Goal: Task Accomplishment & Management: Manage account settings

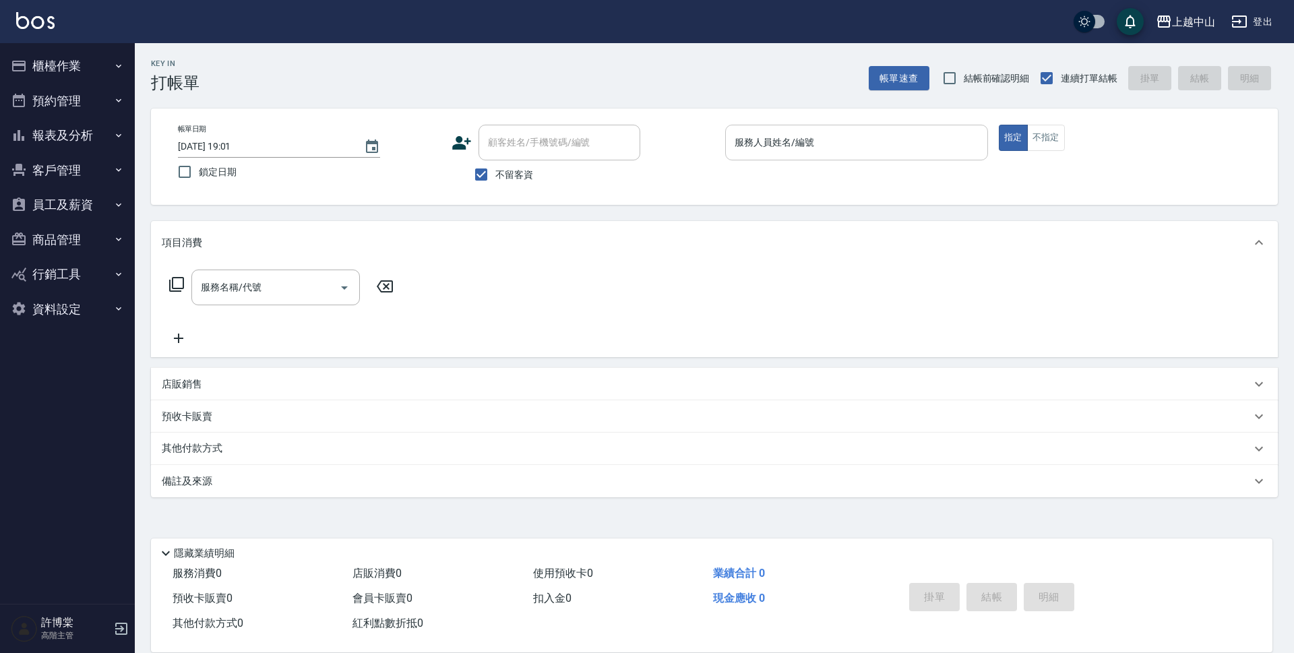
click at [784, 150] on input "服務人員姓名/編號" at bounding box center [856, 143] width 251 height 24
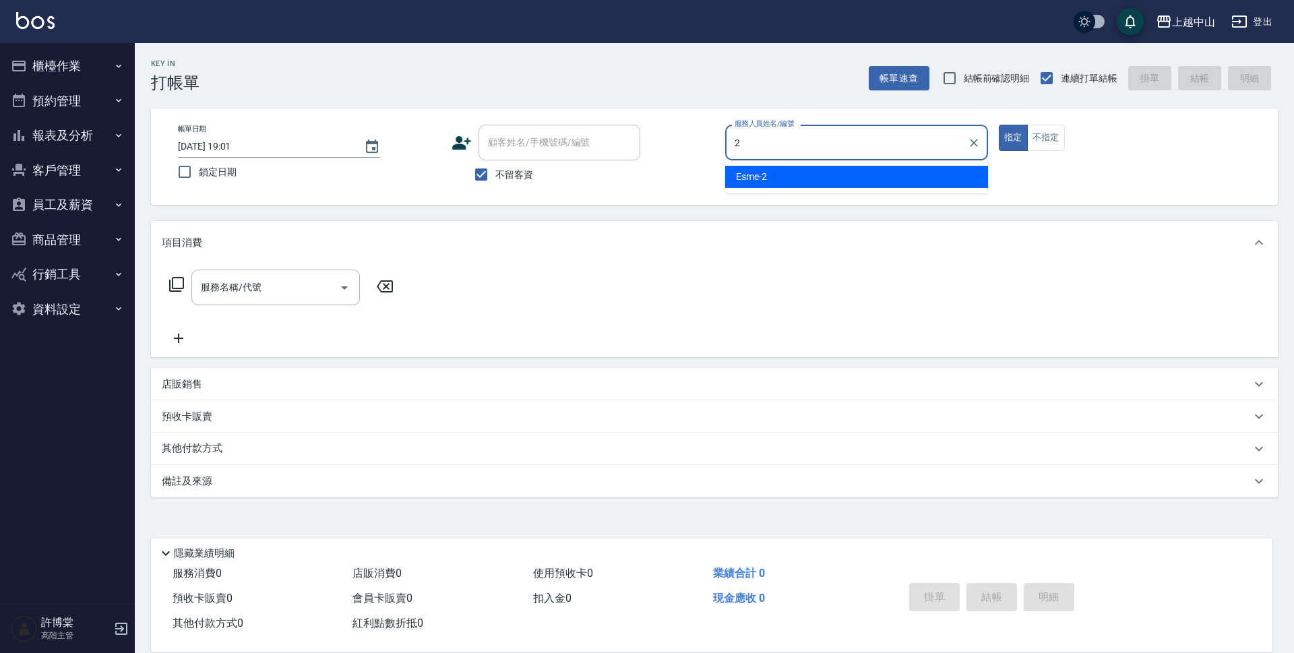
type input "Esme-2"
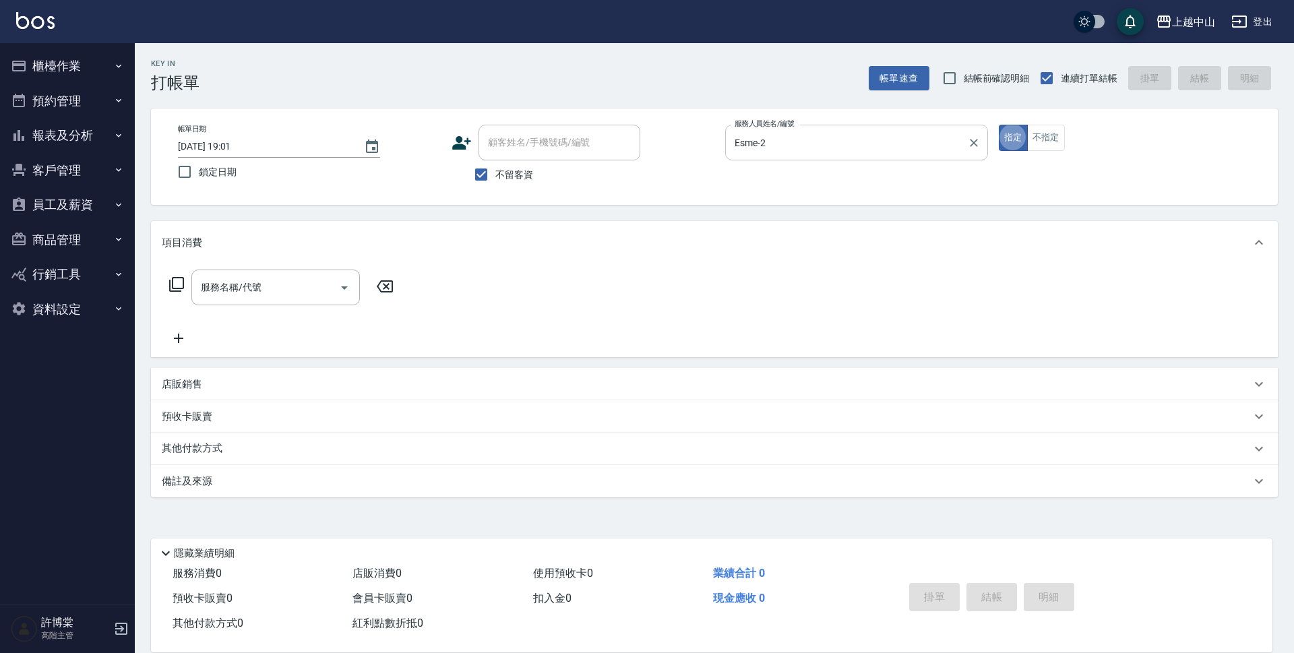
type button "true"
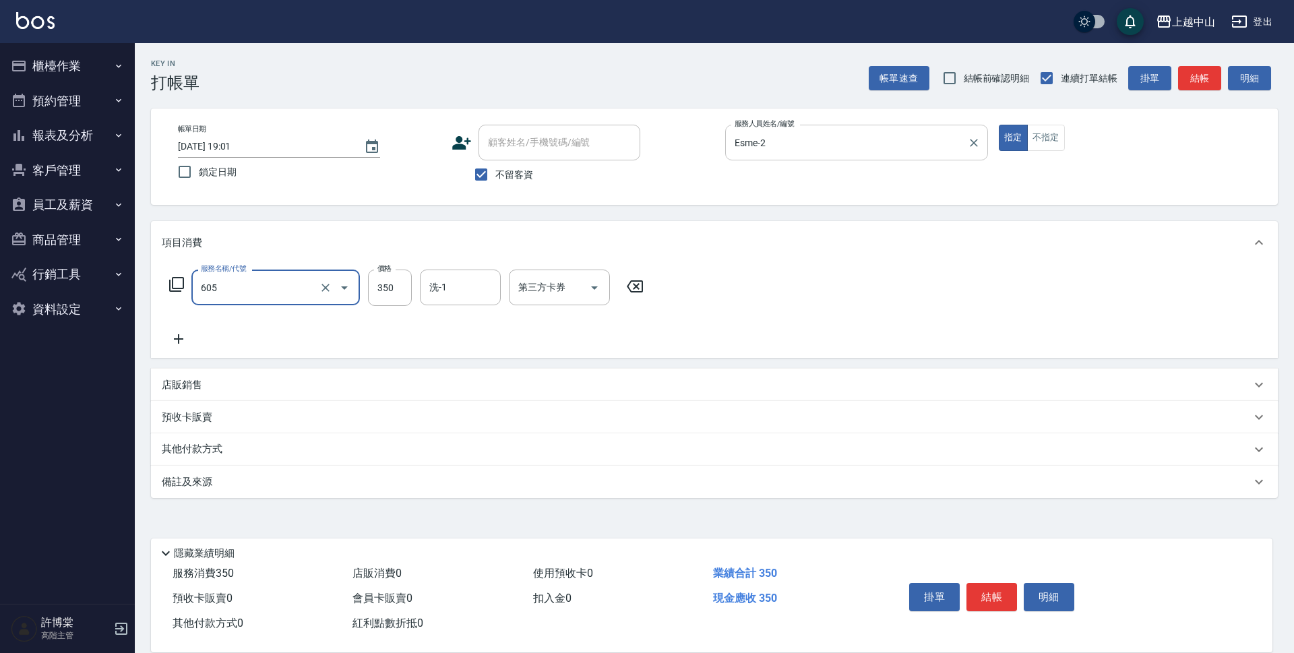
type input "洗髮 (女)(605)"
type input "400"
type input "[PERSON_NAME]-33"
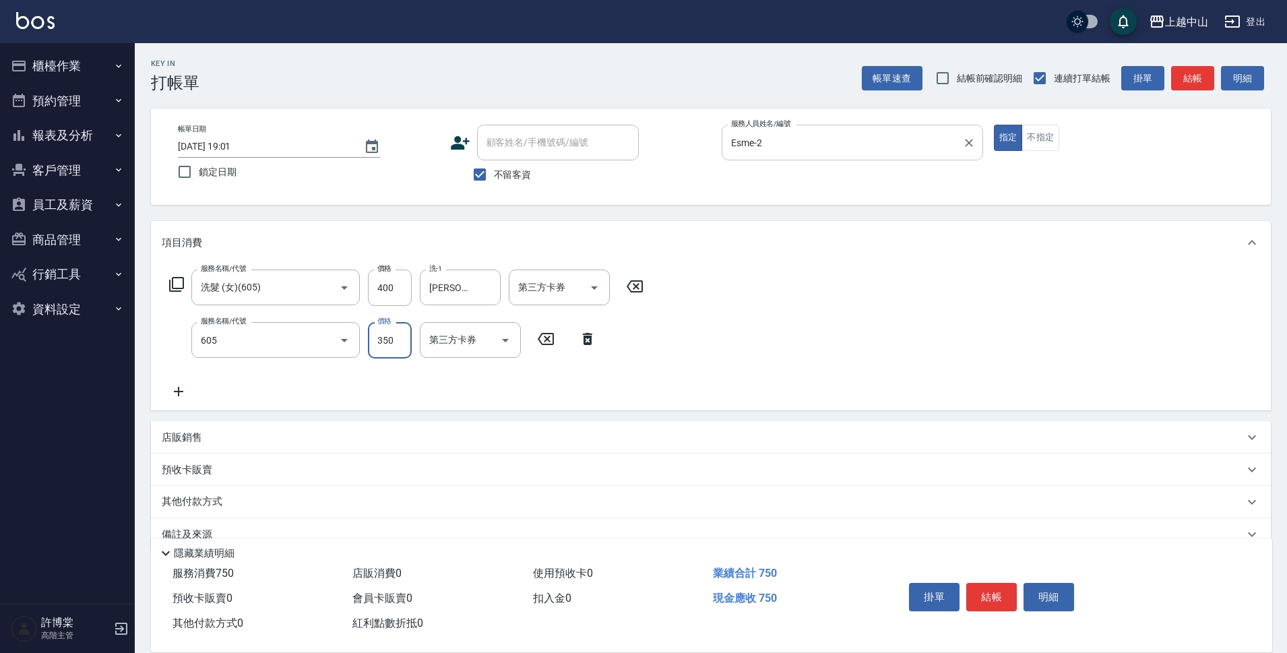
type input "洗髮 (女)(605)"
type input "400"
type input "薇慈-36"
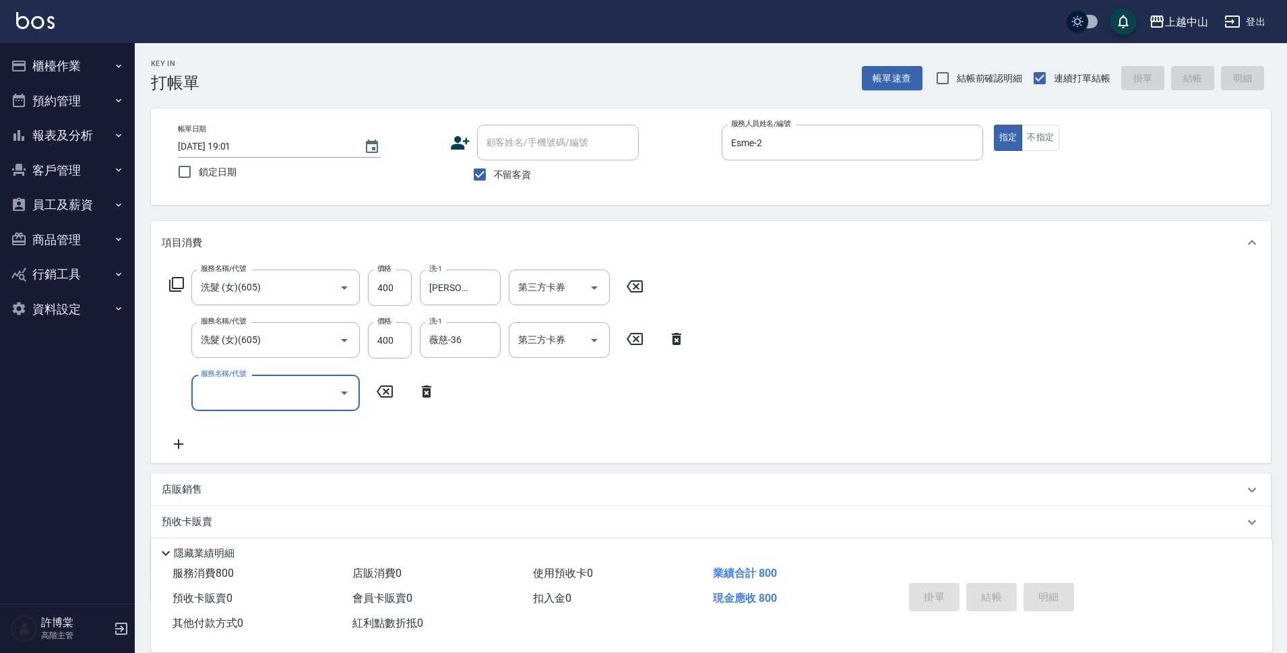
type input "[DATE] 19:02"
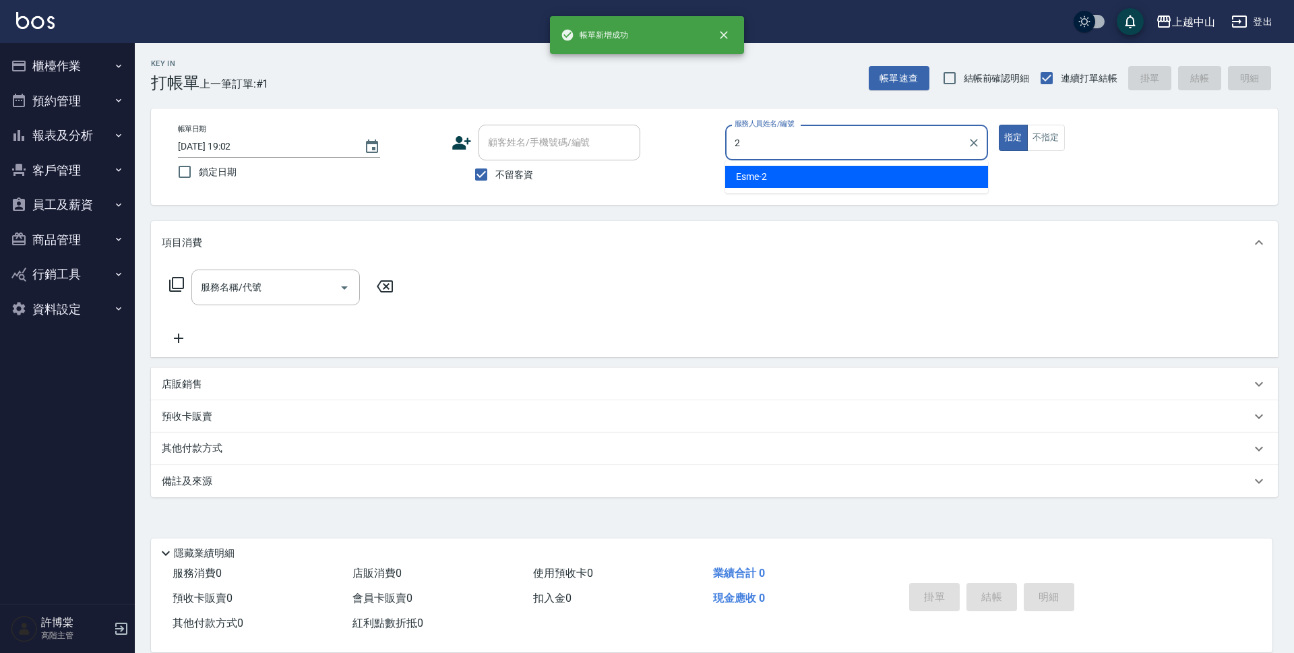
type input "Esme-2"
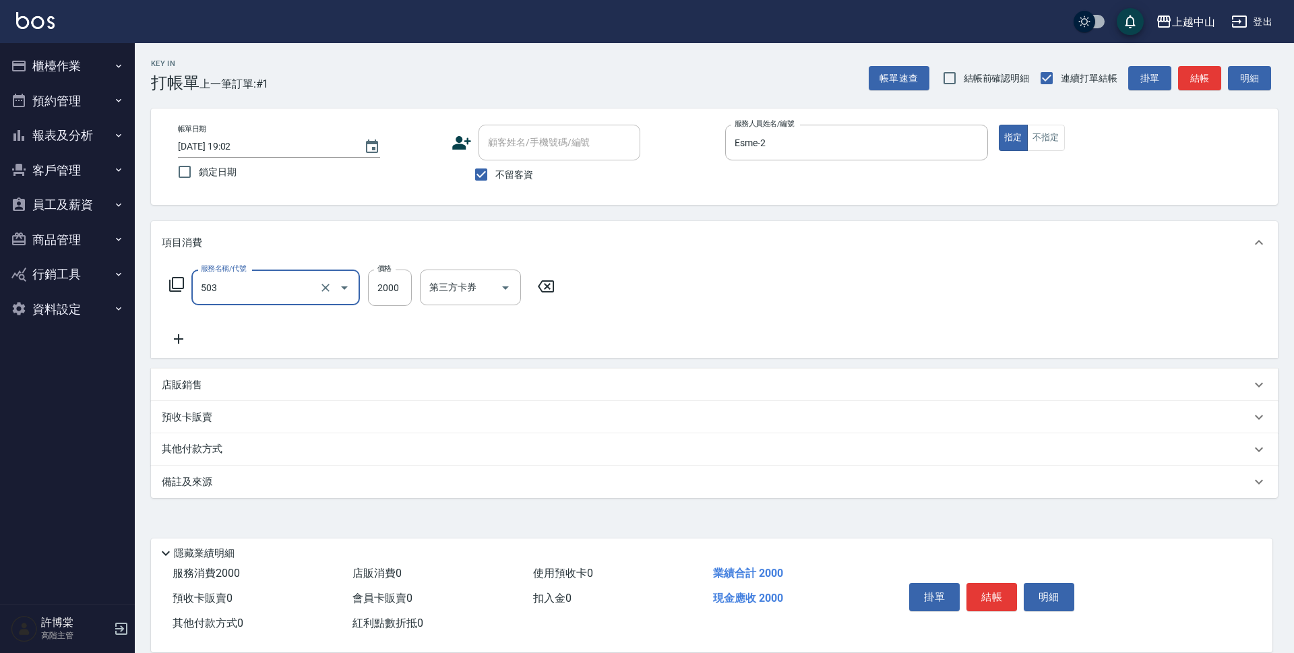
type input "染髮2000以下(503)"
type input "1000"
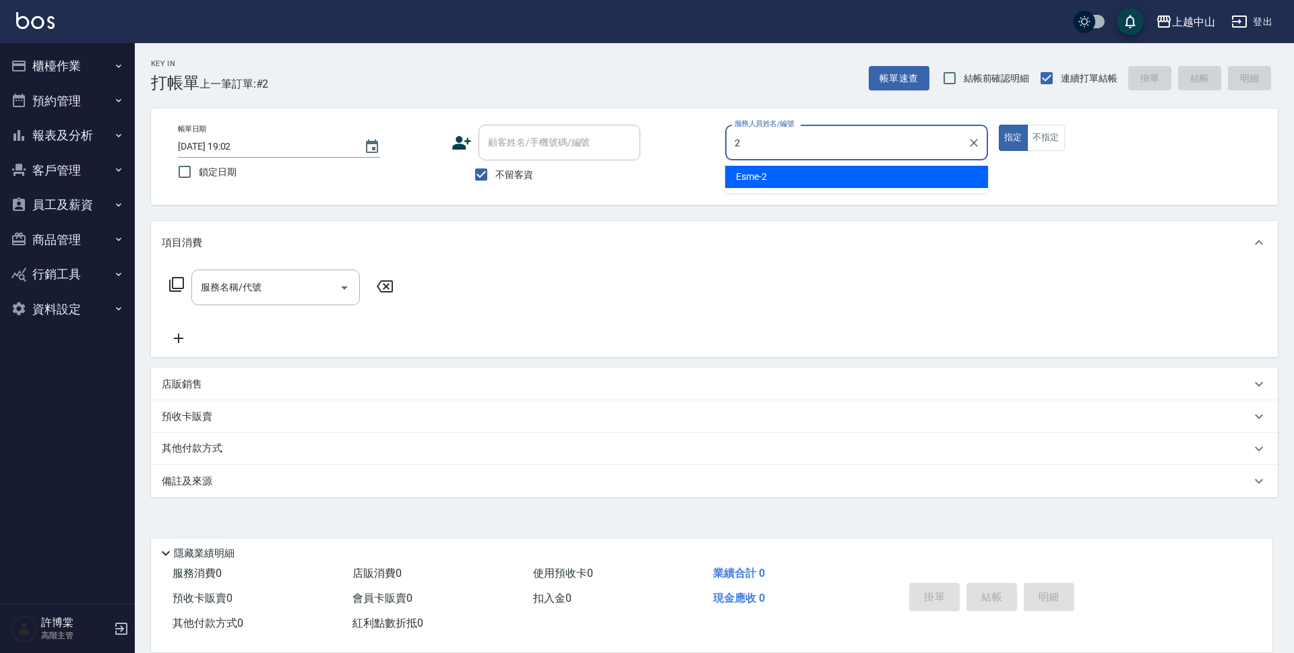
type input "Esme-2"
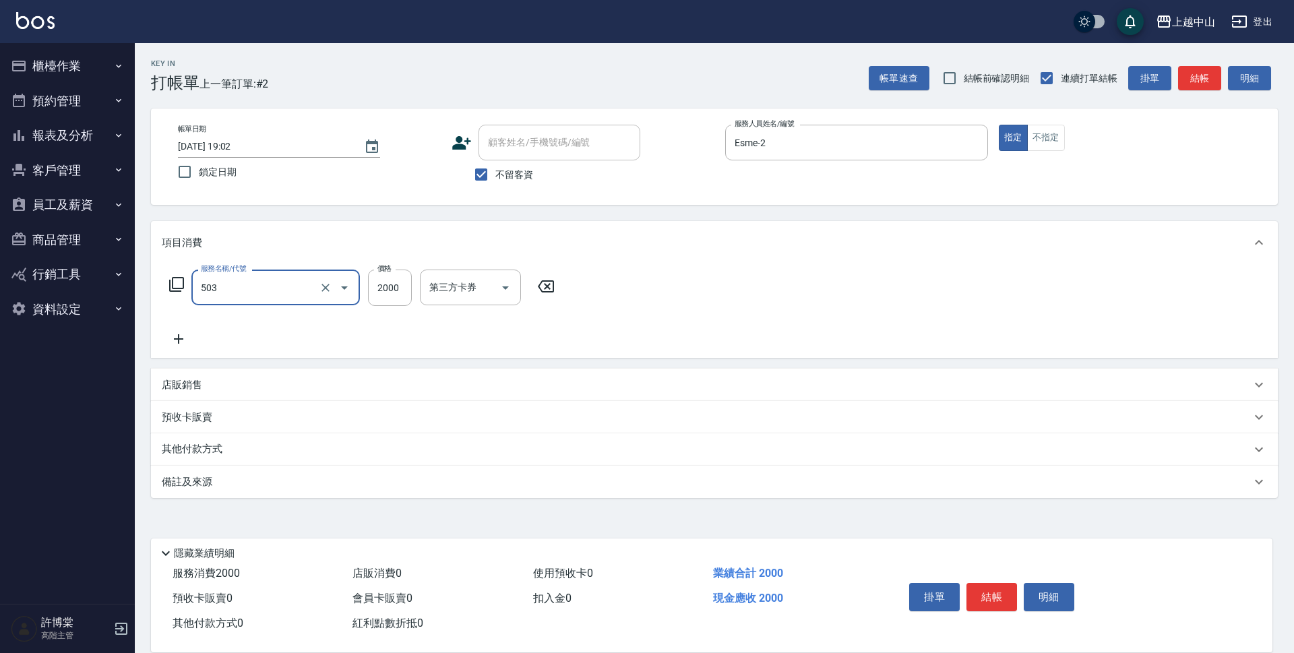
type input "染髮2000以下(503)"
type input "1200"
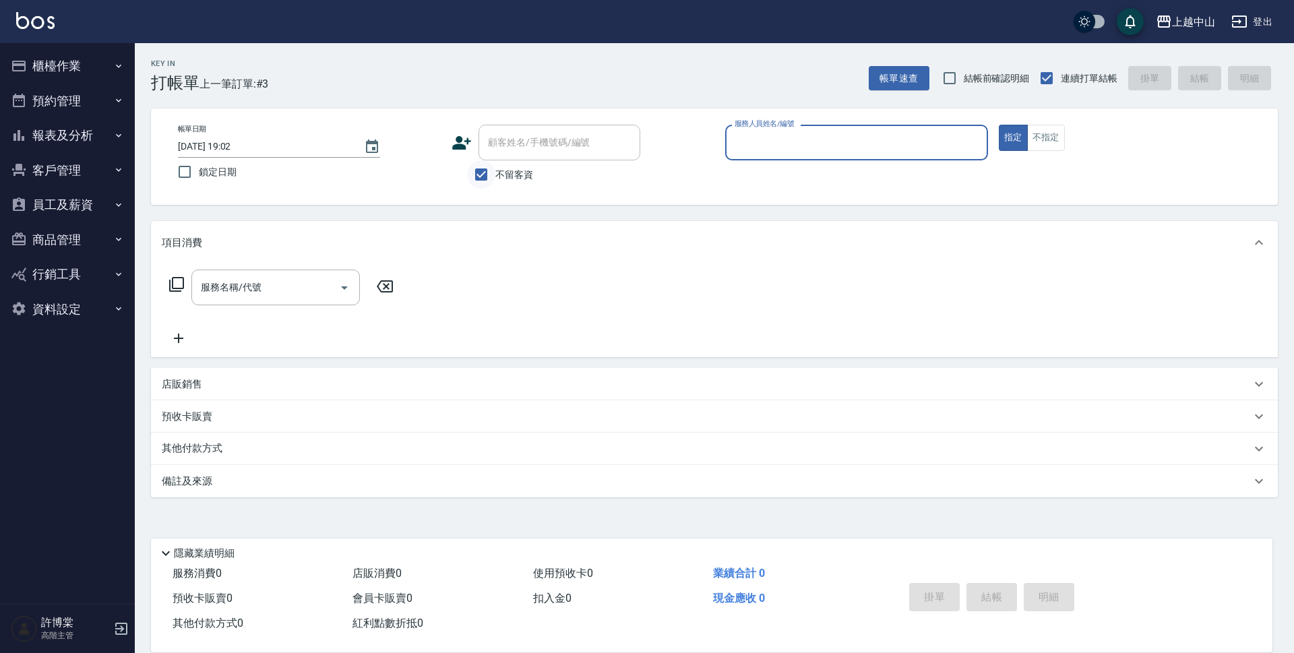
click at [488, 177] on input "不留客資" at bounding box center [481, 174] width 28 height 28
checkbox input "false"
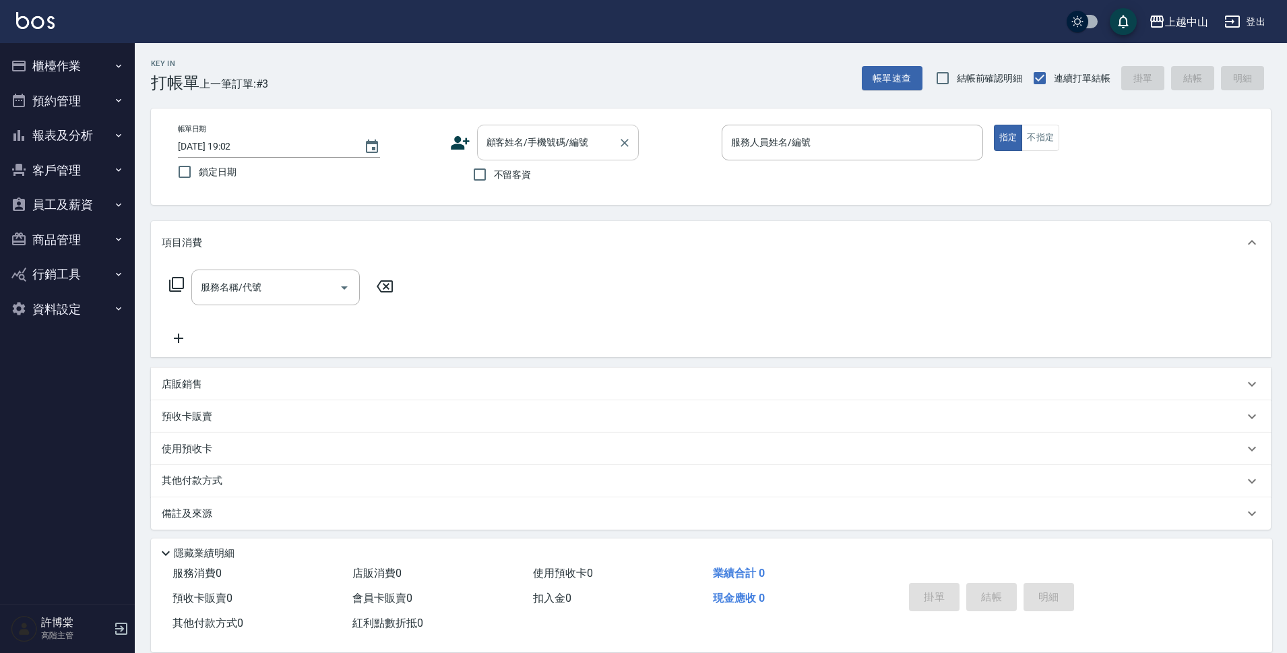
click at [500, 151] on input "顧客姓名/手機號碼/編號" at bounding box center [547, 143] width 129 height 24
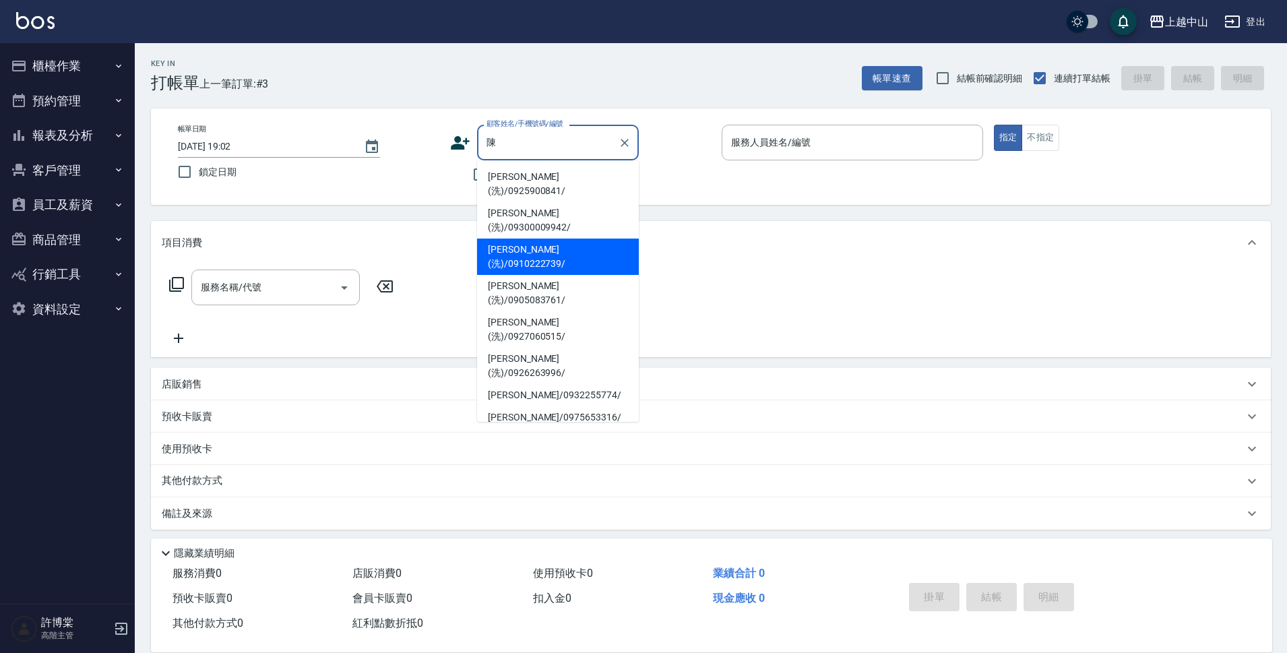
click at [524, 239] on li "[PERSON_NAME](洗)/0910222739/" at bounding box center [558, 257] width 162 height 36
type input "[PERSON_NAME](洗)/0910222739/"
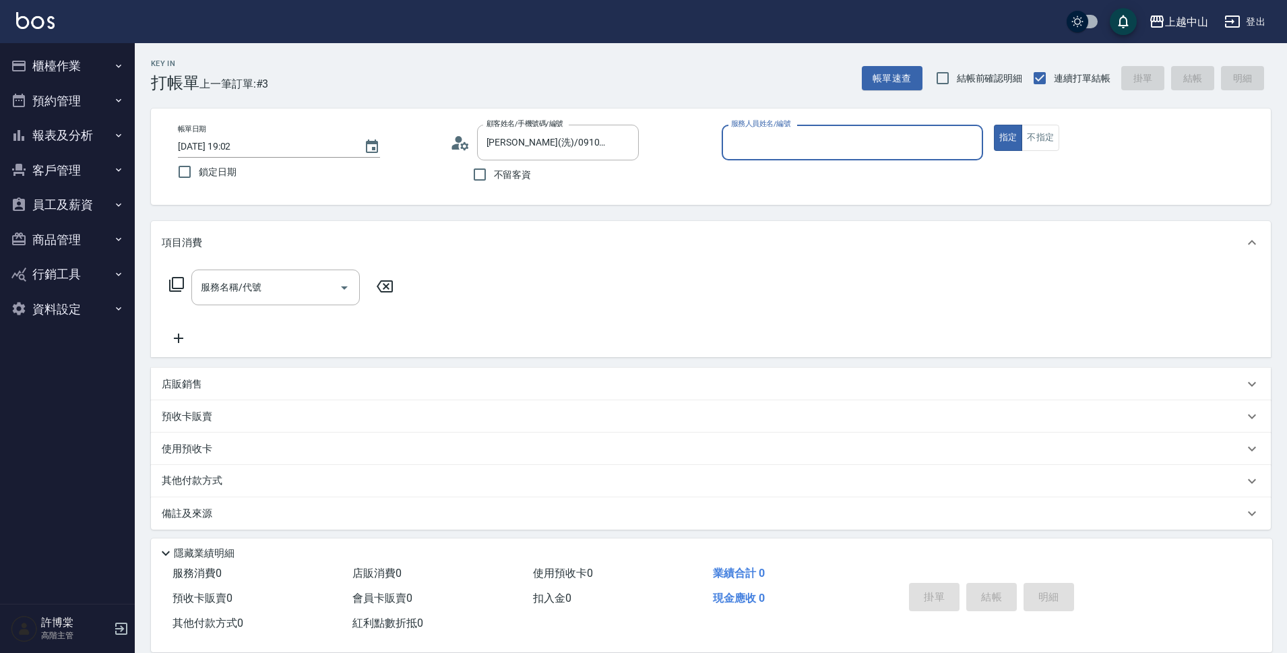
type input "Esme-2"
click at [994, 125] on button "指定" at bounding box center [1008, 138] width 29 height 26
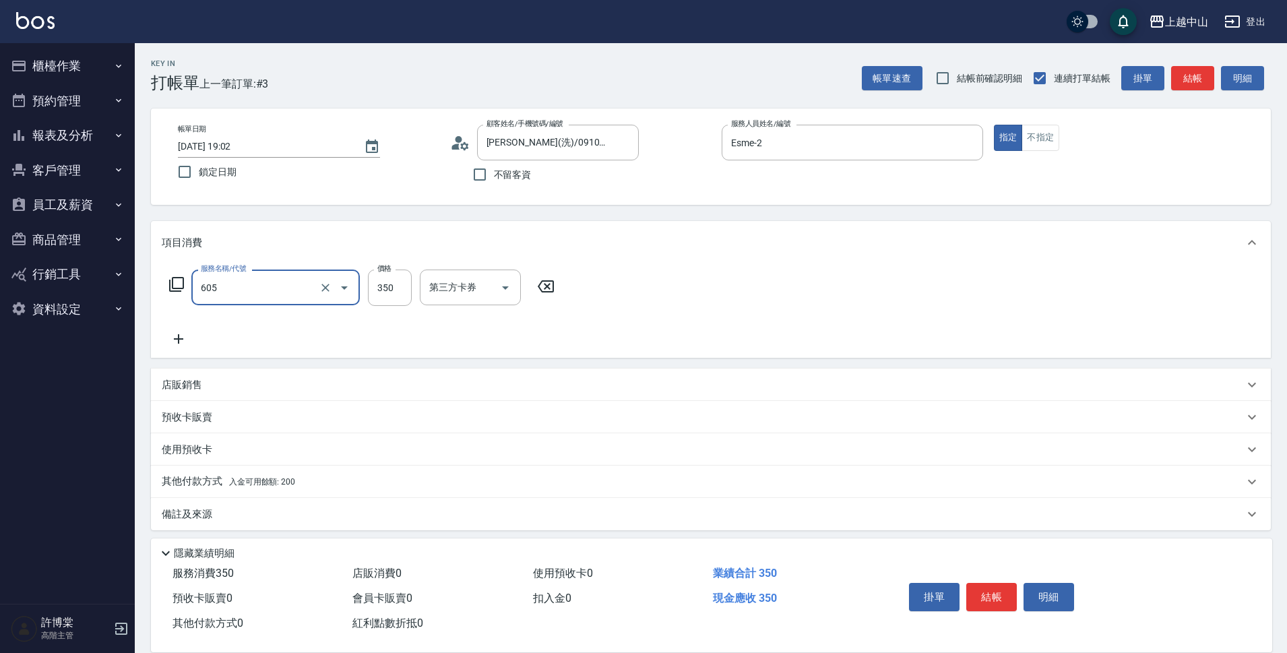
type input "洗髮 (女)(605)"
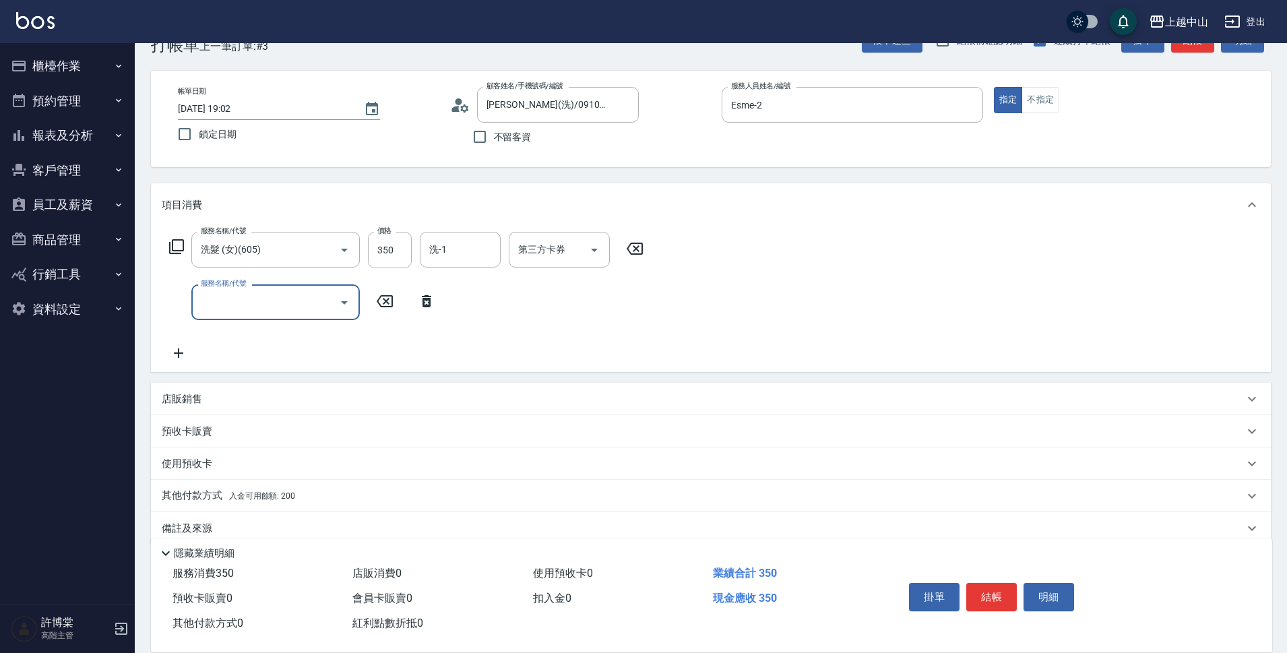
scroll to position [59, 0]
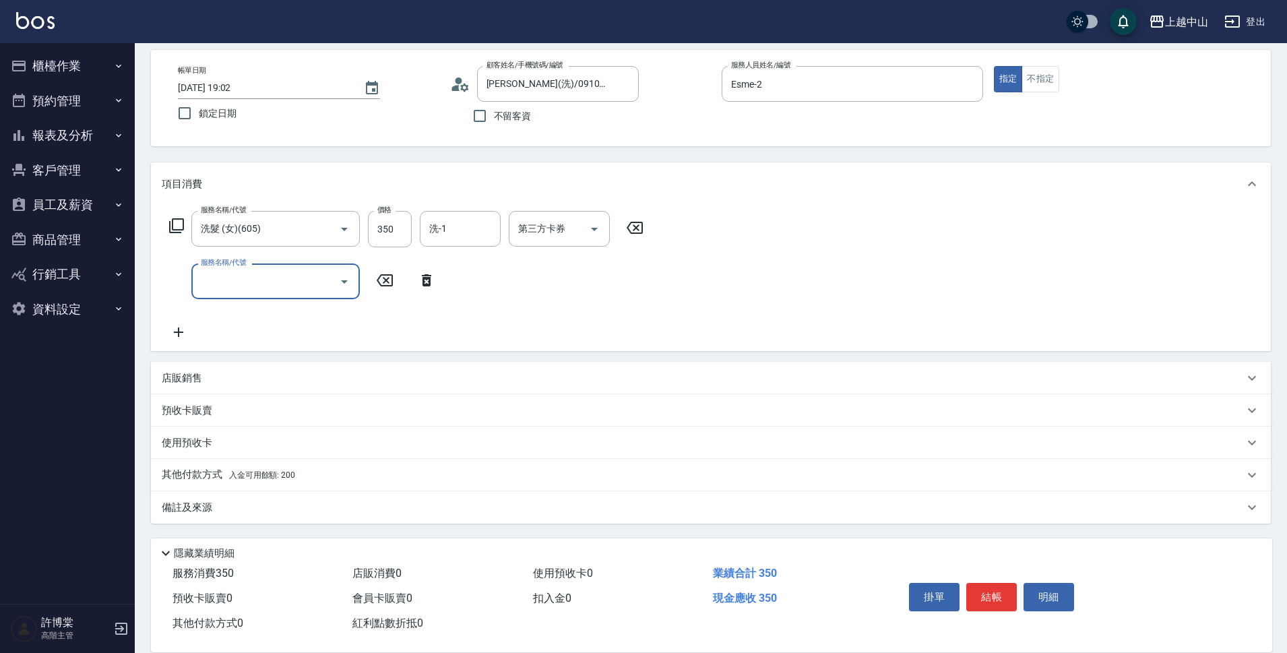
click at [270, 479] on span "入金可用餘額: 200" at bounding box center [262, 474] width 66 height 9
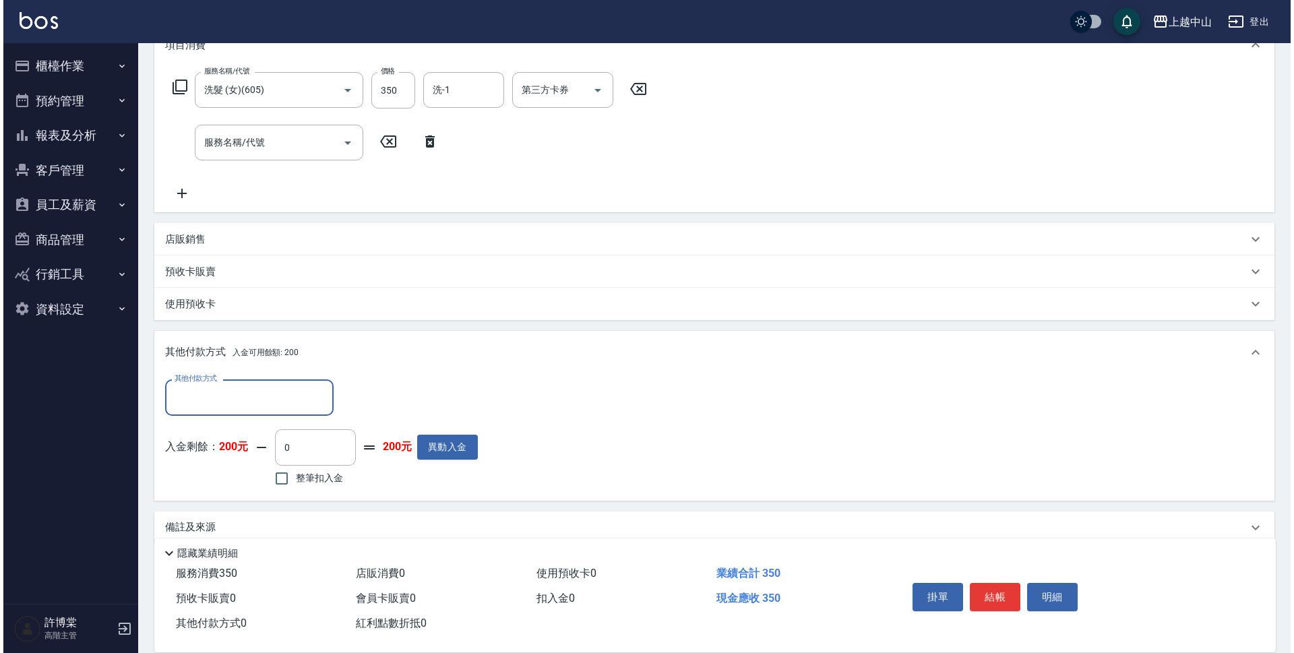
scroll to position [218, 0]
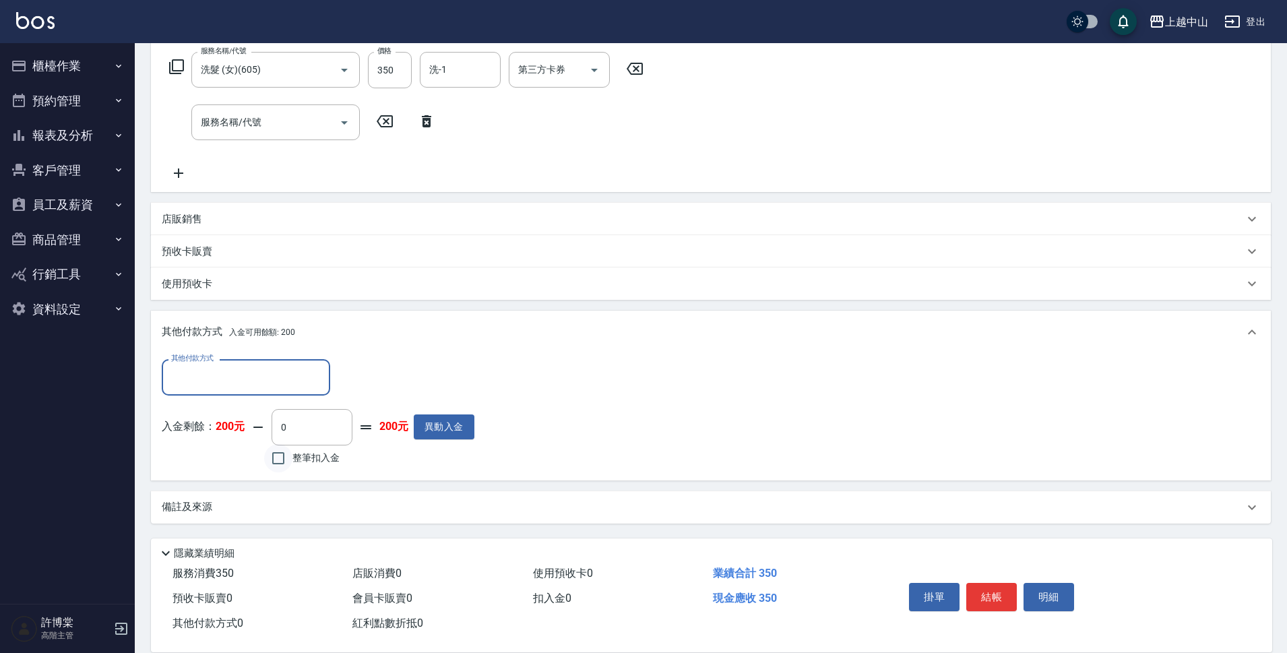
click at [274, 464] on input "整筆扣入金" at bounding box center [278, 458] width 28 height 28
checkbox input "true"
type input "200"
click at [1051, 594] on button "明細" at bounding box center [1049, 597] width 51 height 28
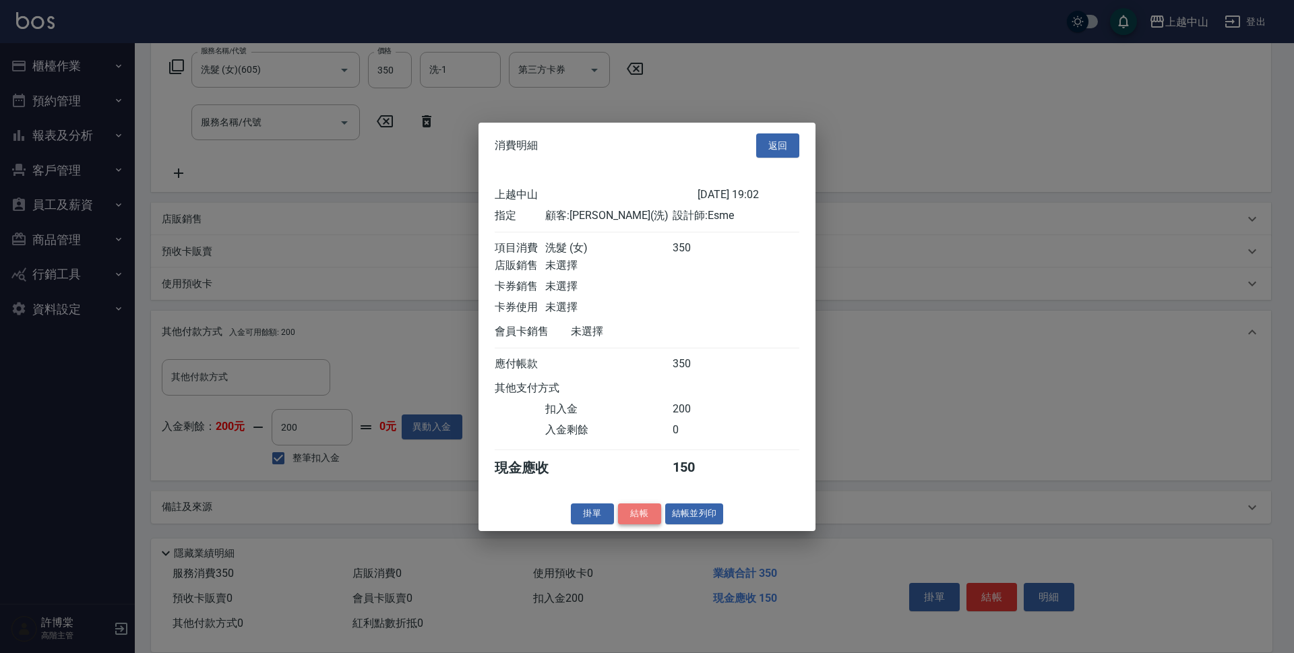
click at [638, 524] on button "結帳" at bounding box center [639, 513] width 43 height 21
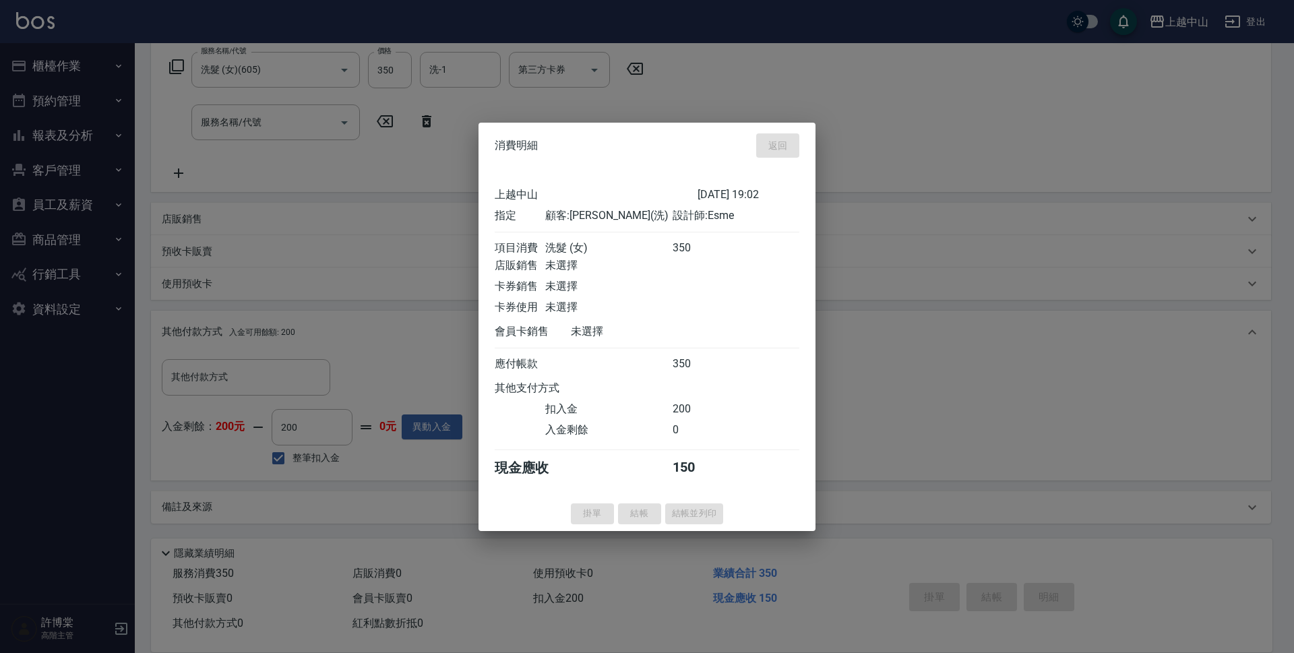
type input "[DATE] 19:03"
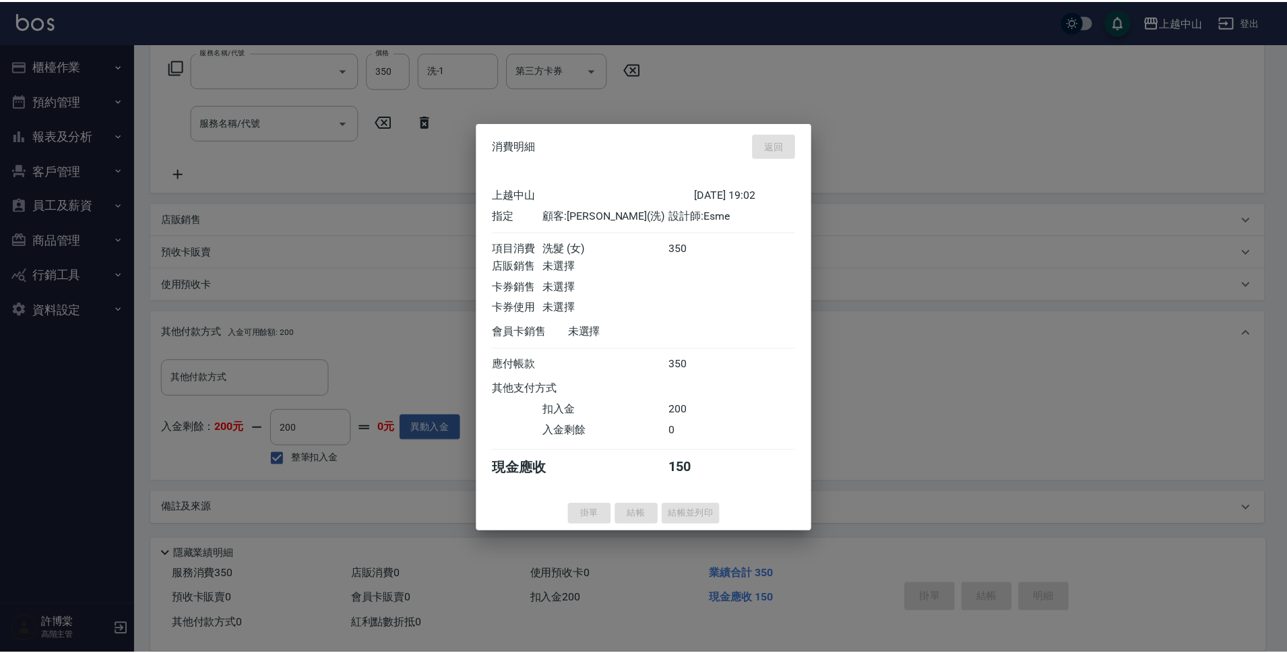
scroll to position [0, 0]
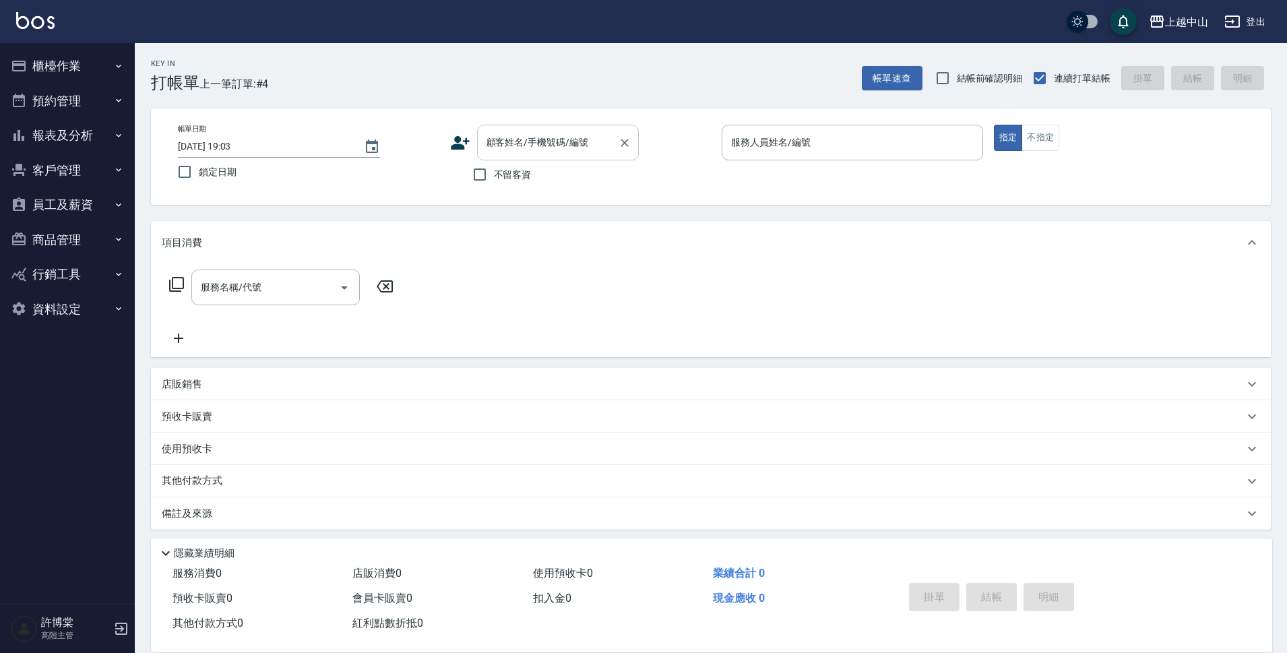
click at [555, 153] on input "顧客姓名/手機號碼/編號" at bounding box center [547, 143] width 129 height 24
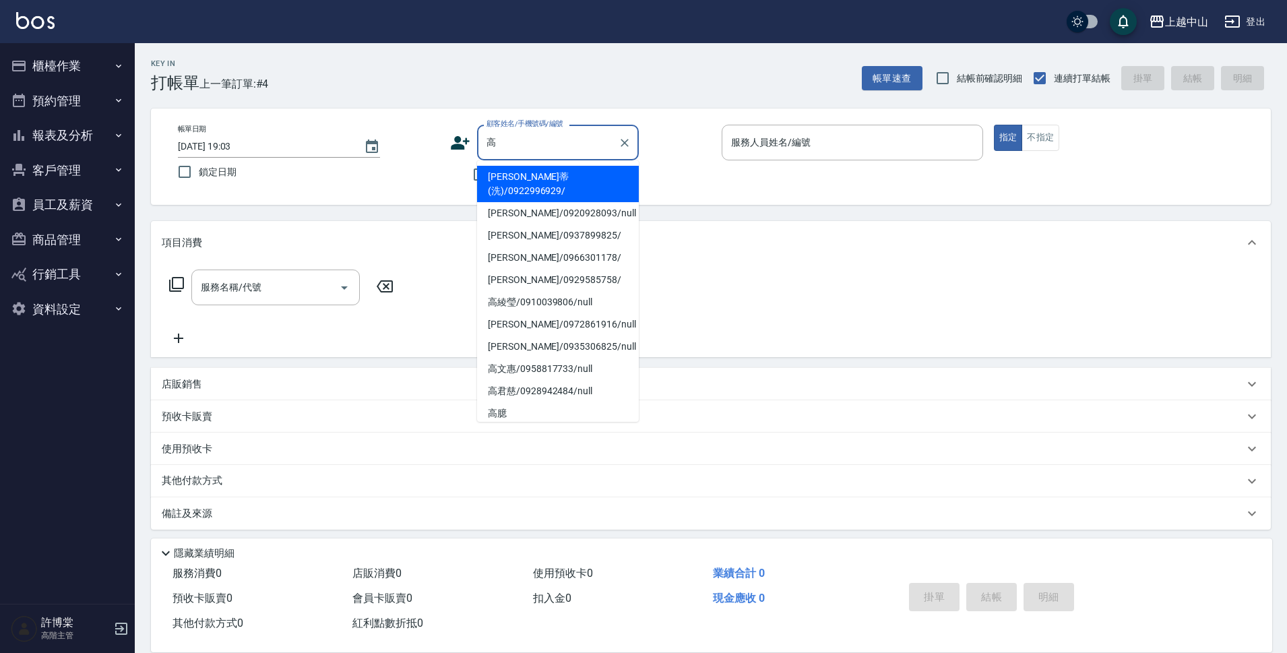
click at [509, 177] on li "[PERSON_NAME]蒂(洗)/0922996929/" at bounding box center [558, 184] width 162 height 36
type input "[PERSON_NAME]蒂(洗)/0922996929/"
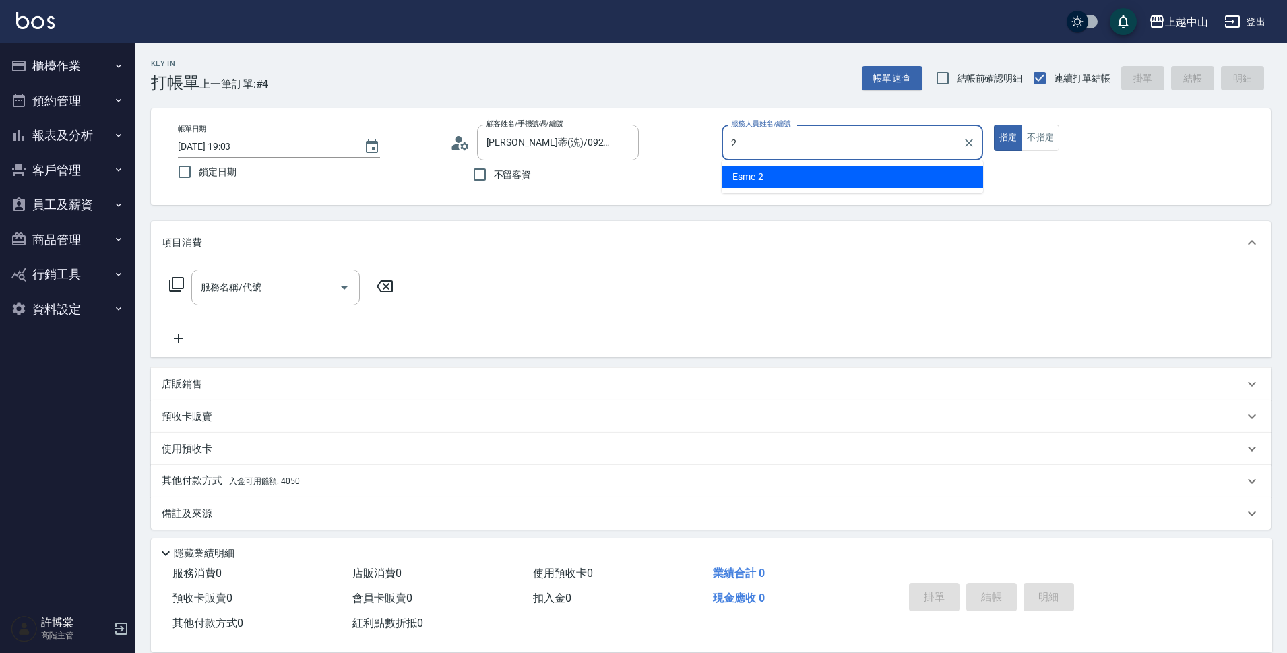
type input "Esme-2"
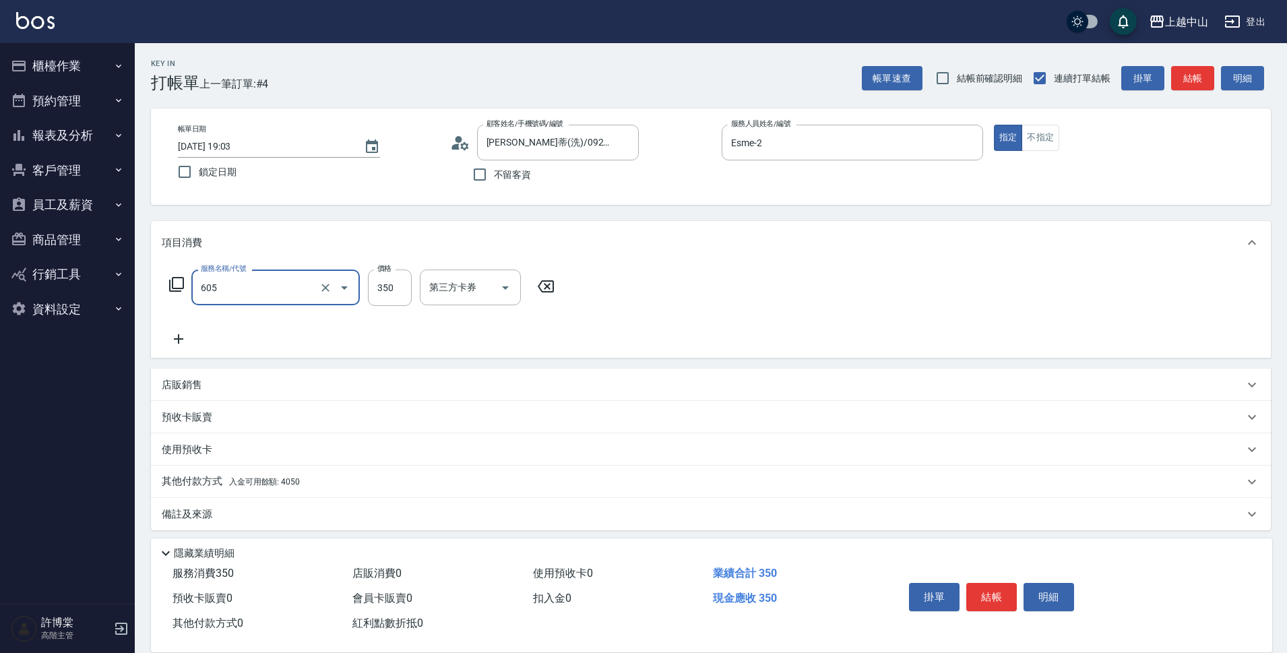
type input "洗髮 (女)(605)"
type input "[PERSON_NAME]-33"
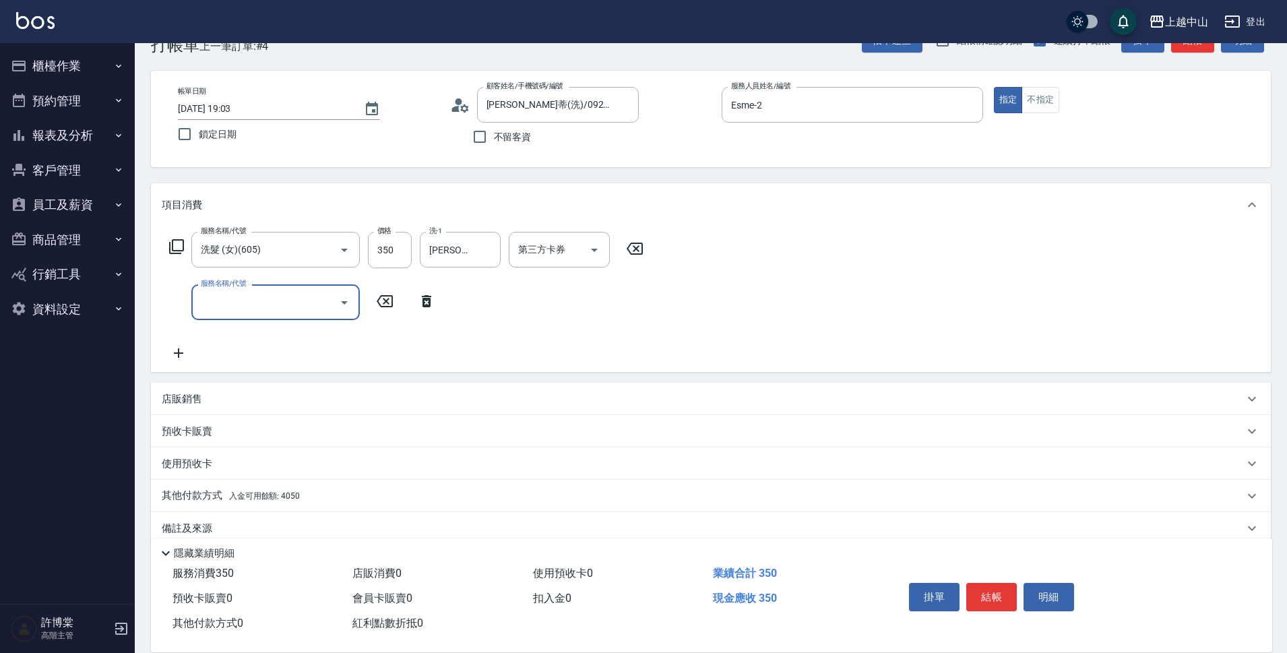
scroll to position [59, 0]
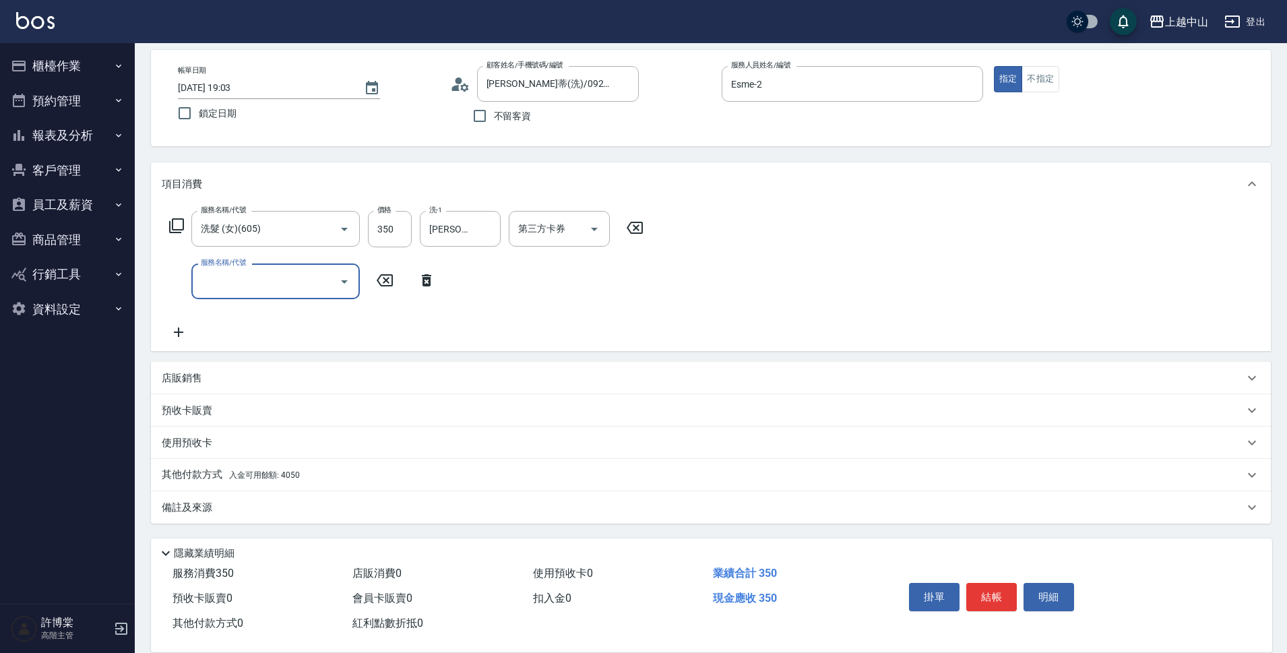
click at [359, 471] on div "其他付款方式 入金可用餘額: 4050" at bounding box center [703, 475] width 1082 height 15
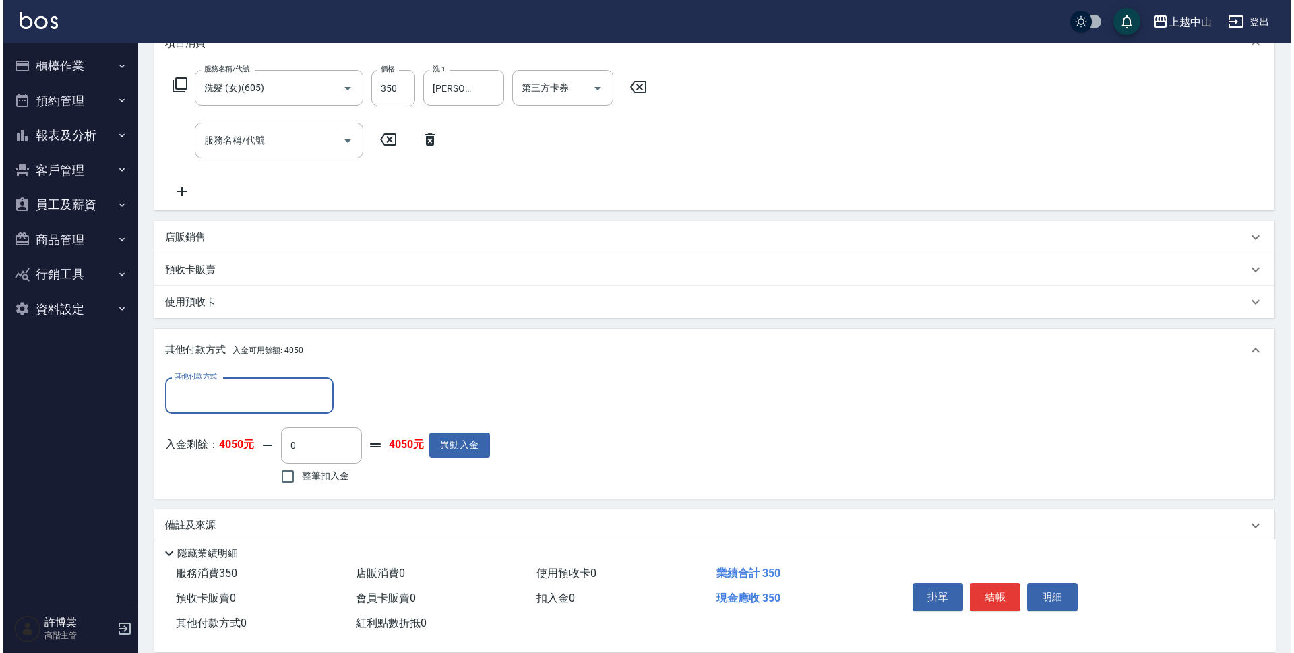
scroll to position [207, 0]
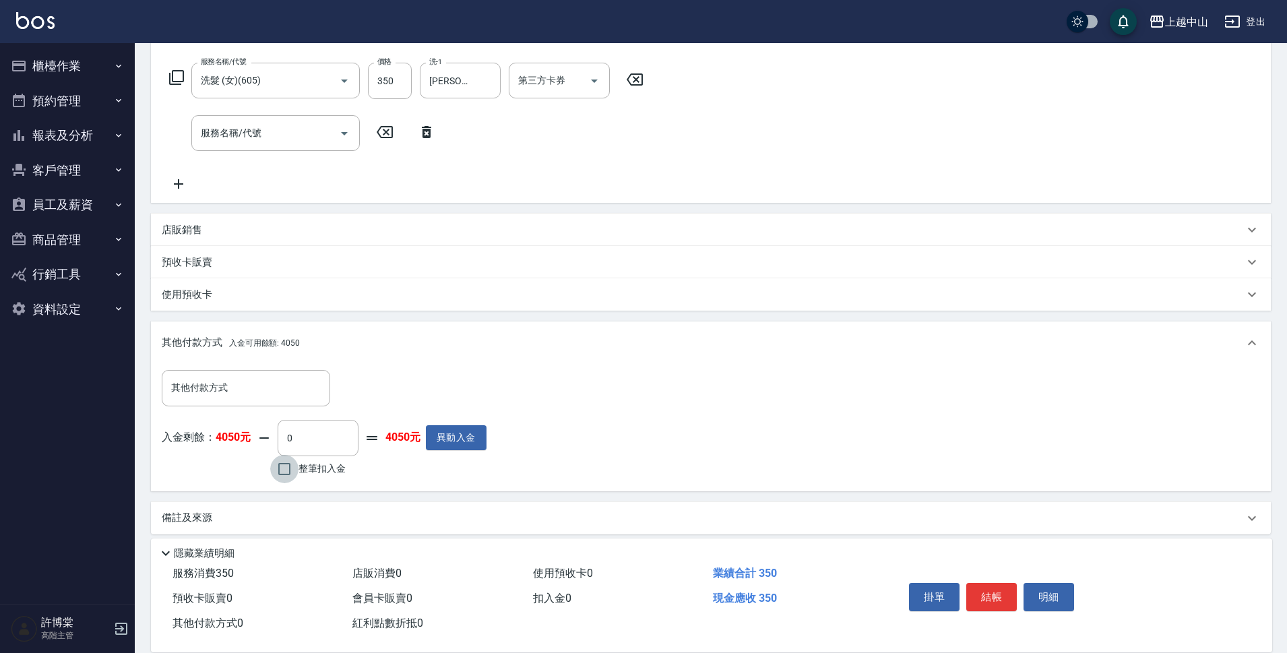
drag, startPoint x: 286, startPoint y: 465, endPoint x: 456, endPoint y: 463, distance: 169.8
click at [285, 465] on input "整筆扣入金" at bounding box center [284, 469] width 28 height 28
checkbox input "true"
type input "350"
click at [1049, 600] on button "明細" at bounding box center [1049, 597] width 51 height 28
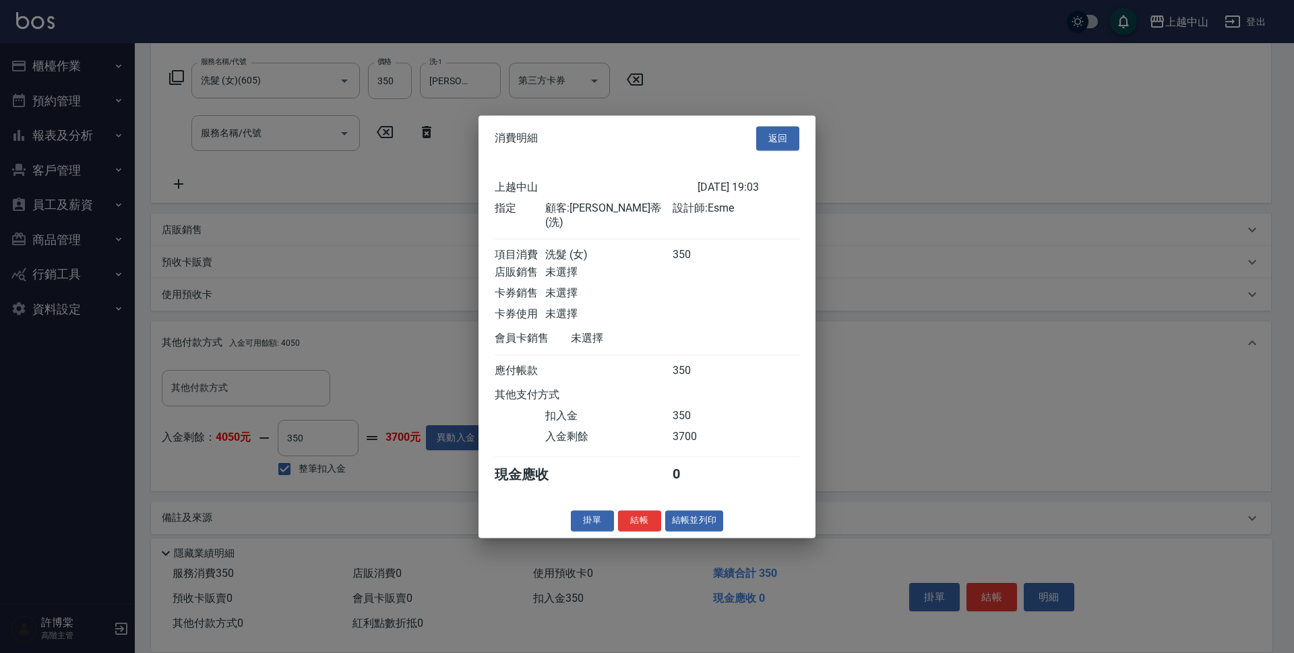
click at [642, 518] on button "結帳" at bounding box center [639, 520] width 43 height 21
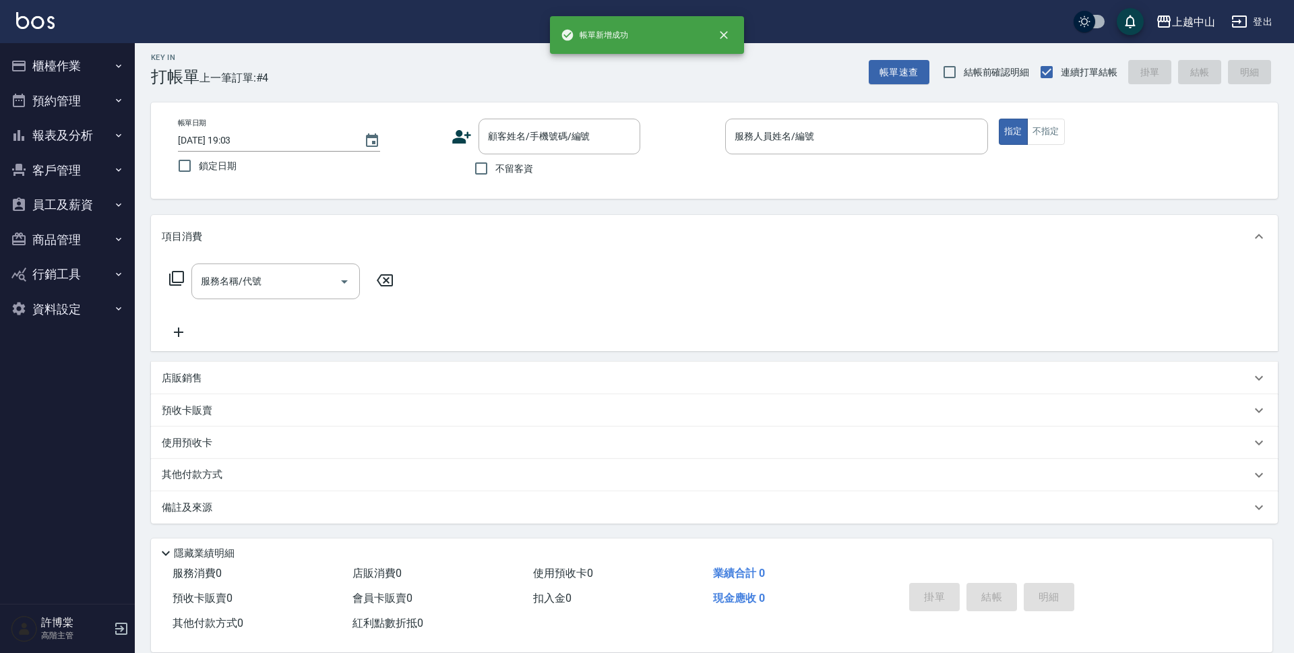
scroll to position [0, 0]
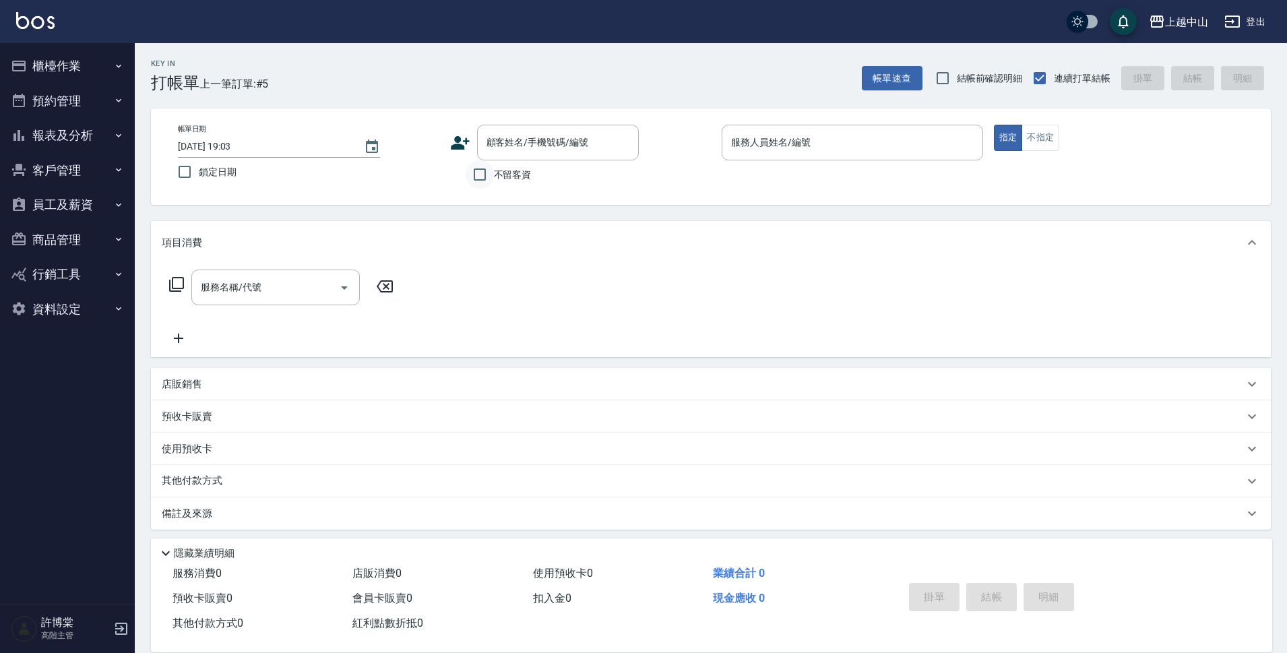
click at [478, 174] on input "不留客資" at bounding box center [480, 174] width 28 height 28
checkbox input "true"
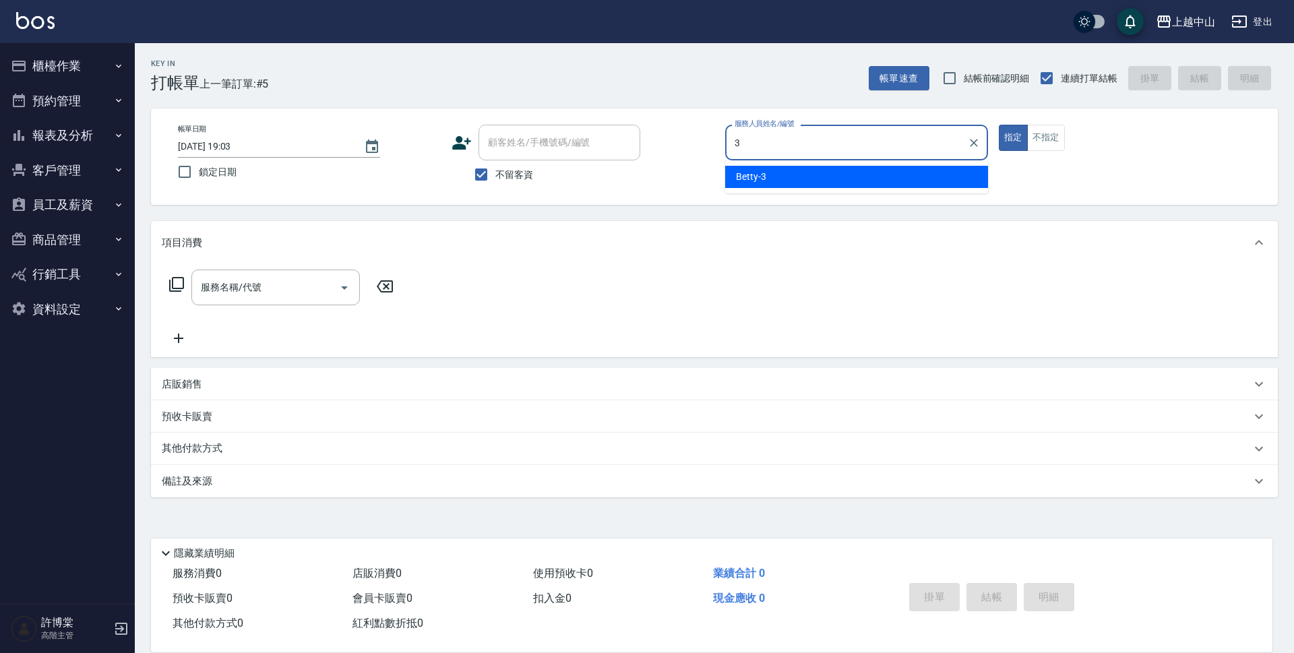
type input "Betty-3"
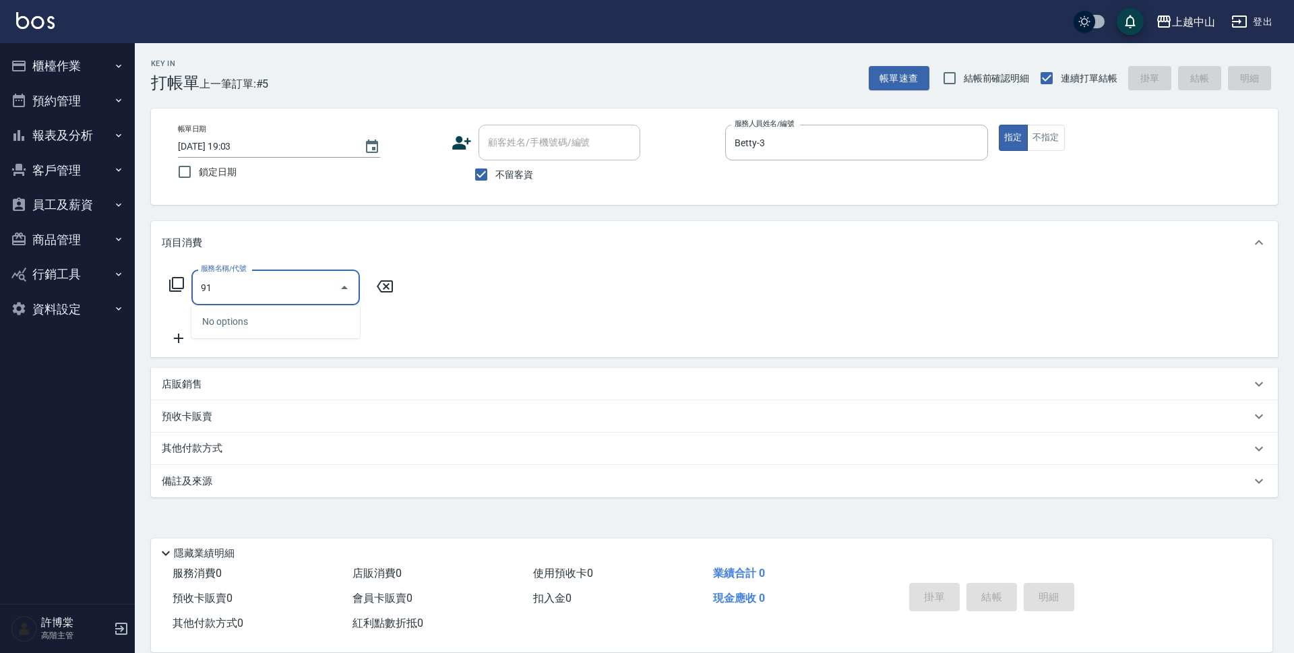
type input "9"
type input "洗+剪(811)"
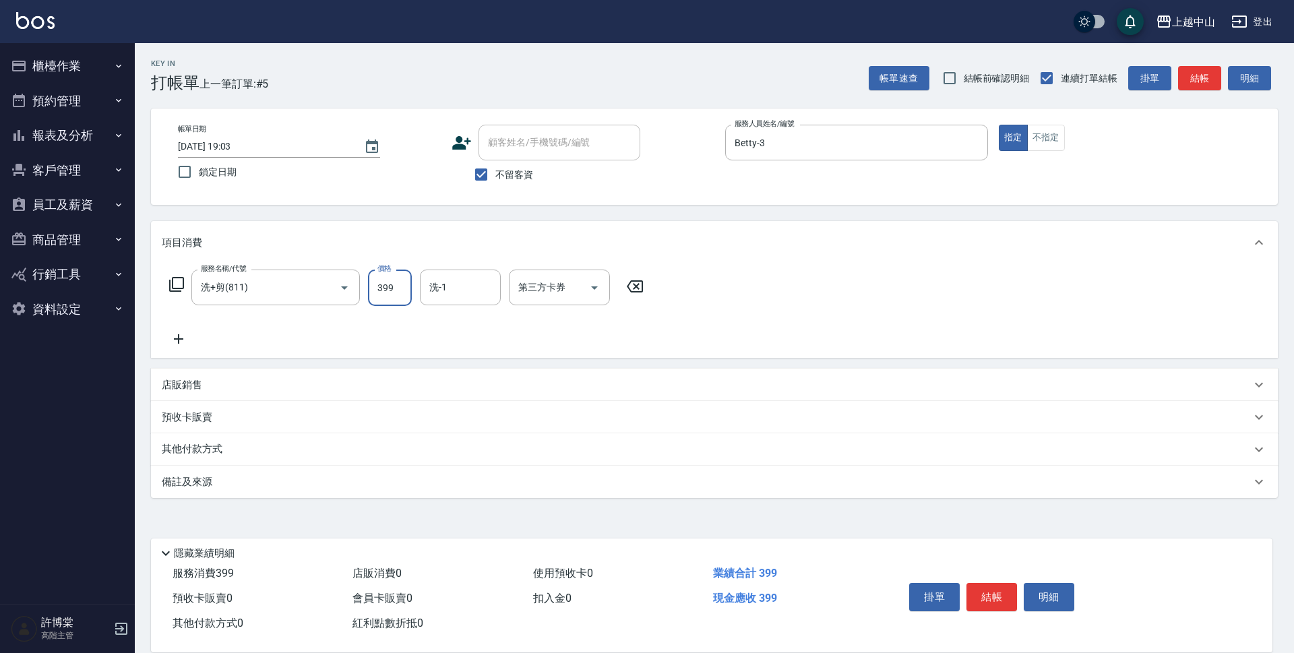
type input "399"
type input "鴨鴨-30"
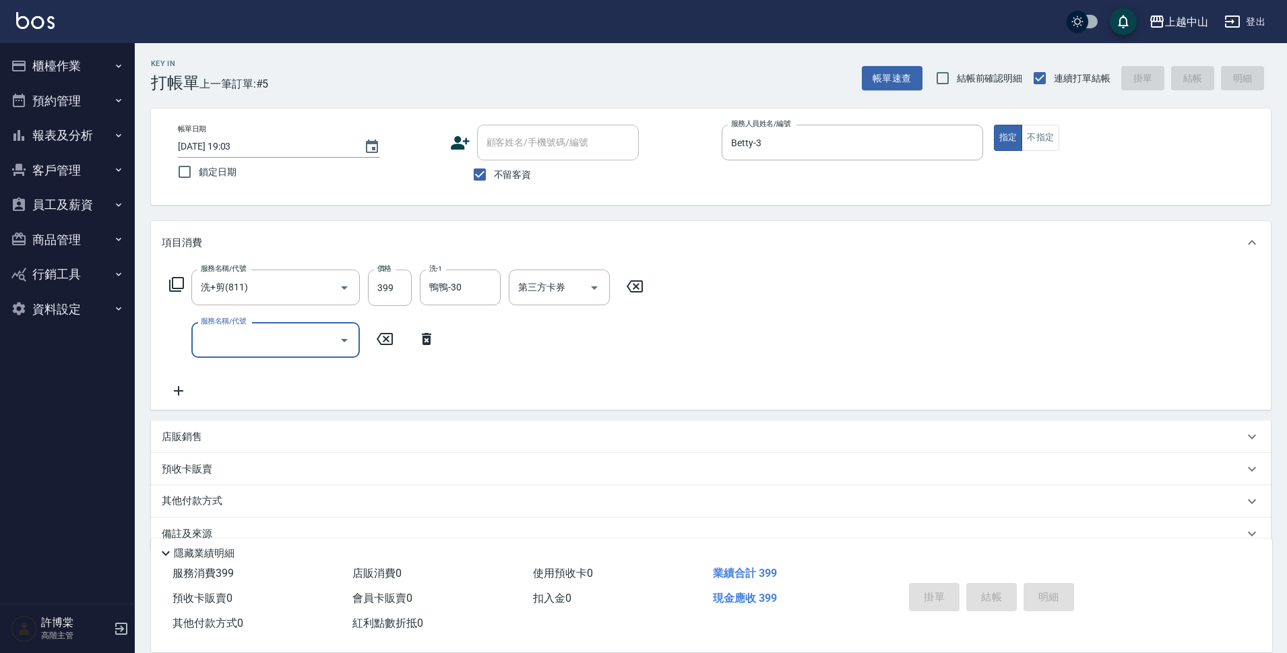
type input "[DATE] 19:04"
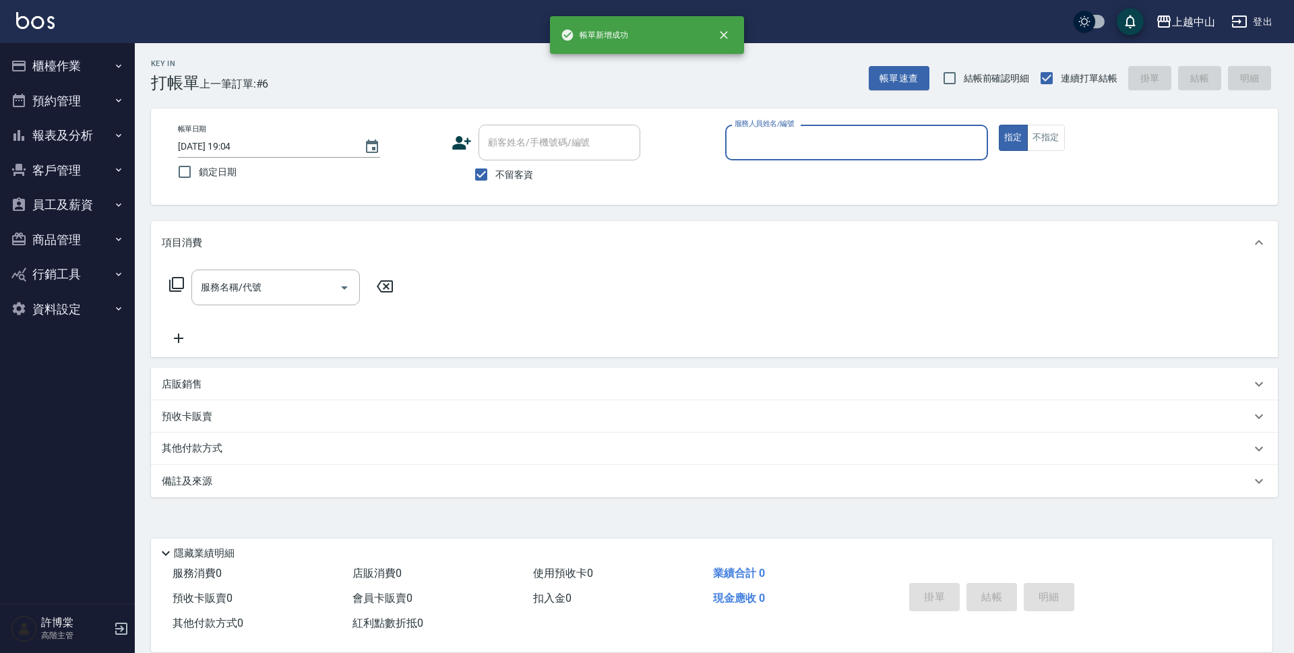
click at [59, 74] on button "櫃檯作業" at bounding box center [67, 66] width 124 height 35
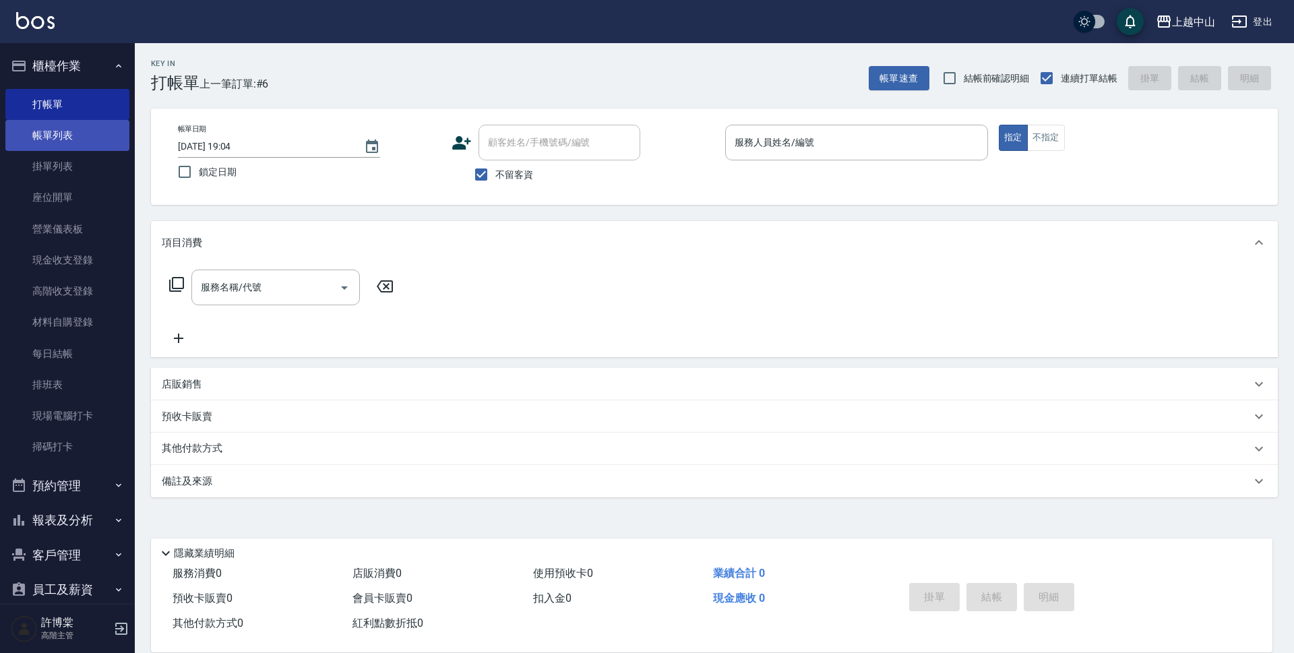
click at [98, 129] on link "帳單列表" at bounding box center [67, 135] width 124 height 31
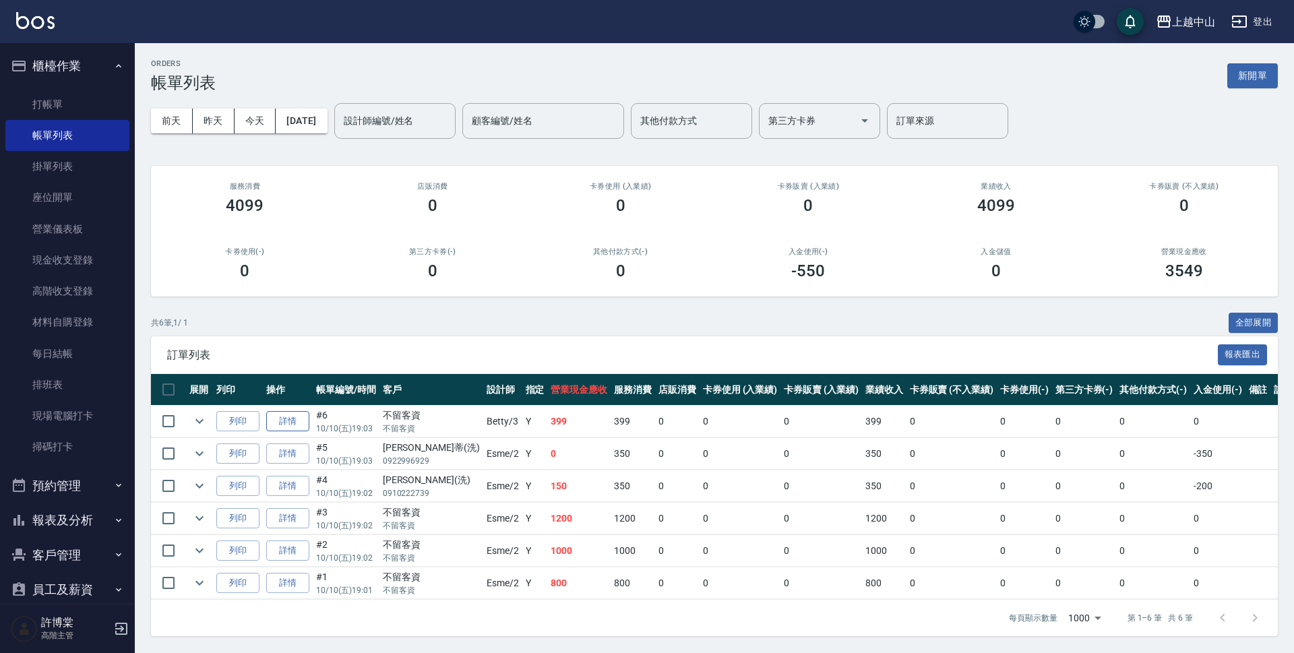
click at [288, 414] on link "詳情" at bounding box center [287, 421] width 43 height 21
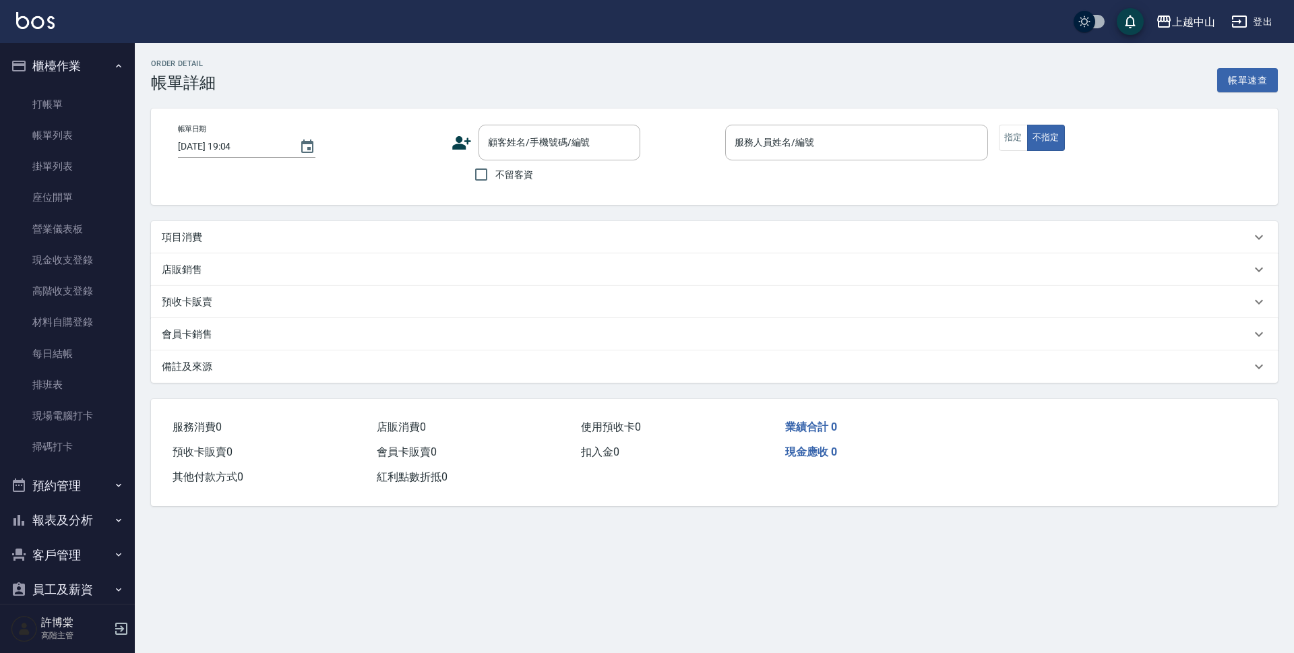
type input "[DATE] 19:03"
checkbox input "true"
type input "Betty-3"
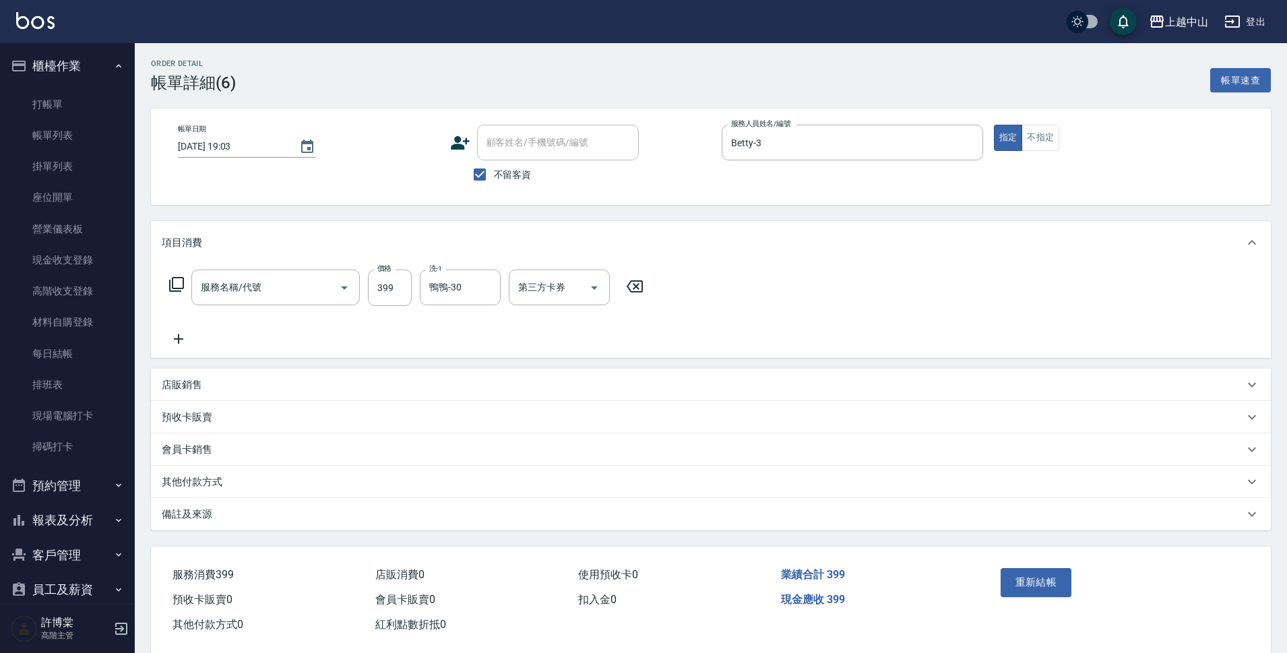
type input "洗+剪(811)"
click at [569, 292] on input "第三方卡券" at bounding box center [549, 288] width 69 height 24
click at [561, 360] on span "FUNNOW" at bounding box center [559, 366] width 101 height 22
type input "FUNNOW"
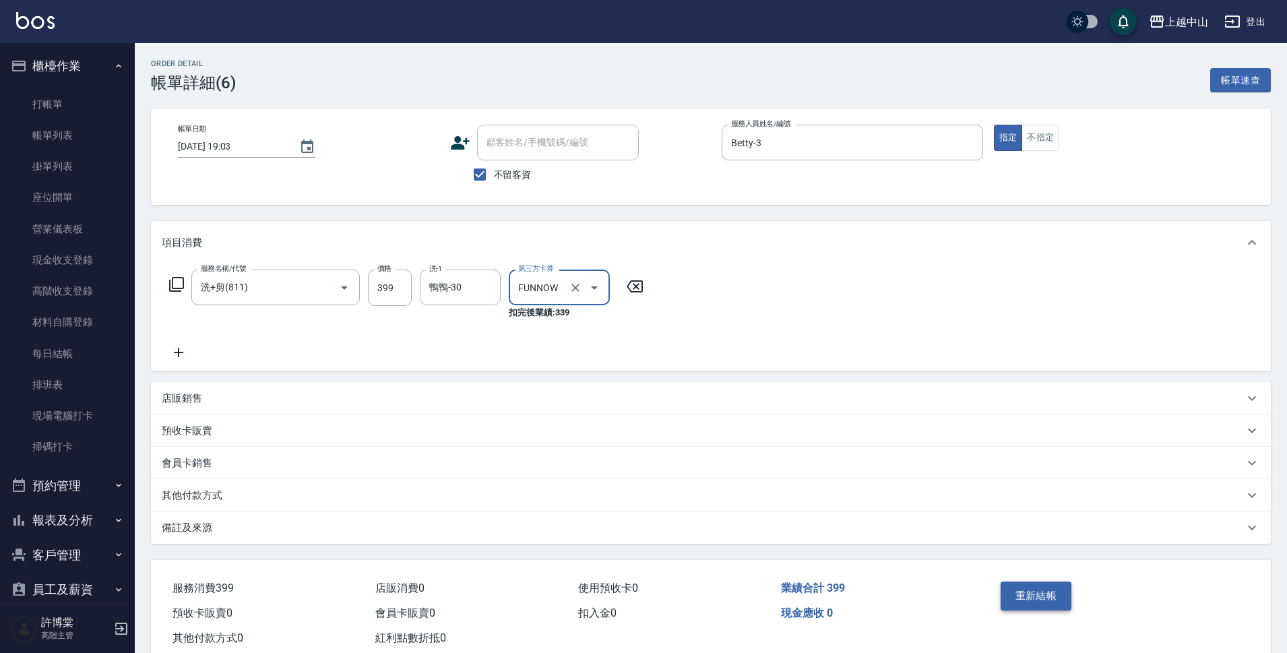
click at [1031, 604] on button "重新結帳" at bounding box center [1036, 596] width 71 height 28
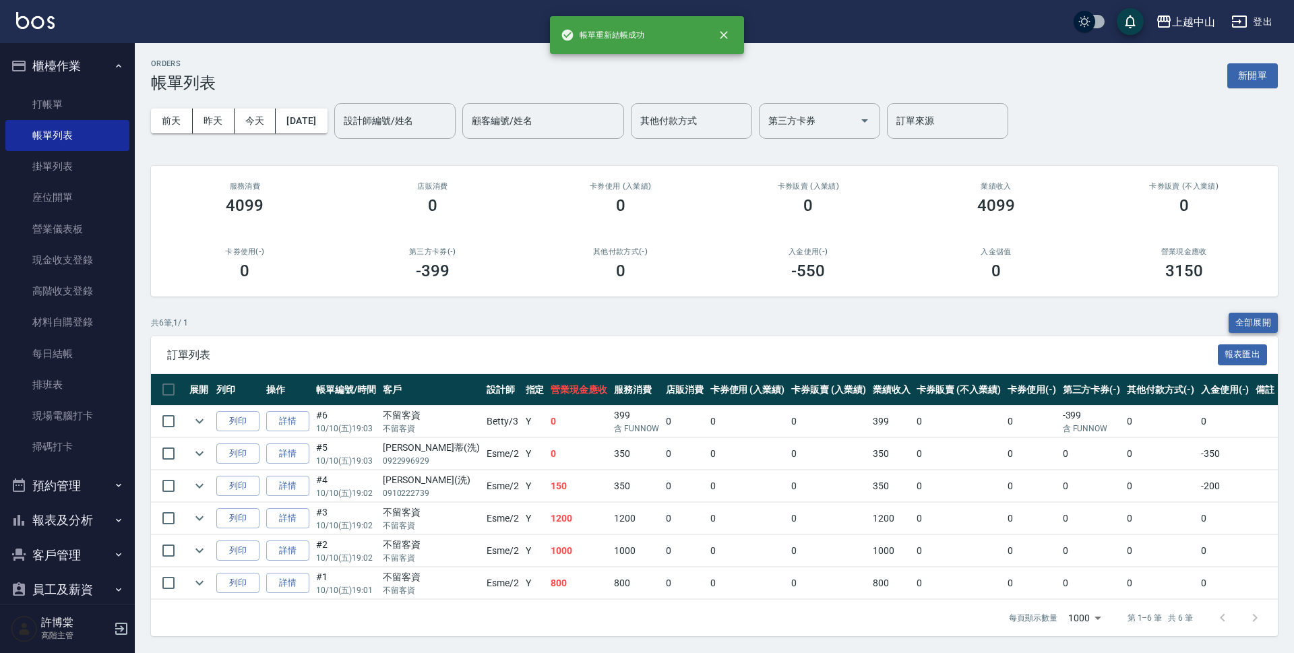
click at [1256, 319] on button "全部展開" at bounding box center [1253, 323] width 50 height 21
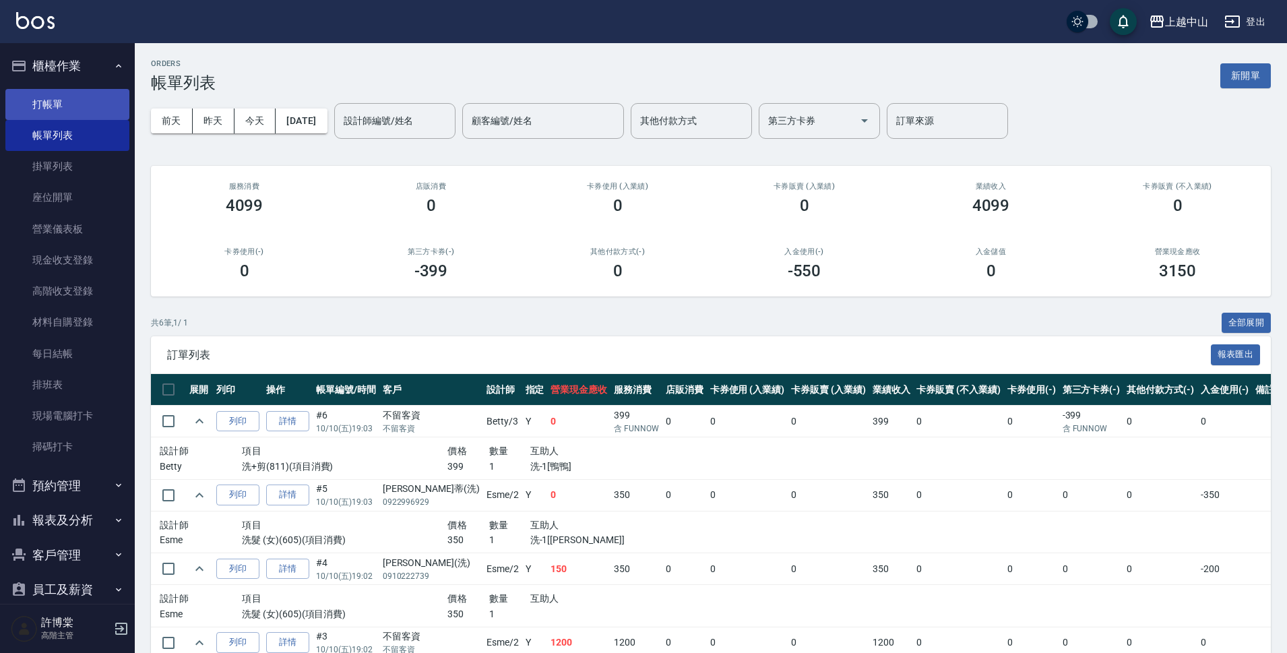
click at [65, 107] on link "打帳單" at bounding box center [67, 104] width 124 height 31
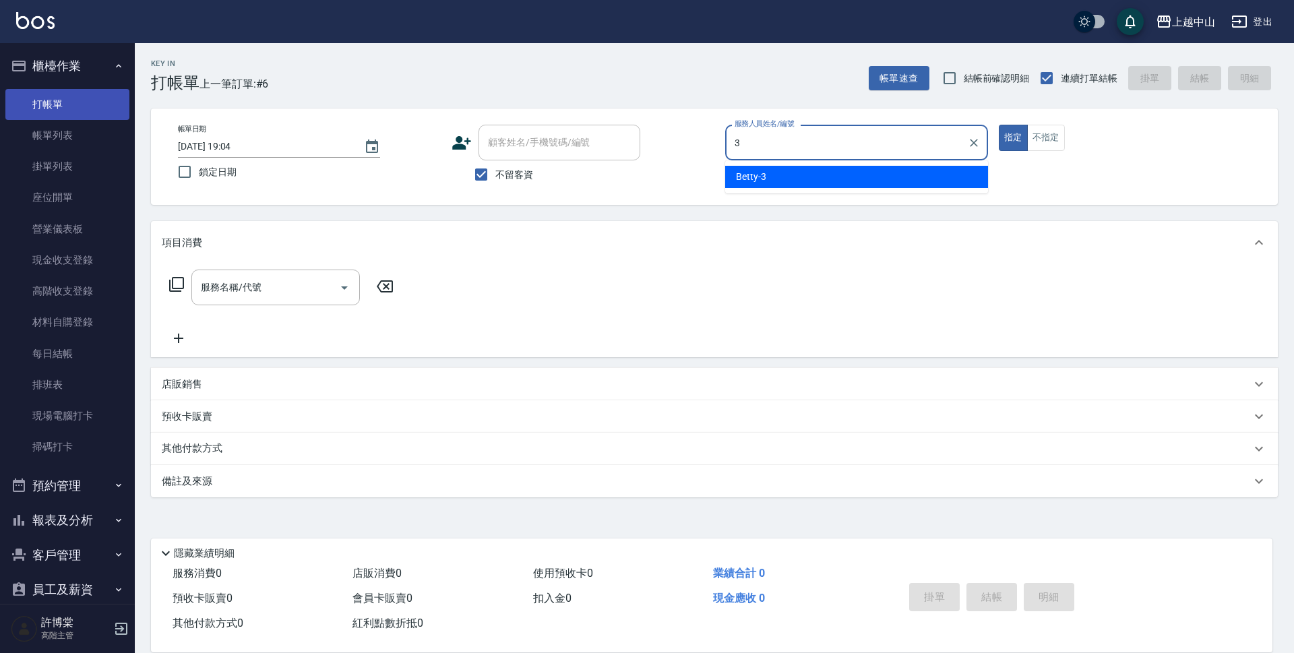
type input "Betty-3"
type button "true"
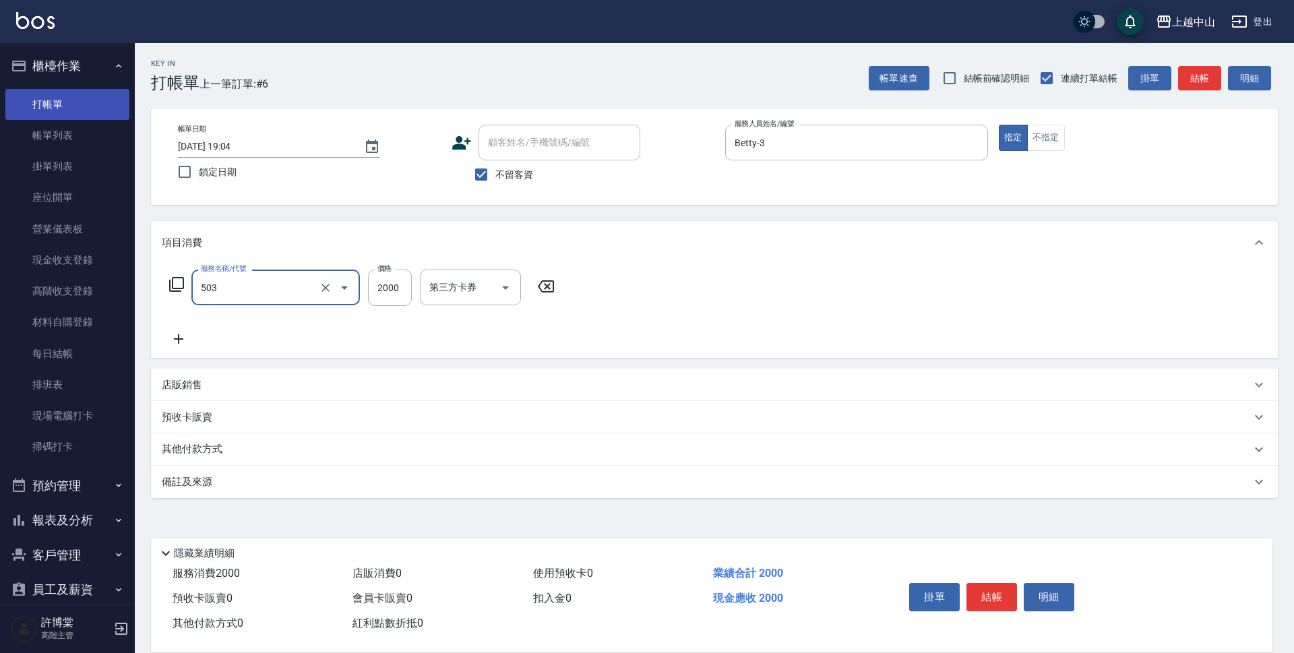
type input "染髮2000以下(503)"
type input "1500"
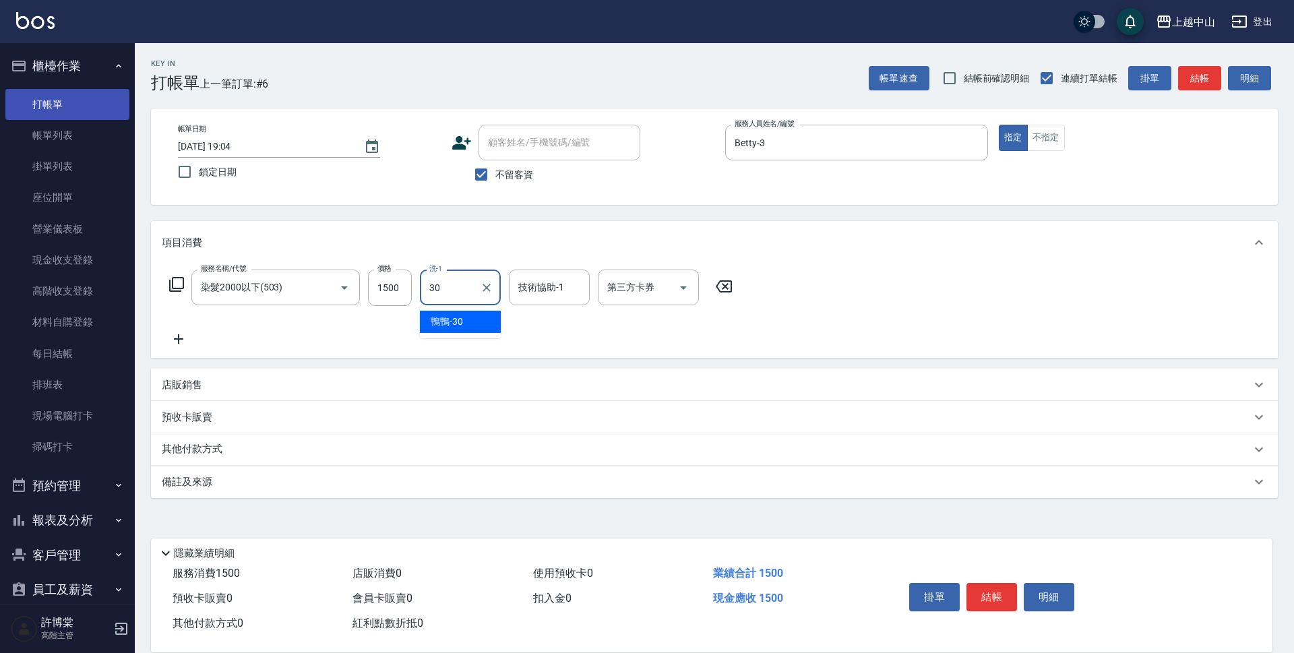
type input "鴨鴨-30"
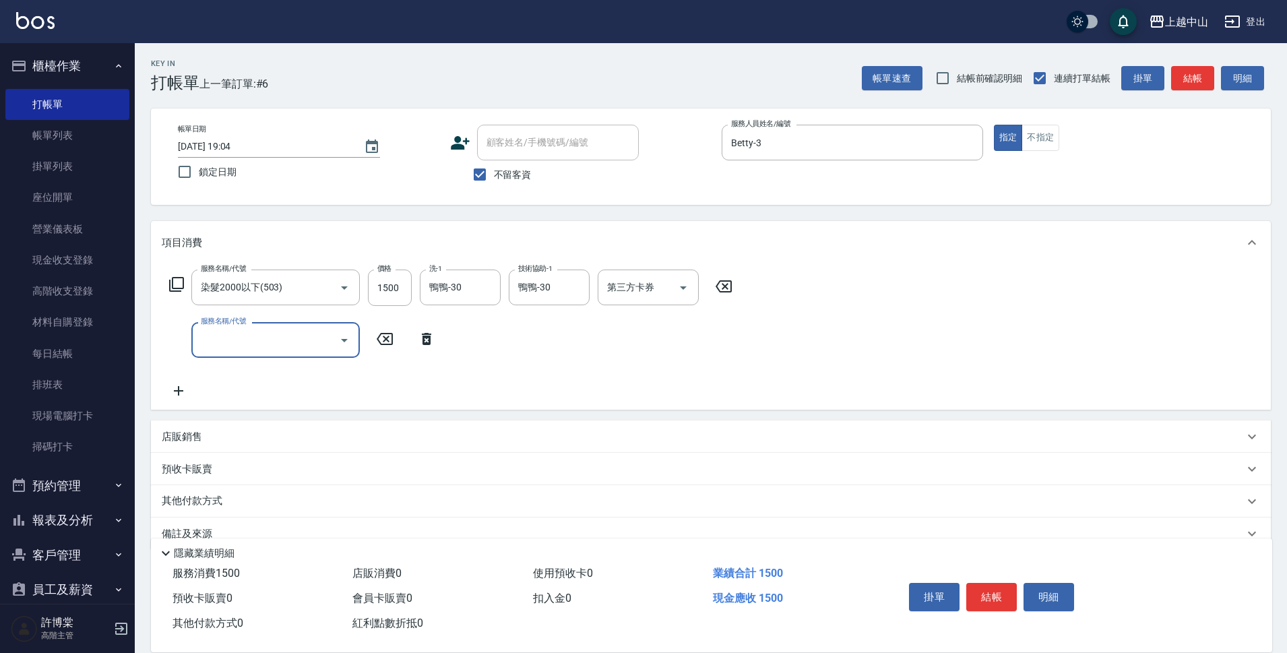
click at [712, 288] on icon at bounding box center [724, 286] width 34 height 16
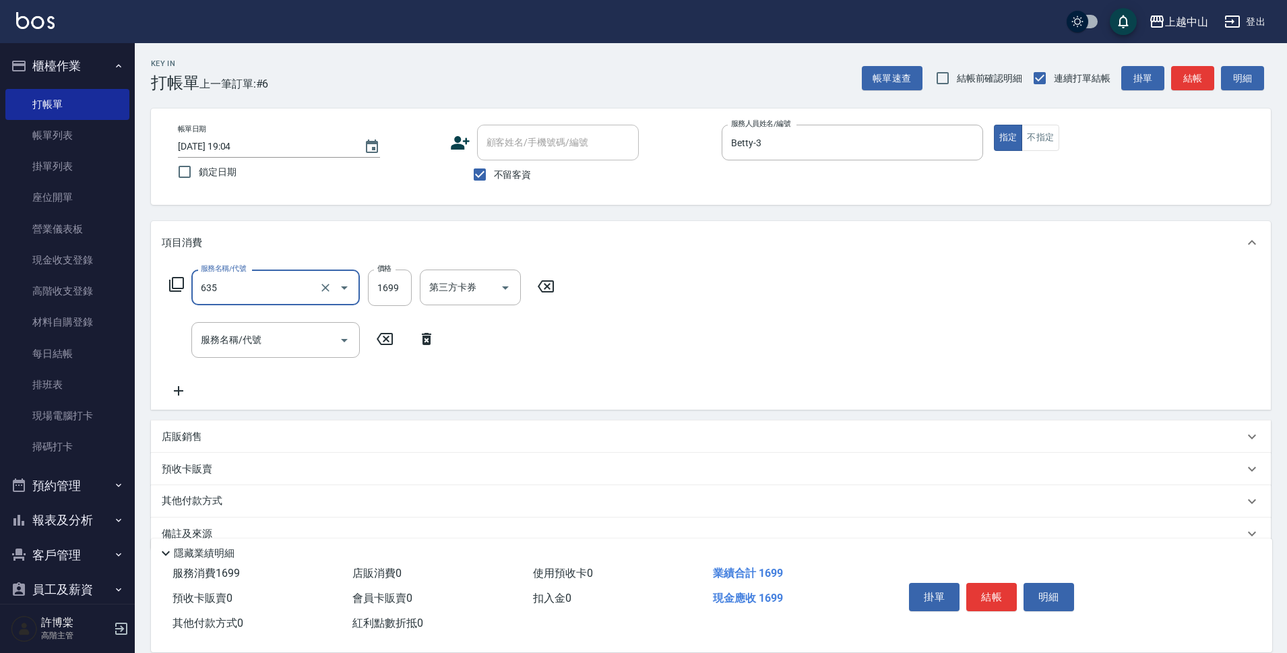
type input "兩段自備單次(635)"
type input "1500"
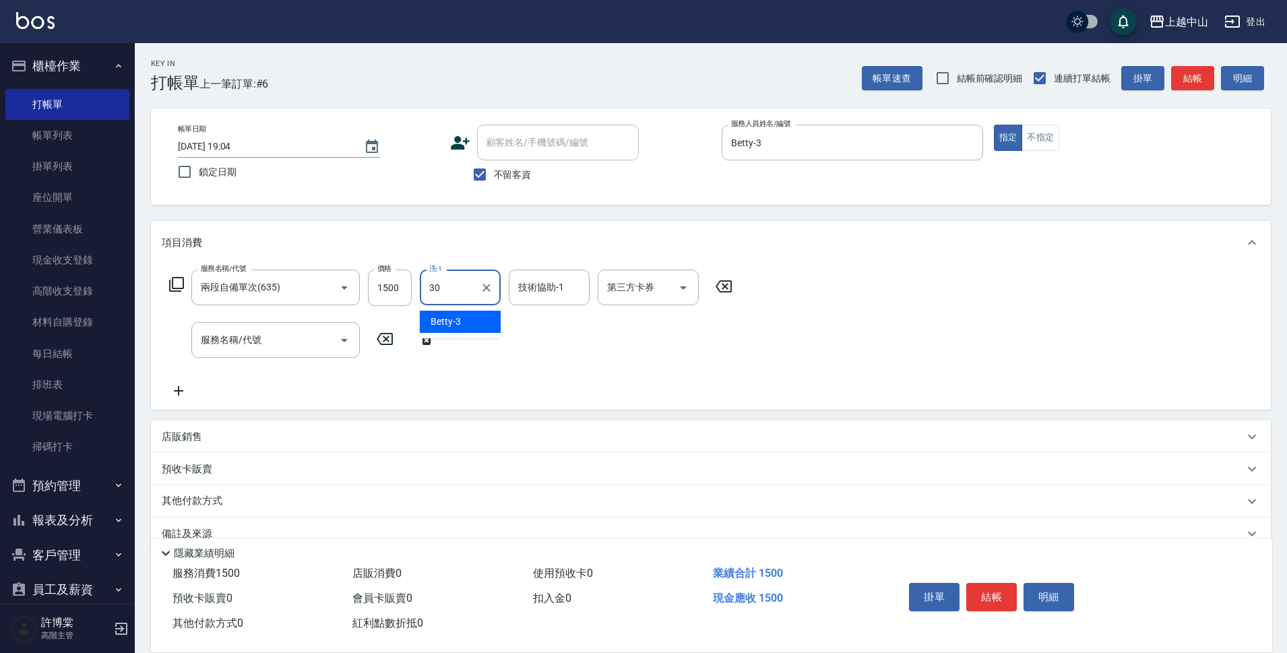
type input "鴨鴨-30"
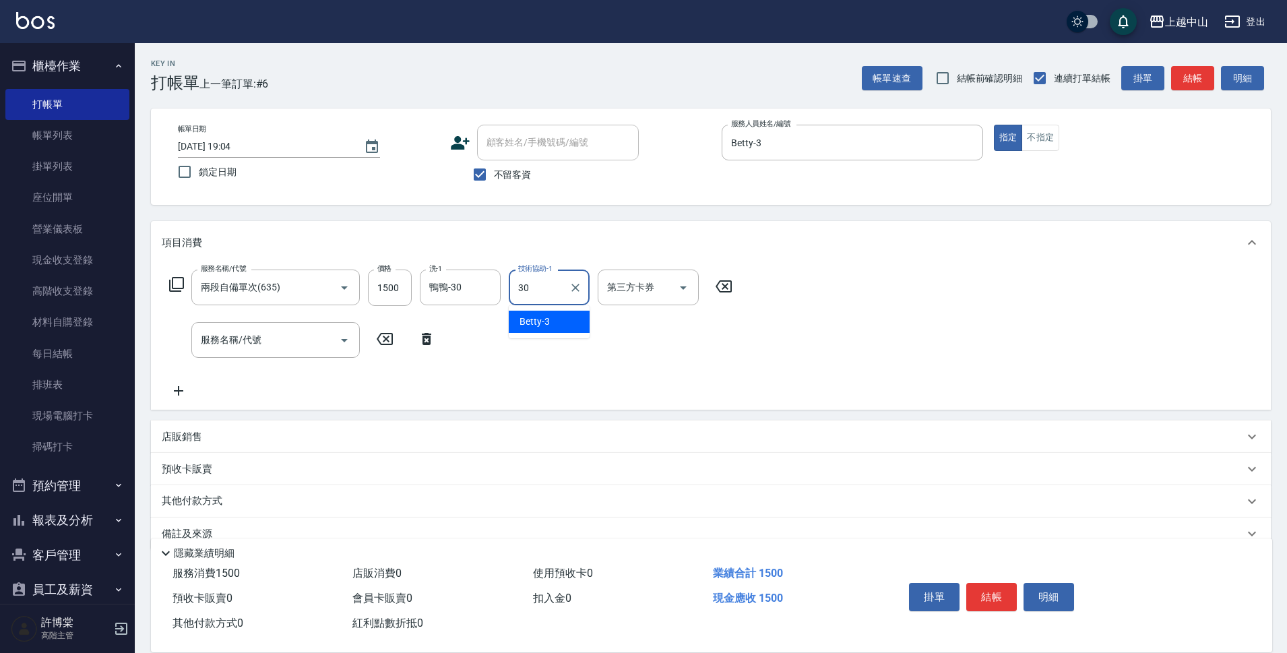
type input "鴨鴨-30"
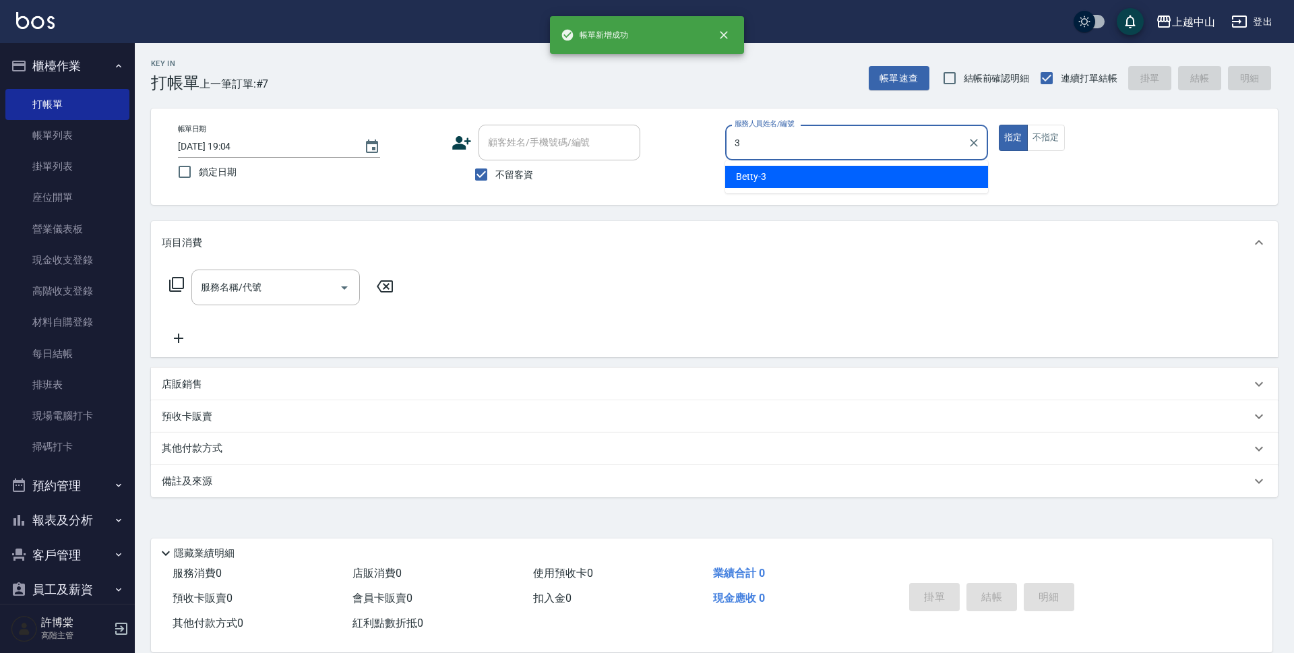
type input "Betty-3"
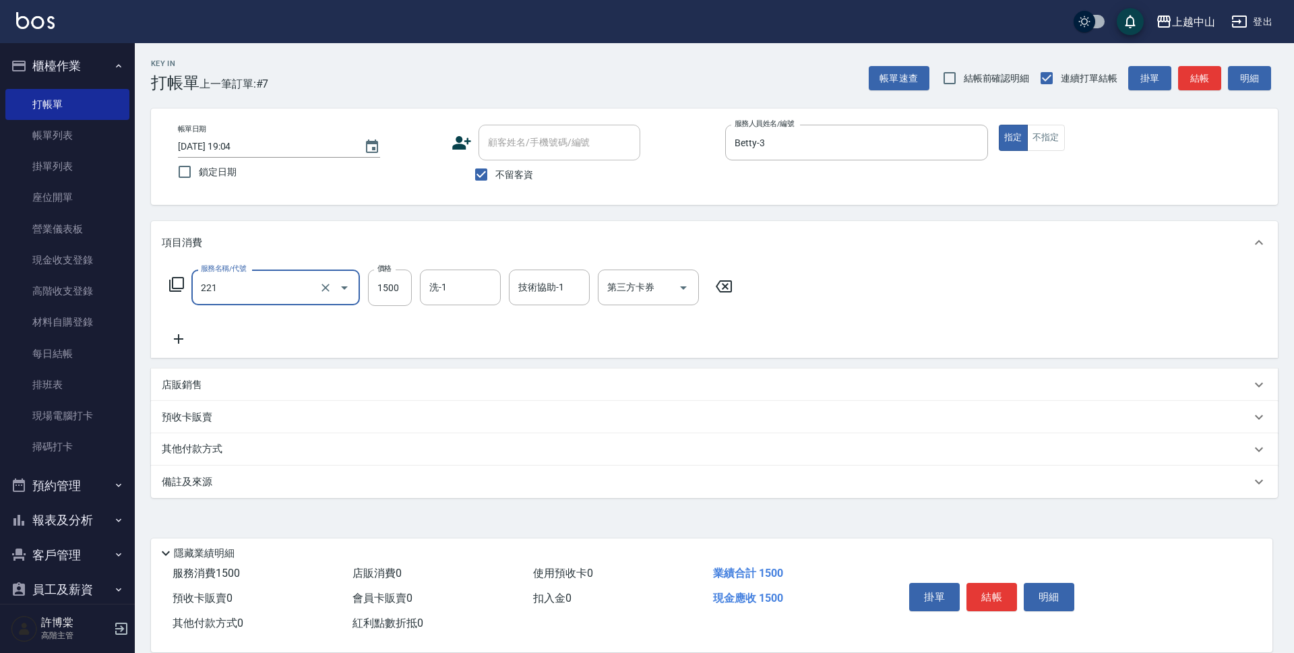
type input "燙髮自備 1500 以 下(221)"
type input "1399"
type input "薇慈-36"
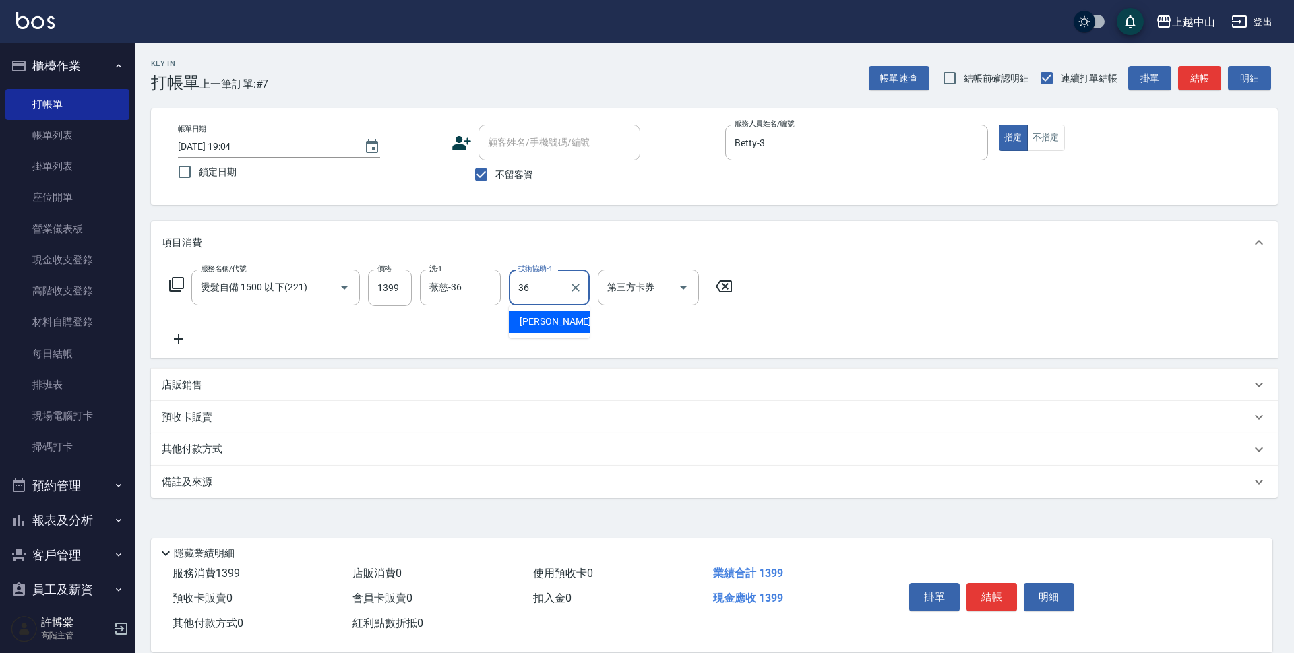
type input "薇慈-36"
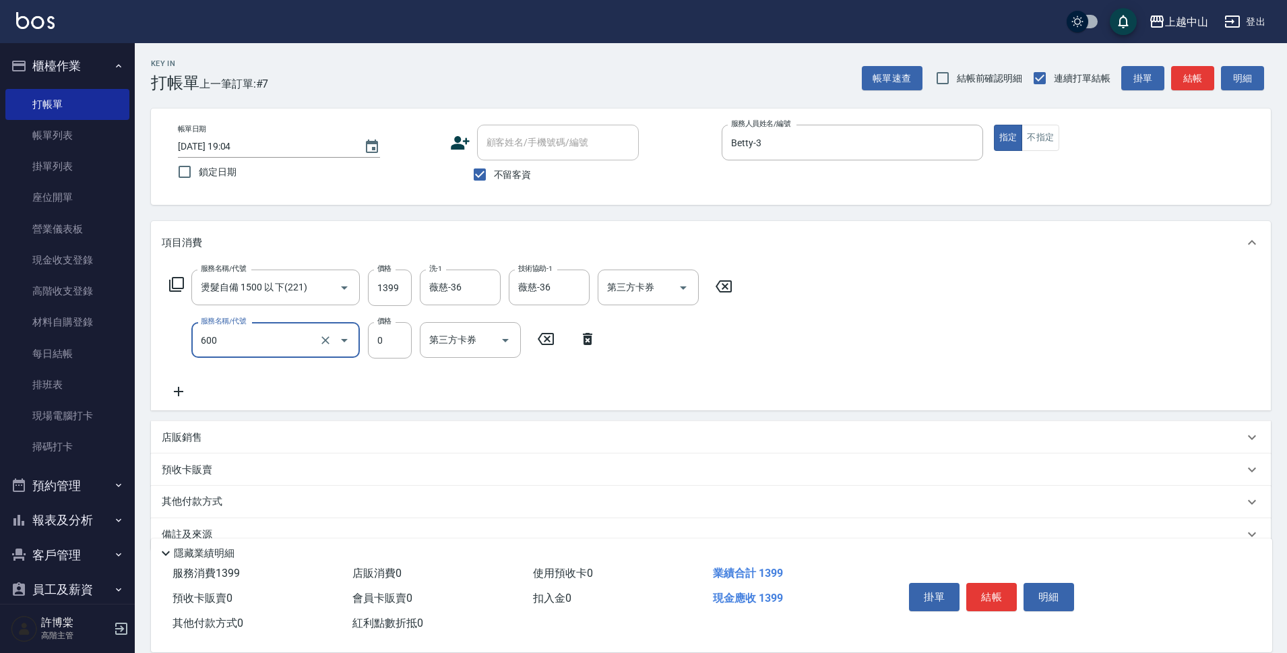
type input "洗髮(免費)(600)"
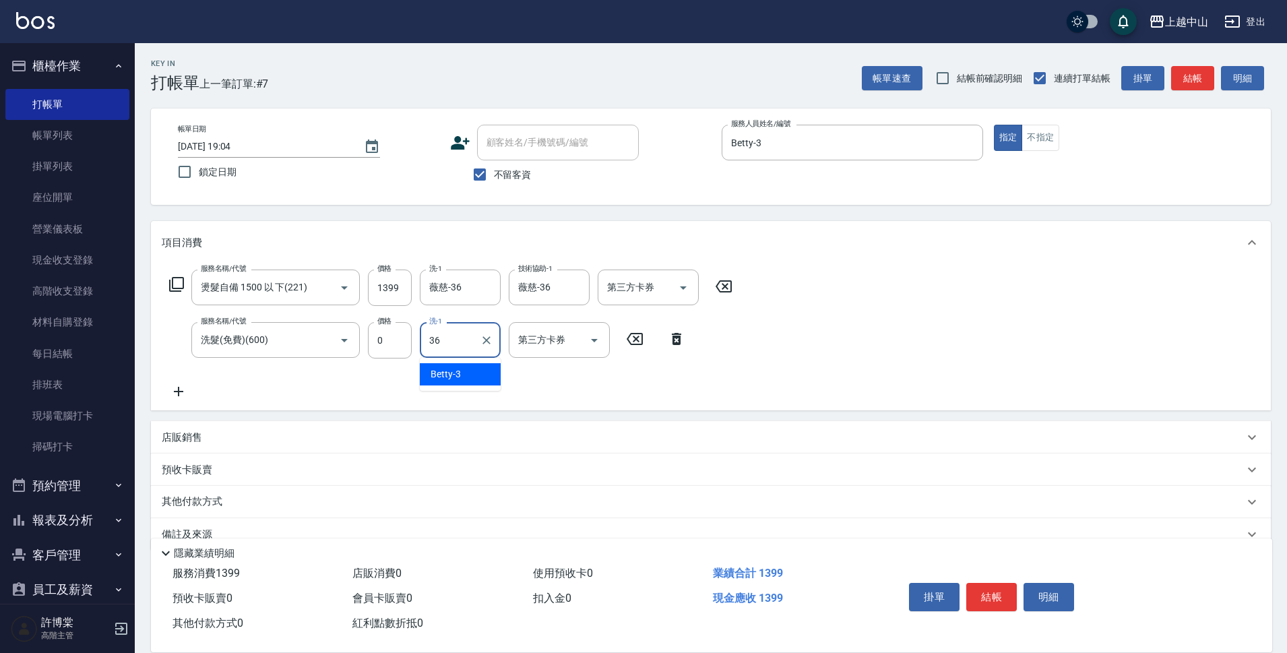
type input "薇慈-36"
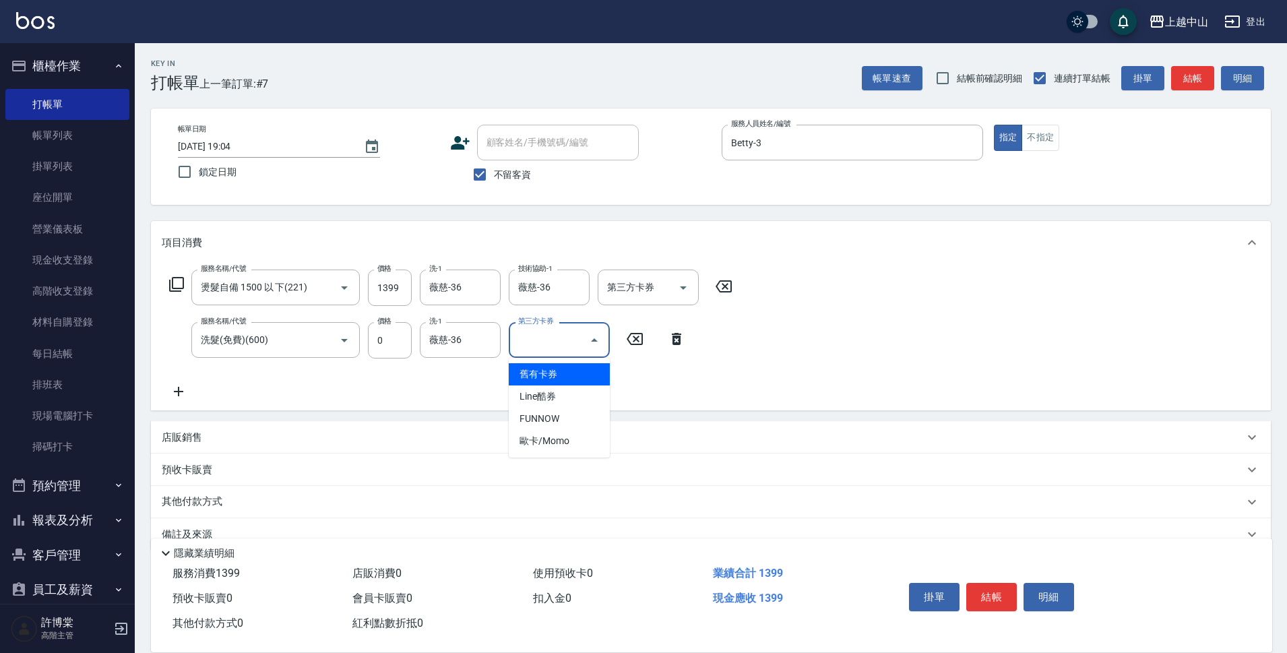
click at [801, 356] on div "服務名稱/代號 燙髮自備 1500 以 下(221) 服務名稱/代號 價格 1399 價格 洗-1 薇慈-36 洗-1 技術協助-1 薇慈-36 技術協助-1…" at bounding box center [711, 337] width 1120 height 146
click at [178, 394] on icon at bounding box center [178, 391] width 9 height 9
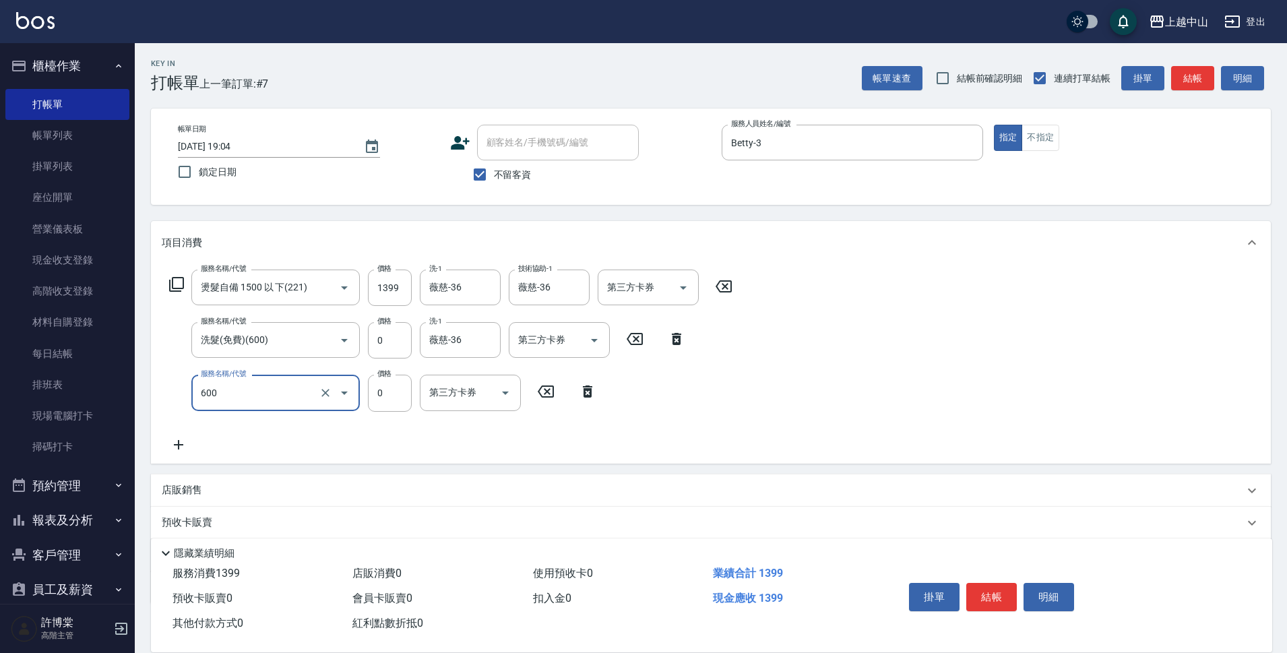
type input "洗髮(免費)(600)"
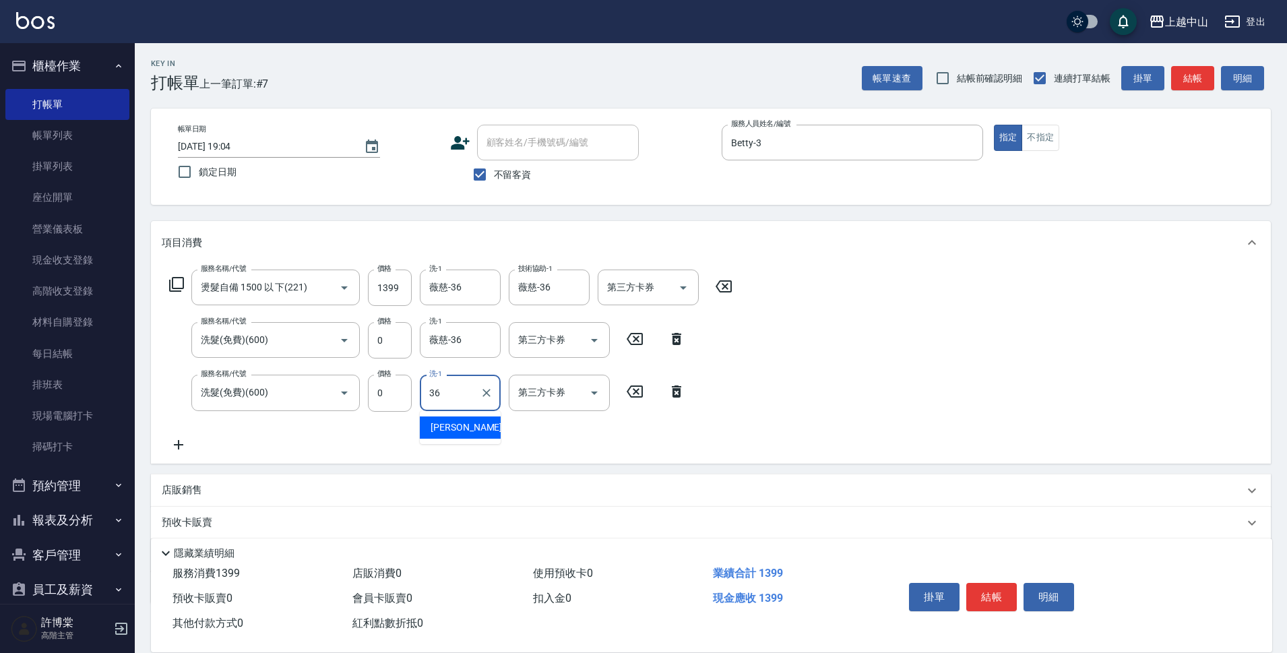
type input "薇慈-36"
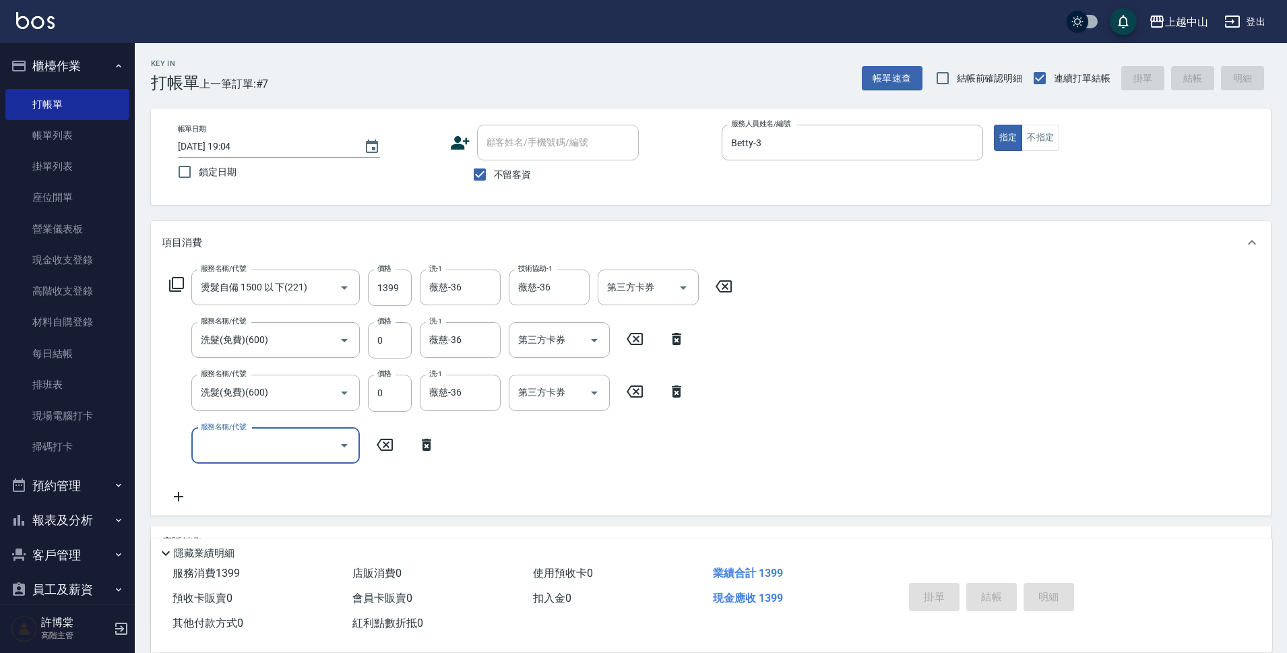
type input "[DATE] 19:05"
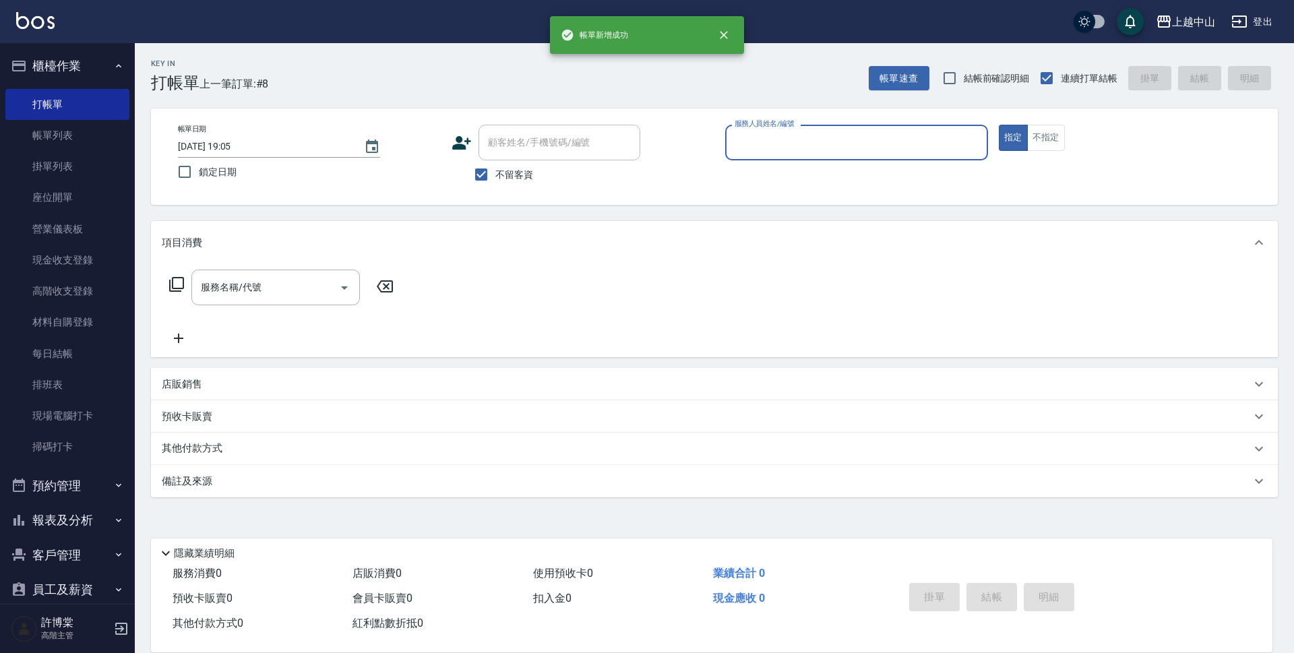
click at [77, 70] on button "櫃檯作業" at bounding box center [67, 66] width 124 height 35
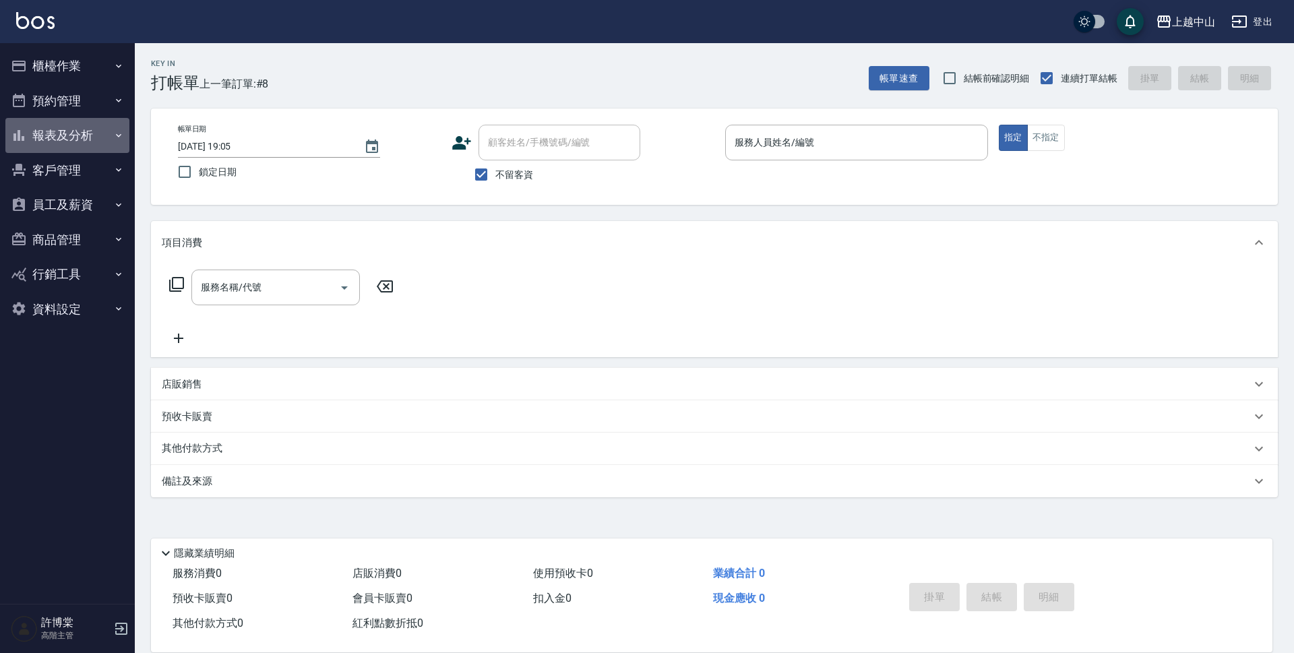
click at [81, 137] on button "報表及分析" at bounding box center [67, 135] width 124 height 35
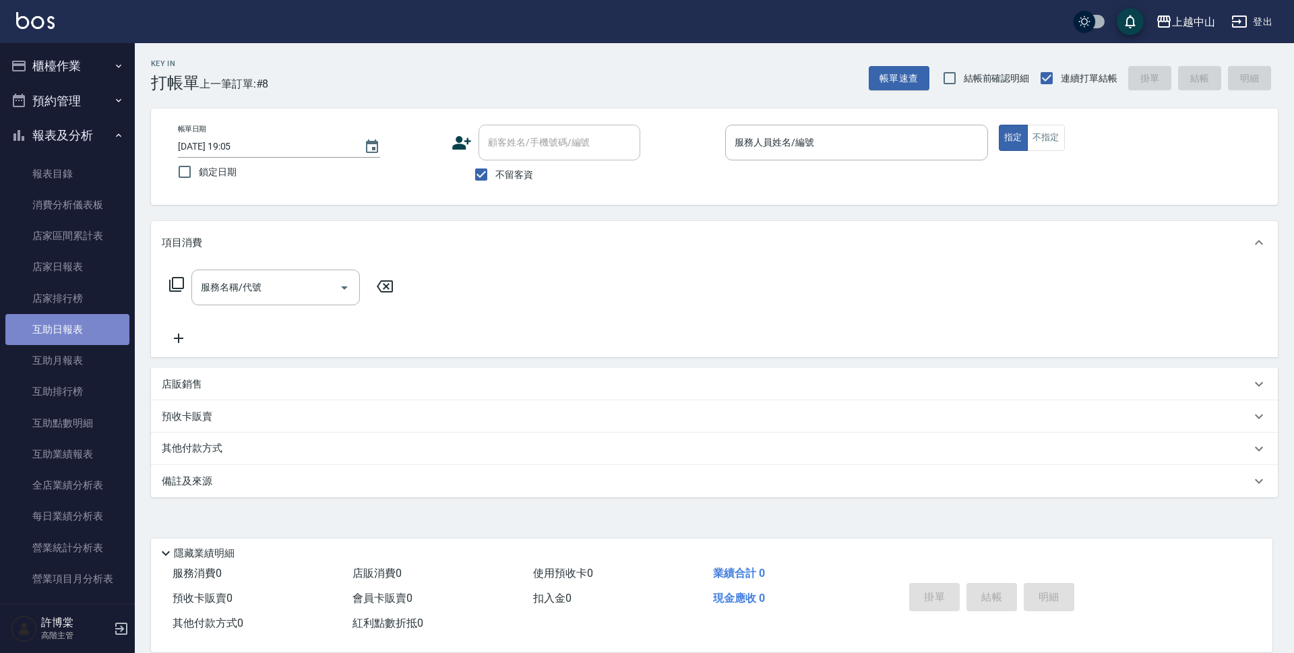
click at [81, 327] on link "互助日報表" at bounding box center [67, 329] width 124 height 31
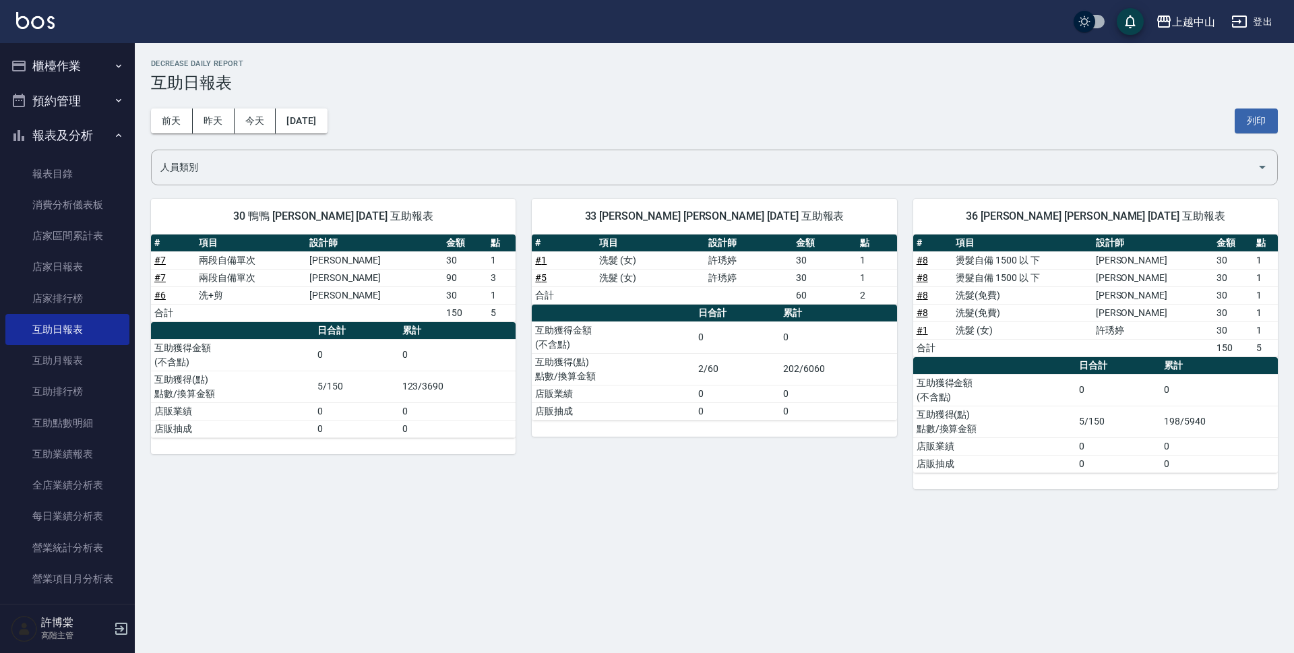
click at [80, 69] on button "櫃檯作業" at bounding box center [67, 66] width 124 height 35
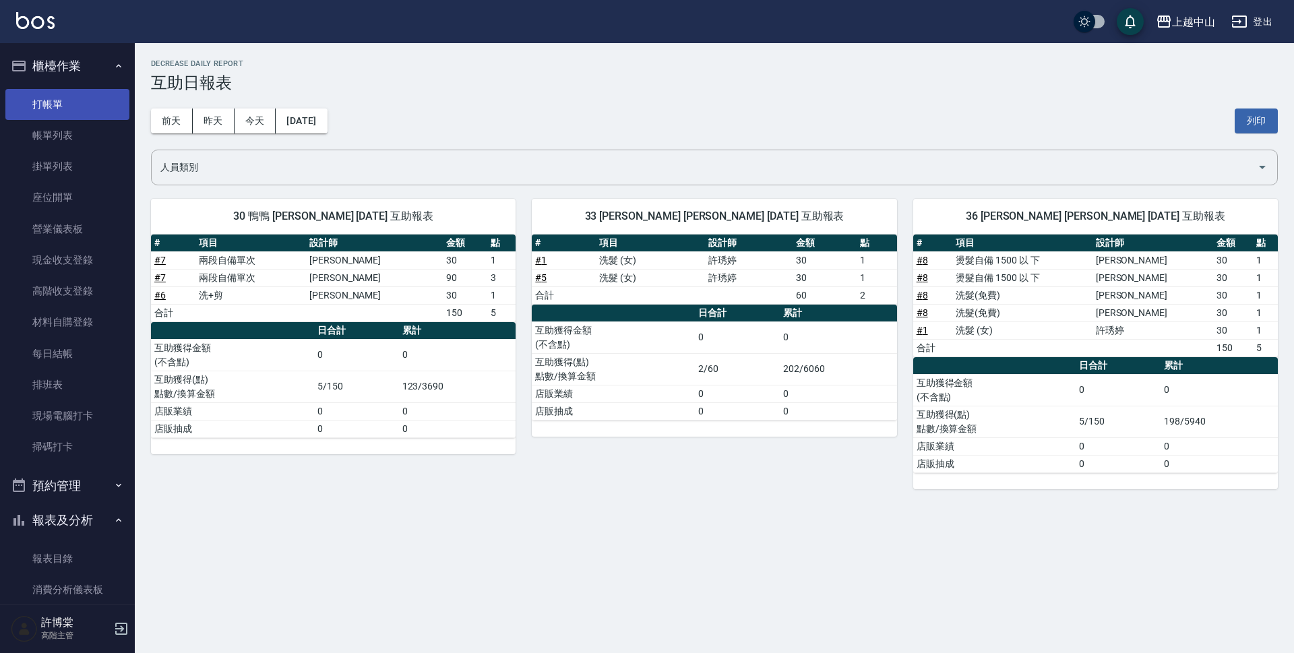
click at [79, 96] on link "打帳單" at bounding box center [67, 104] width 124 height 31
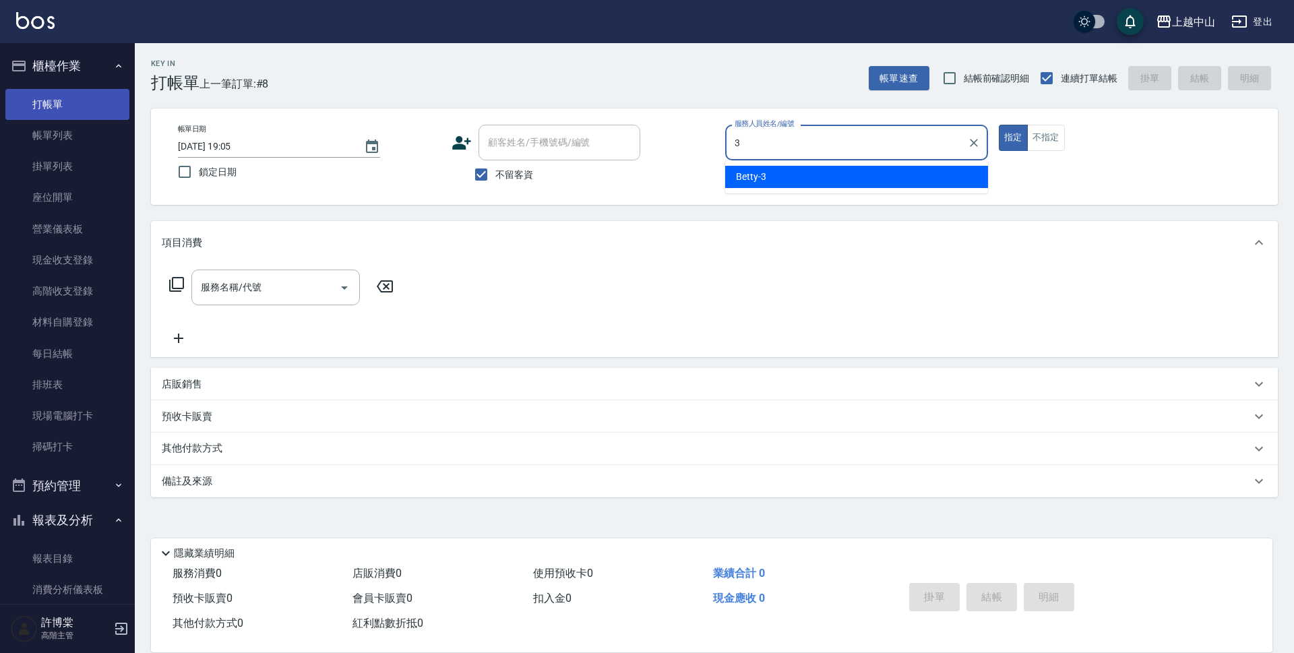
type input "Betty-3"
type button "true"
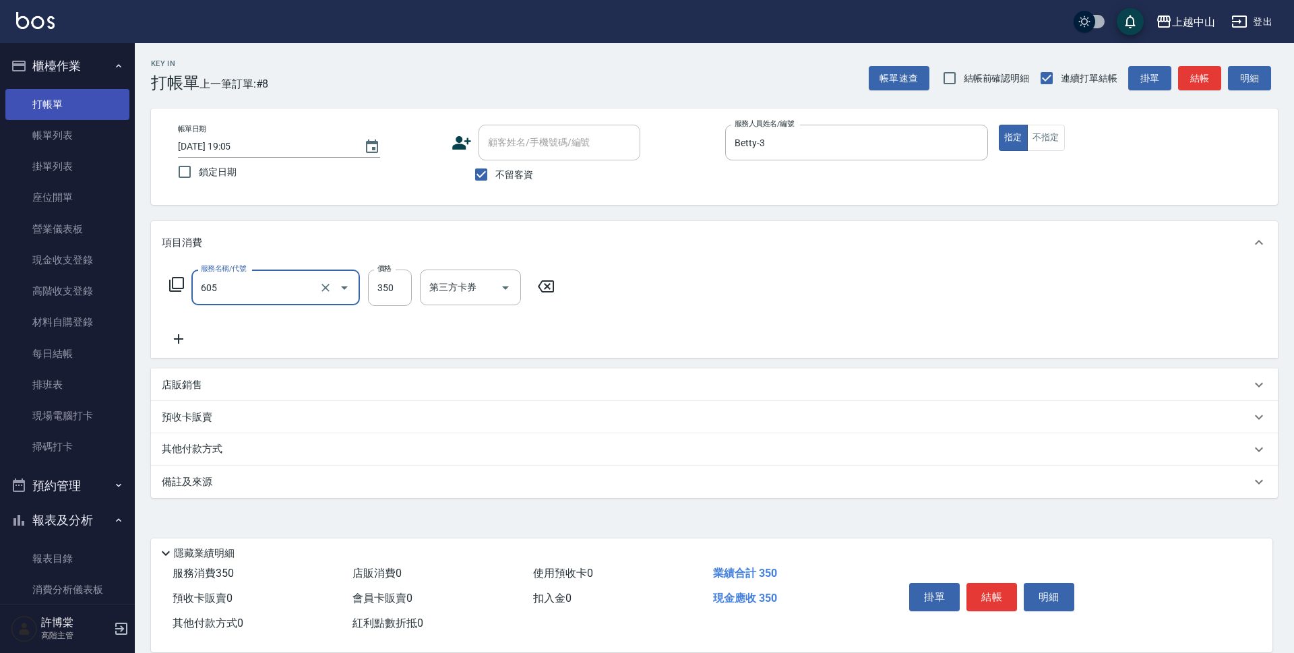
type input "洗髮 (女)(605)"
type input "400"
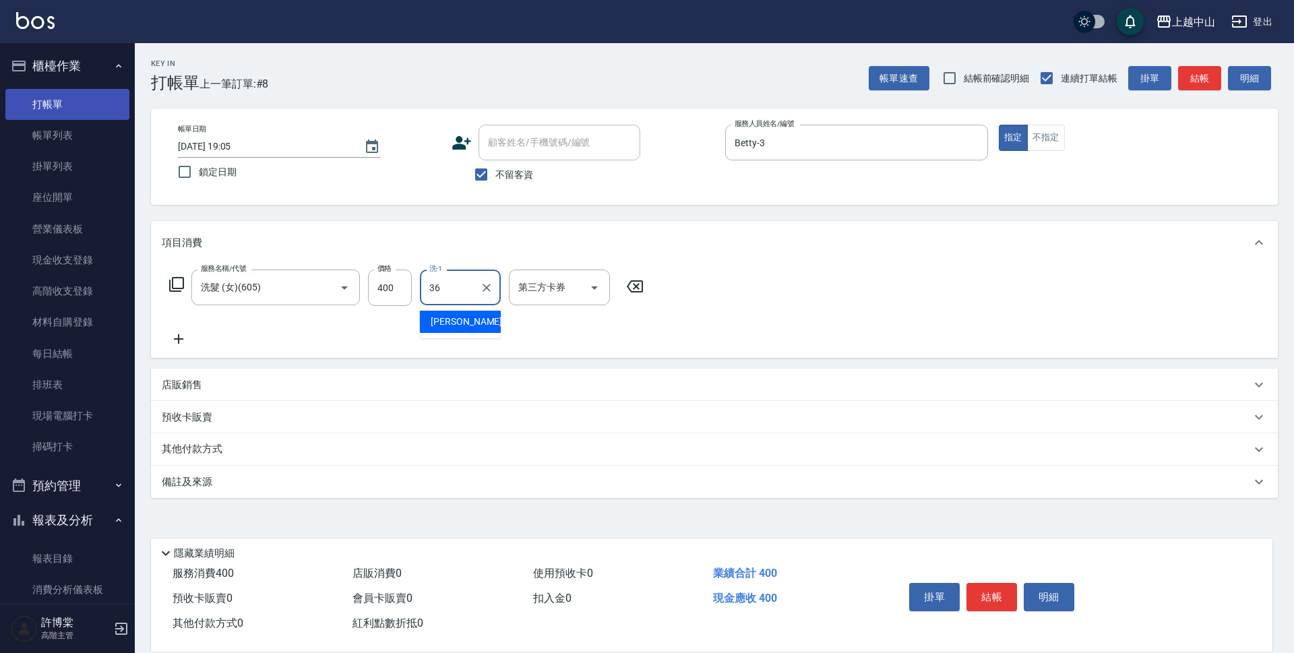
type input "薇慈-36"
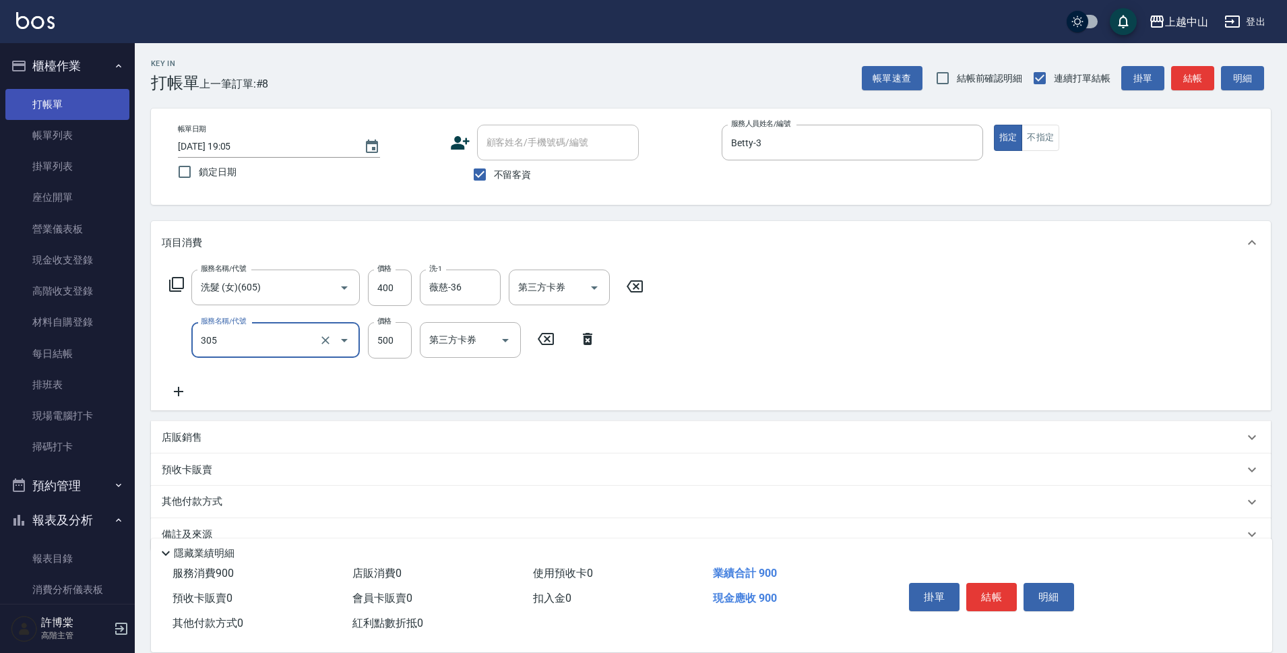
type input "剪髮(305)"
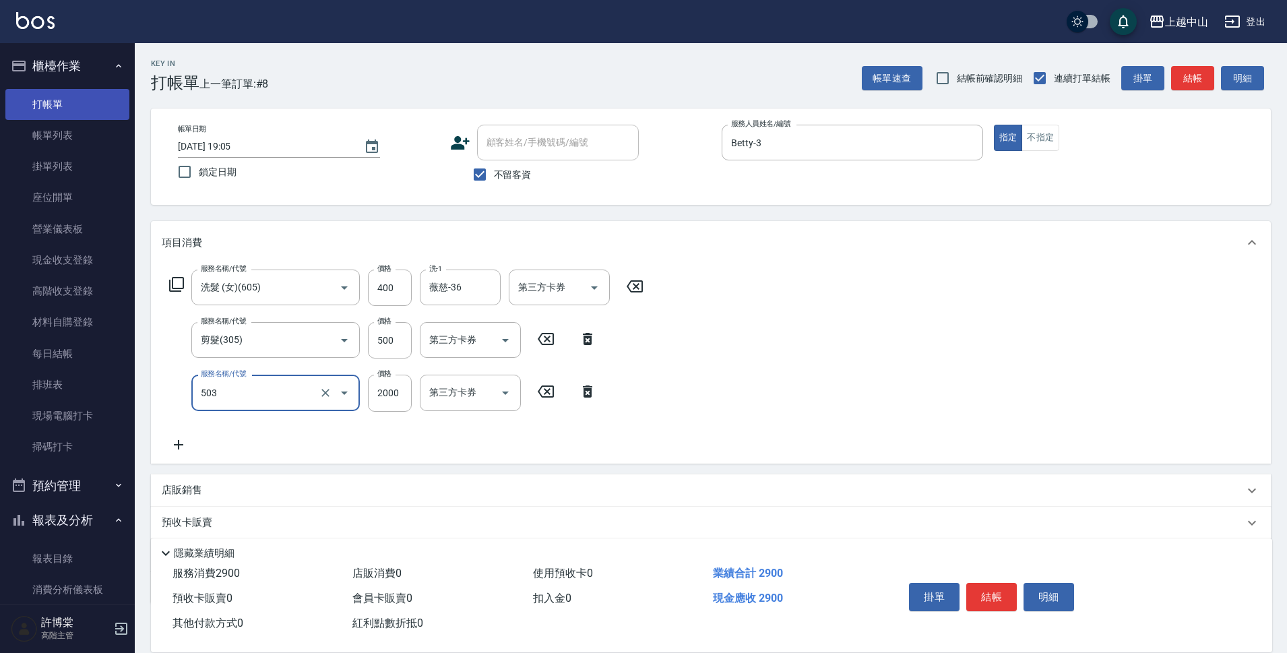
type input "染髮2000以下(503)"
type input "1000"
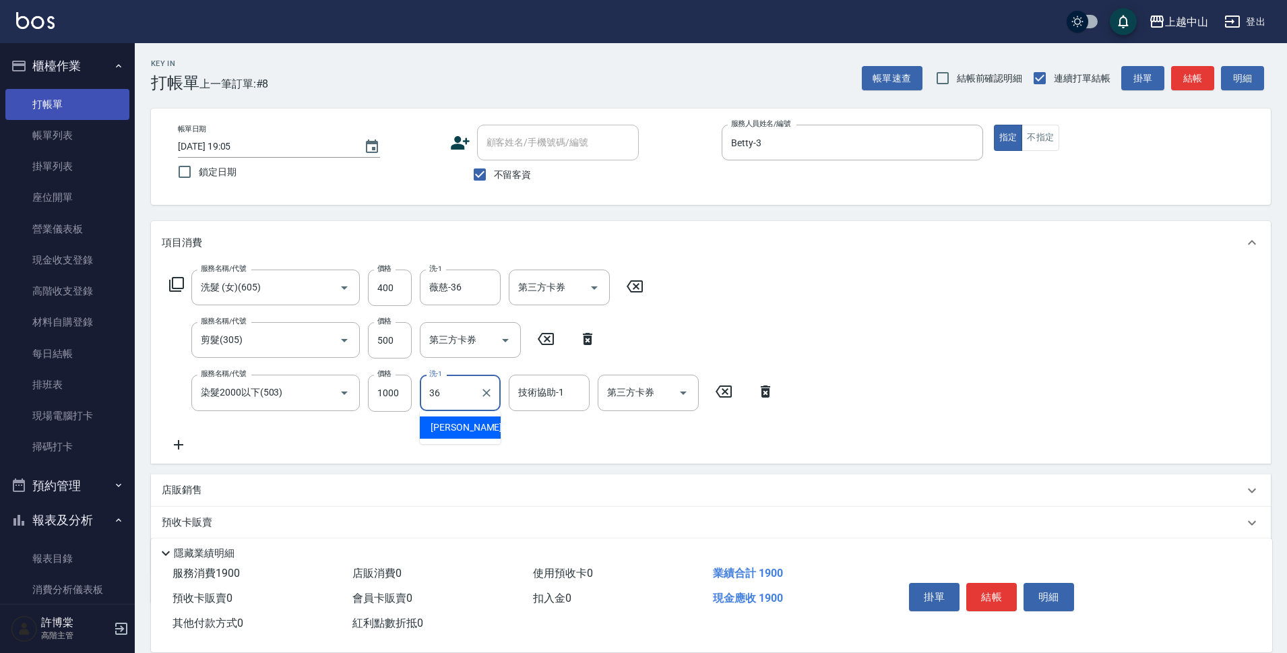
type input "薇慈-36"
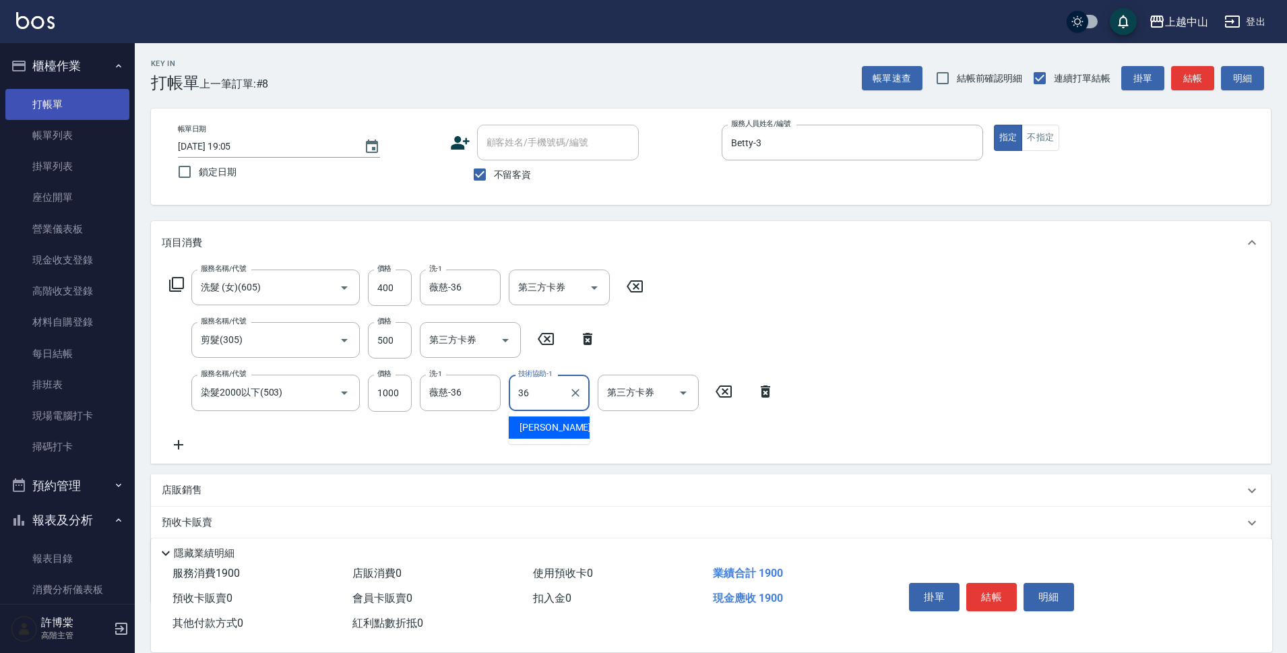
type input "薇慈-36"
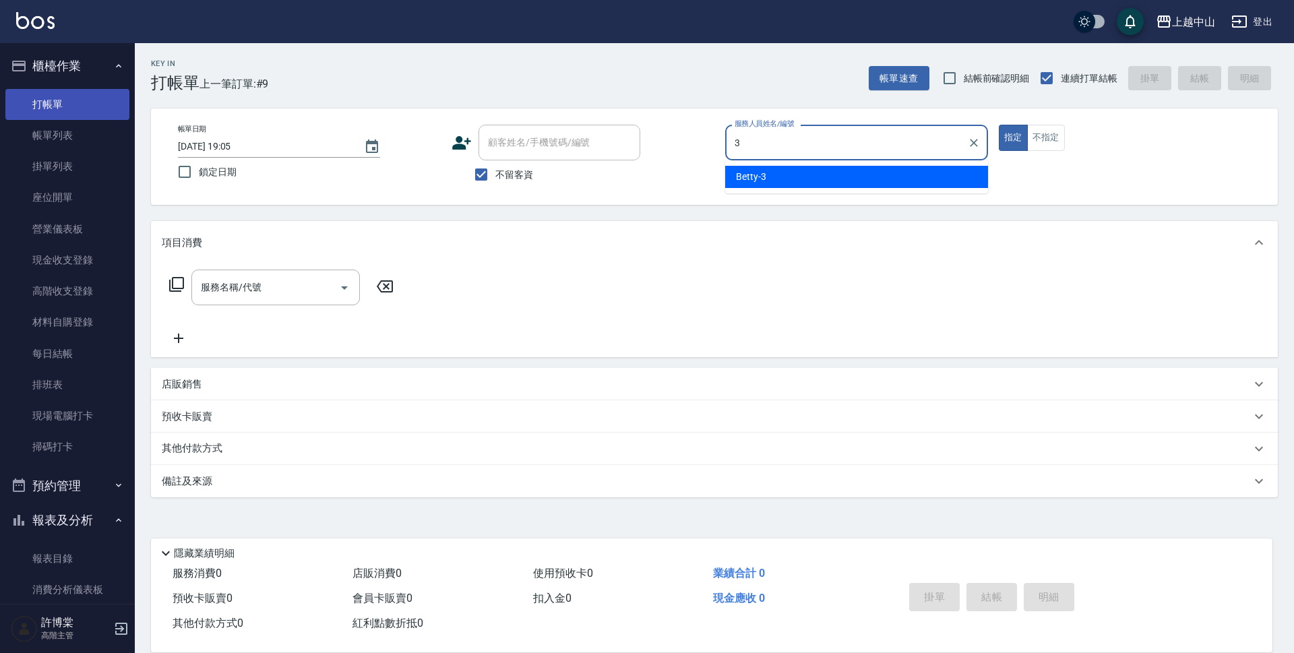
type input "Betty-3"
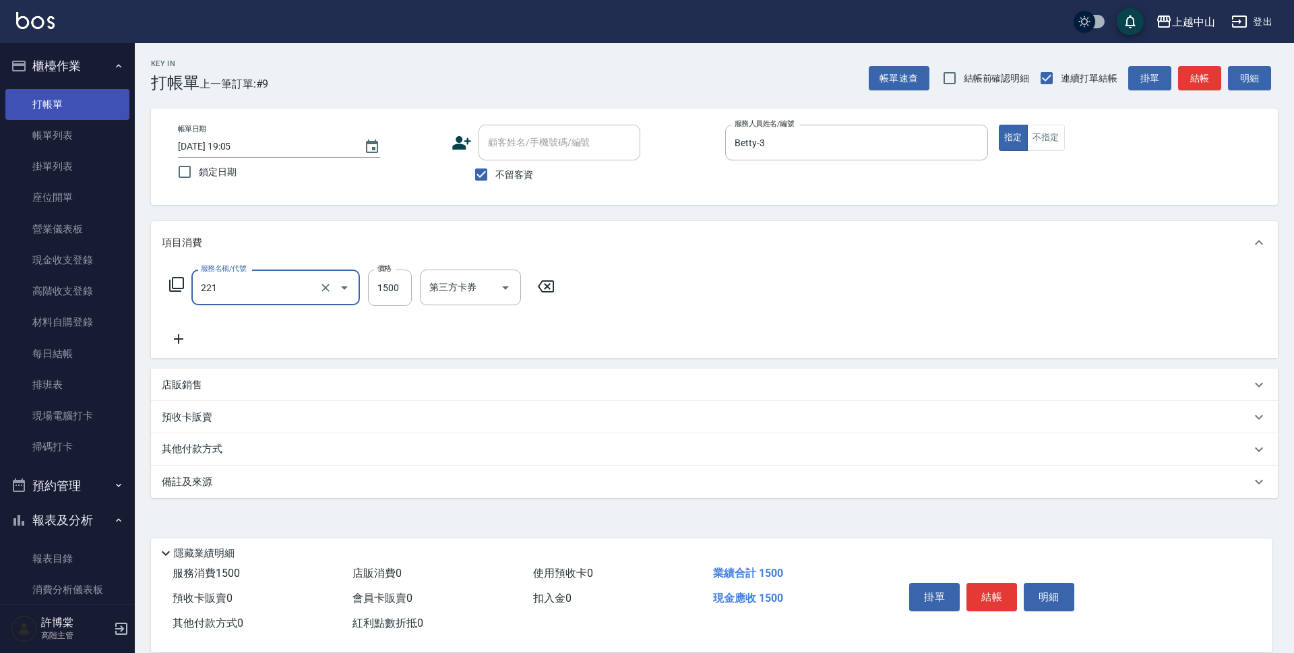
type input "燙髮自備 1500 以 下(221)"
type input "1399"
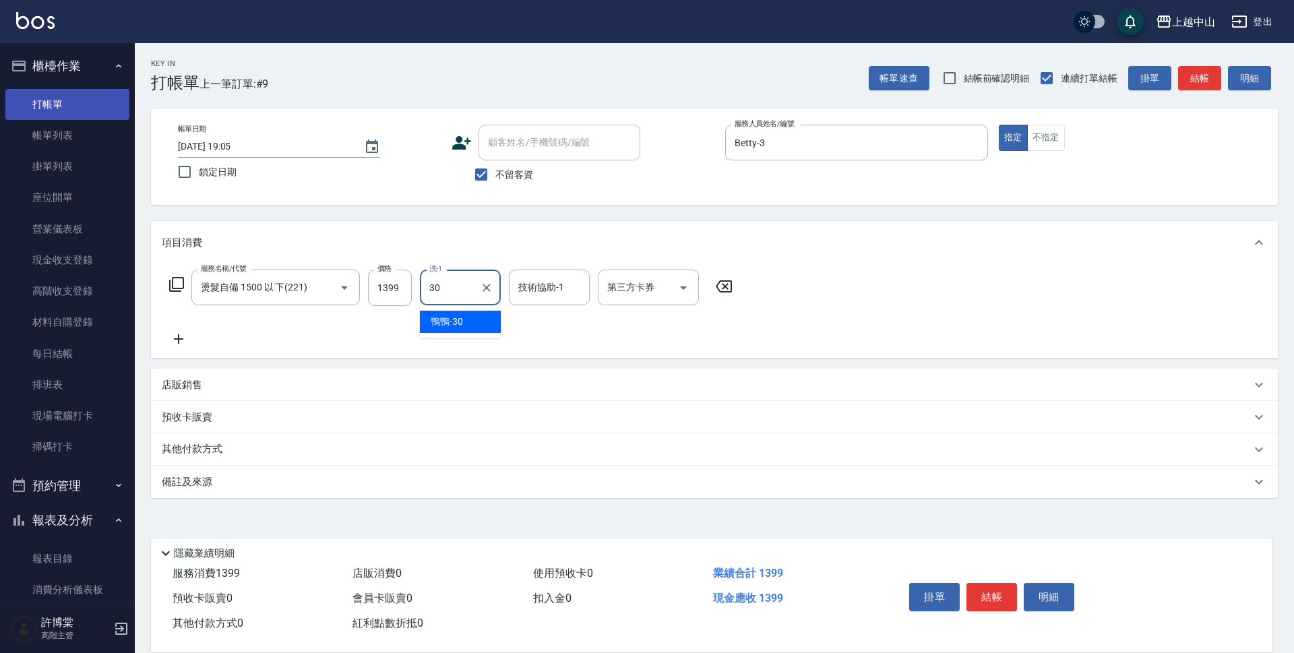
type input "鴨鴨-30"
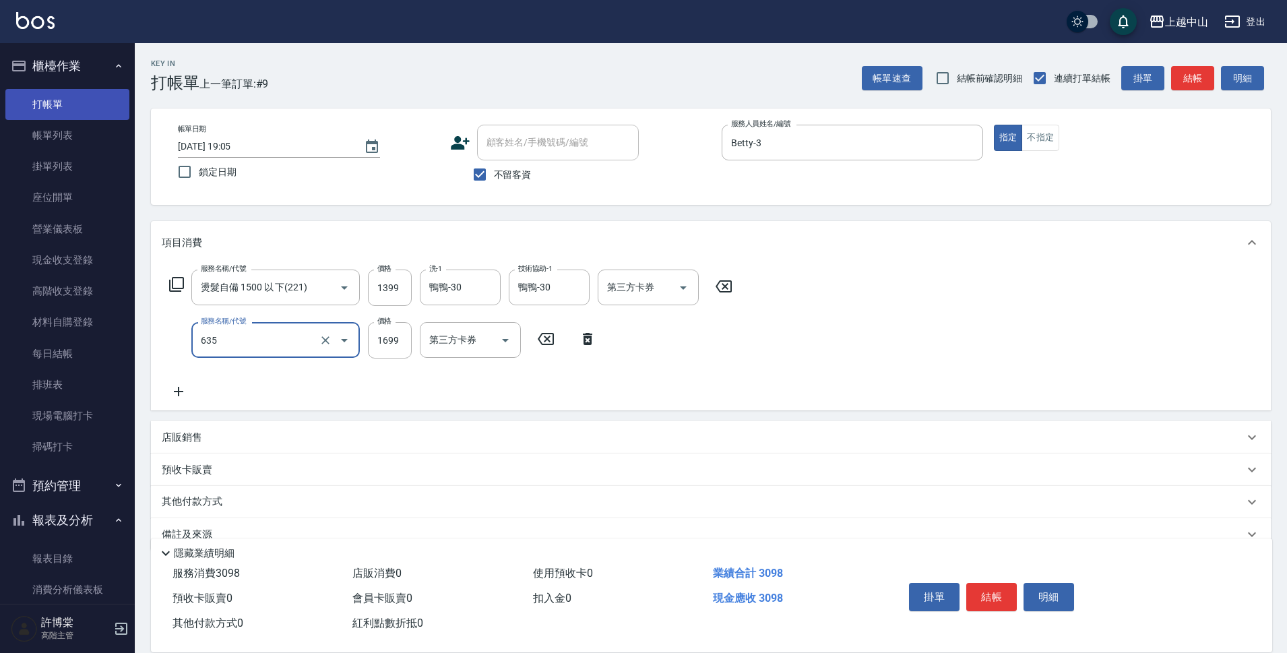
type input "兩段自備單次(635)"
type input "999"
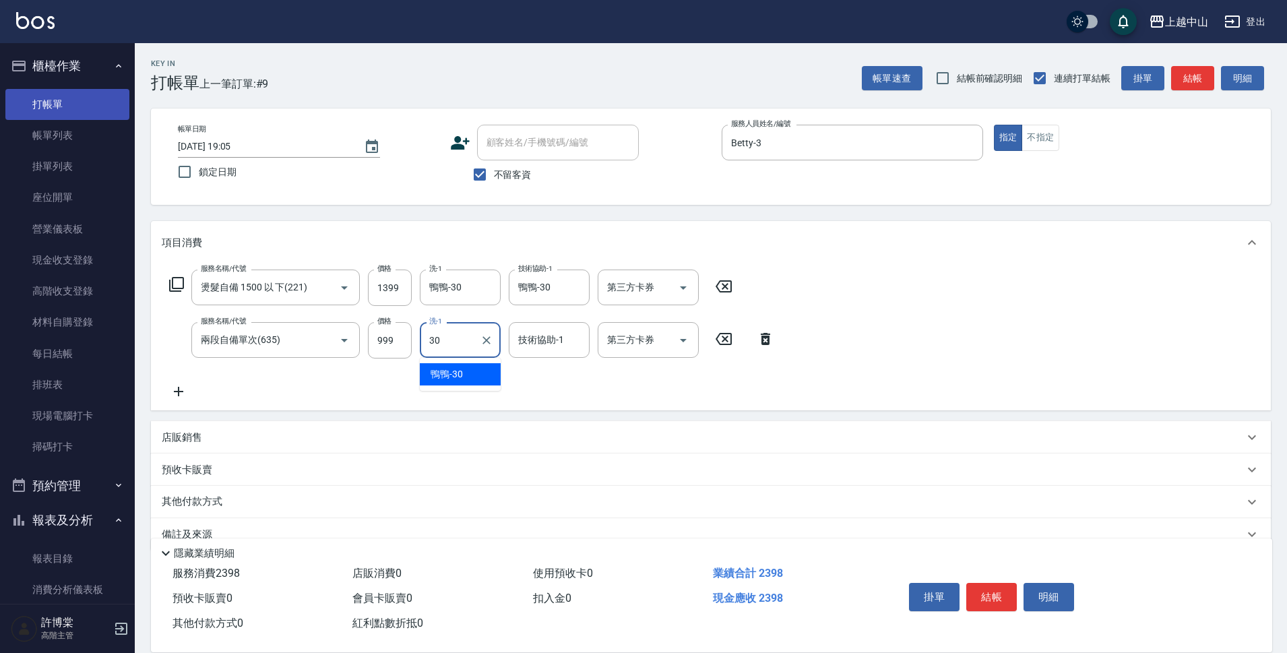
type input "鴨鴨-30"
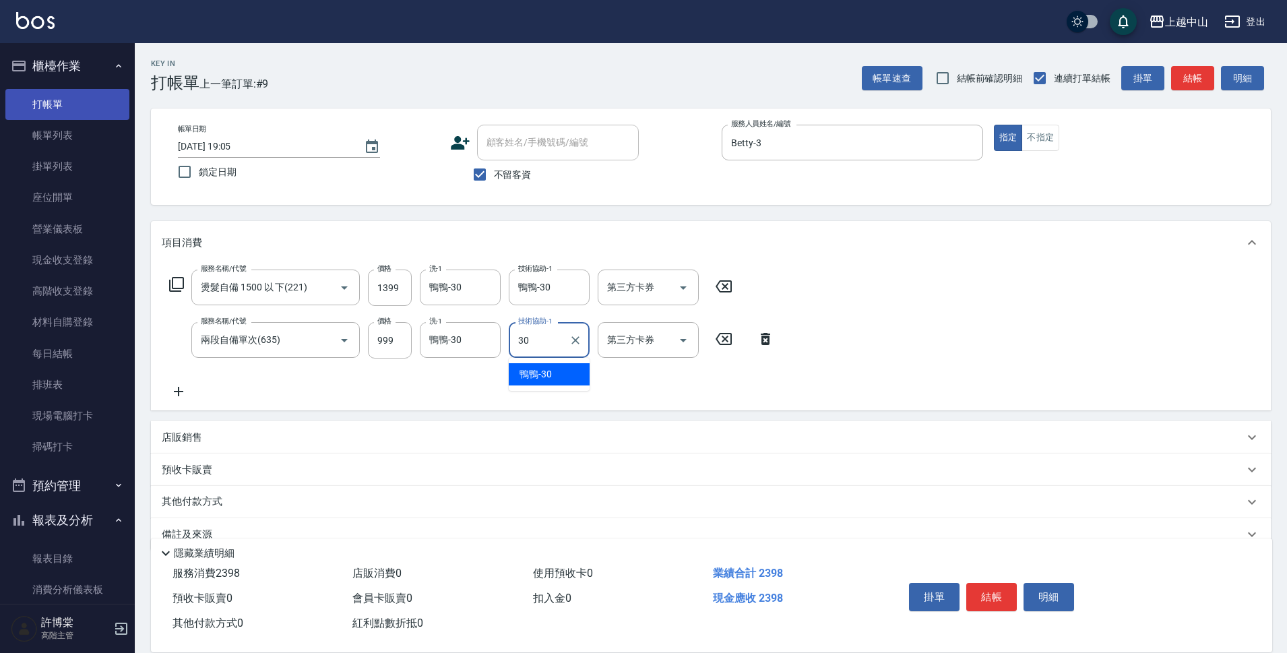
type input "鴨鴨-30"
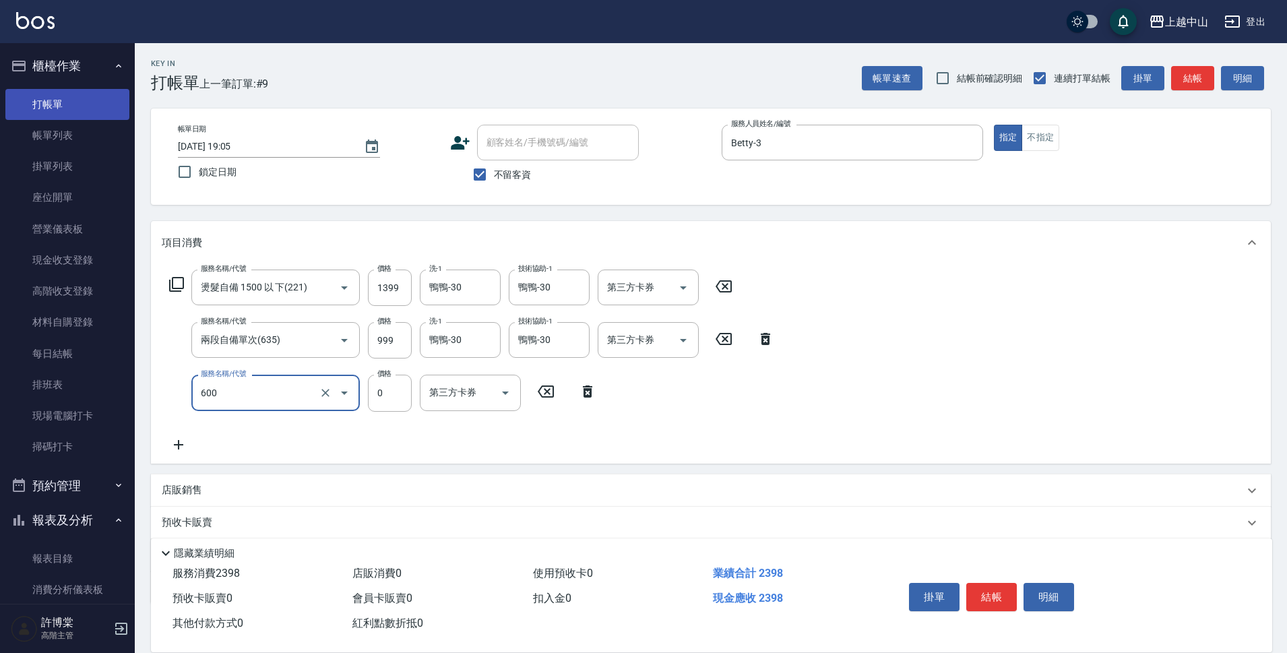
type input "洗髮(免費)(600)"
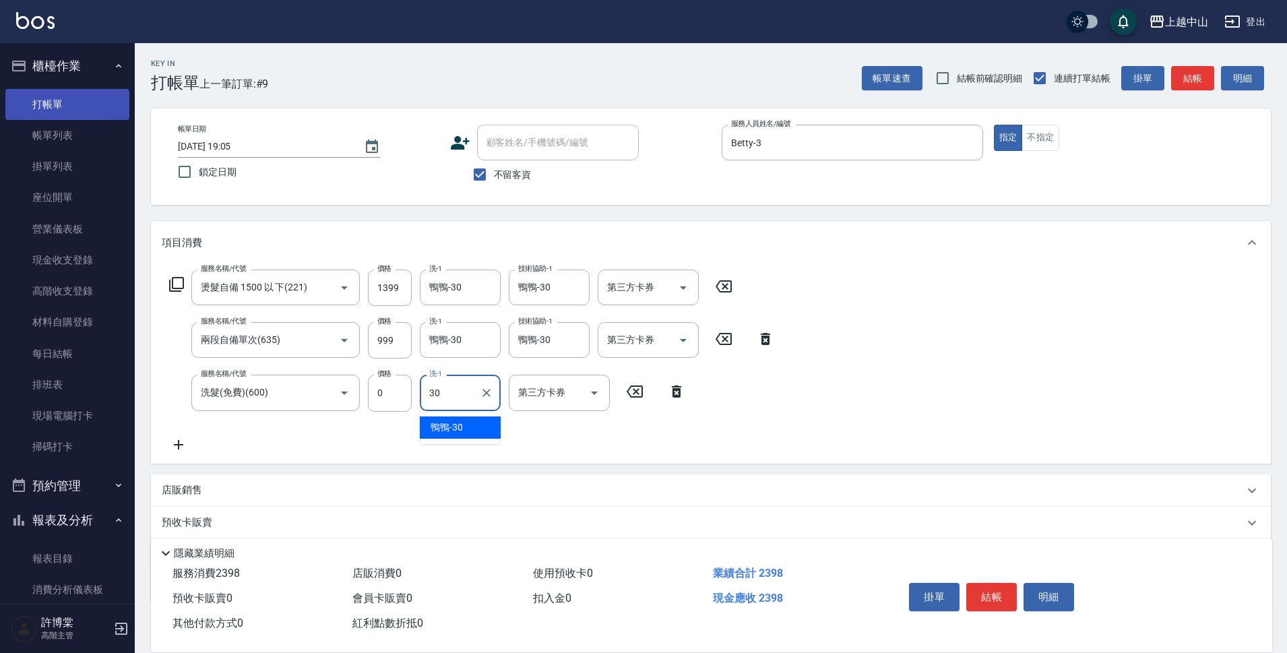
type input "鴨鴨-30"
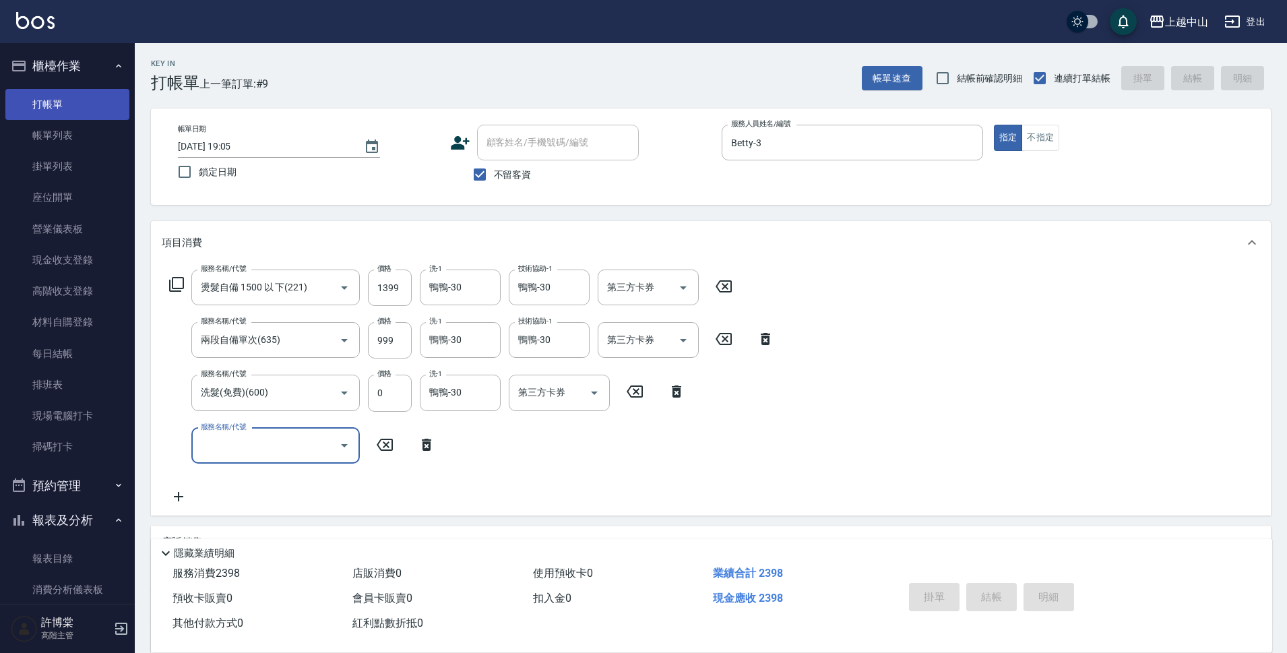
type input "[DATE] 19:06"
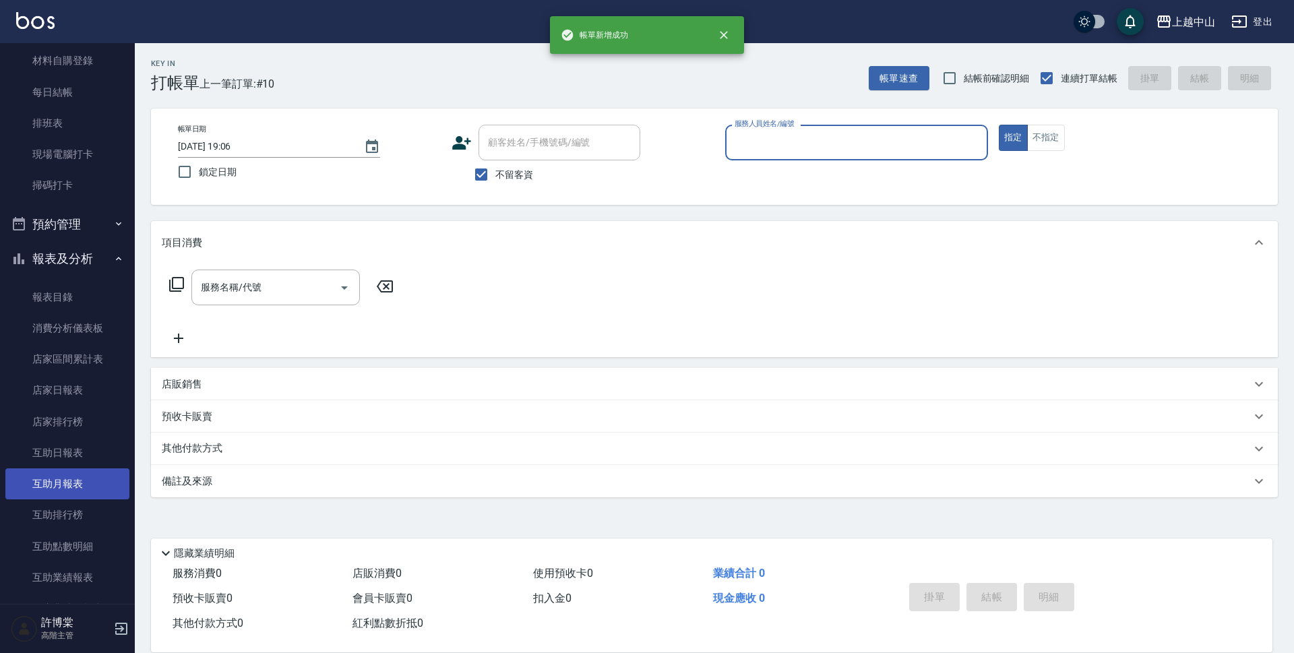
scroll to position [270, 0]
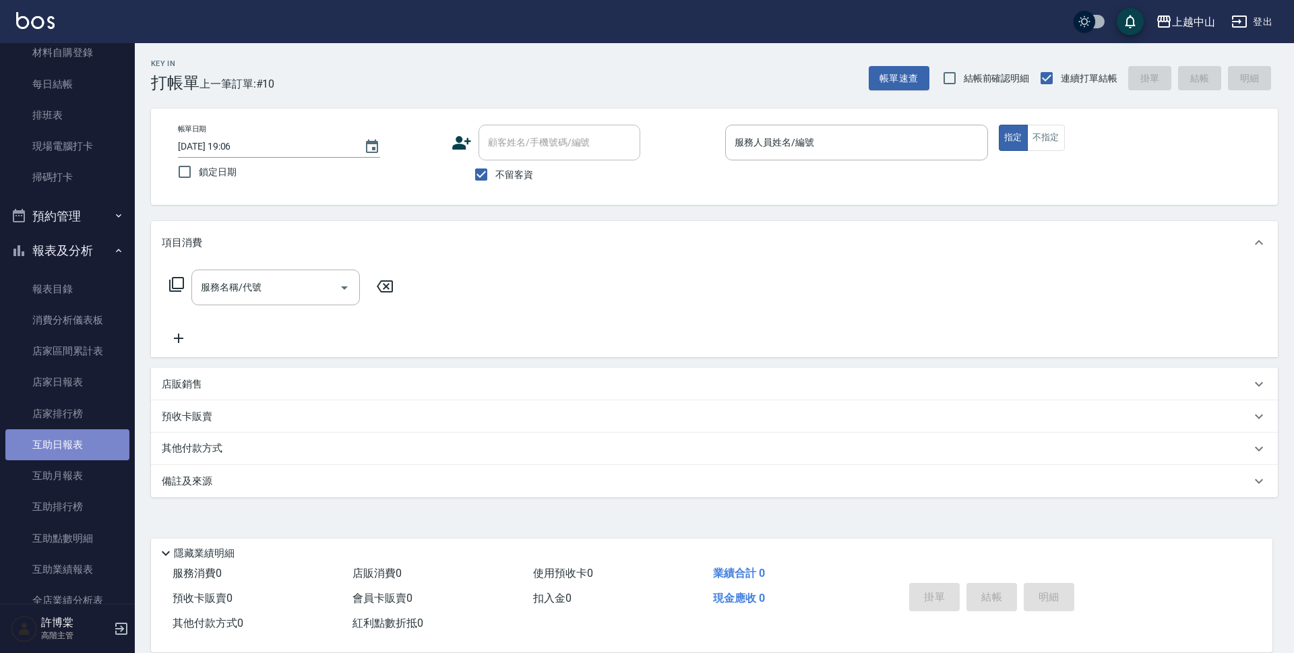
click at [71, 447] on link "互助日報表" at bounding box center [67, 444] width 124 height 31
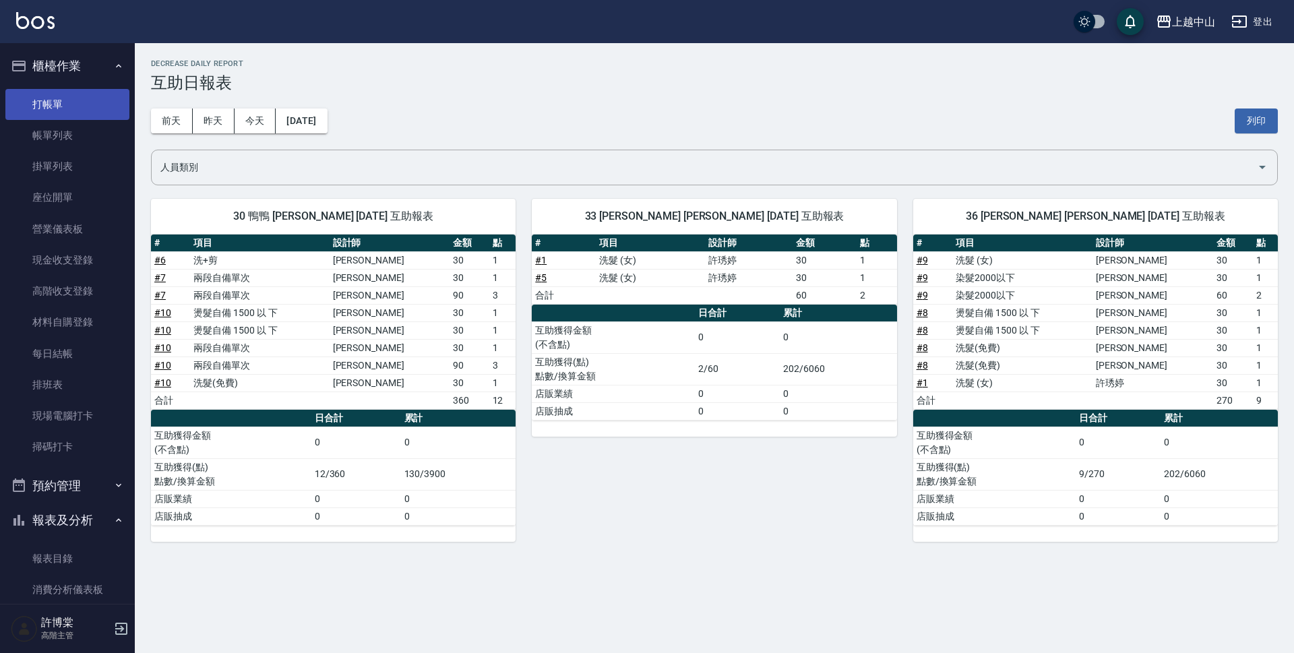
click at [76, 108] on link "打帳單" at bounding box center [67, 104] width 124 height 31
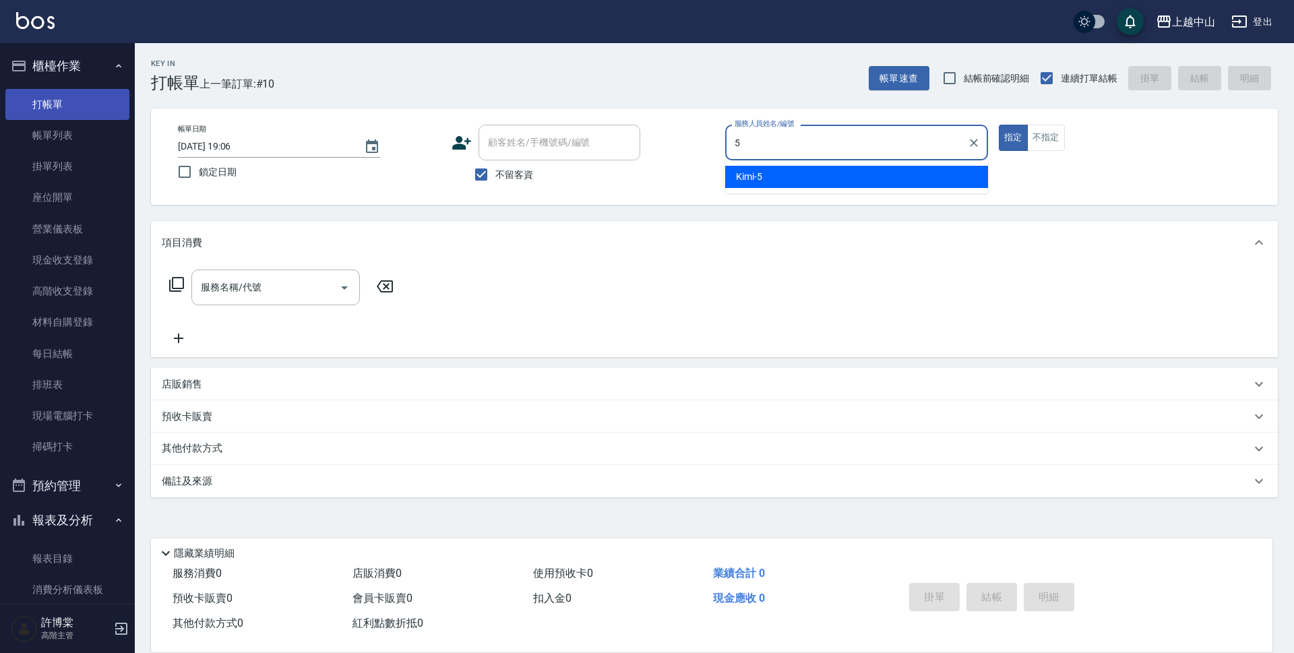
type input "Kimi-5"
type button "true"
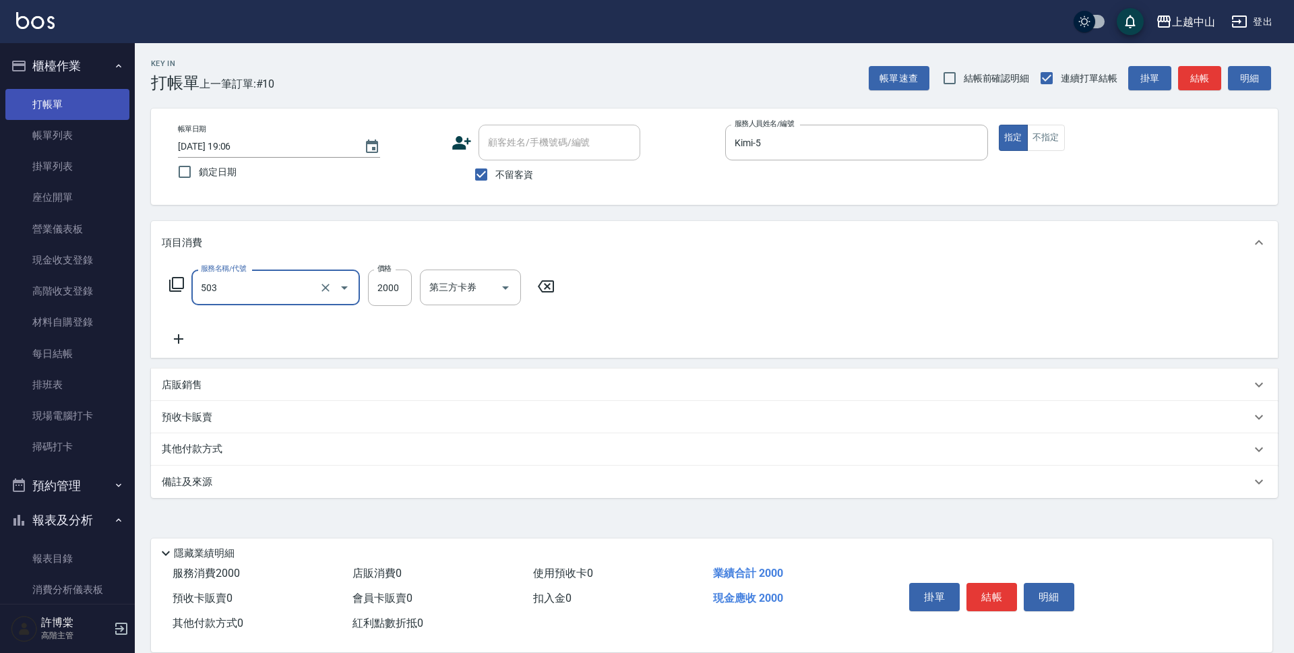
type input "染髮2000以下(503)"
type input "1300"
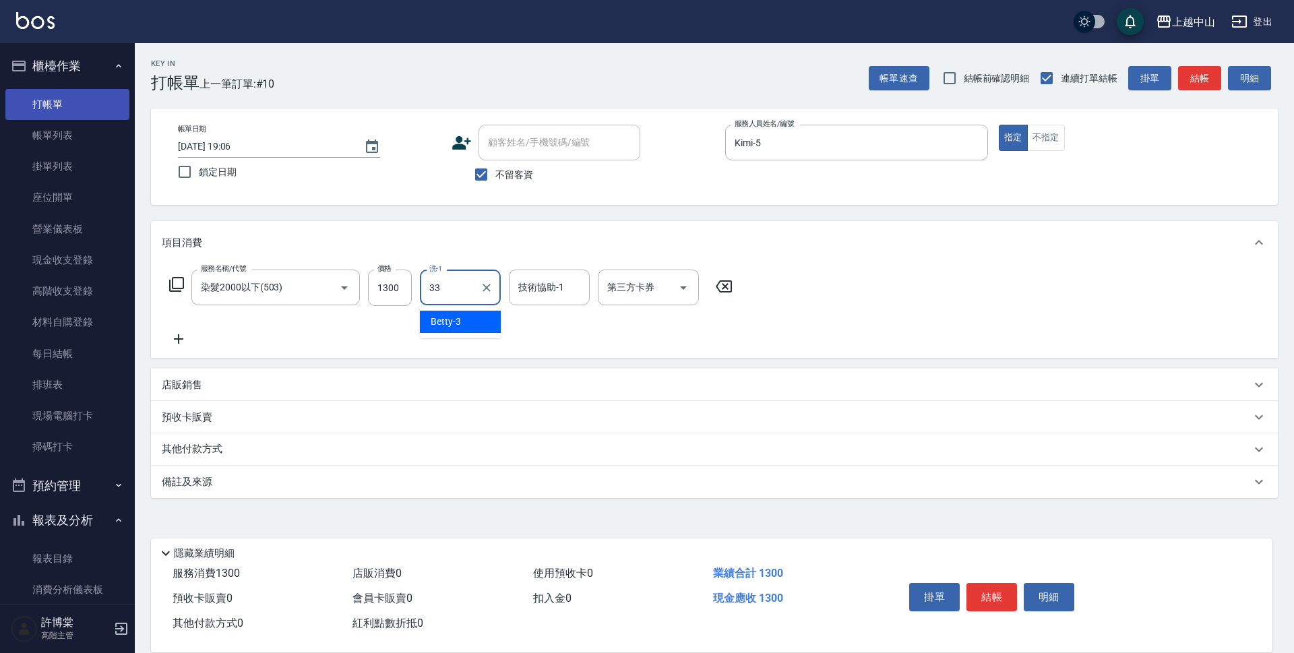
type input "[PERSON_NAME]-33"
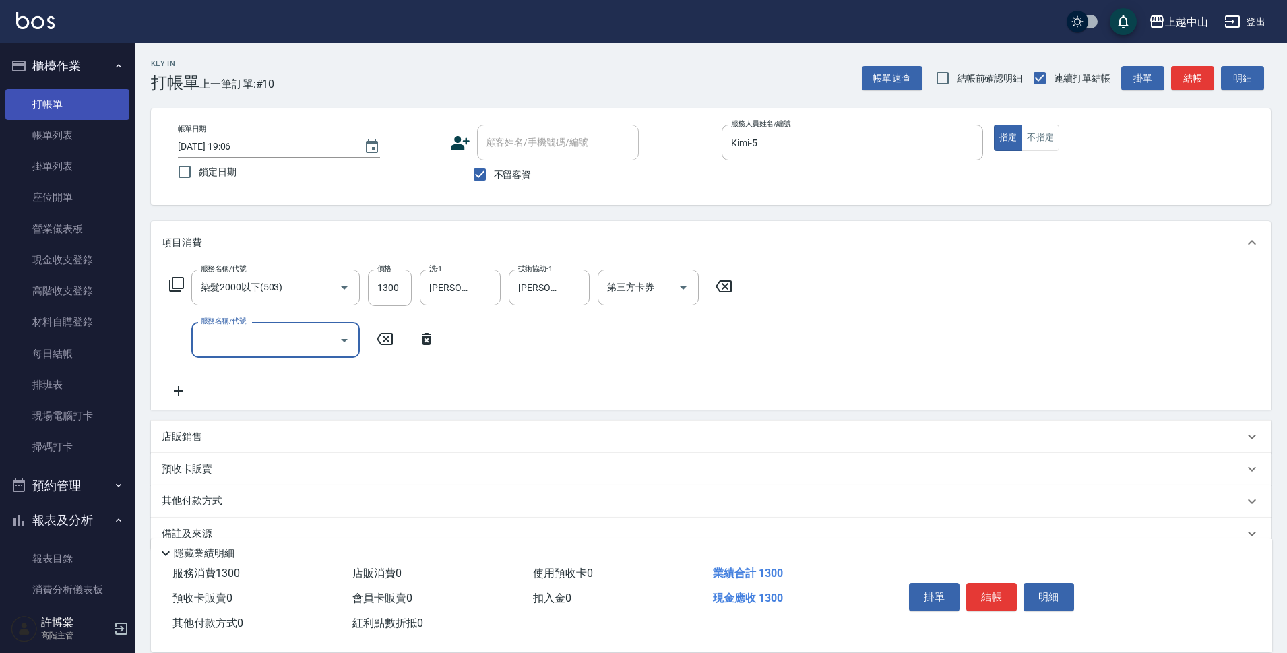
type input "3"
type input "兩段自備單次(635)"
type input "999"
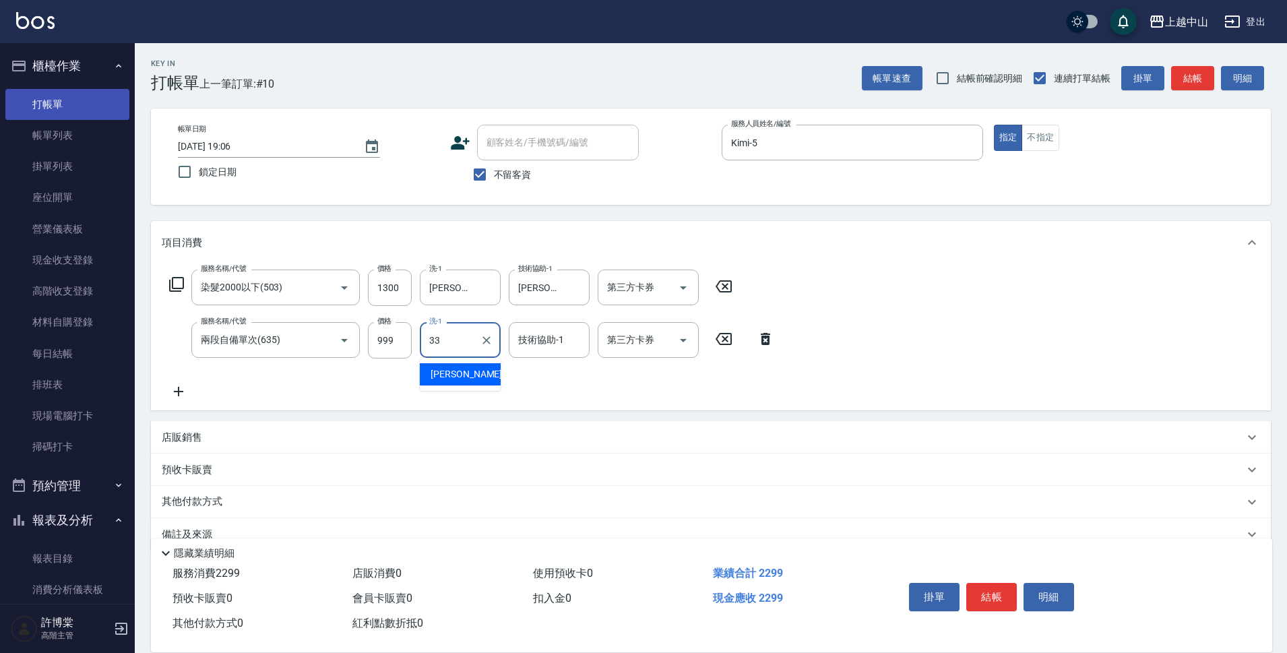
type input "[PERSON_NAME]-33"
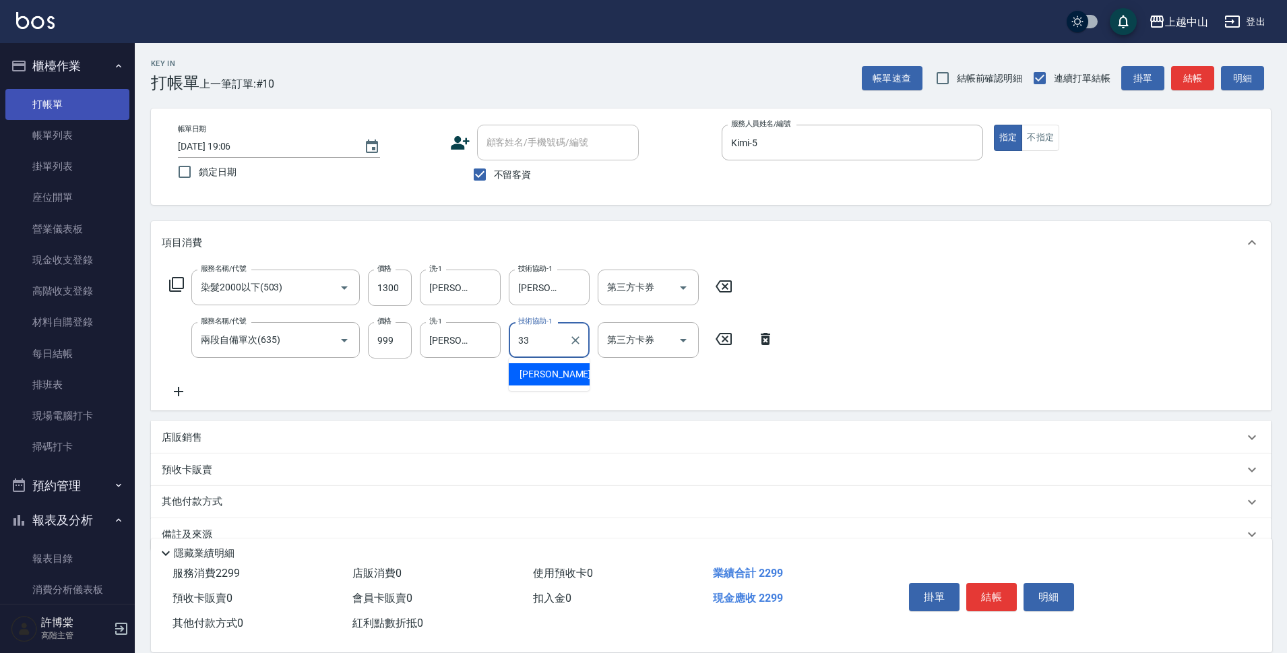
type input "[PERSON_NAME]-33"
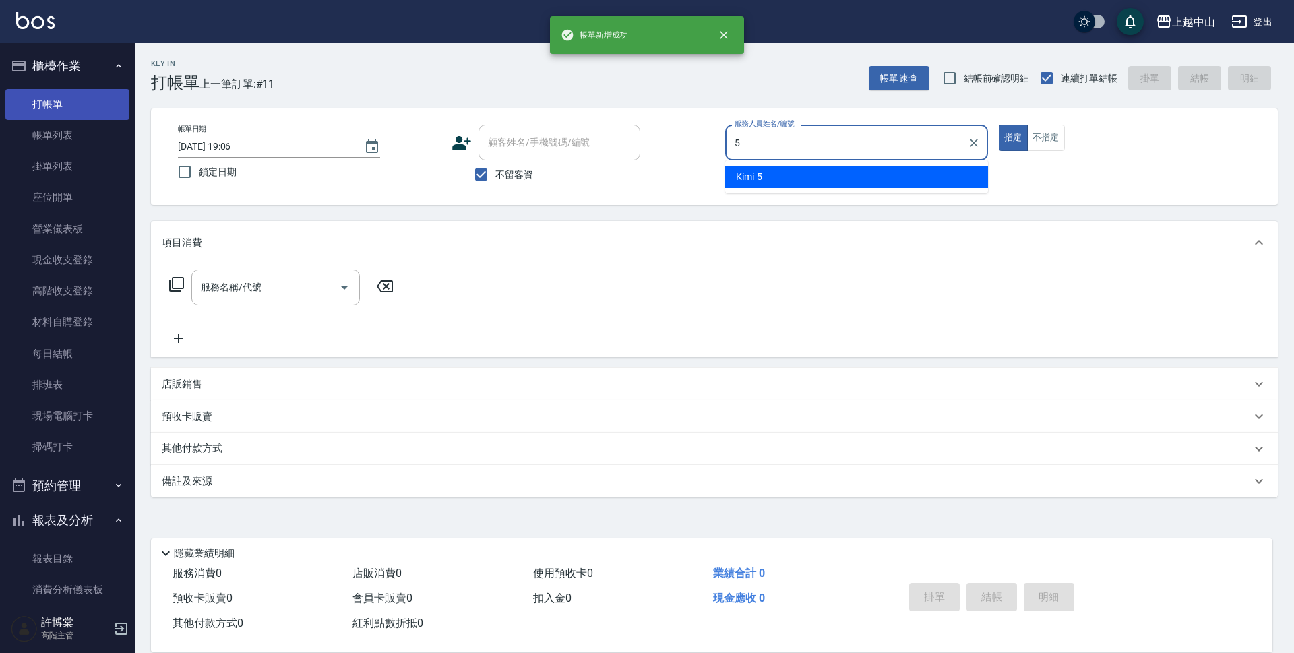
type input "Kimi-5"
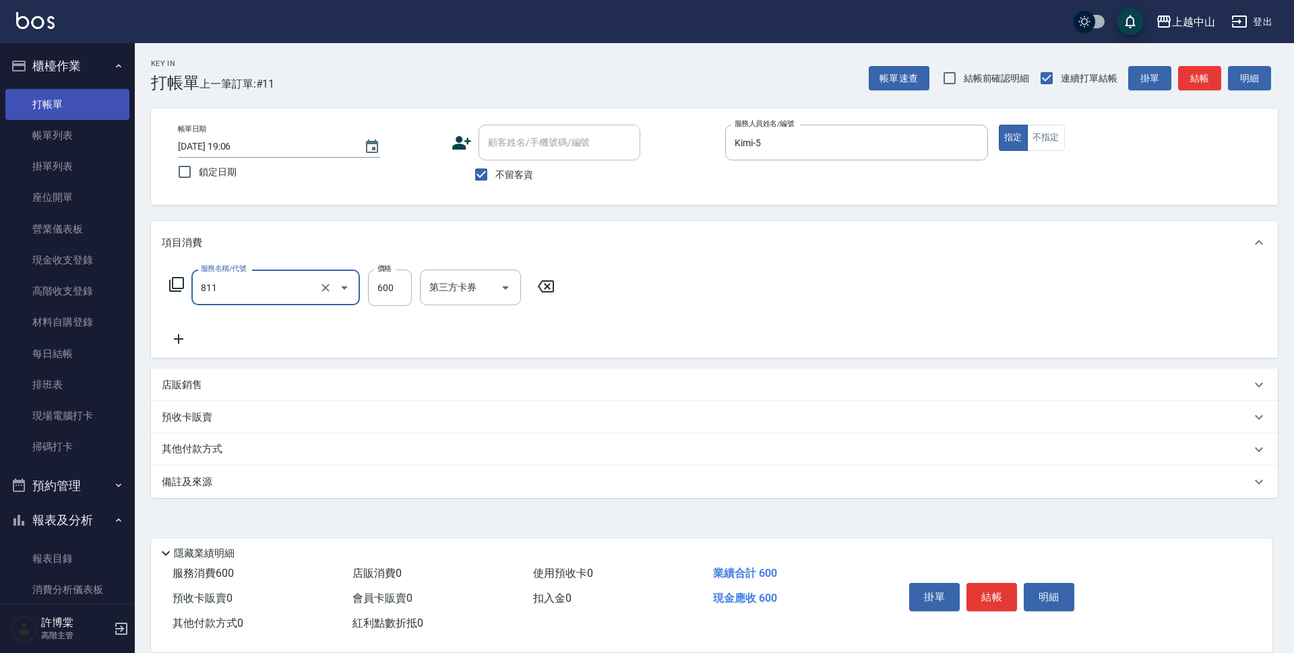
type input "洗+剪(811)"
type input "700"
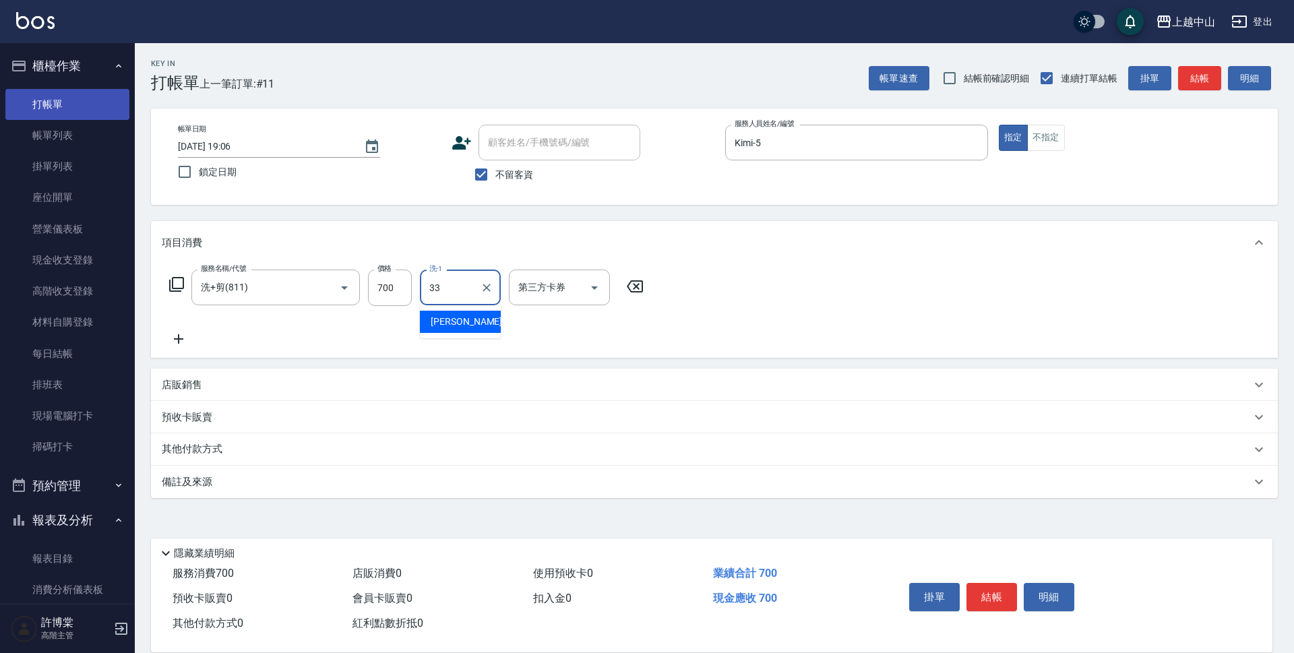
type input "[PERSON_NAME]-33"
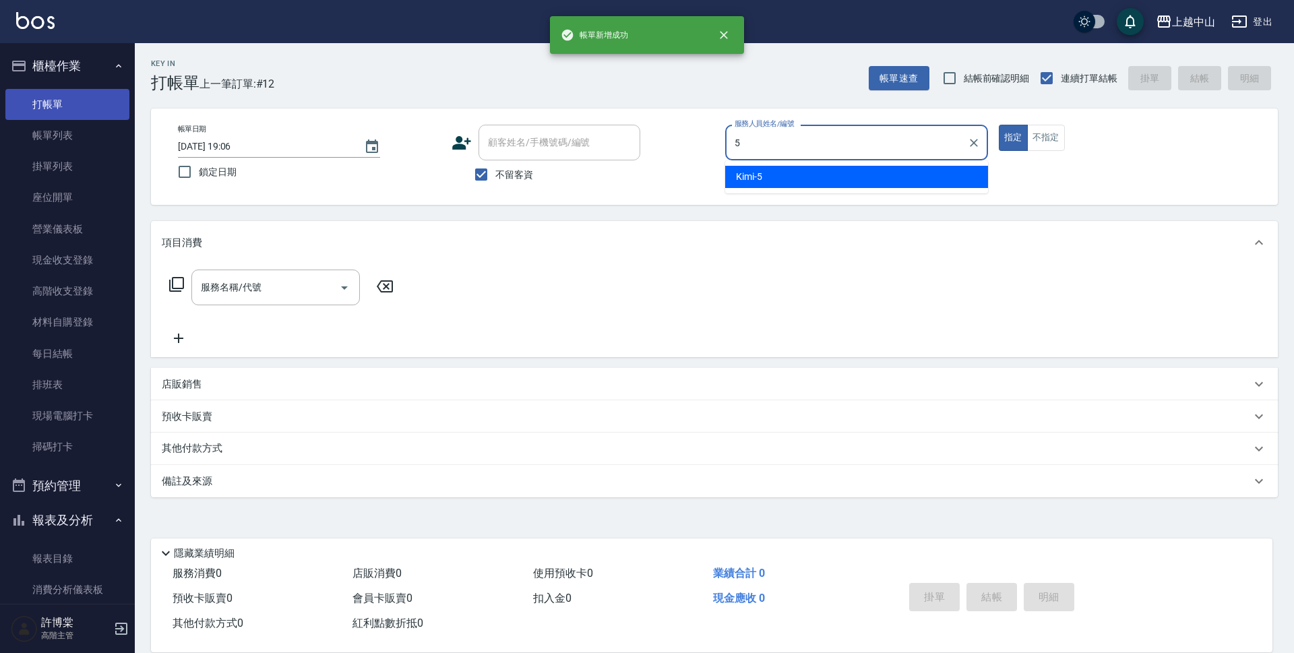
type input "Kimi-5"
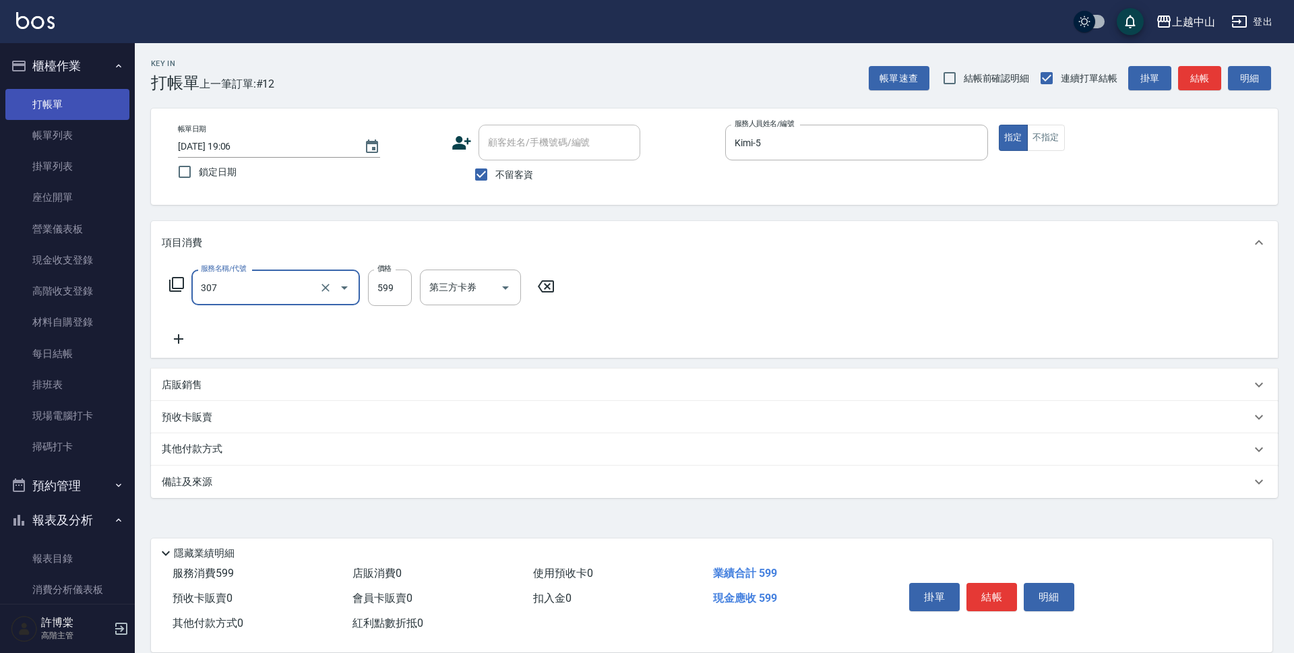
type input "森精萃角質調理髮浴(307)"
type input "650"
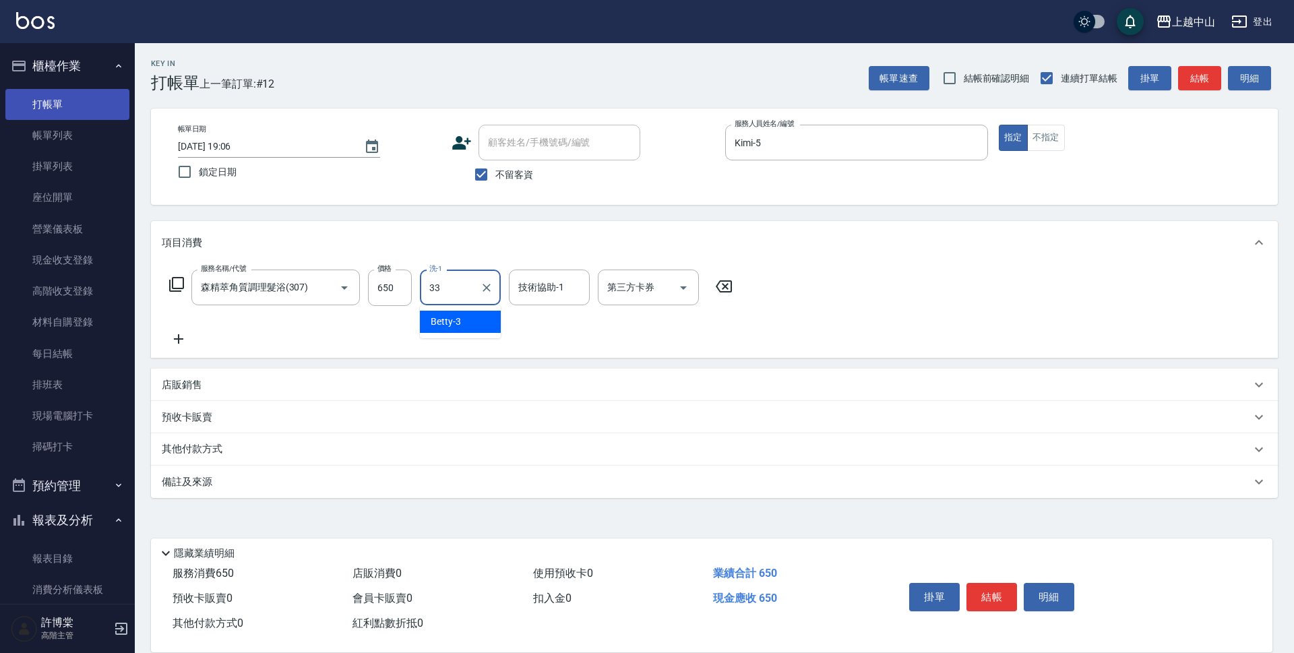
type input "[PERSON_NAME]-33"
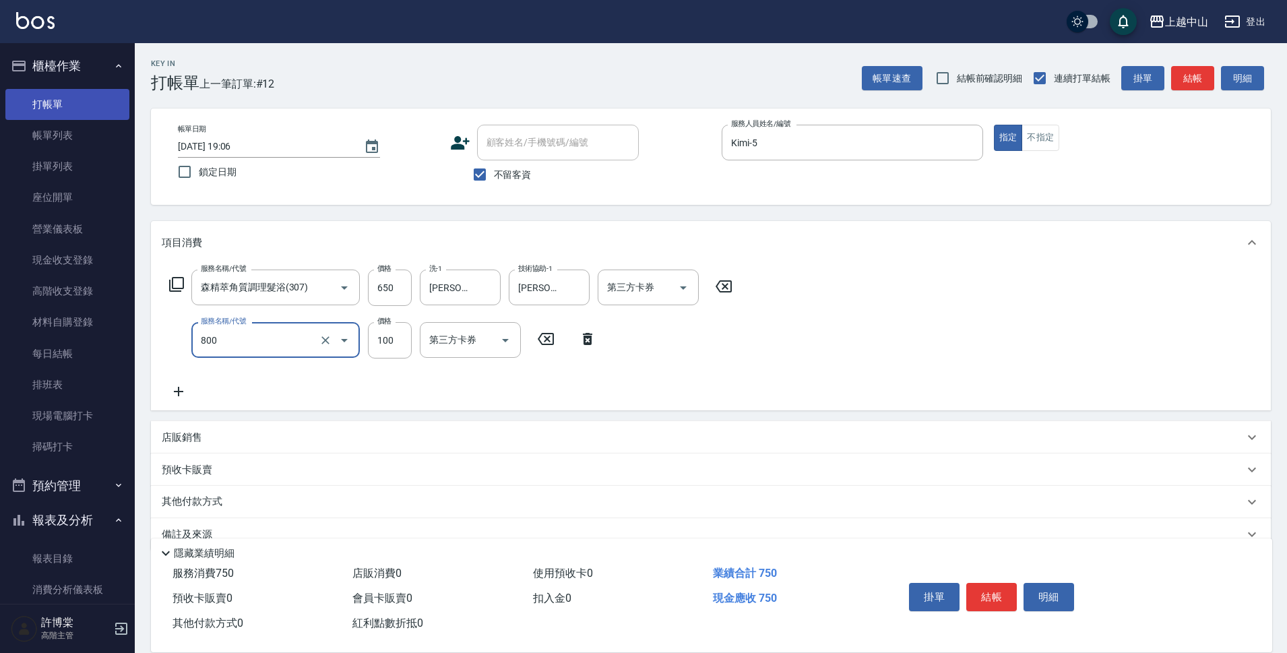
type input "梳髮(800)"
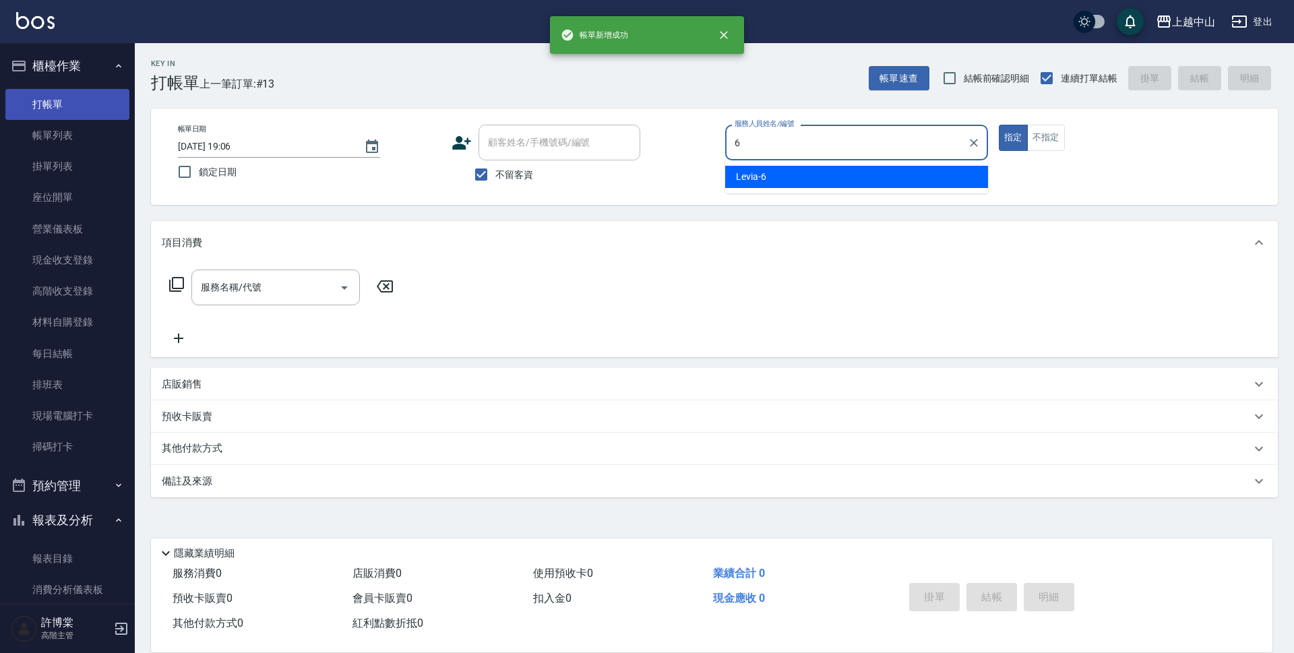
type input "Levia-6"
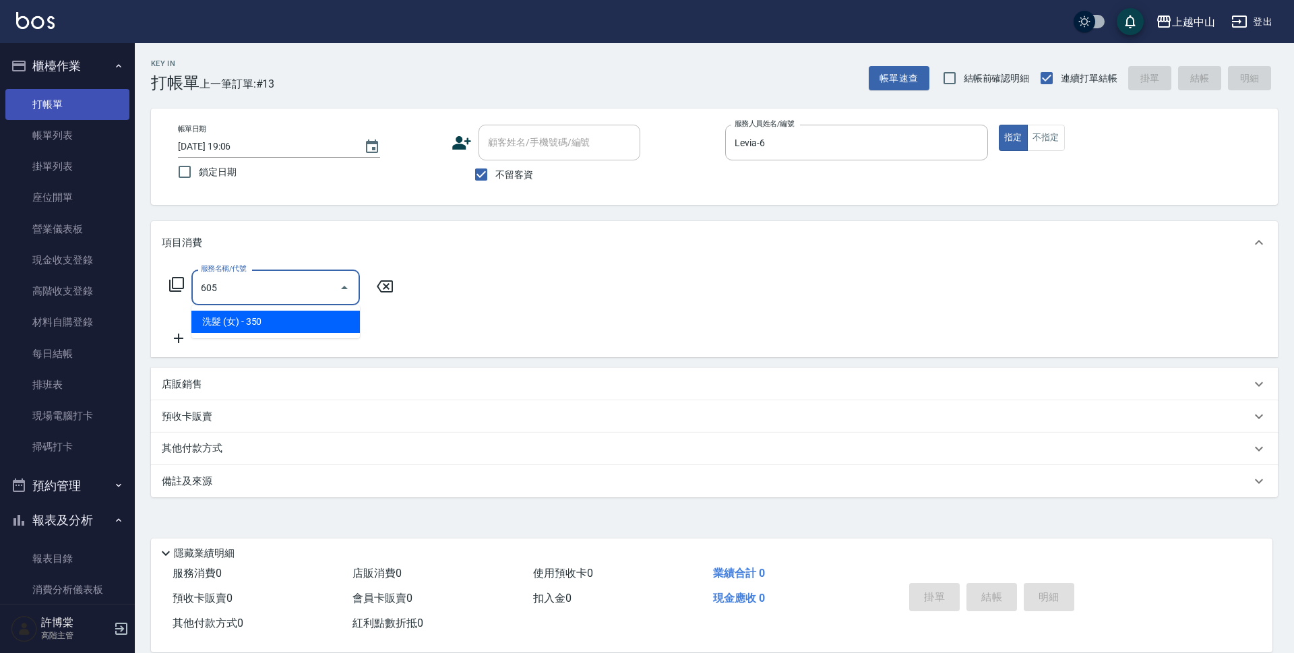
type input "洗髮 (女)(605)"
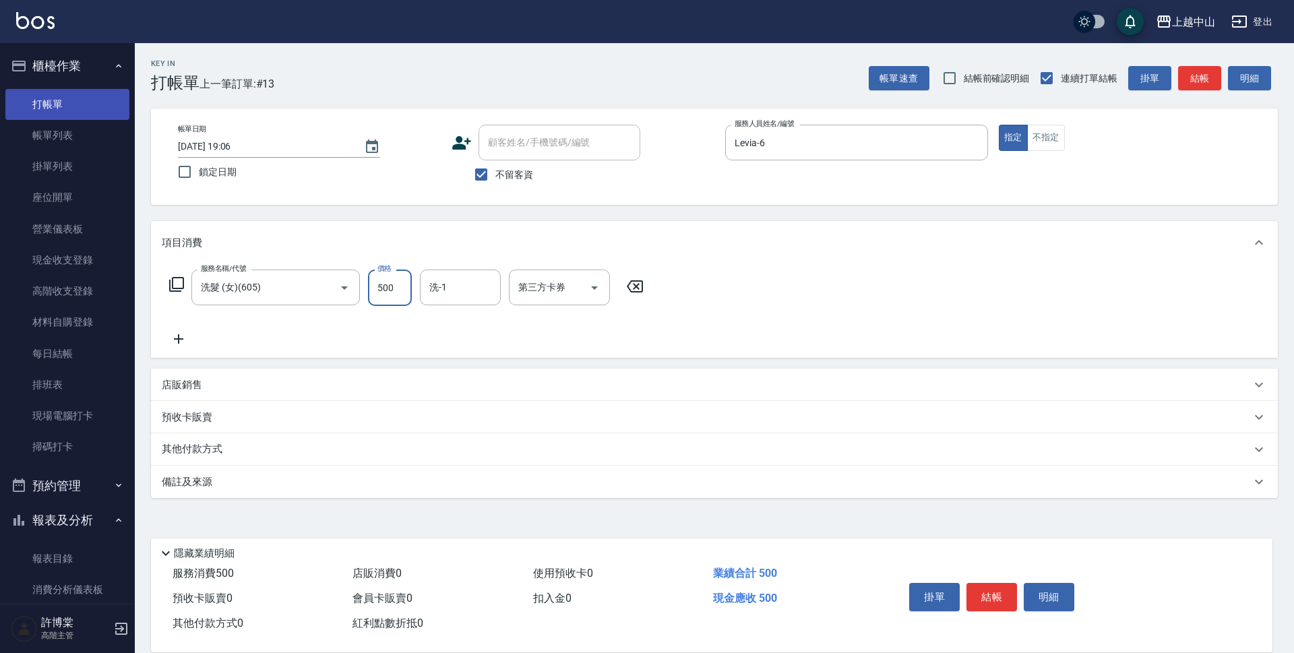
type input "500"
type input "薇慈-36"
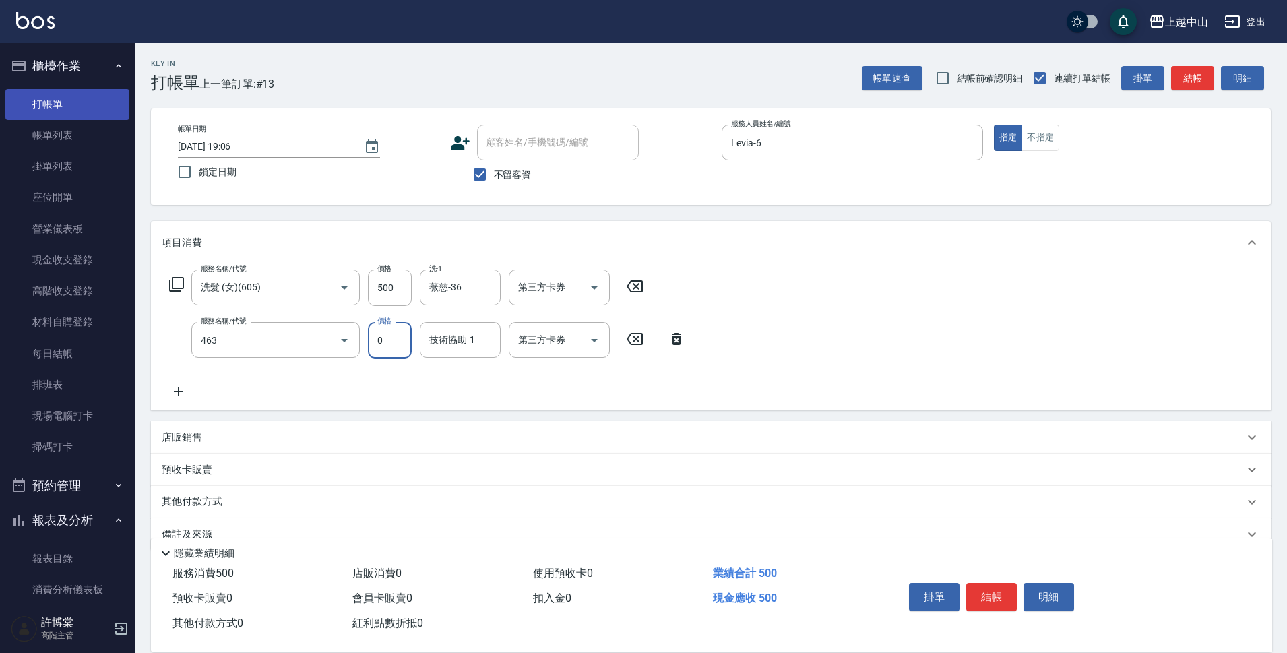
type input "護髮卡使用(463)"
type input "0"
type input "薇慈-36"
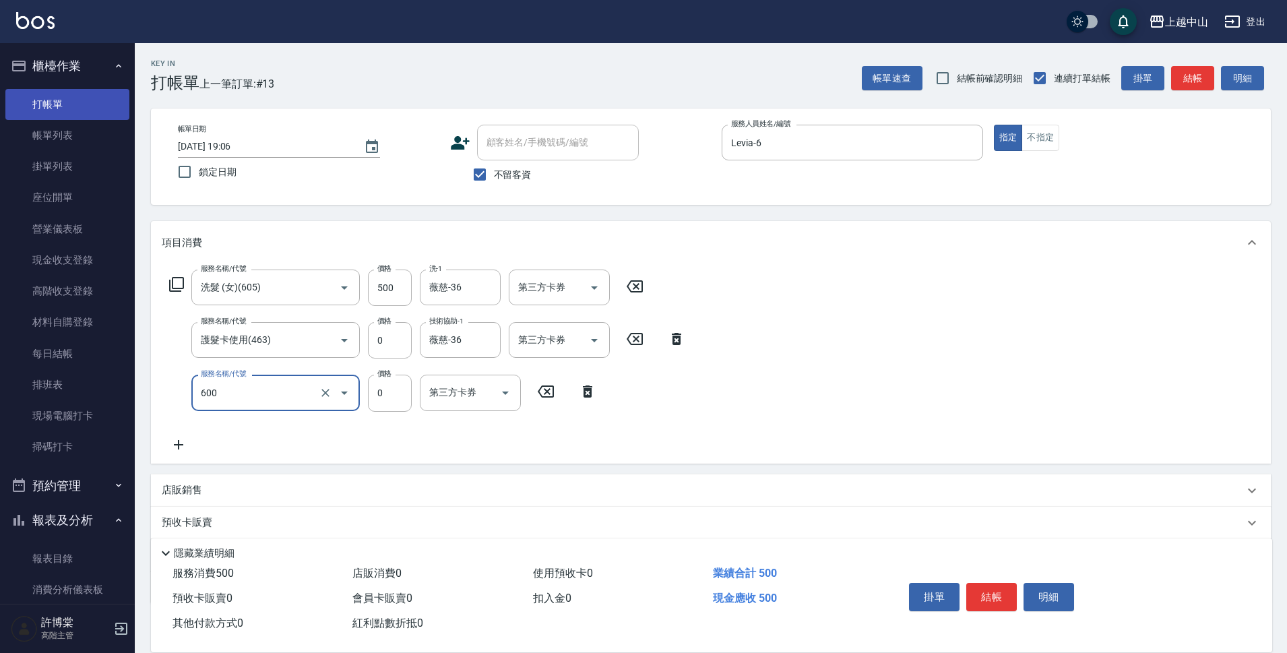
type input "洗髮(免費)(600)"
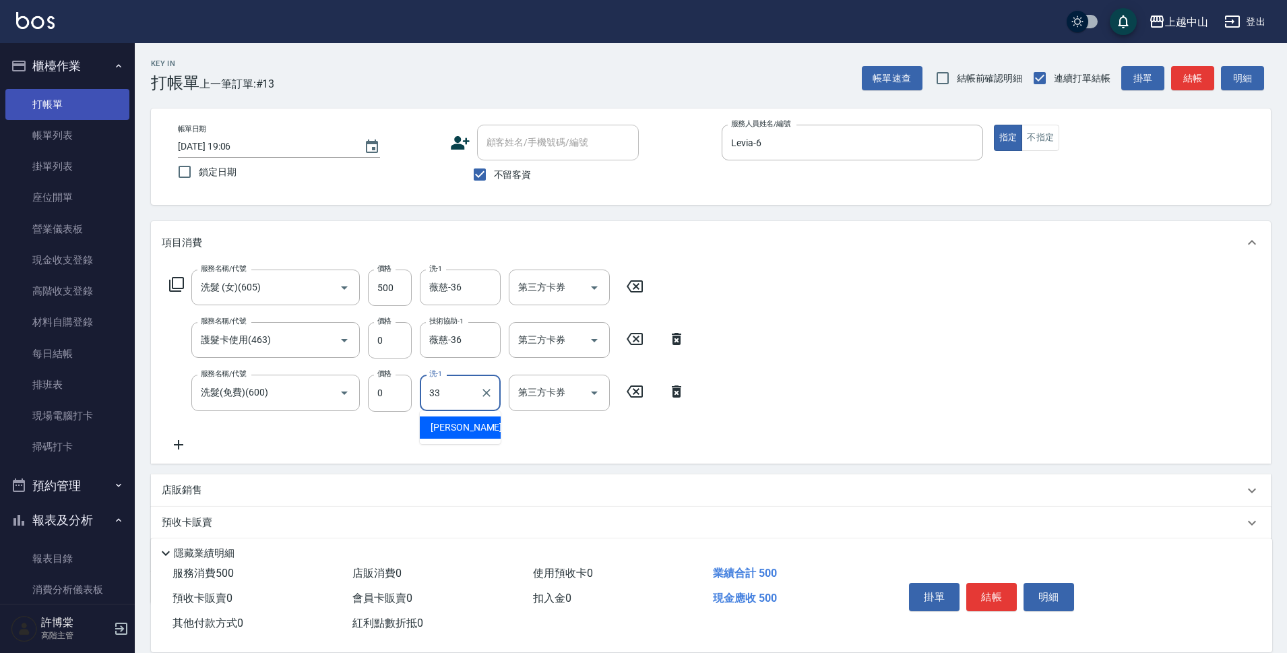
type input "[PERSON_NAME]-33"
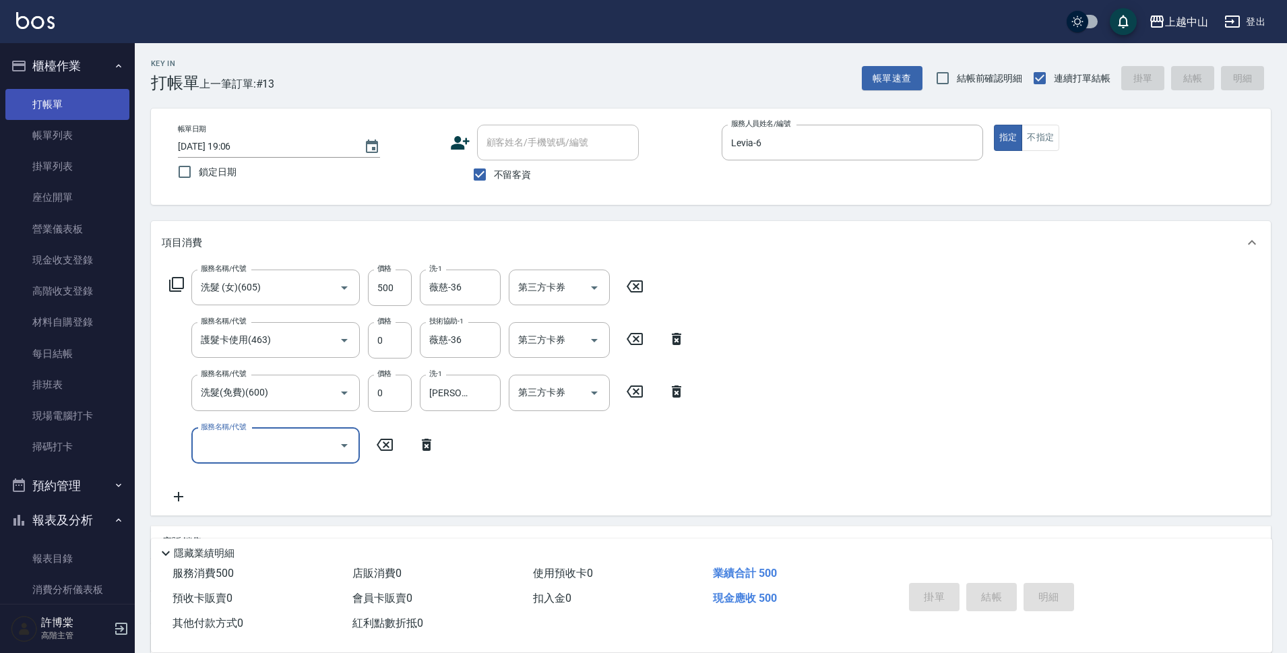
type input "[DATE] 19:07"
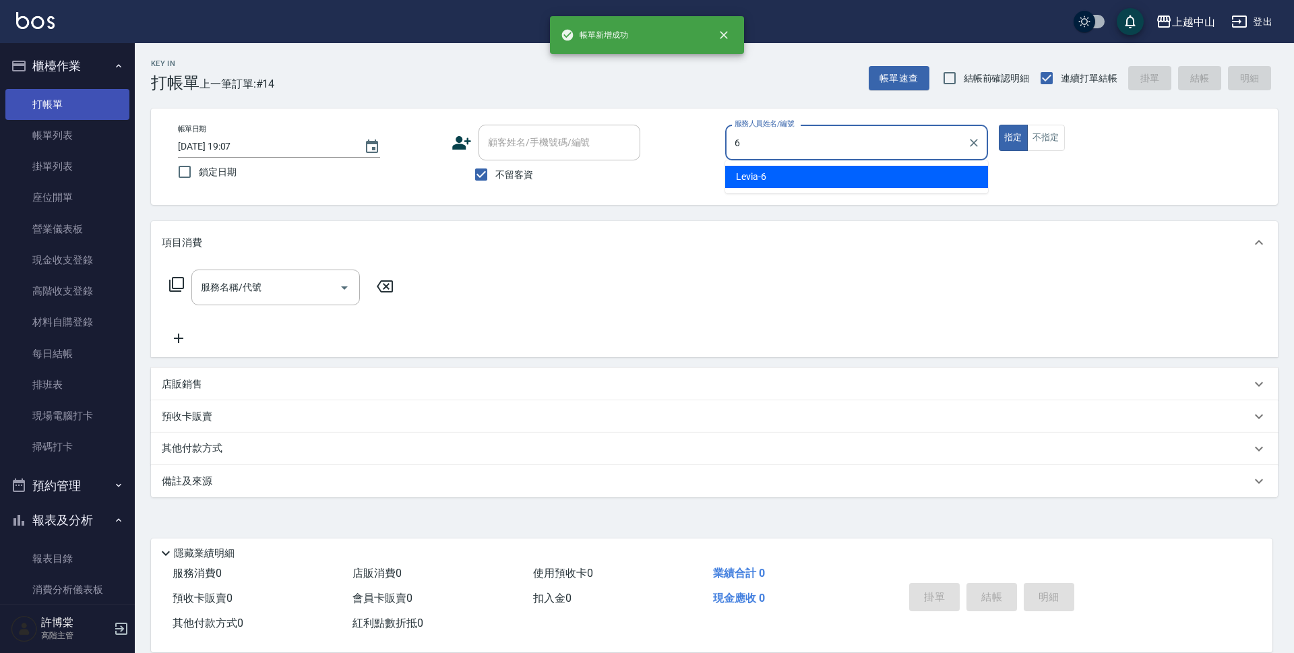
type input "Levia-6"
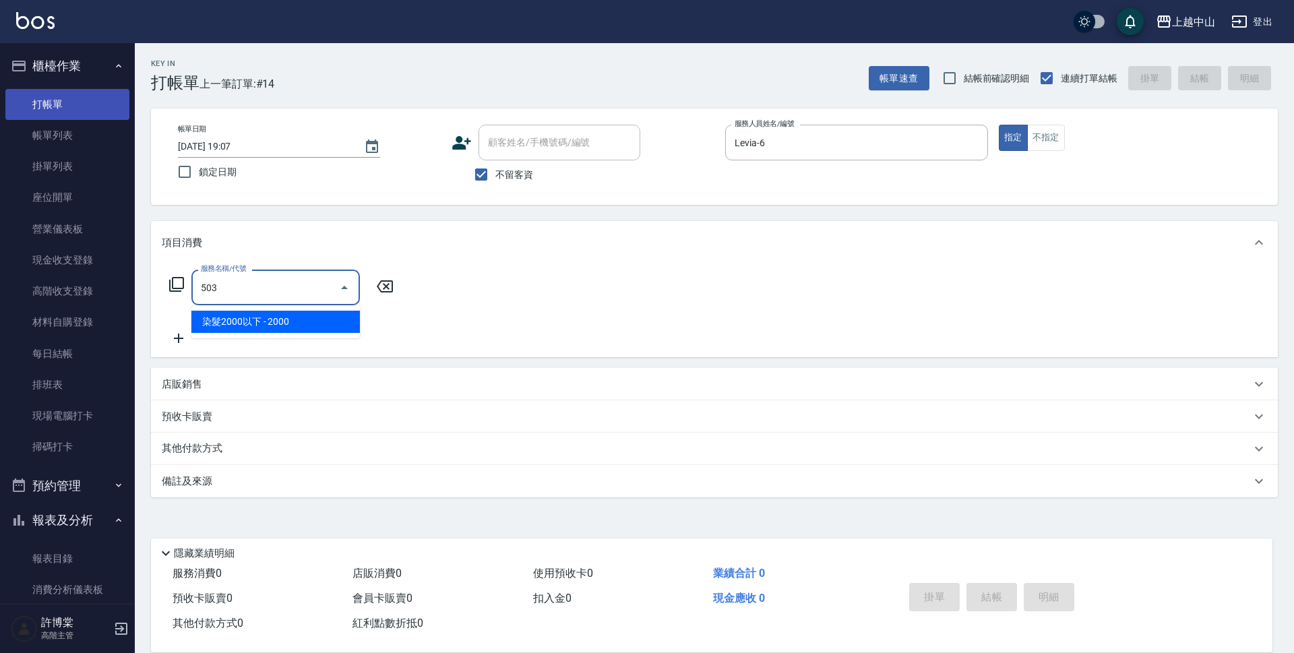
type input "染髮2000以下(503)"
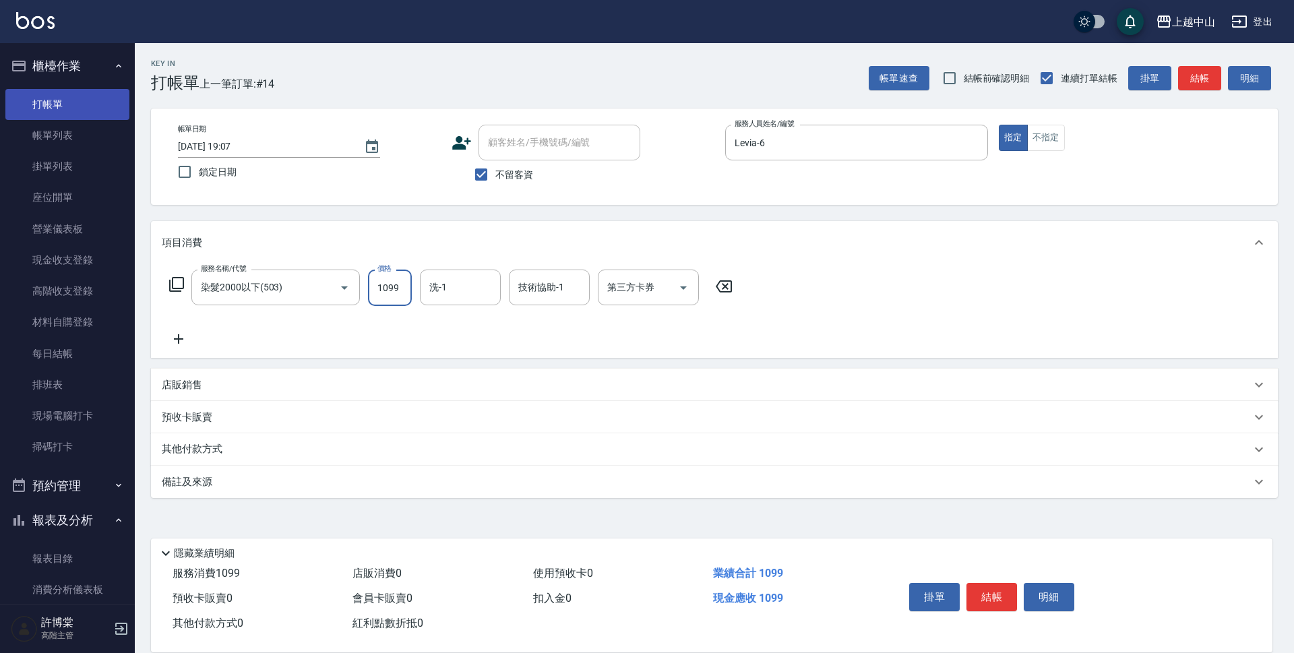
type input "1099"
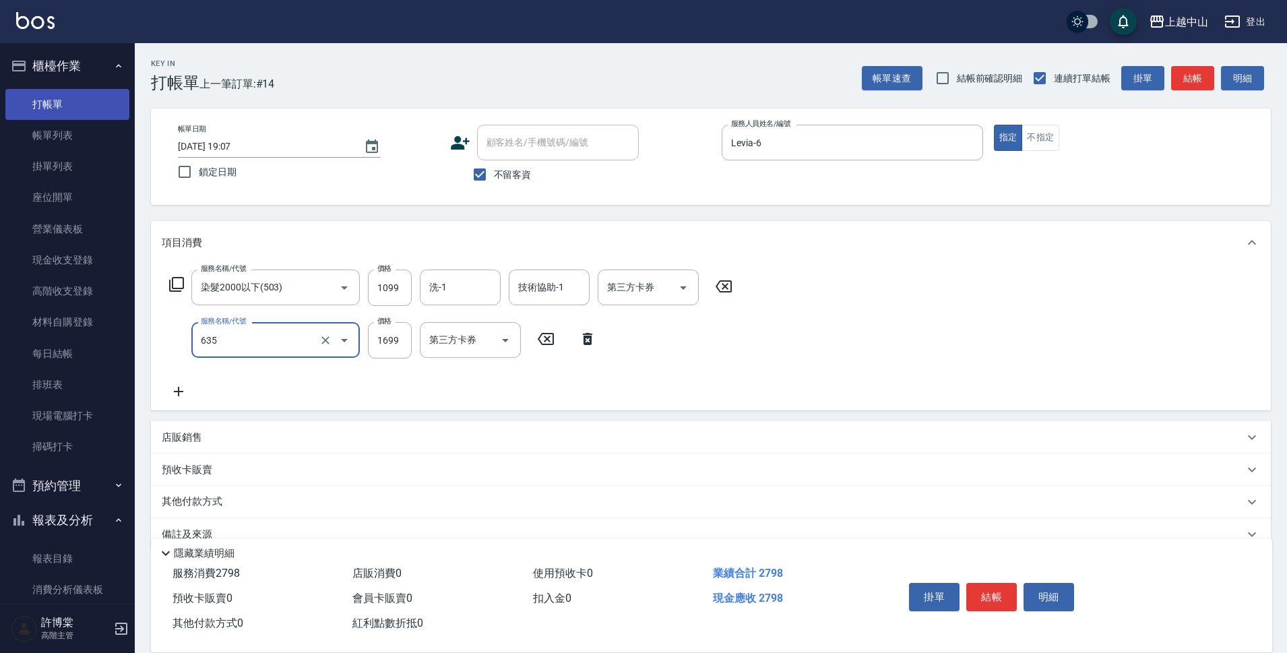
type input "兩段自備單次(635)"
type input "1300"
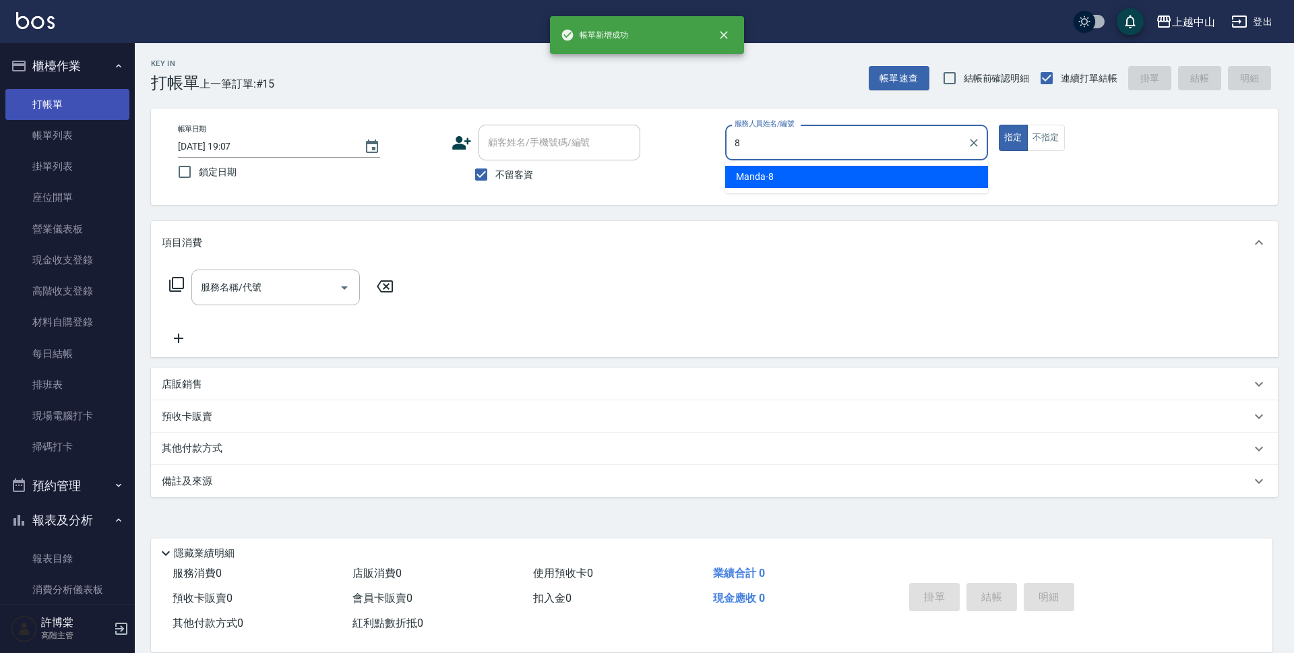
type input "Manda-8"
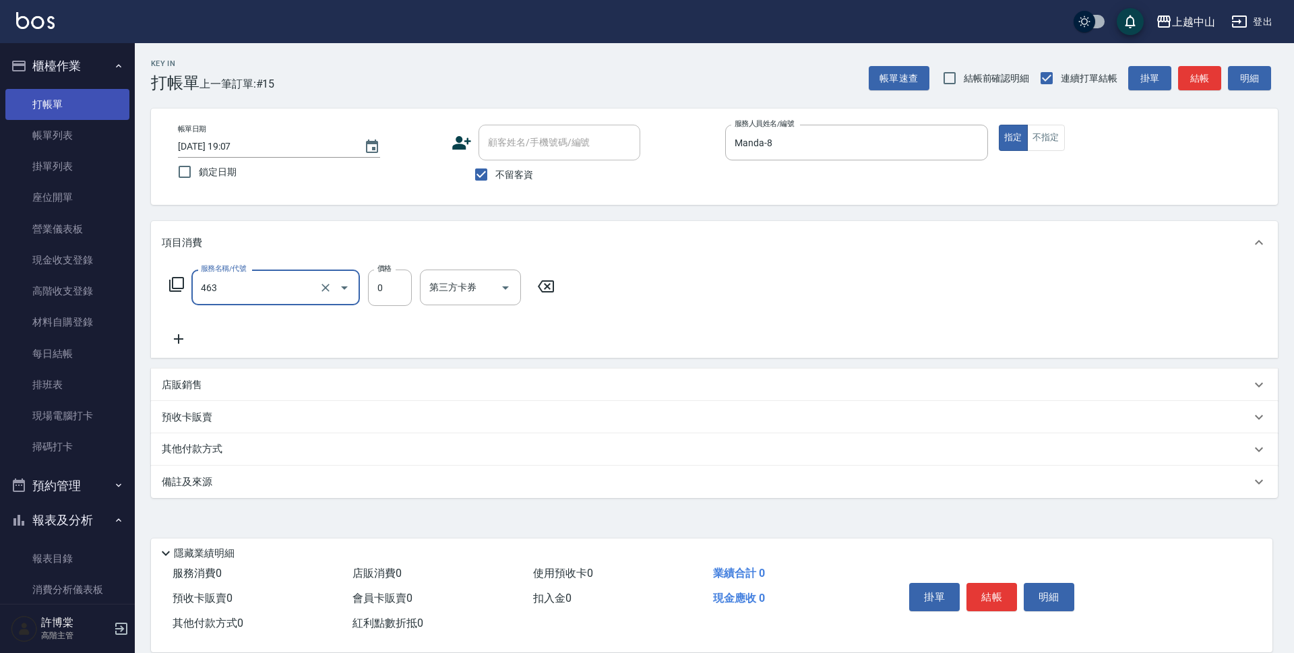
type input "護髮卡使用(463)"
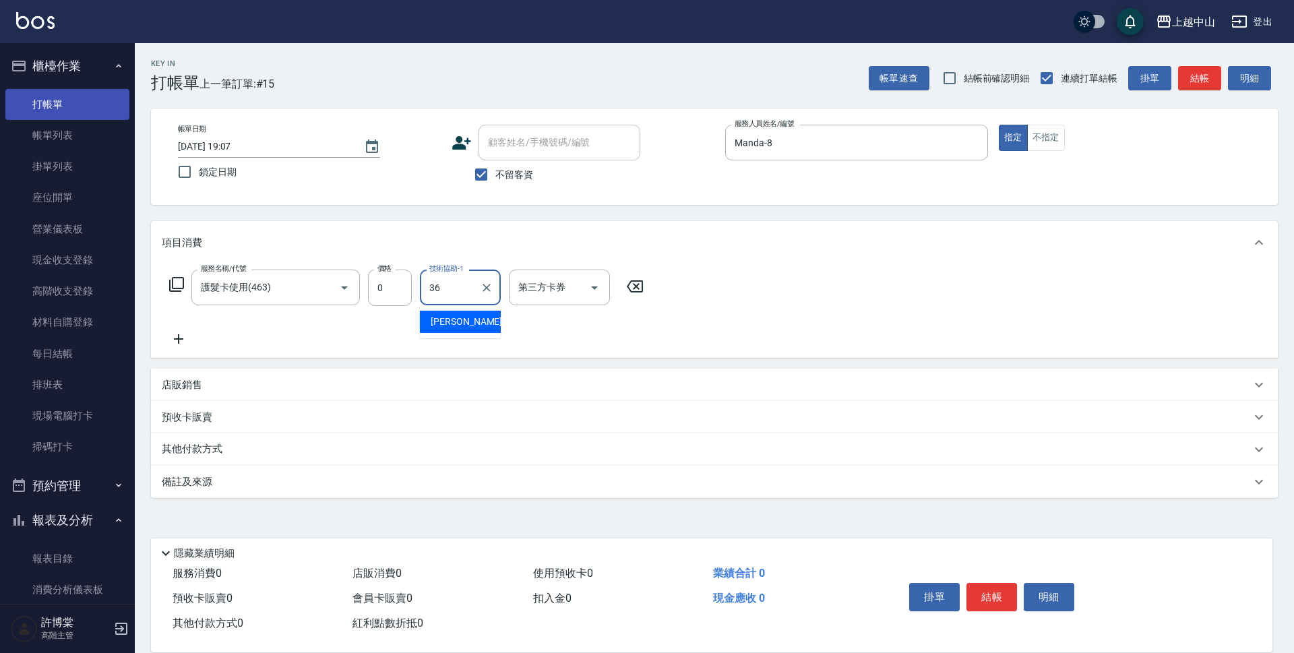
type input "薇慈-36"
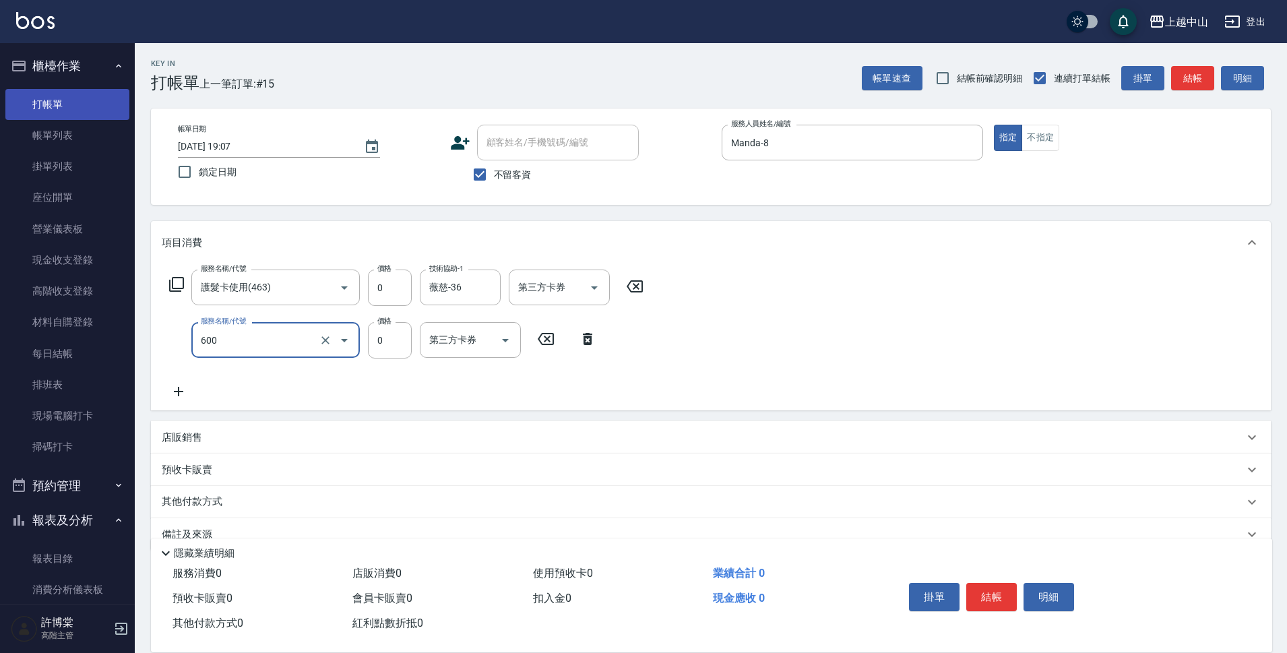
type input "洗髮(免費)(600)"
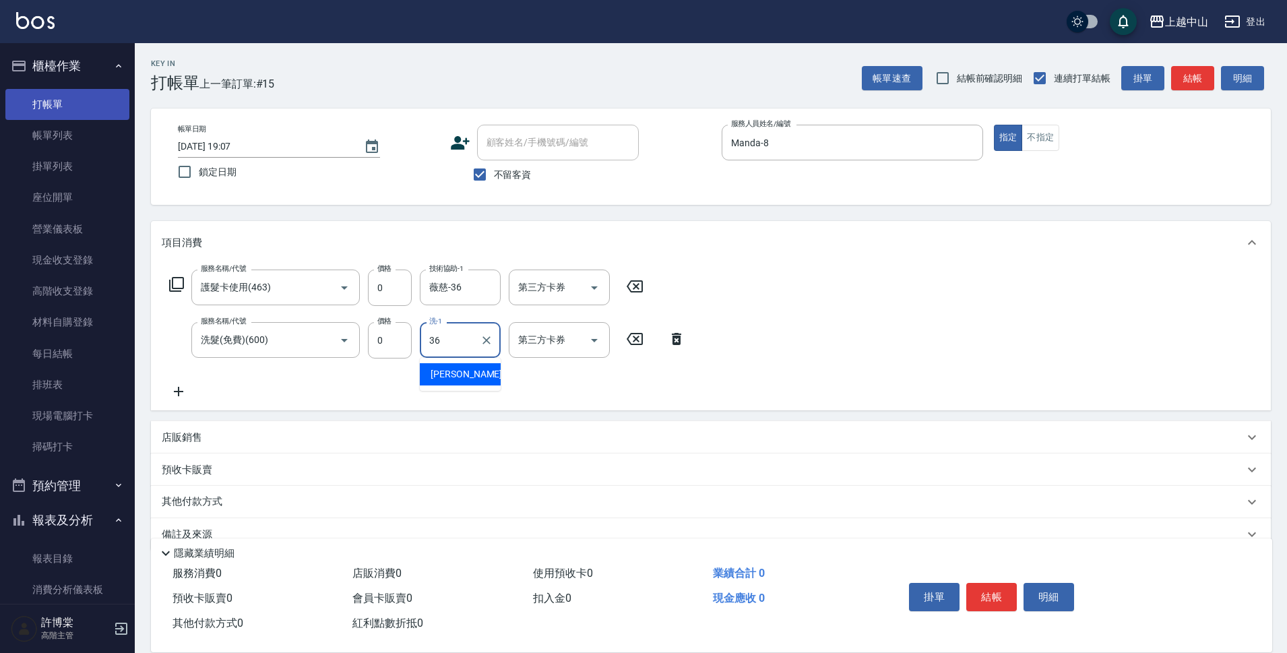
type input "薇慈-36"
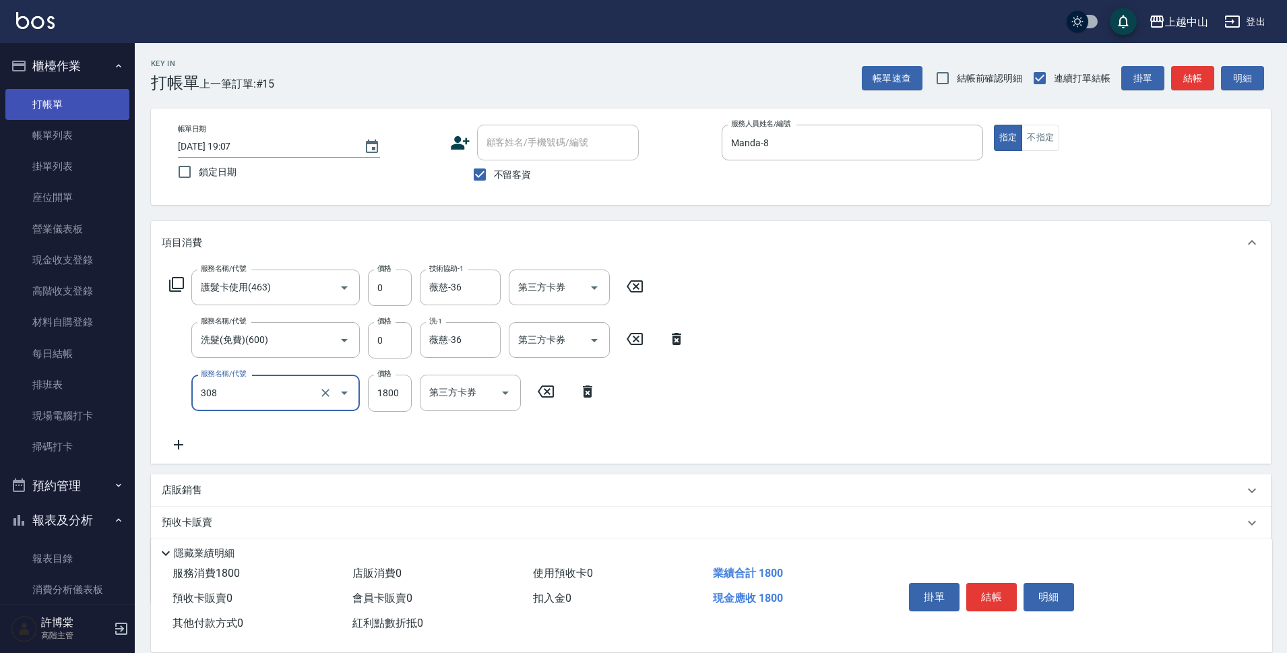
type input "森精萃深度頭皮養護(308)"
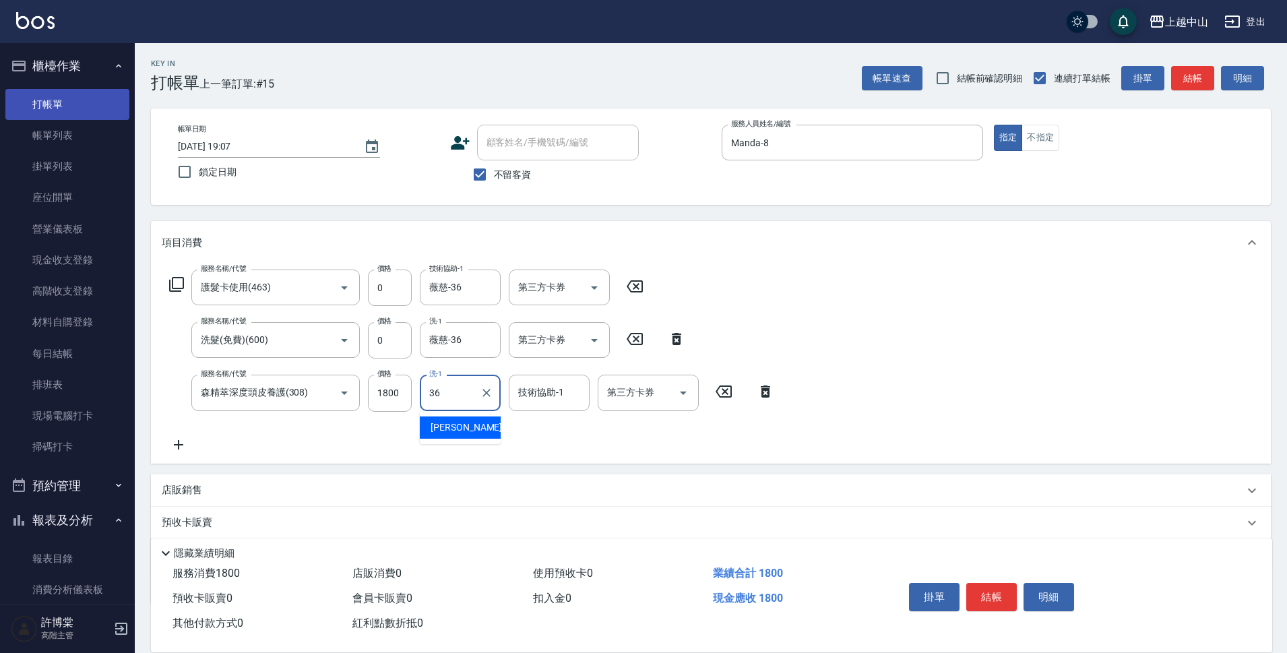
type input "薇慈-36"
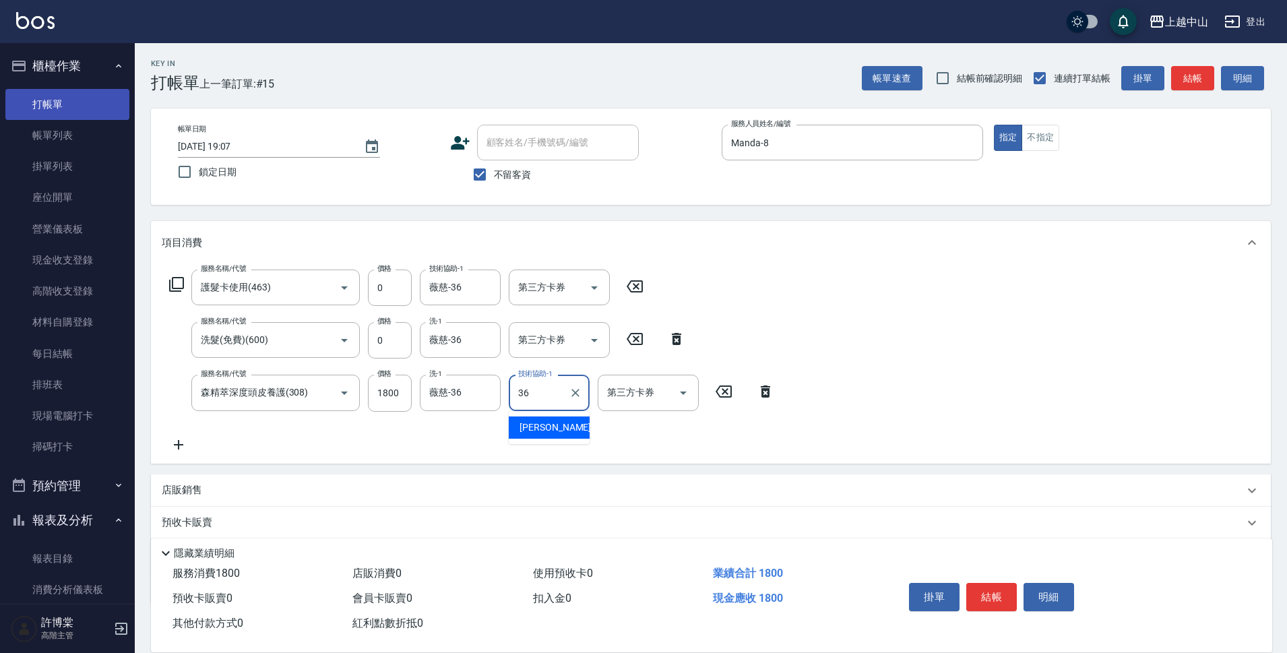
type input "薇慈-36"
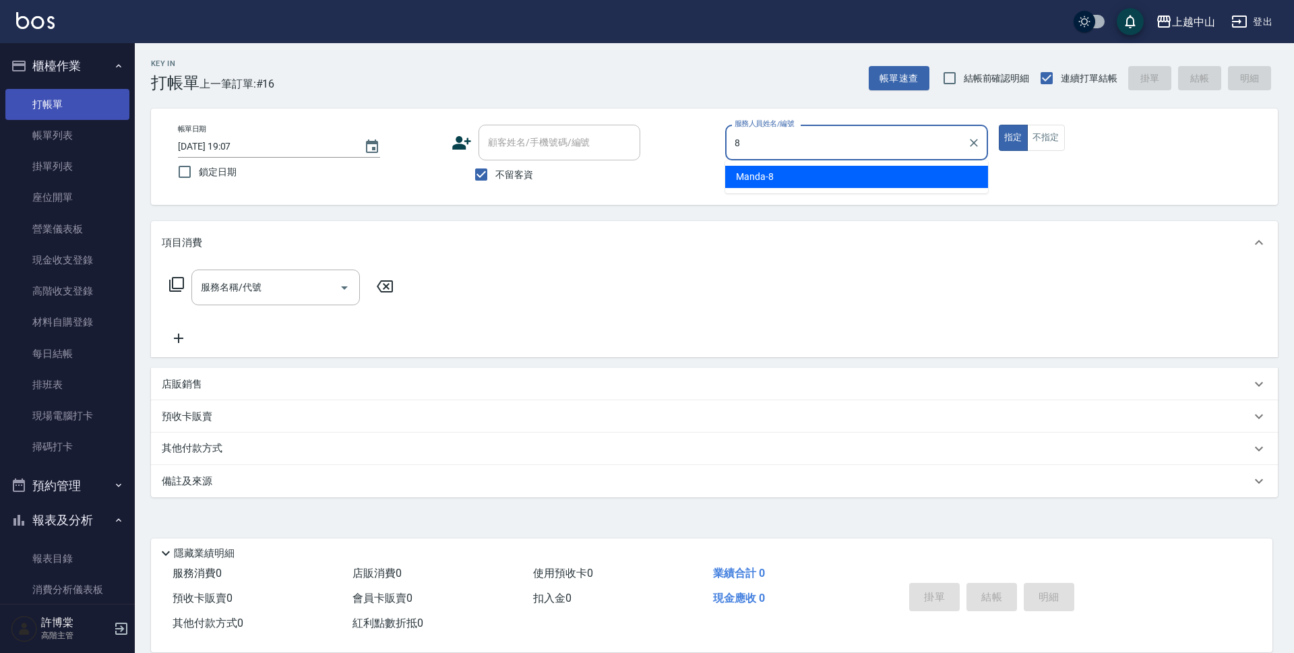
type input "Manda-8"
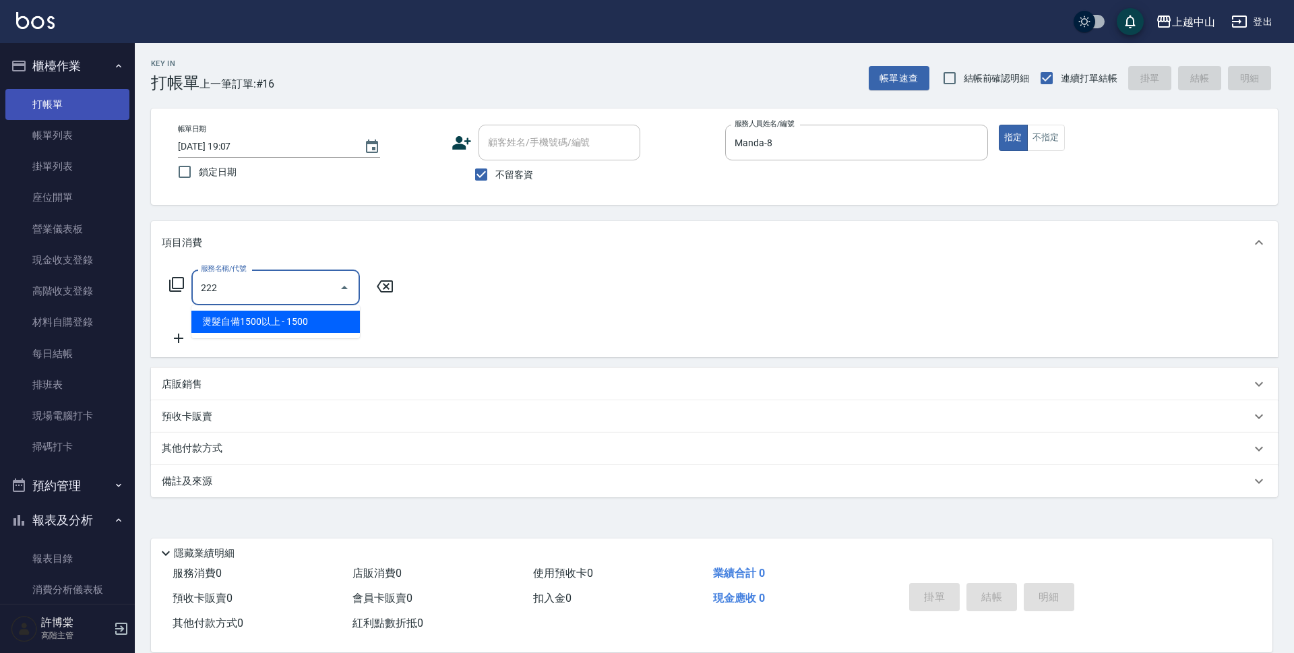
type input "燙髮自備1500以上(222)"
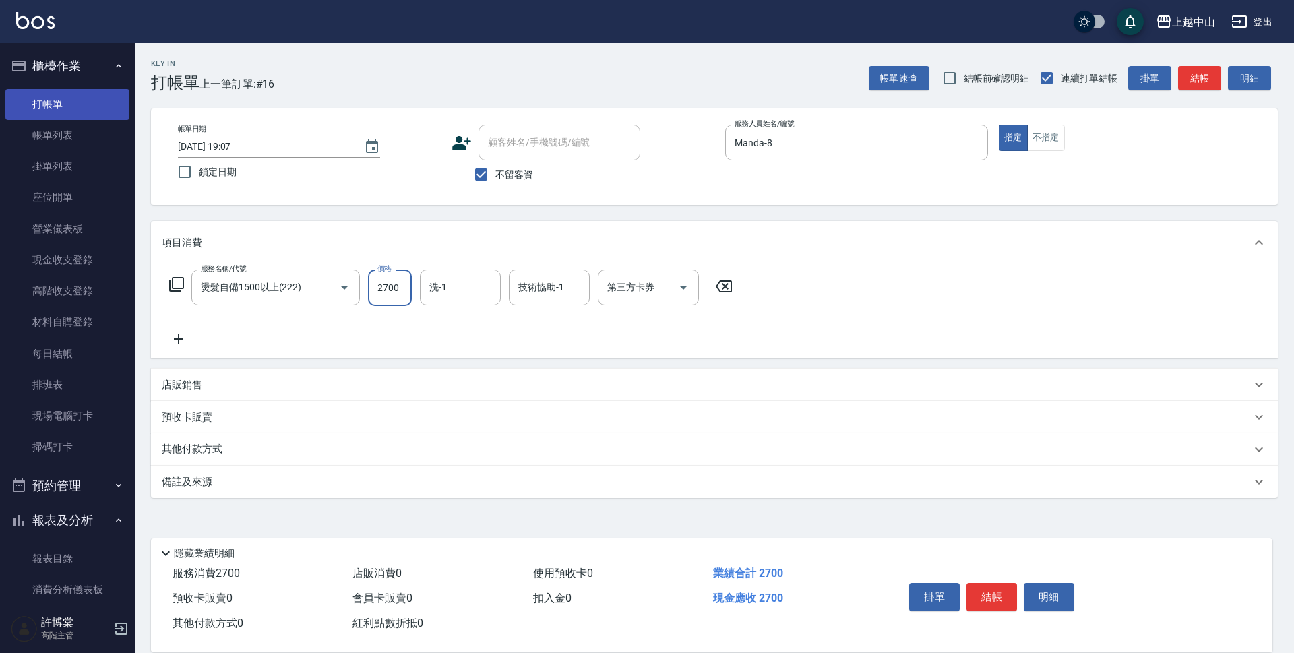
type input "2700"
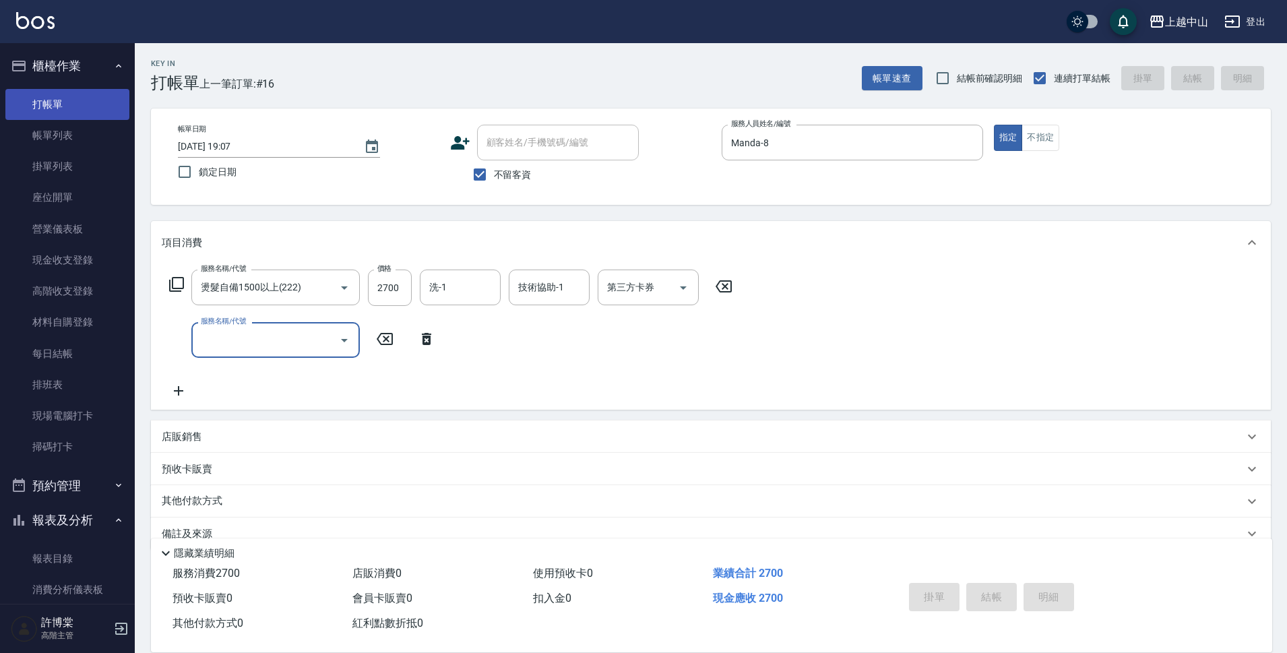
type input "[DATE] 19:08"
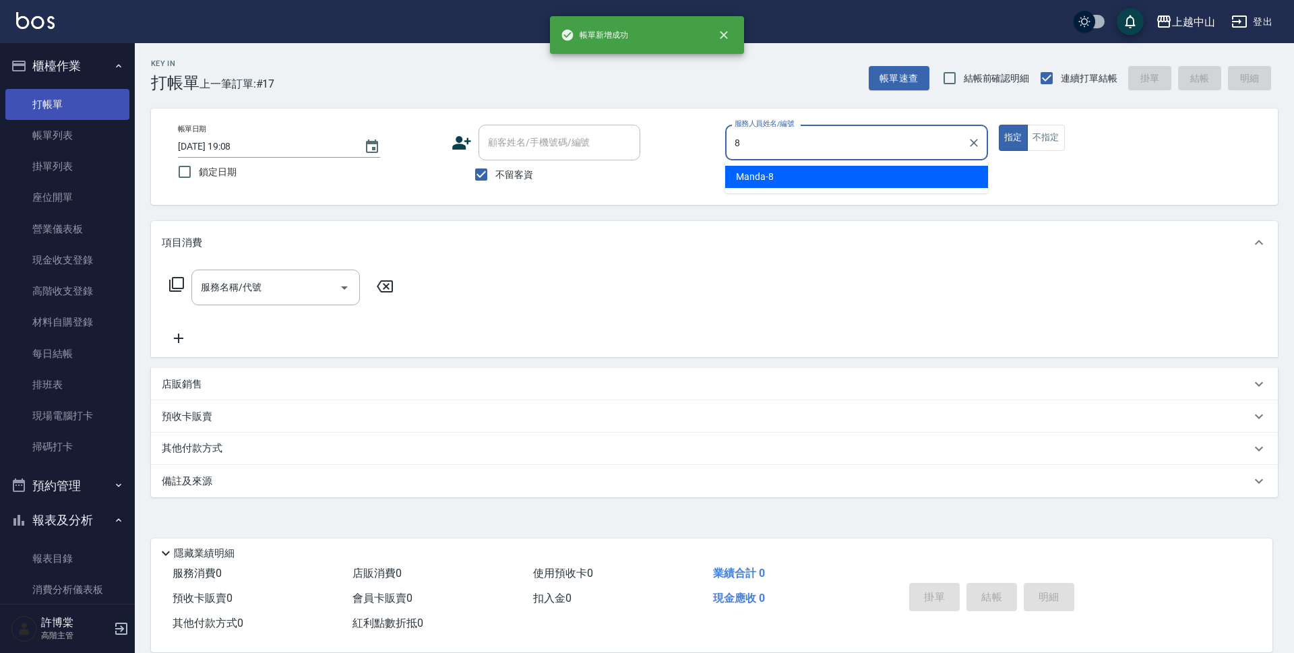
type input "Manda-8"
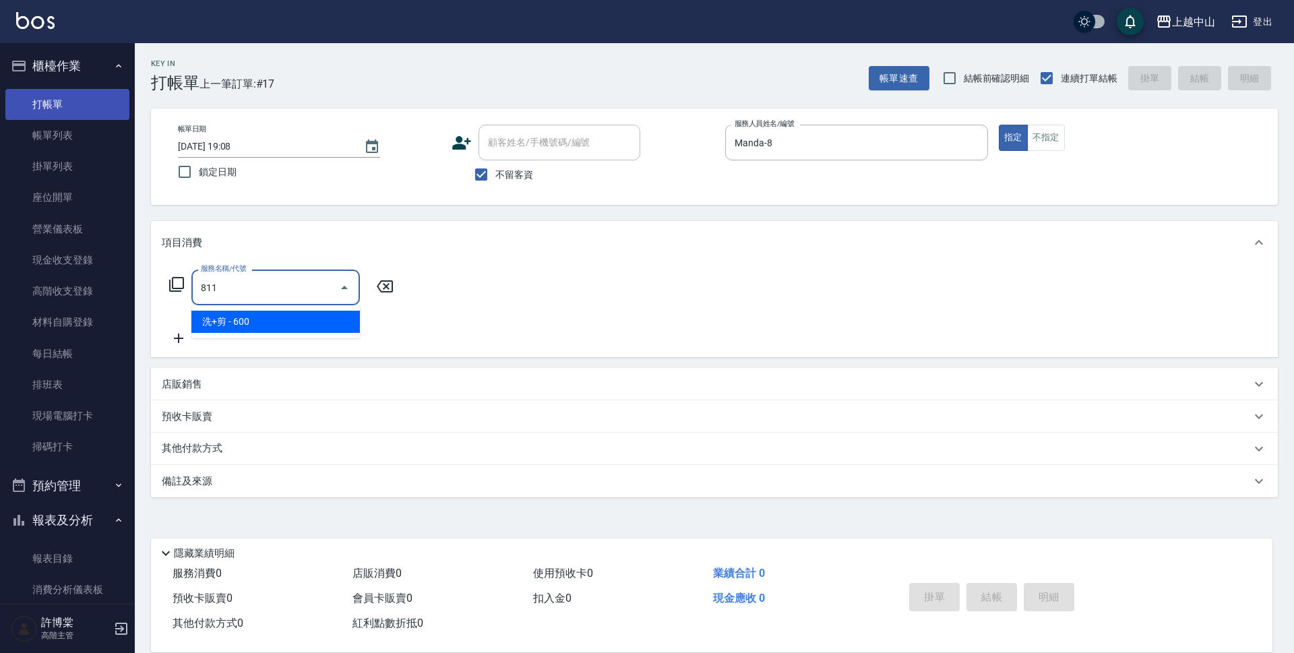
type input "洗+剪(811)"
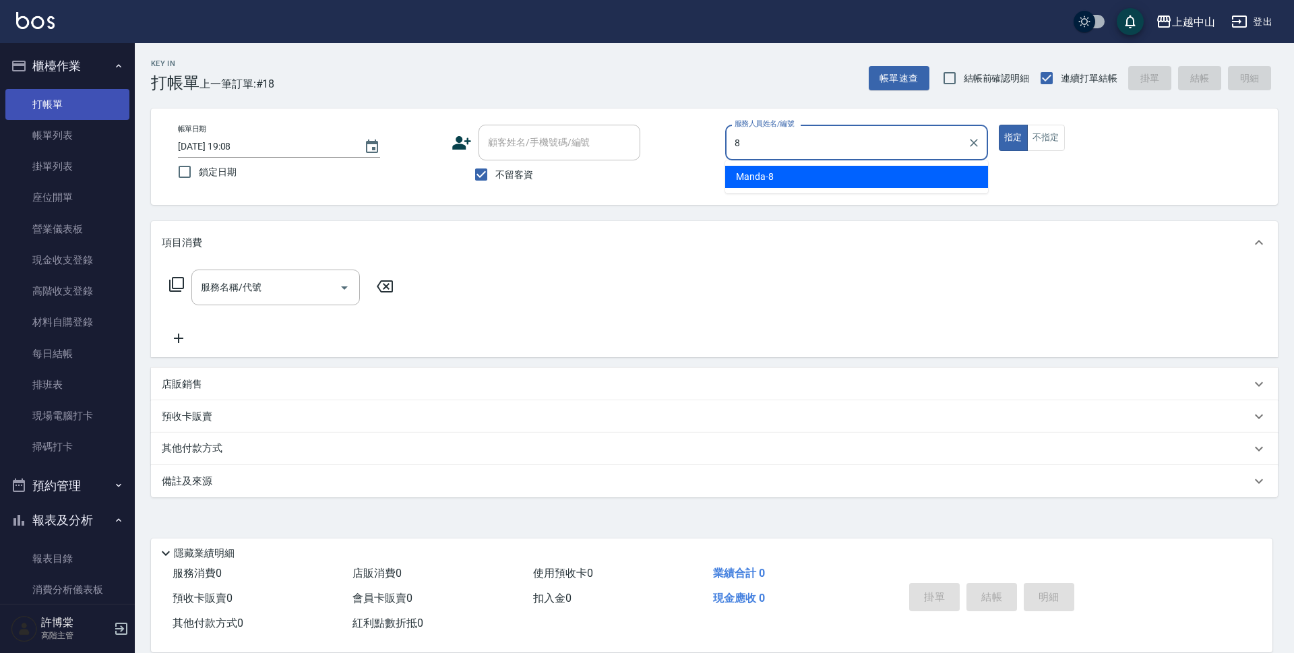
type input "Manda-8"
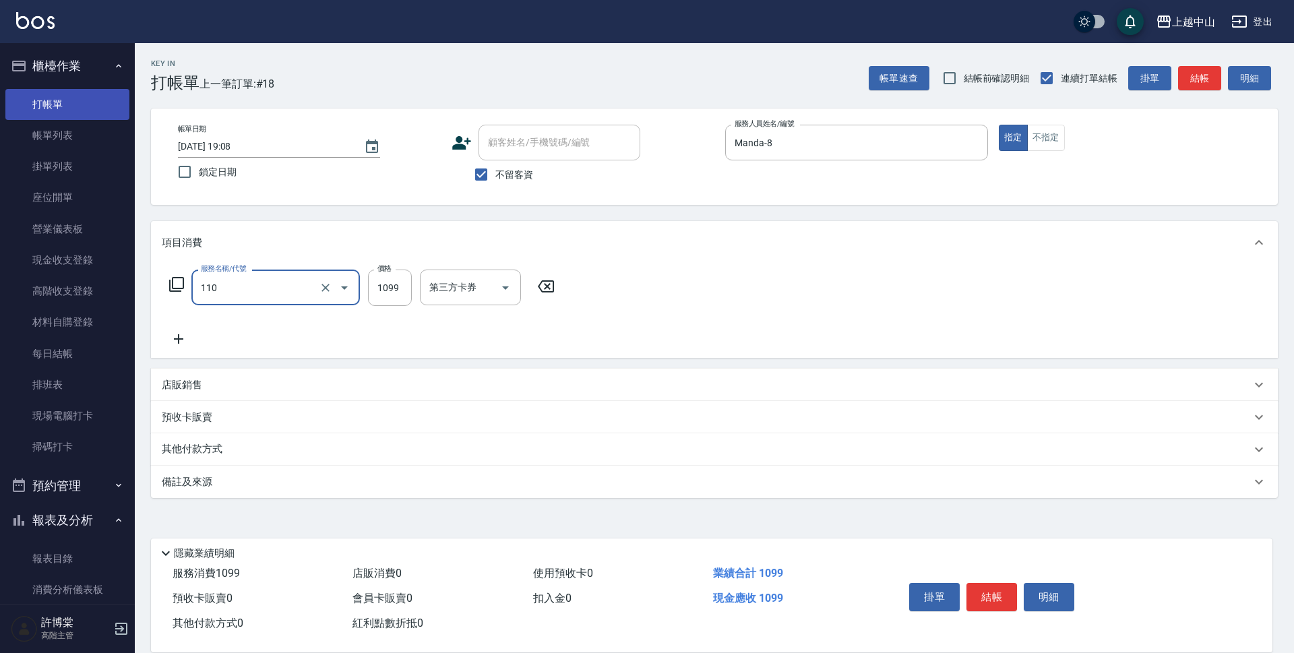
type input "洗+剪+頭皮999(110)"
type input "1299"
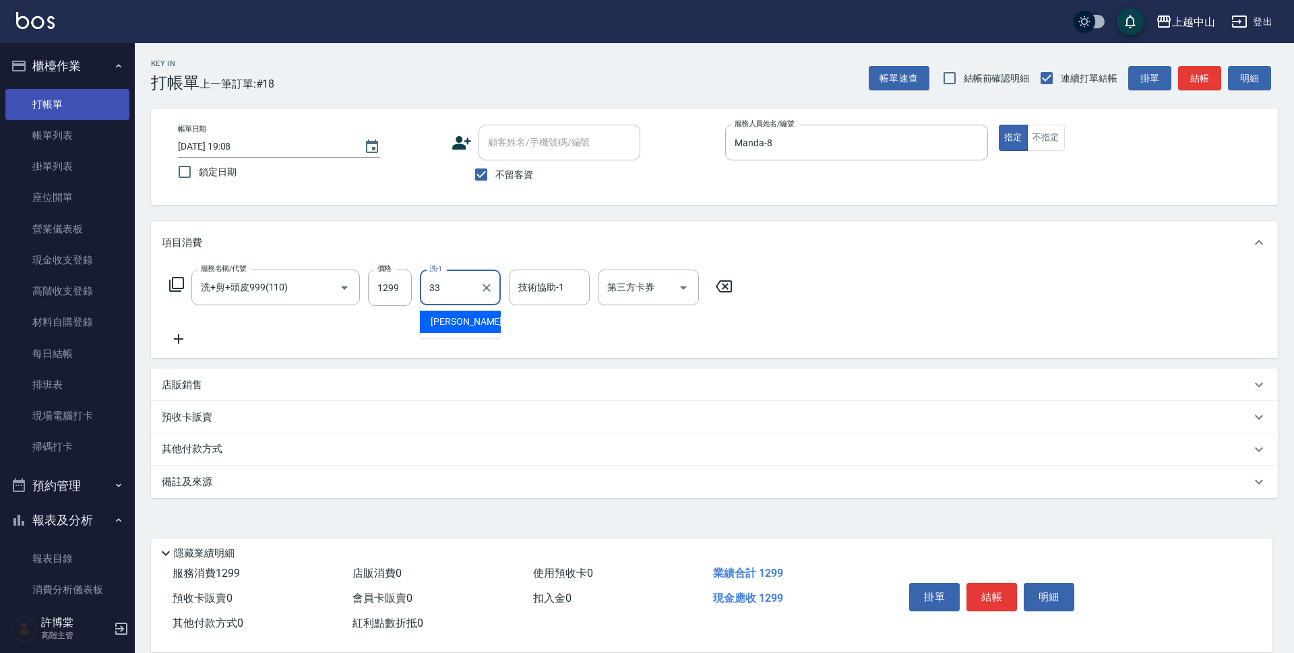
type input "[PERSON_NAME]-33"
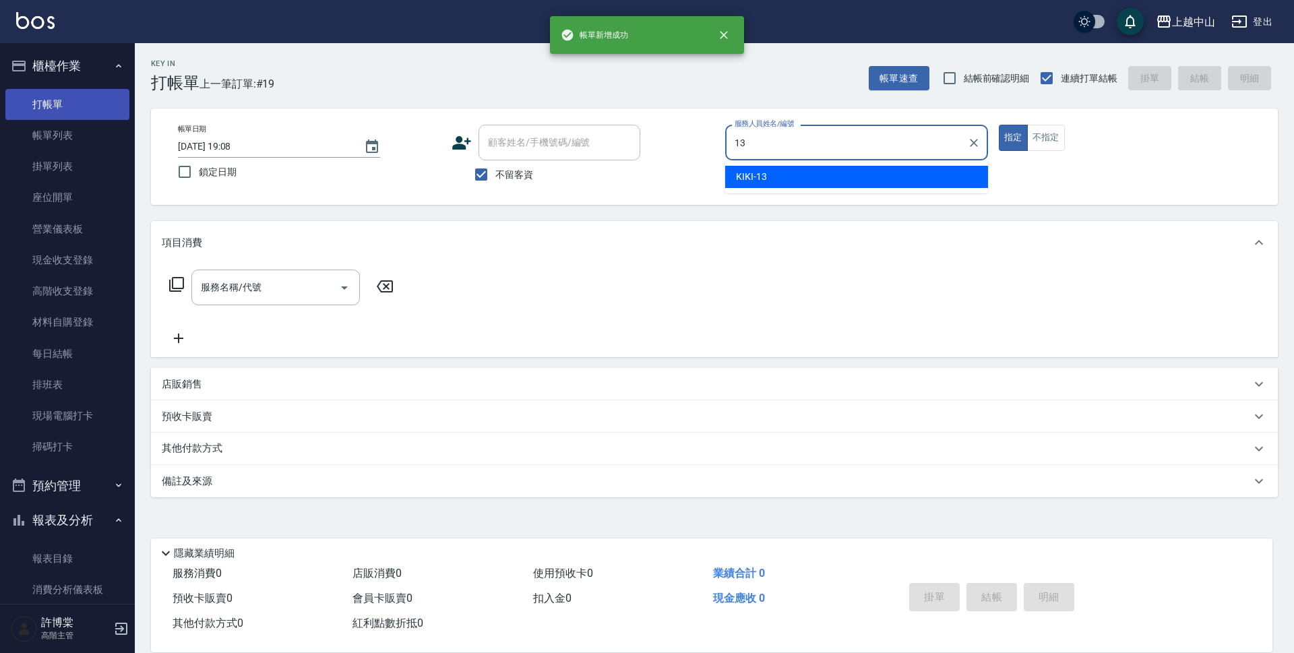
type input "KIKI-13"
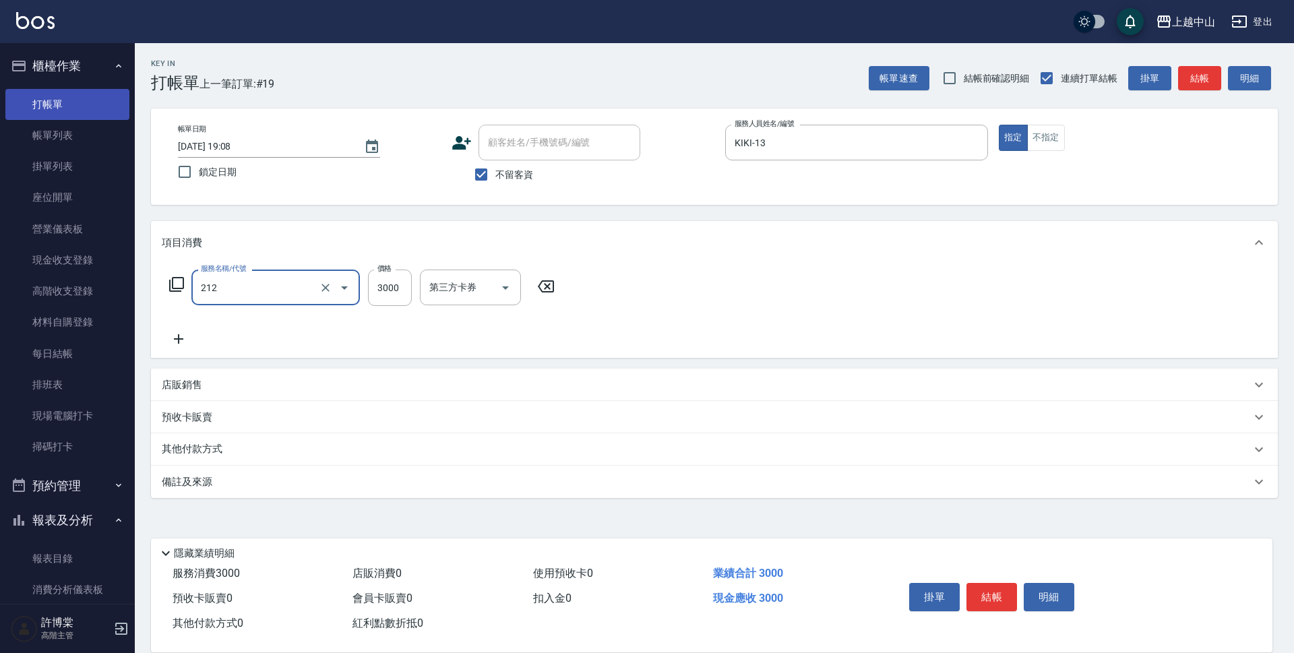
type input "溫朔燙髮3000(212)"
type input "3500"
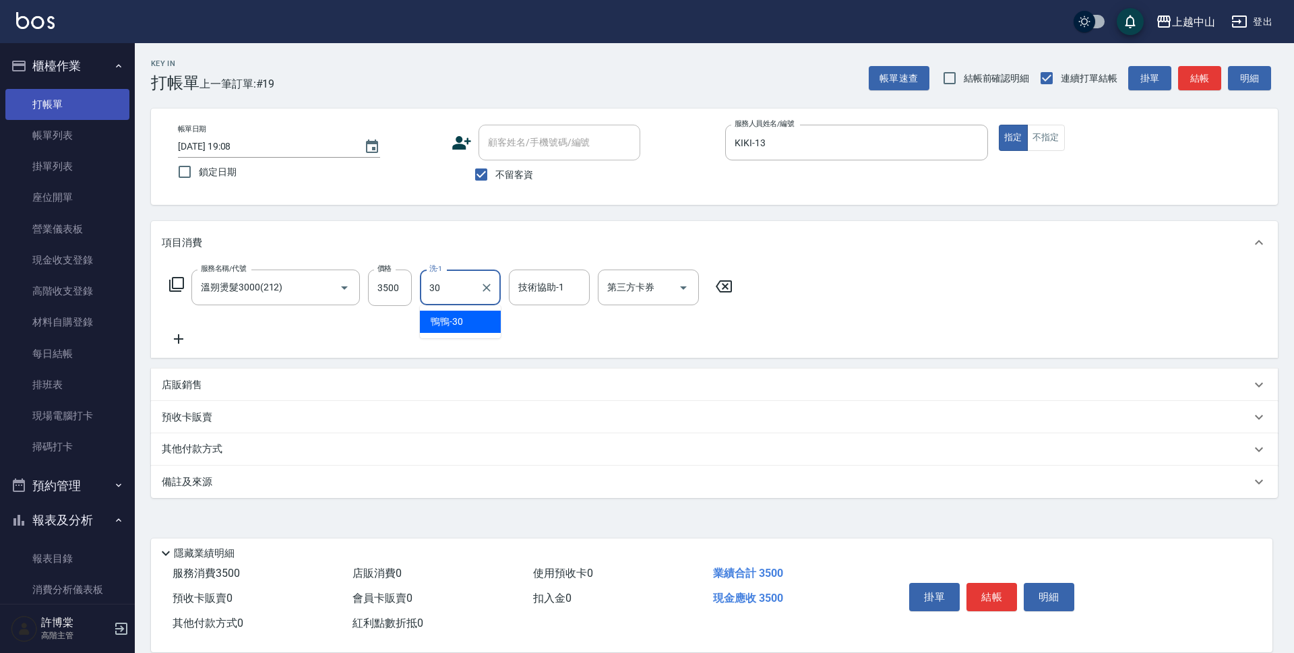
type input "鴨鴨-30"
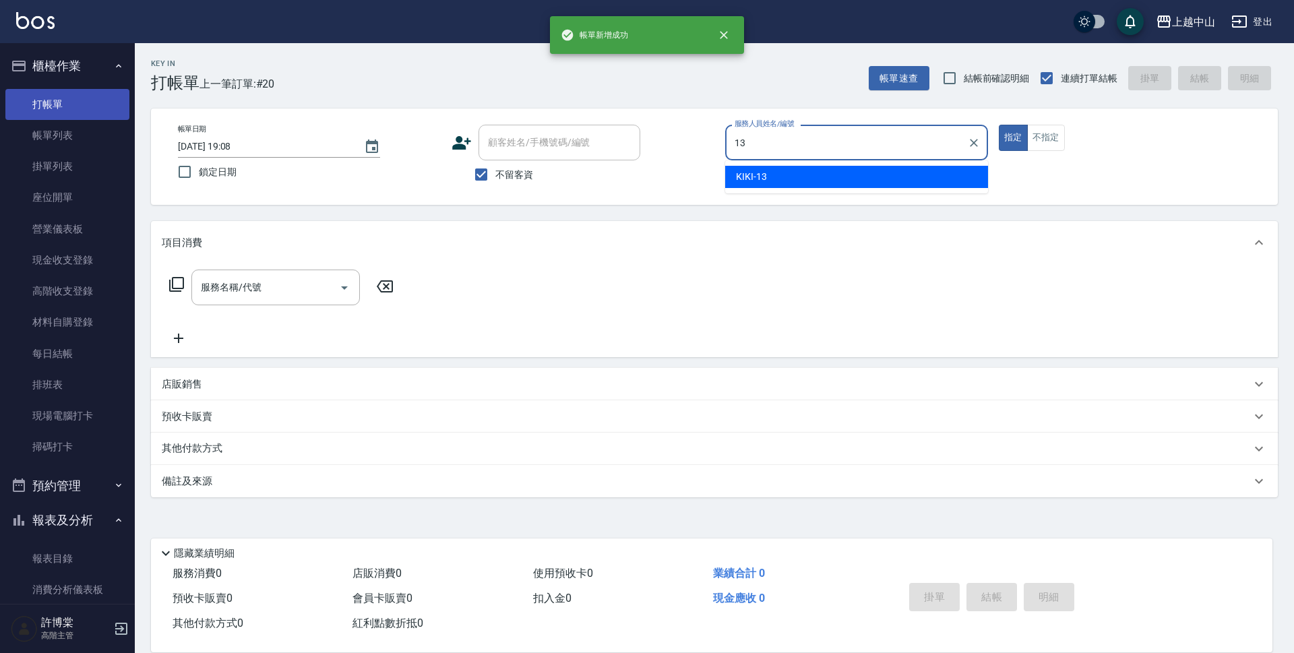
type input "KIKI-13"
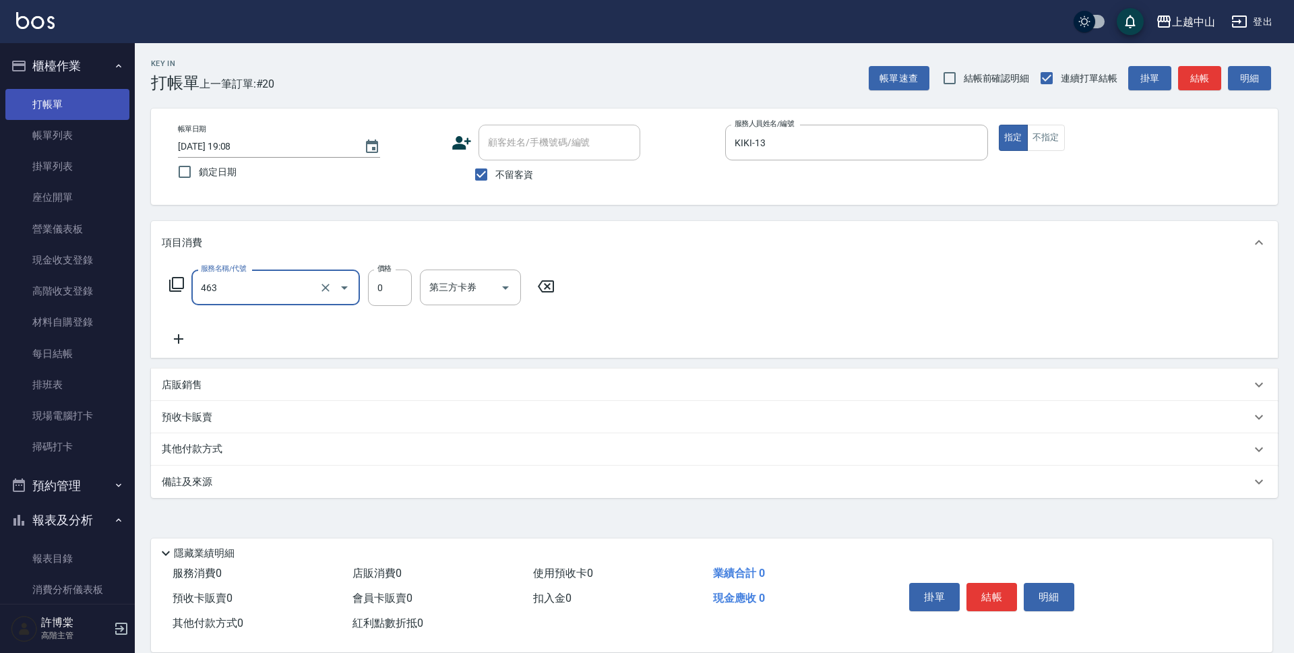
type input "護髮卡使用(463)"
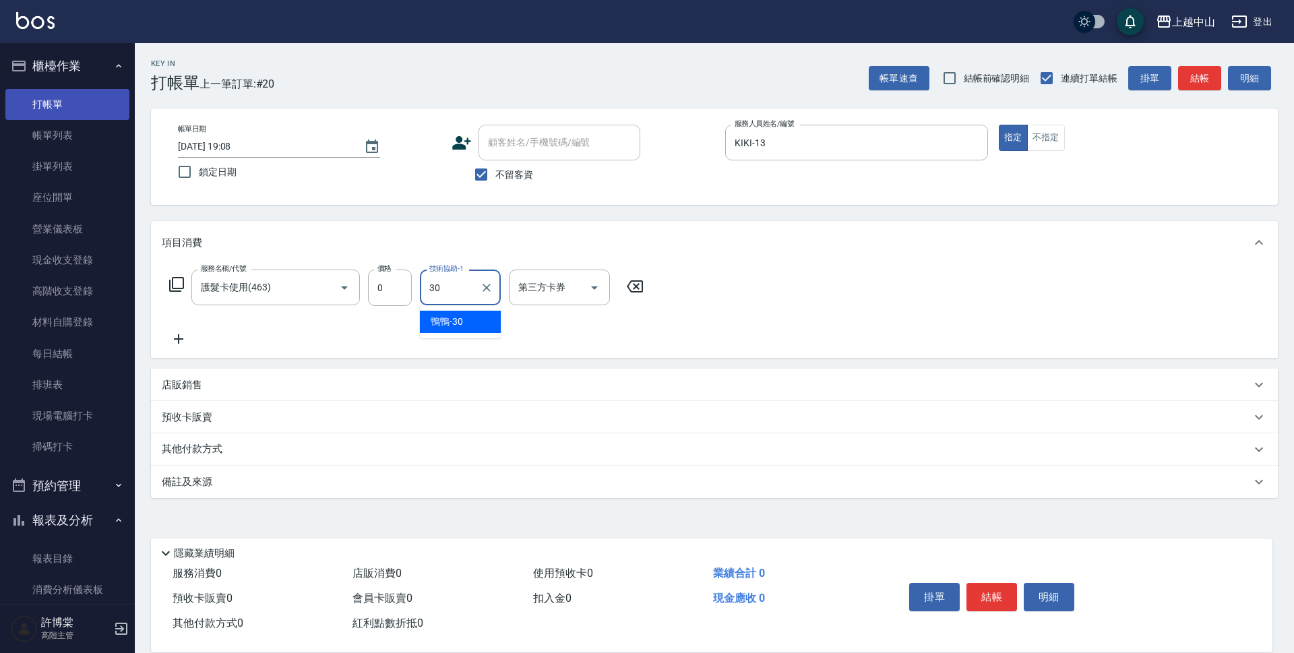
type input "鴨鴨-30"
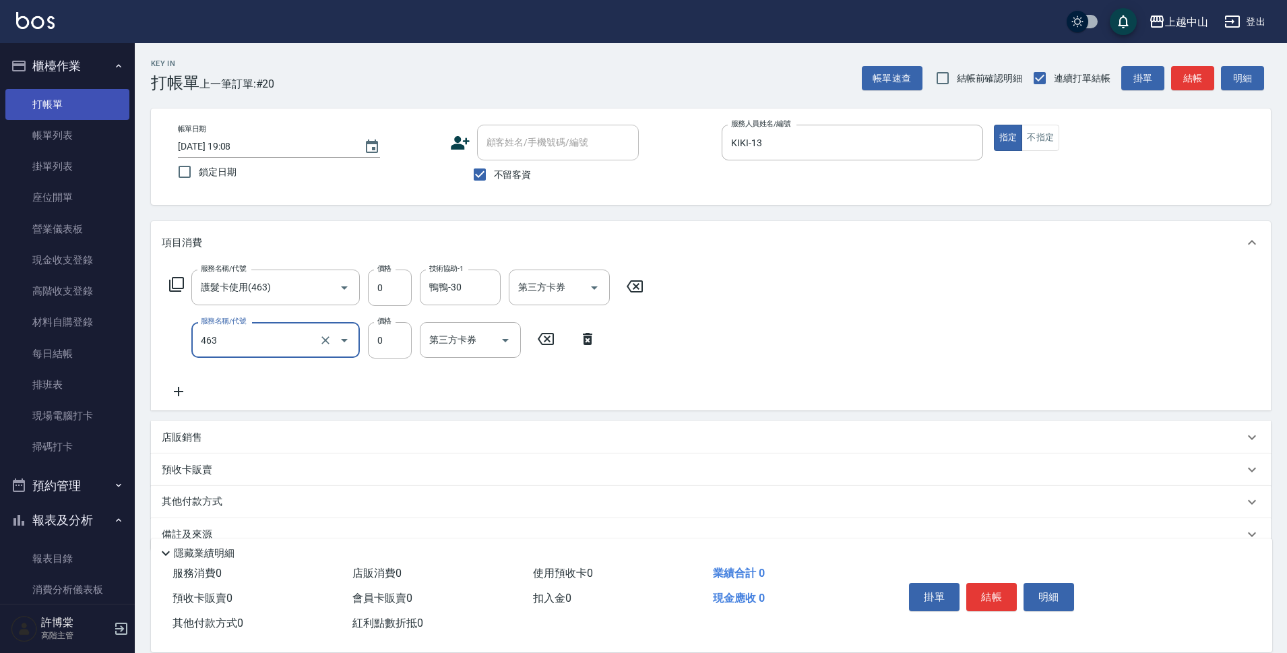
type input "護髮卡使用(463)"
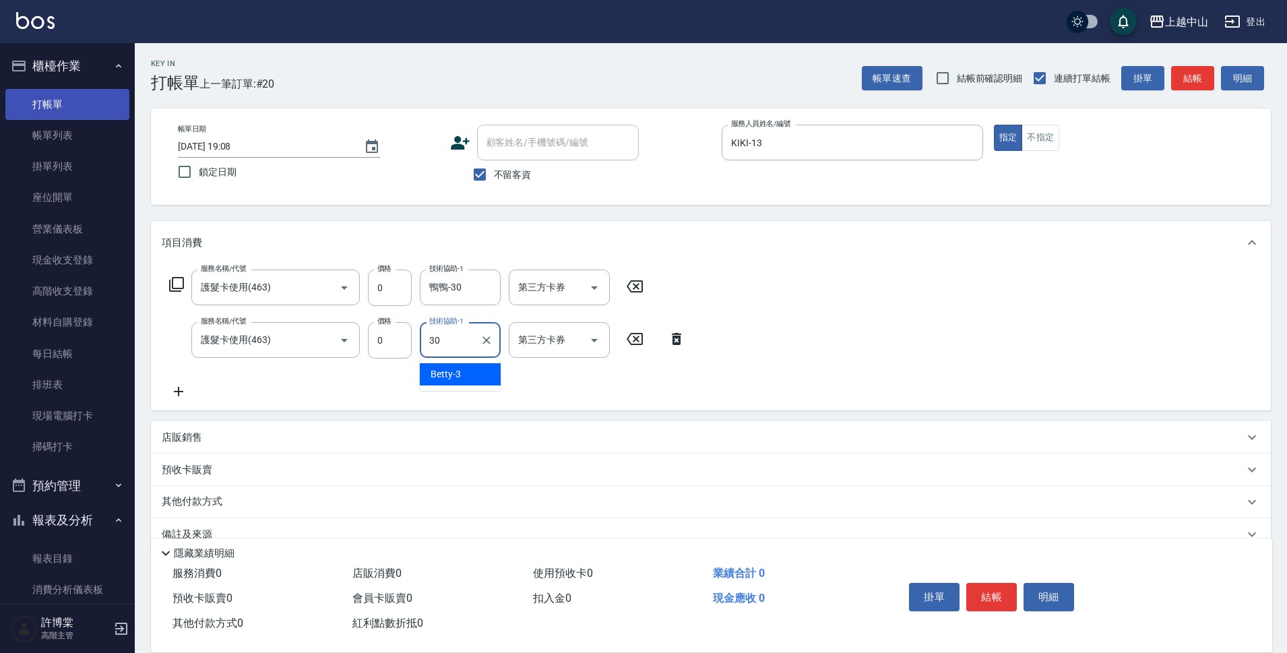
type input "鴨鴨-30"
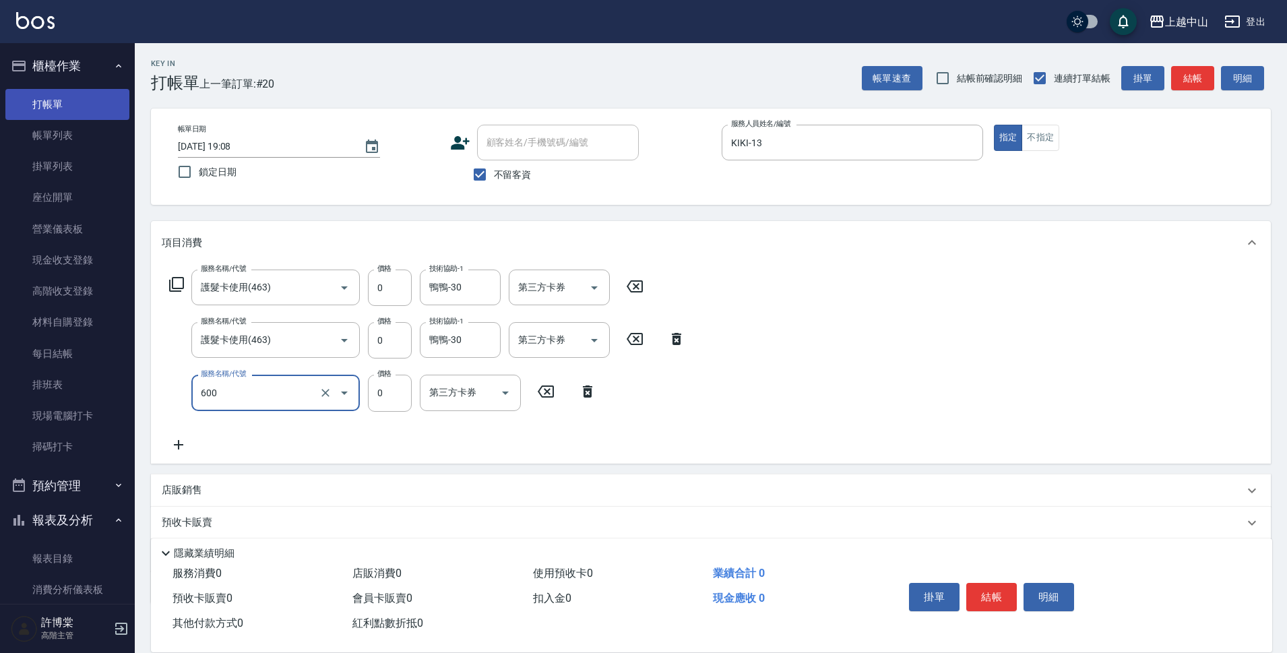
type input "洗髮(免費)(600)"
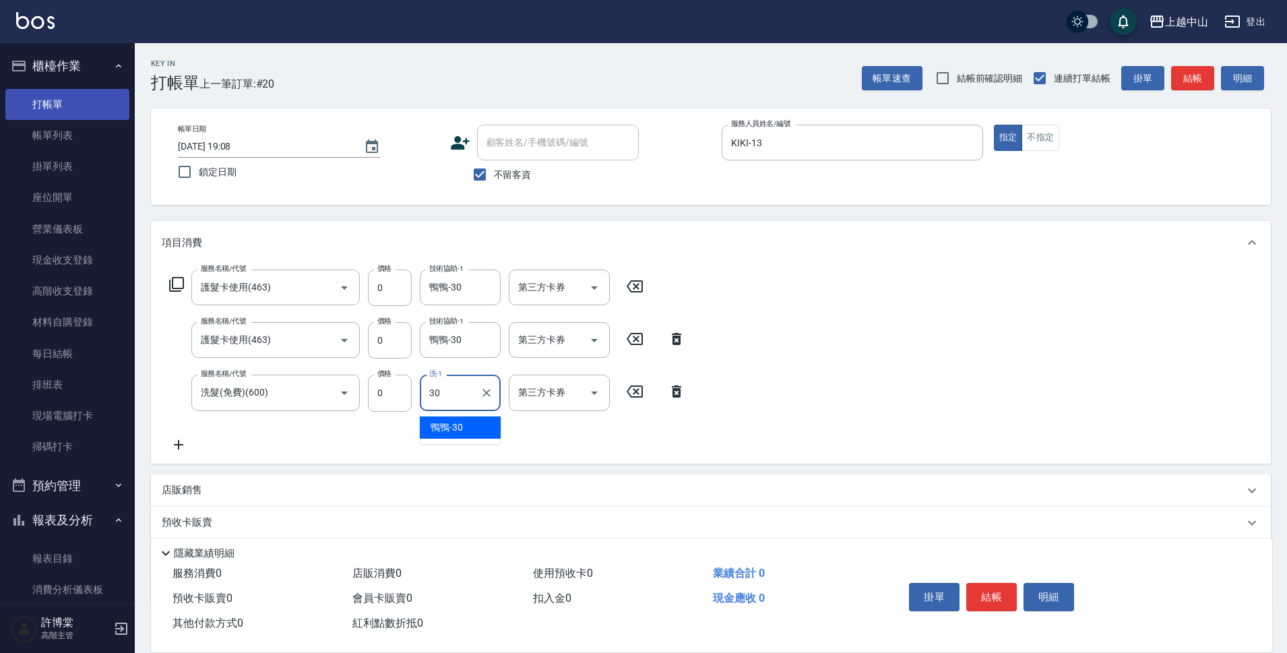
type input "鴨鴨-30"
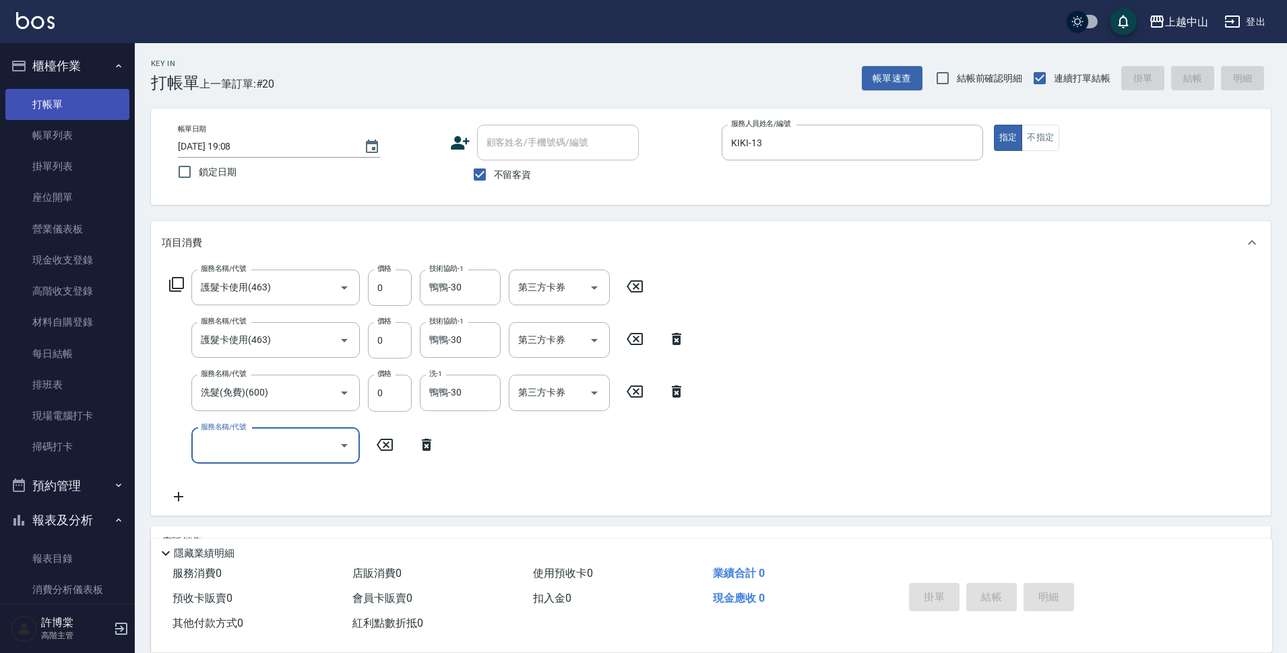
type input "[DATE] 19:09"
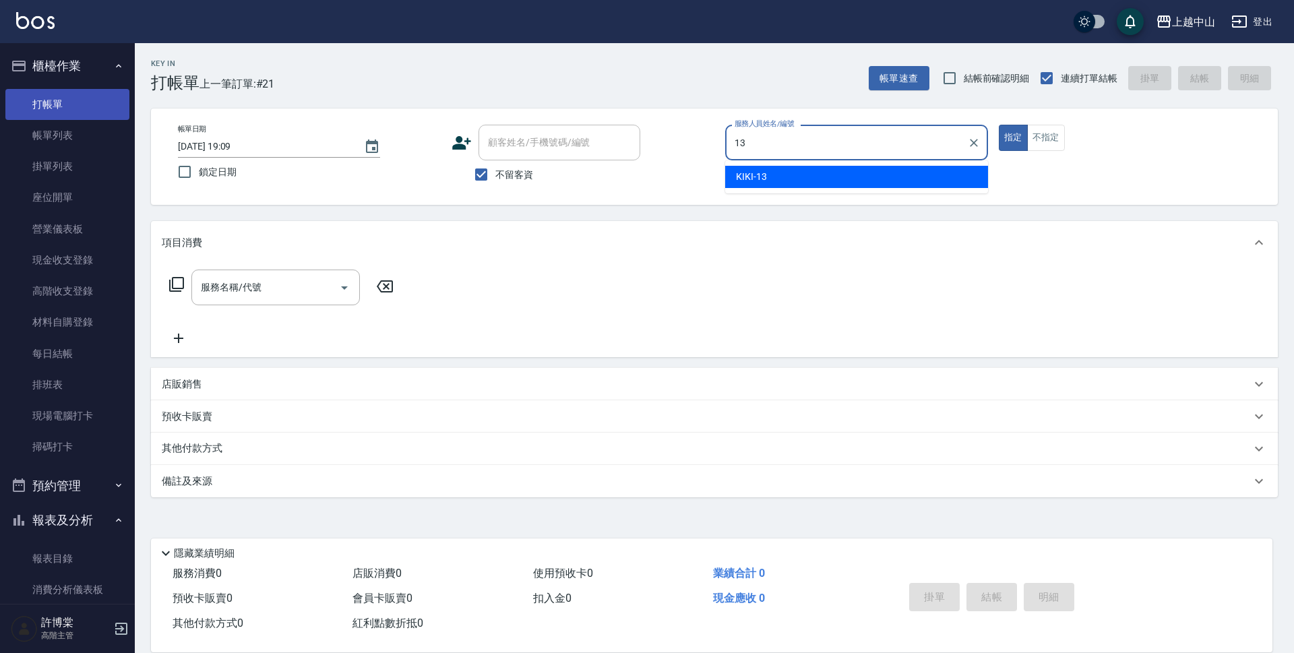
type input "KIKI-13"
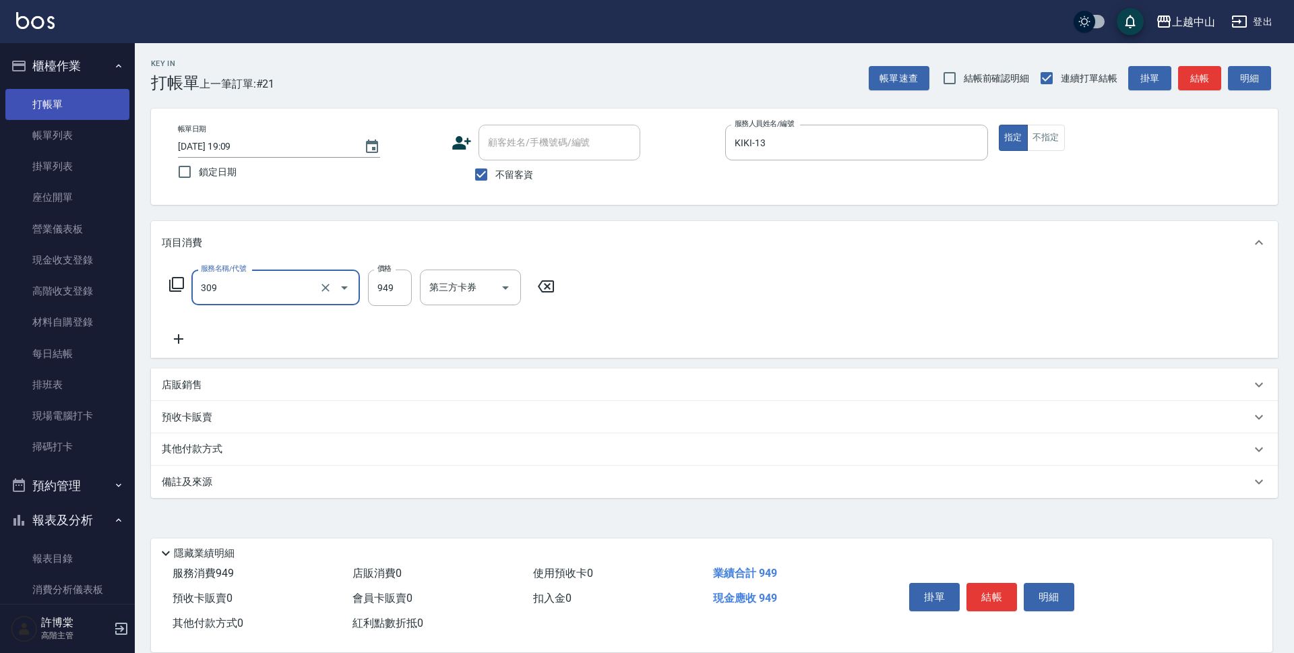
type input "森精萃舒壓調理髮浴(309)"
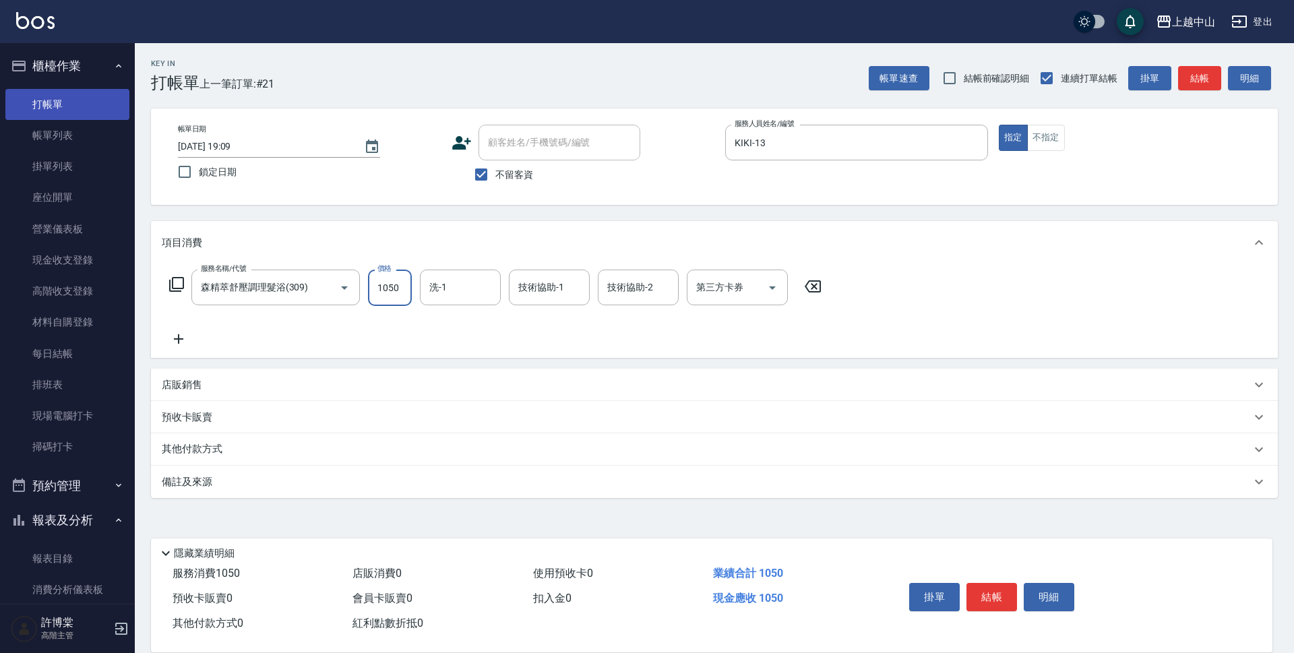
type input "1050"
type input "[PERSON_NAME]-33"
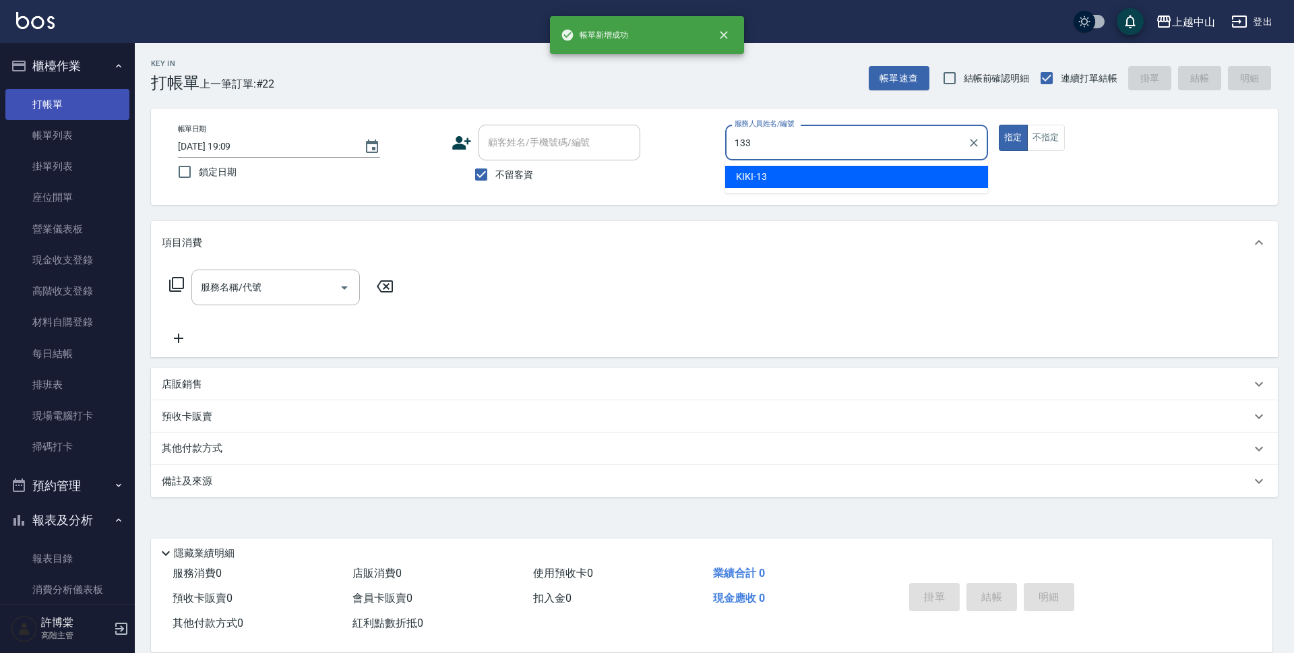
click at [999, 125] on button "指定" at bounding box center [1013, 138] width 29 height 26
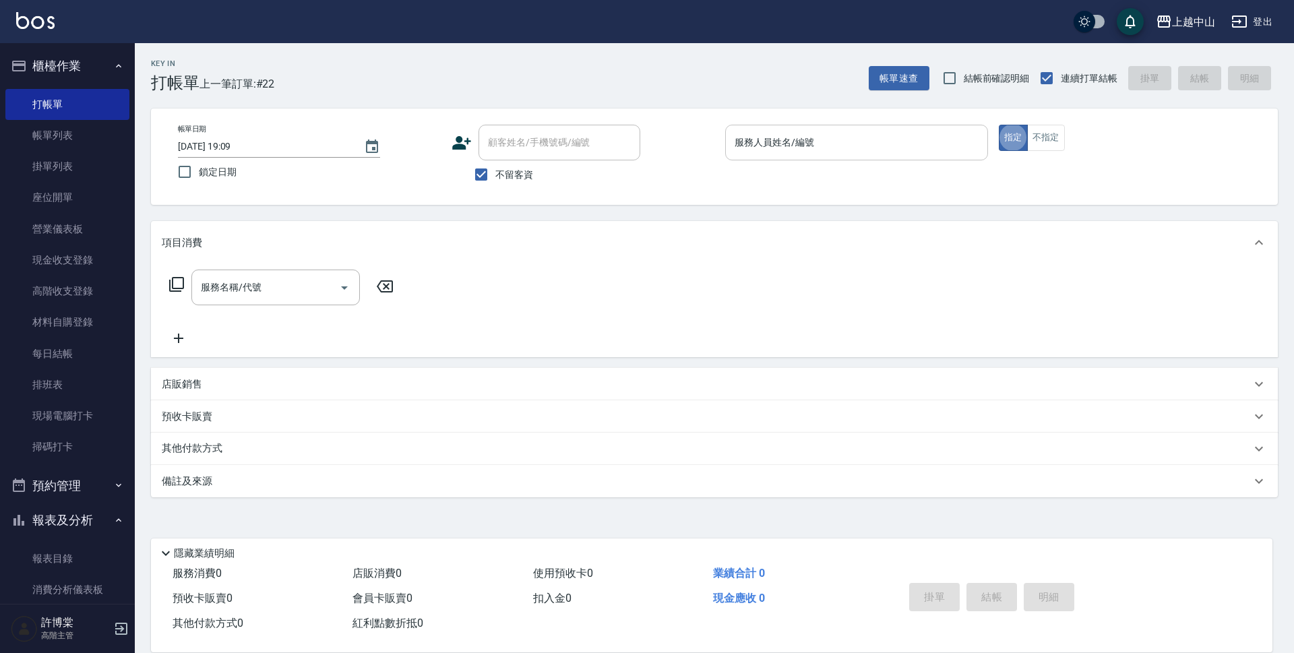
click at [793, 138] on div "服務人員姓名/編號 服務人員姓名/編號" at bounding box center [856, 143] width 263 height 36
click at [477, 175] on input "不留客資" at bounding box center [481, 174] width 28 height 28
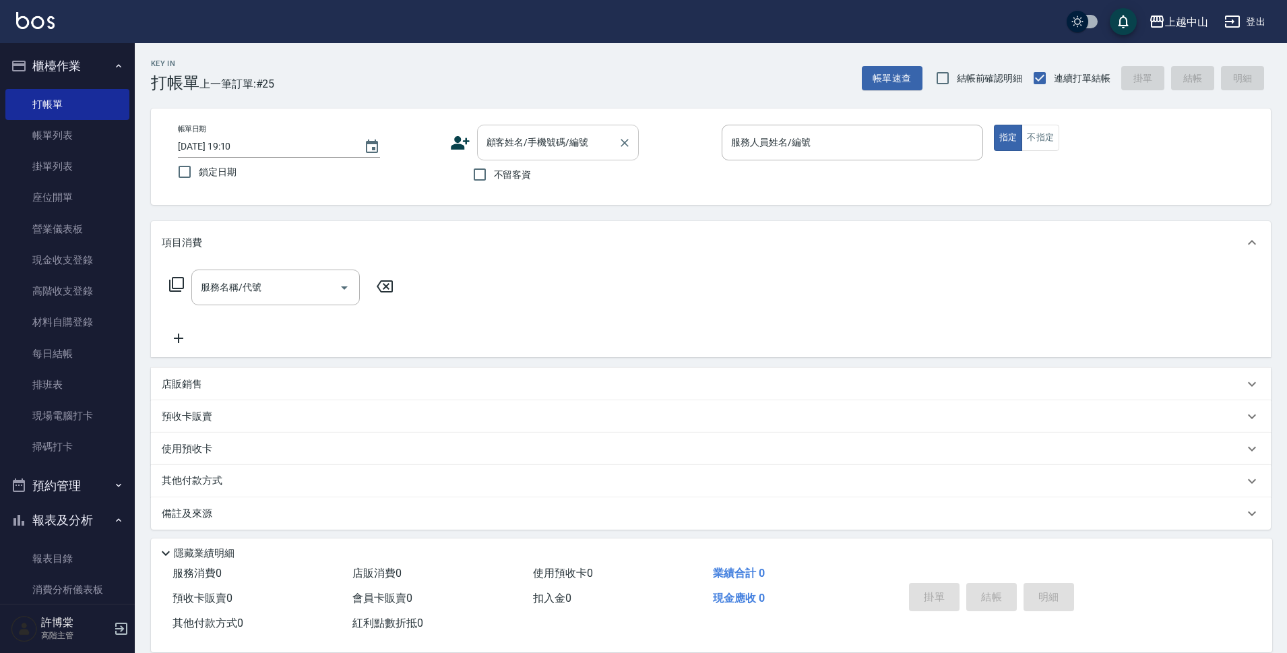
click at [505, 142] on div "顧客姓名/手機號碼/編號 顧客姓名/手機號碼/編號" at bounding box center [558, 143] width 162 height 36
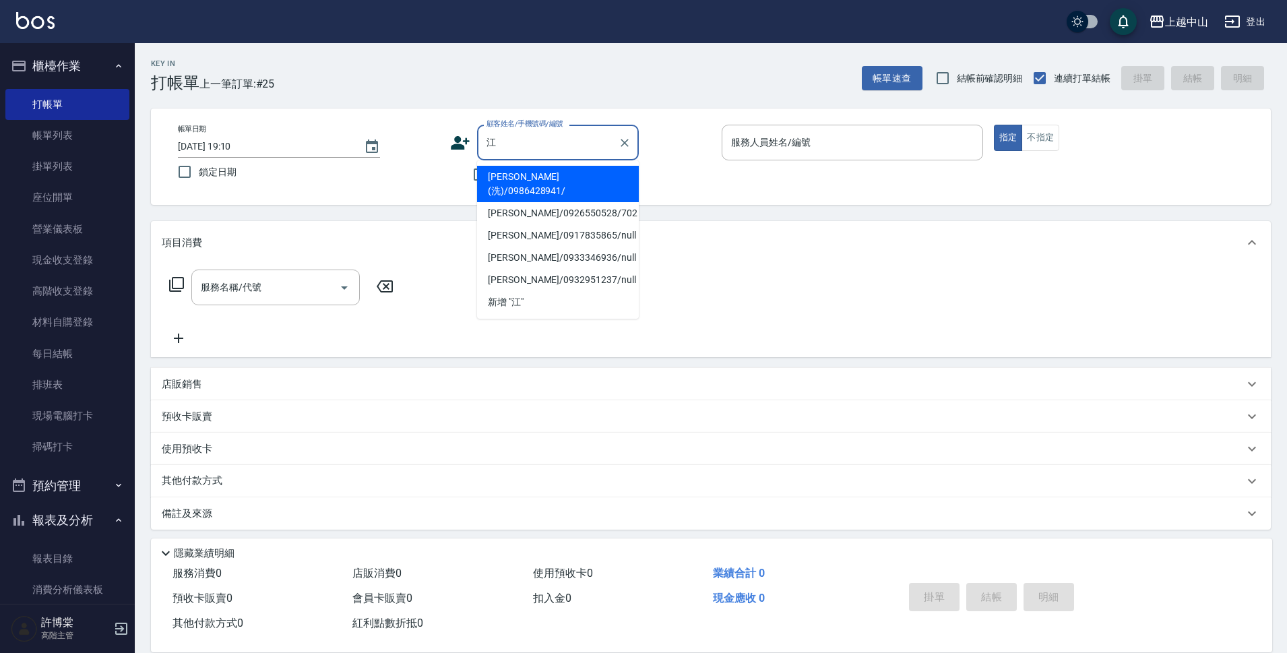
click at [561, 177] on li "[PERSON_NAME](洗)/0986428941/" at bounding box center [558, 184] width 162 height 36
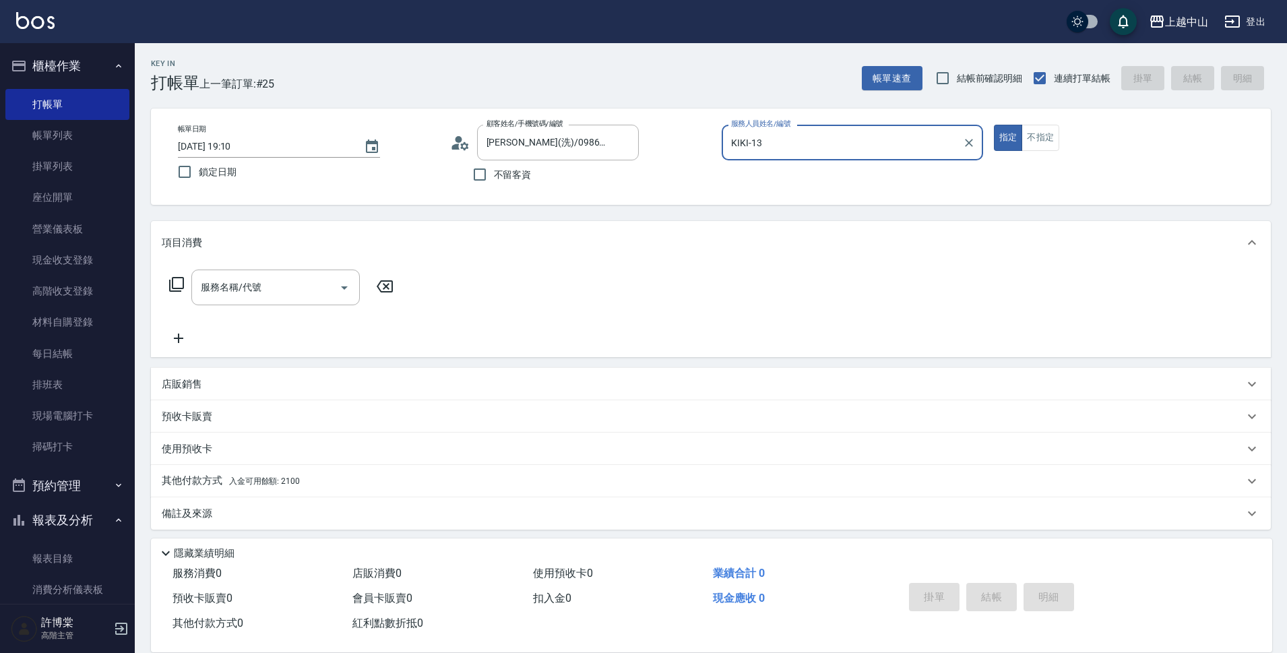
click at [994, 125] on button "指定" at bounding box center [1008, 138] width 29 height 26
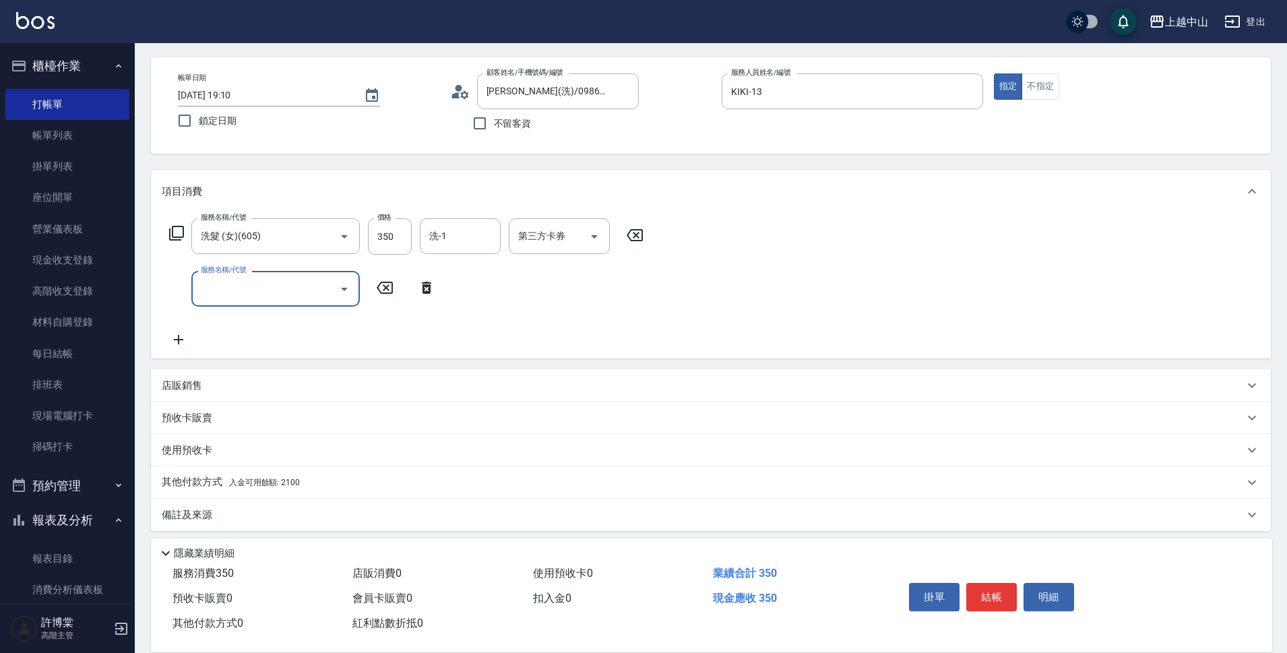
scroll to position [59, 0]
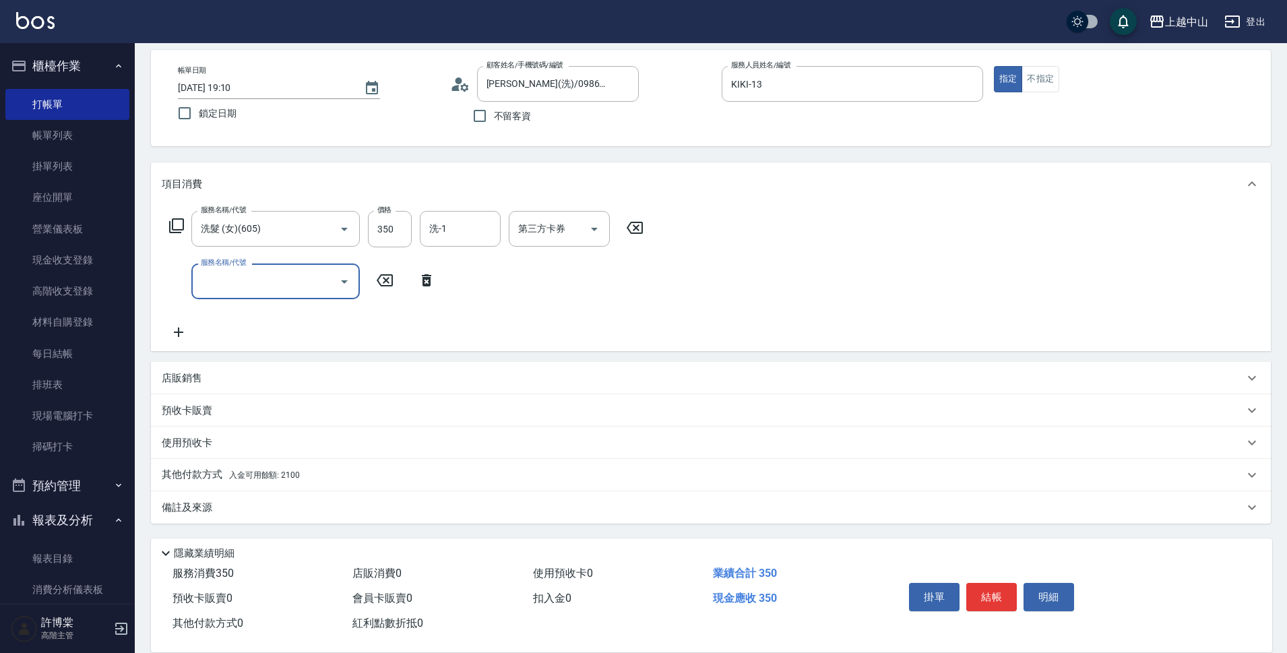
click at [301, 478] on div "其他付款方式 入金可用餘額: 2100" at bounding box center [703, 475] width 1082 height 15
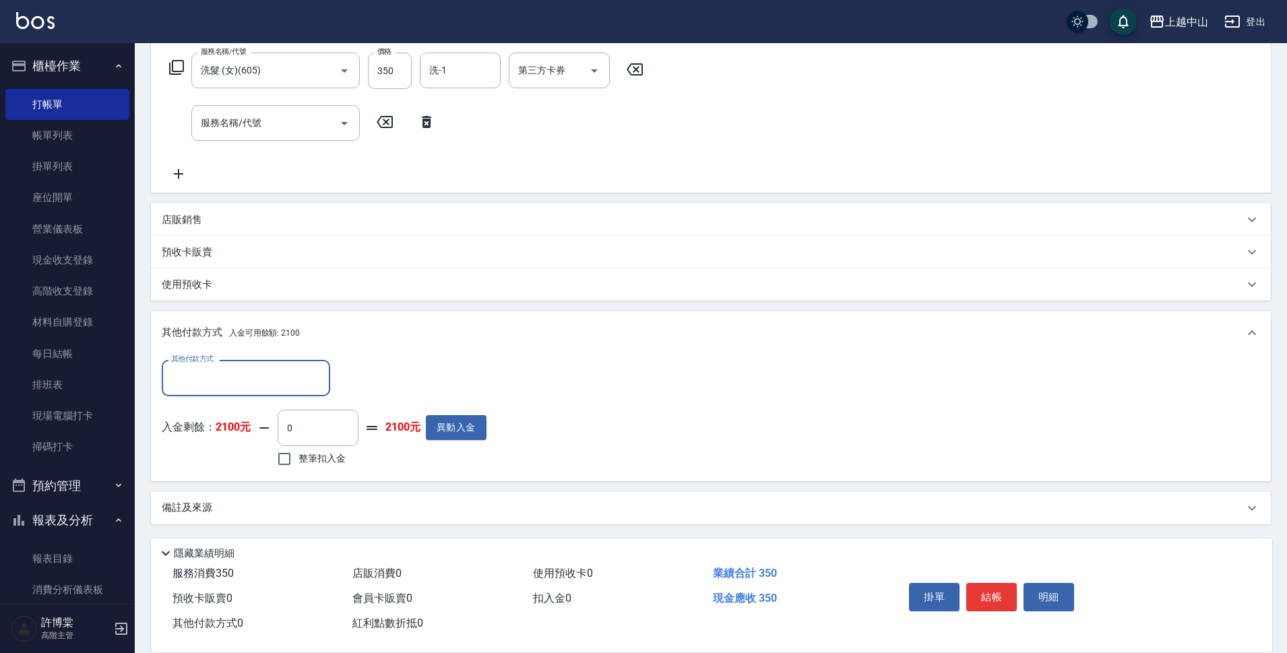
scroll to position [218, 0]
click at [283, 460] on input "整筆扣入金" at bounding box center [284, 458] width 28 height 28
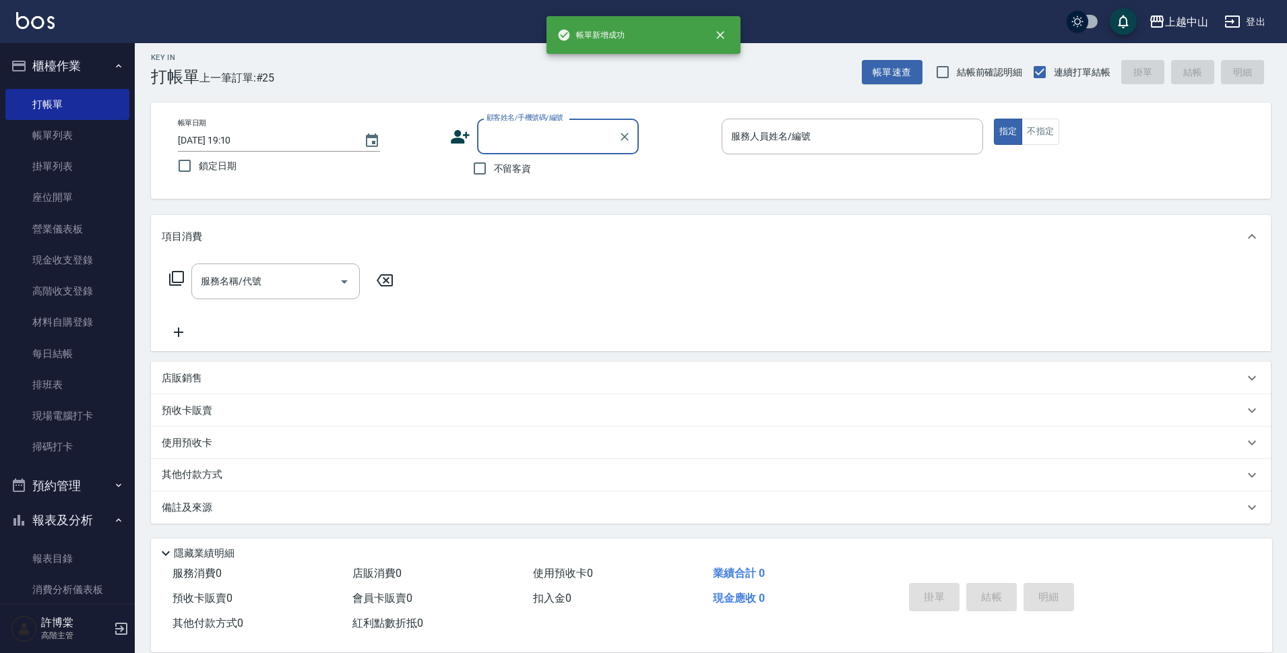
scroll to position [0, 0]
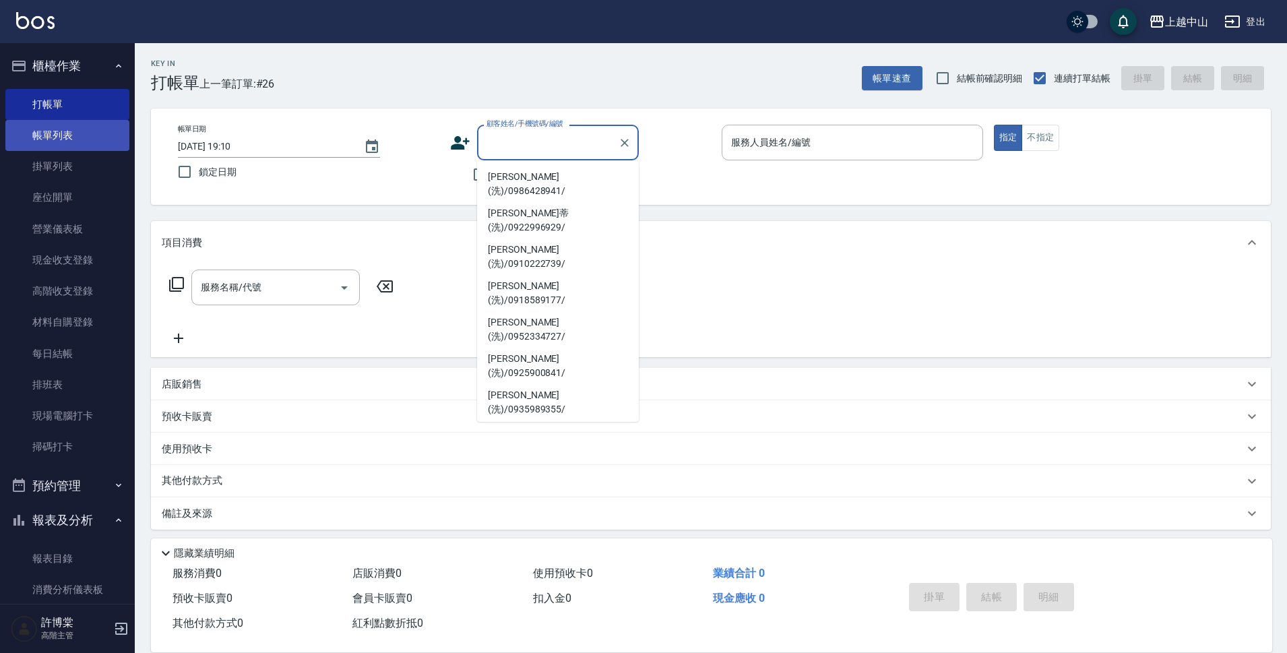
click at [69, 144] on link "帳單列表" at bounding box center [67, 135] width 124 height 31
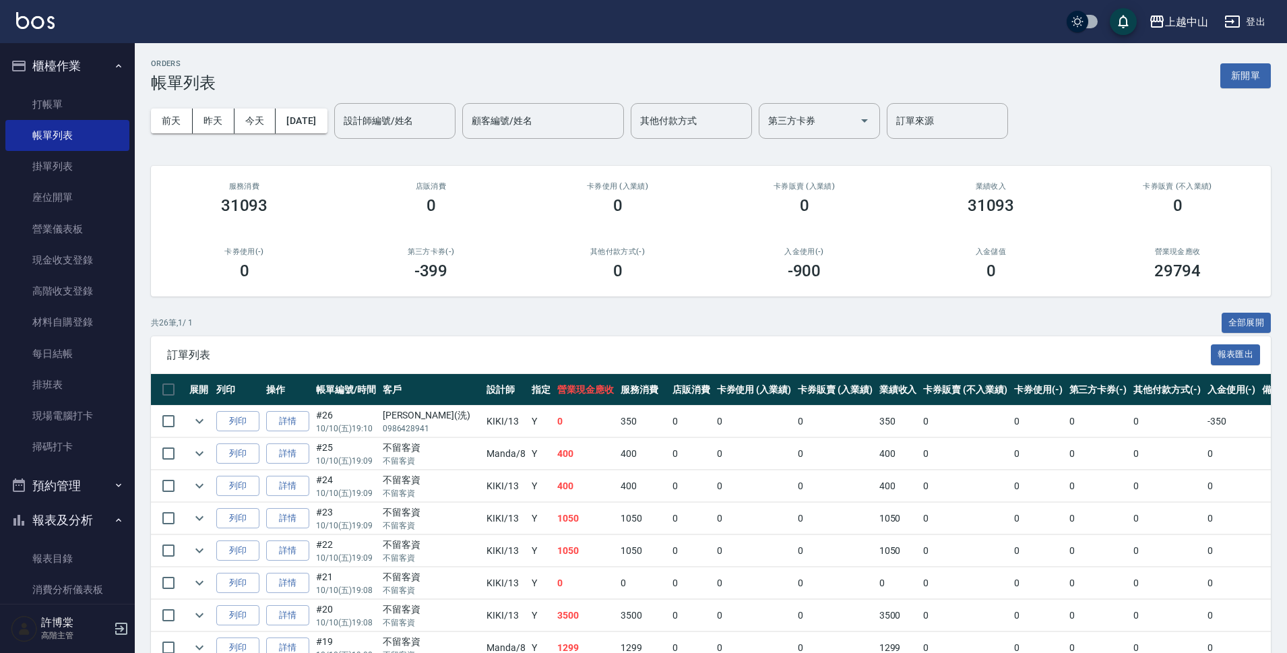
click at [112, 87] on ul "打帳單 帳單列表 掛單列表 座位開單 營業儀表板 現金收支登錄 高階收支登錄 材料自購登錄 每日結帳 排班表 現場電腦打卡 掃碼打卡" at bounding box center [67, 276] width 124 height 385
click at [100, 109] on link "打帳單" at bounding box center [67, 104] width 124 height 31
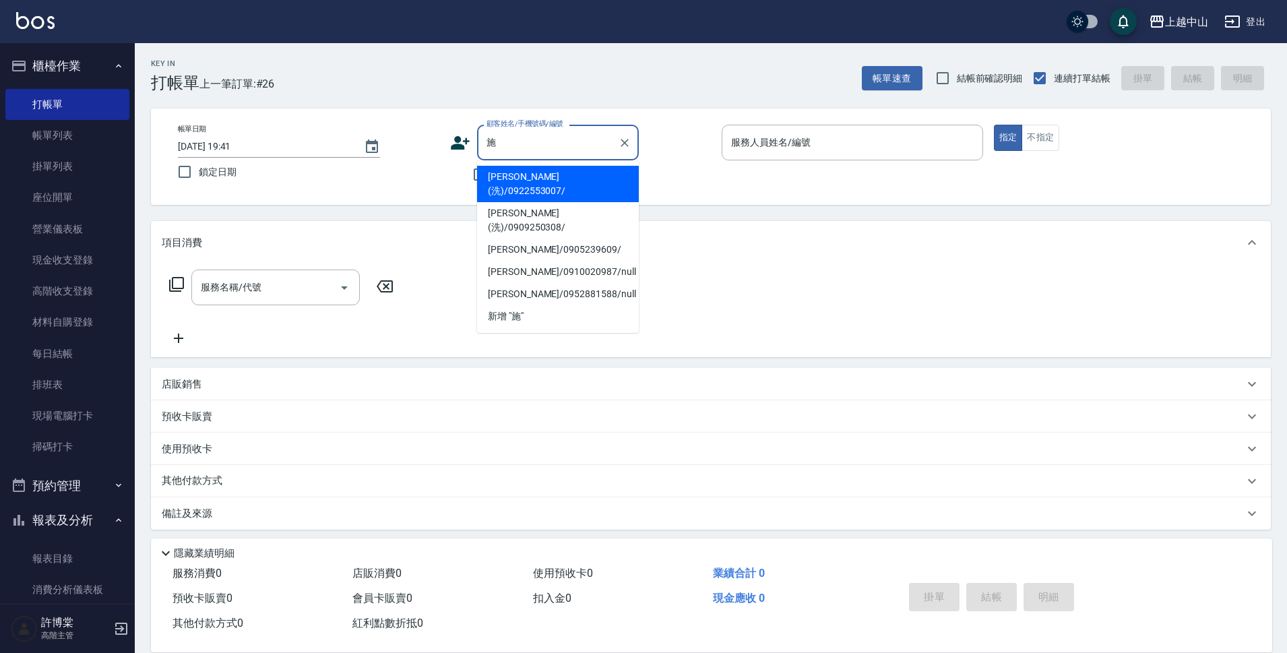
click at [555, 179] on li "[PERSON_NAME](洗)/0922553007/" at bounding box center [558, 184] width 162 height 36
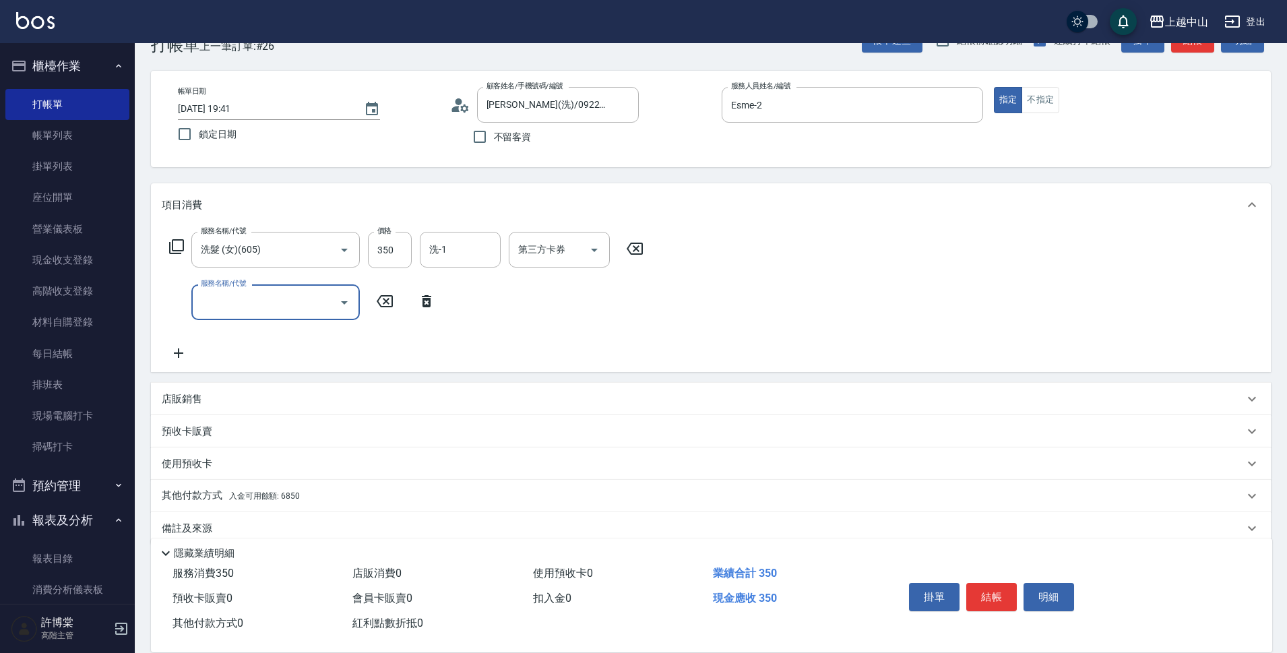
scroll to position [59, 0]
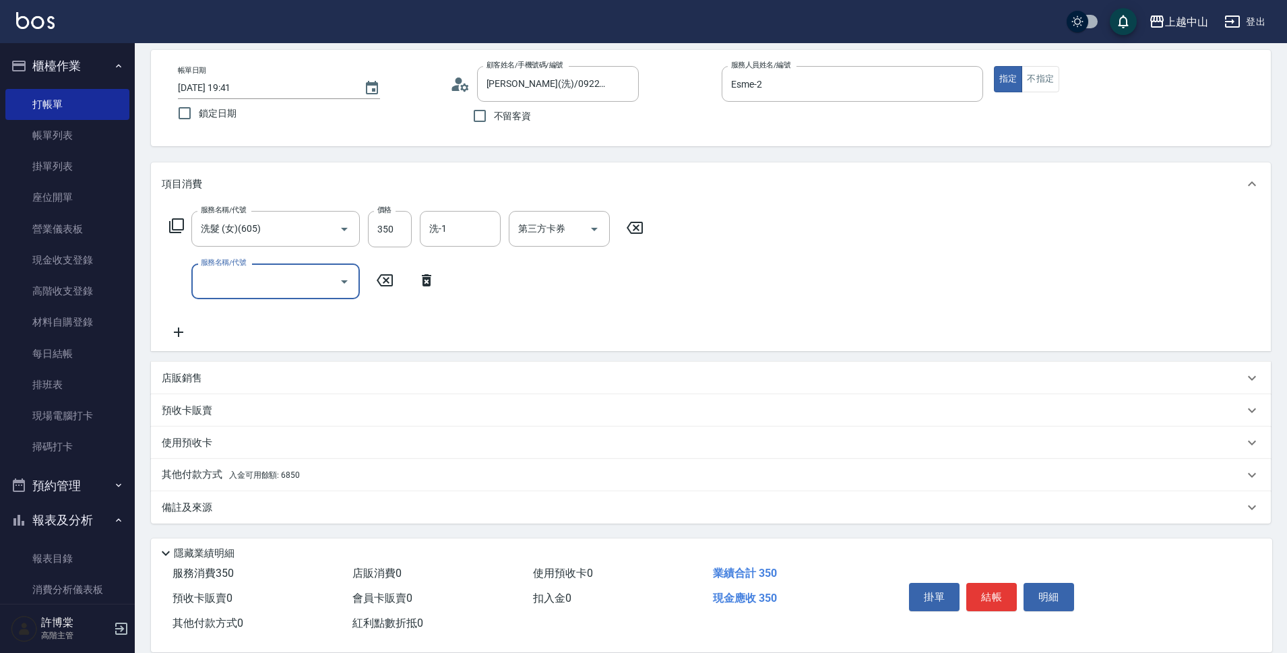
click at [301, 477] on div "其他付款方式 入金可用餘額: 6850" at bounding box center [703, 475] width 1082 height 15
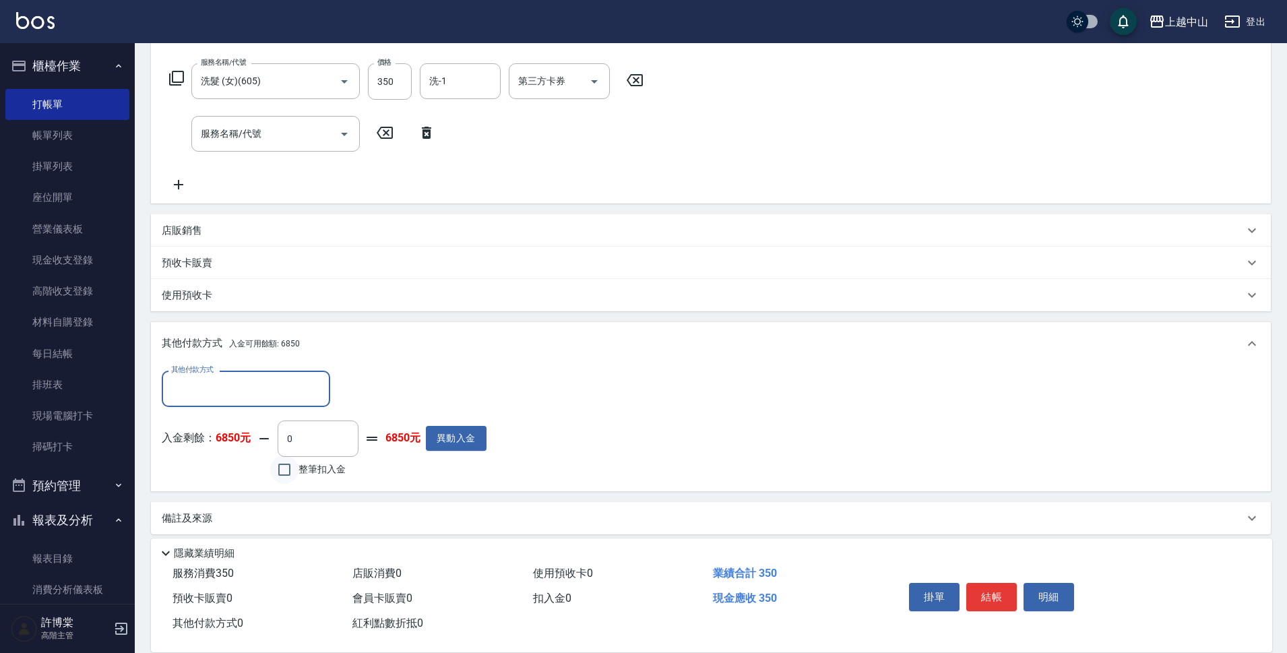
scroll to position [207, 0]
click at [286, 476] on input "整筆扣入金" at bounding box center [284, 469] width 28 height 28
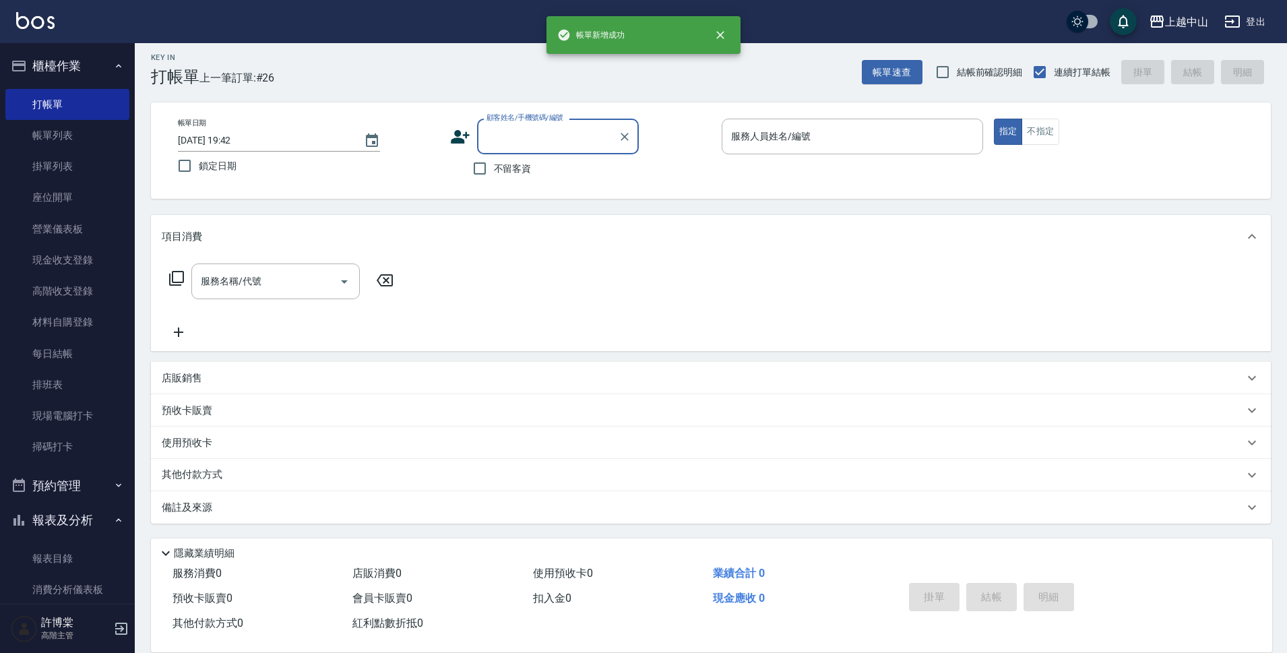
scroll to position [0, 0]
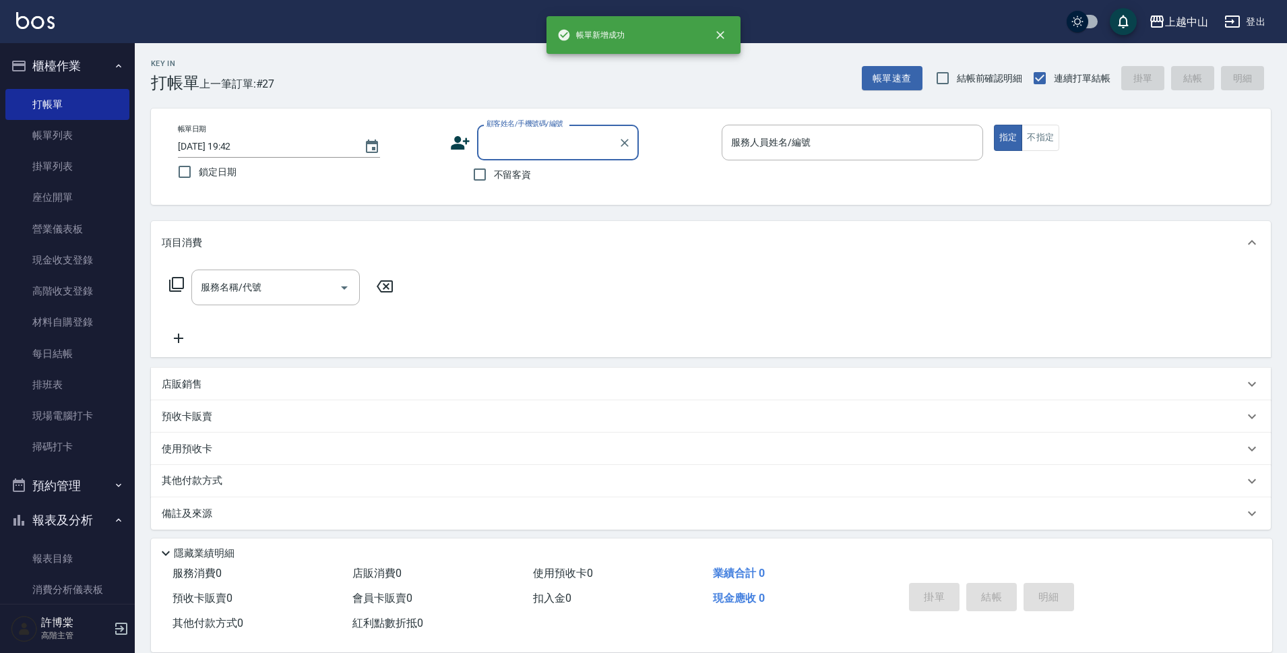
click at [70, 65] on button "櫃檯作業" at bounding box center [67, 66] width 124 height 35
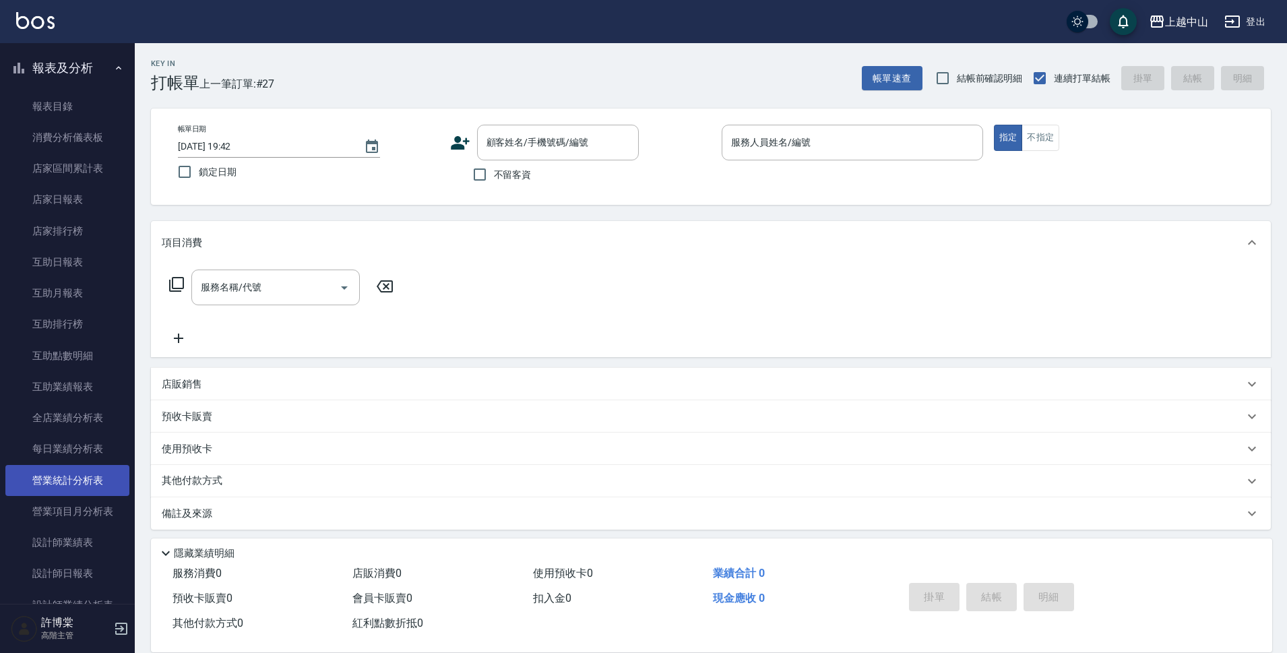
scroll to position [135, 0]
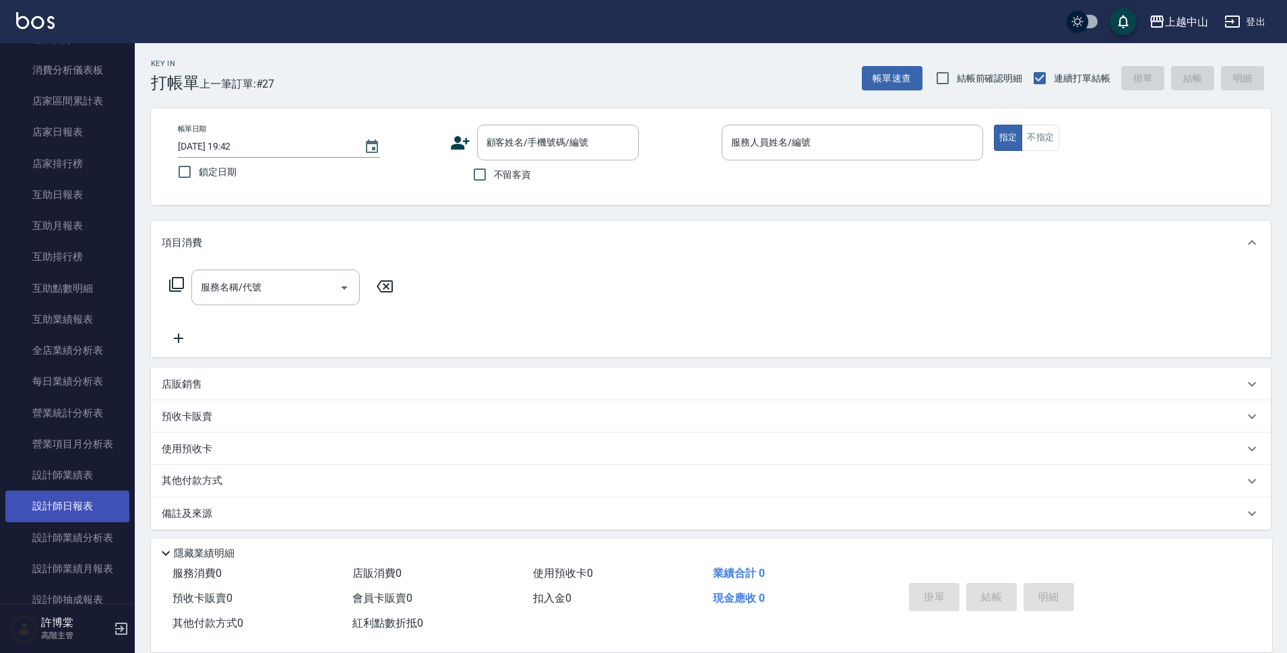
click at [68, 501] on link "設計師日報表" at bounding box center [67, 506] width 124 height 31
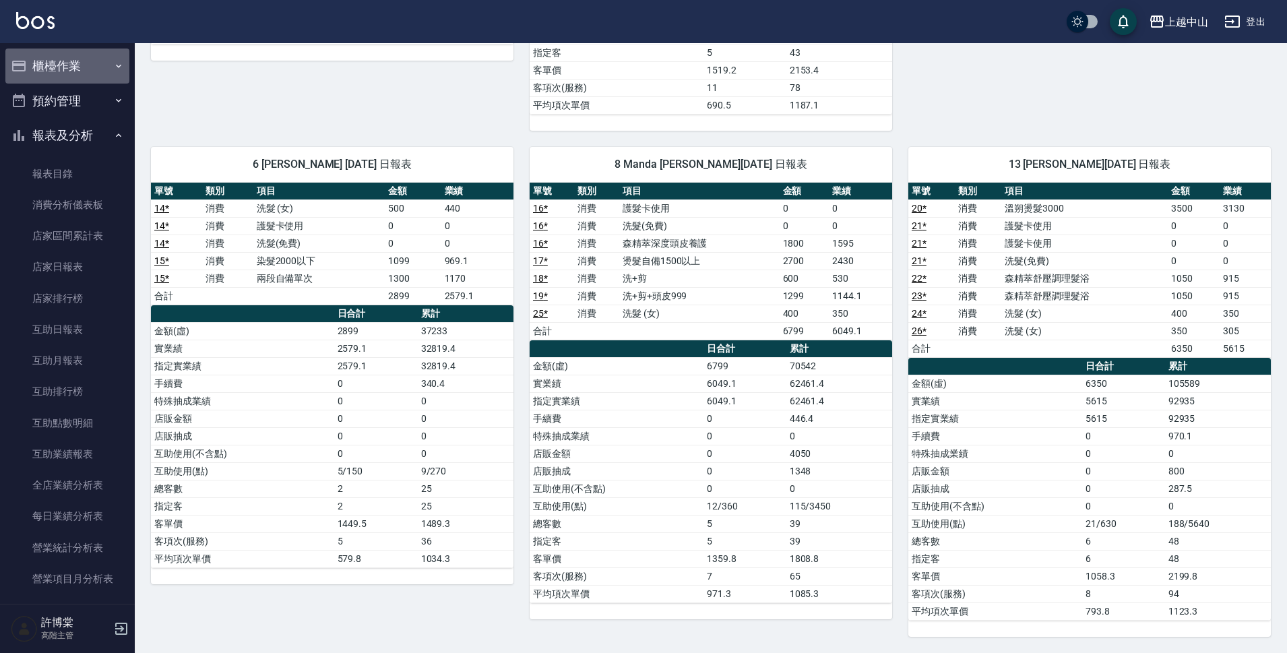
click at [67, 71] on button "櫃檯作業" at bounding box center [67, 66] width 124 height 35
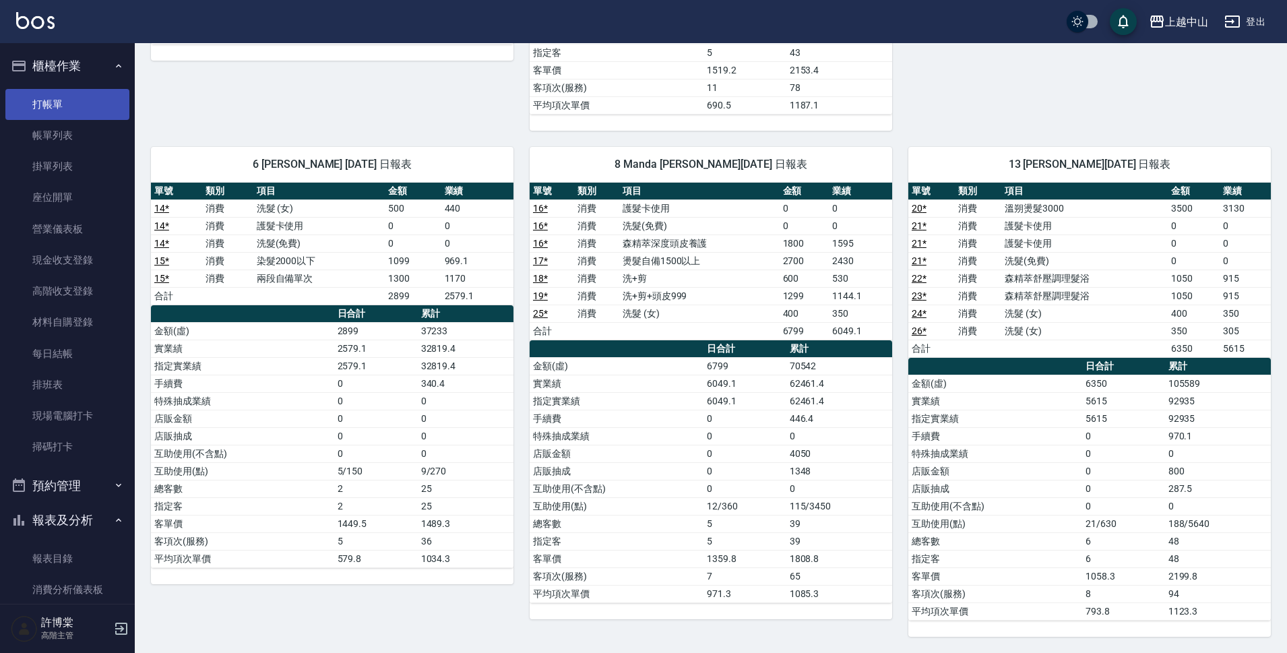
click at [71, 108] on link "打帳單" at bounding box center [67, 104] width 124 height 31
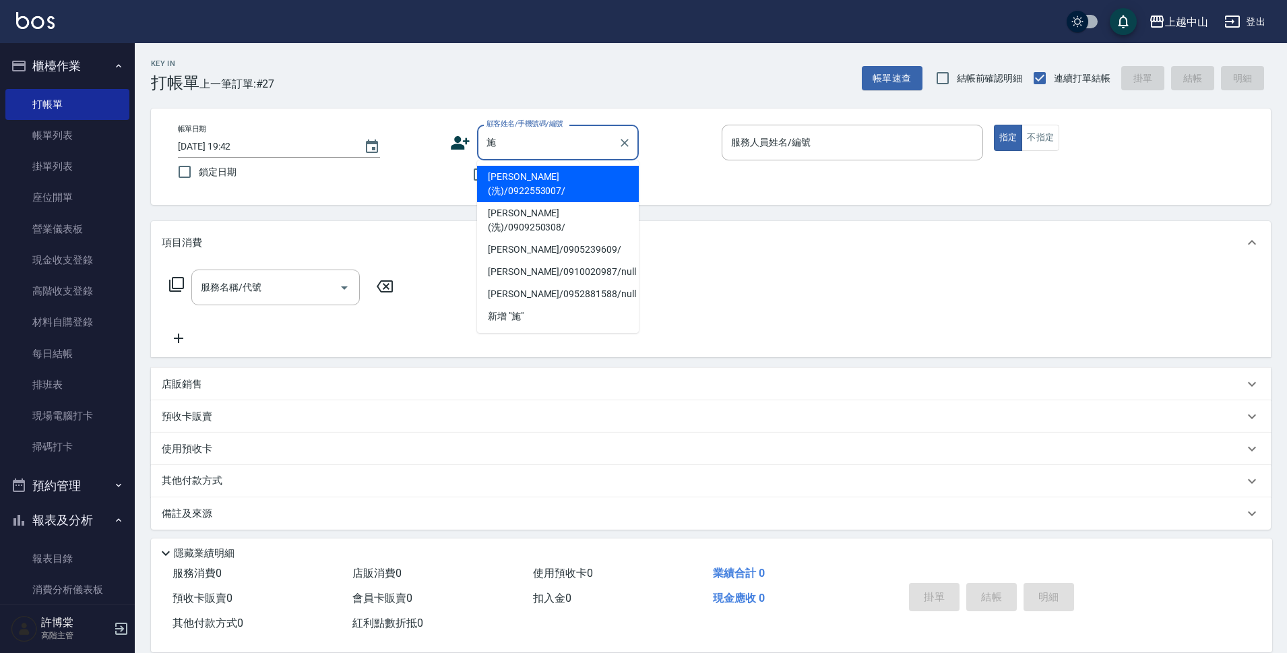
click at [546, 173] on li "[PERSON_NAME](洗)/0922553007/" at bounding box center [558, 184] width 162 height 36
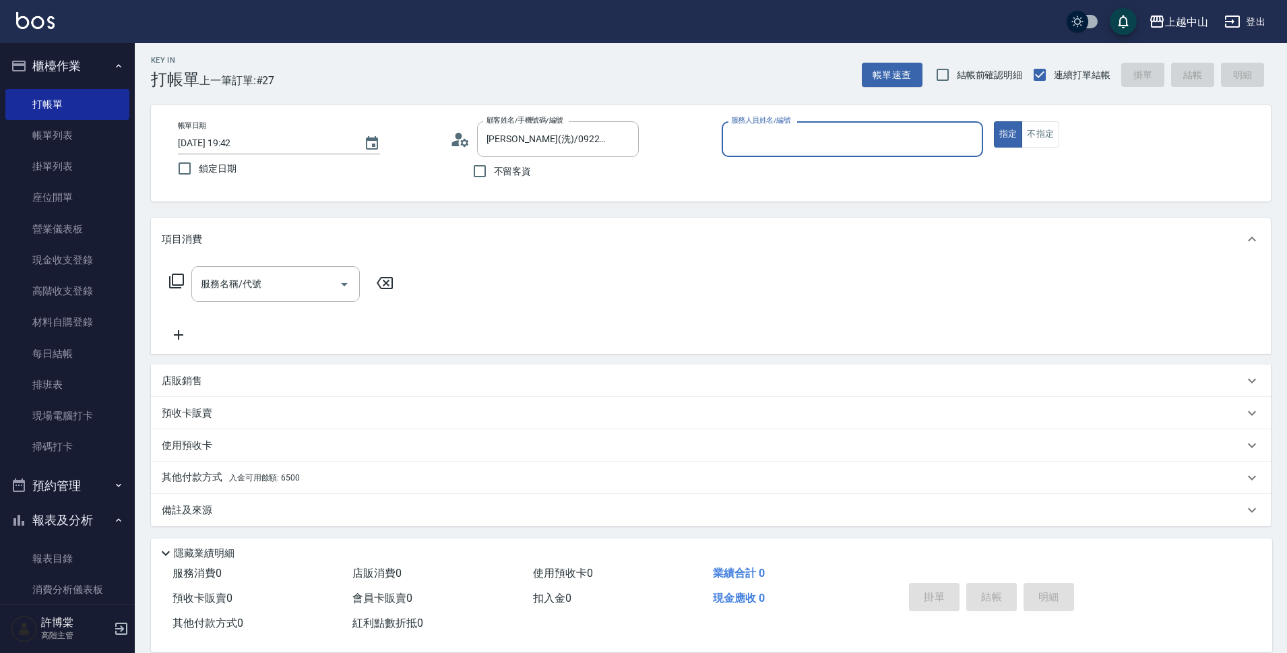
scroll to position [6, 0]
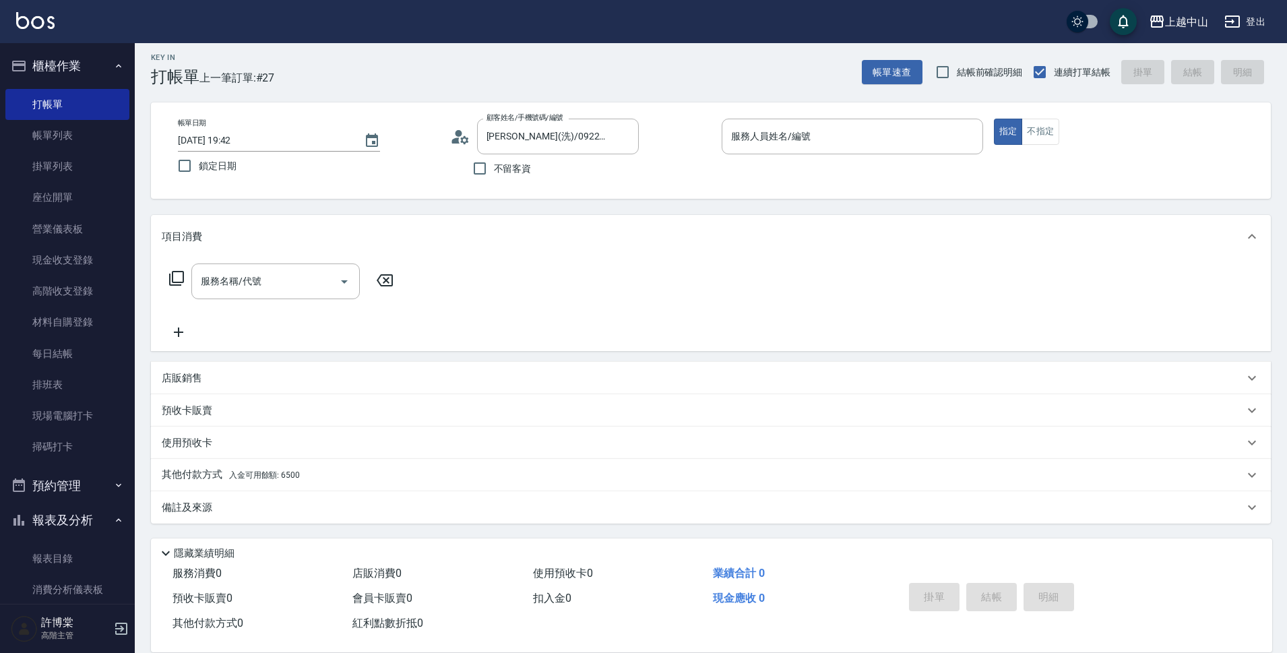
click at [278, 474] on span "入金可用餘額: 6500" at bounding box center [264, 474] width 71 height 9
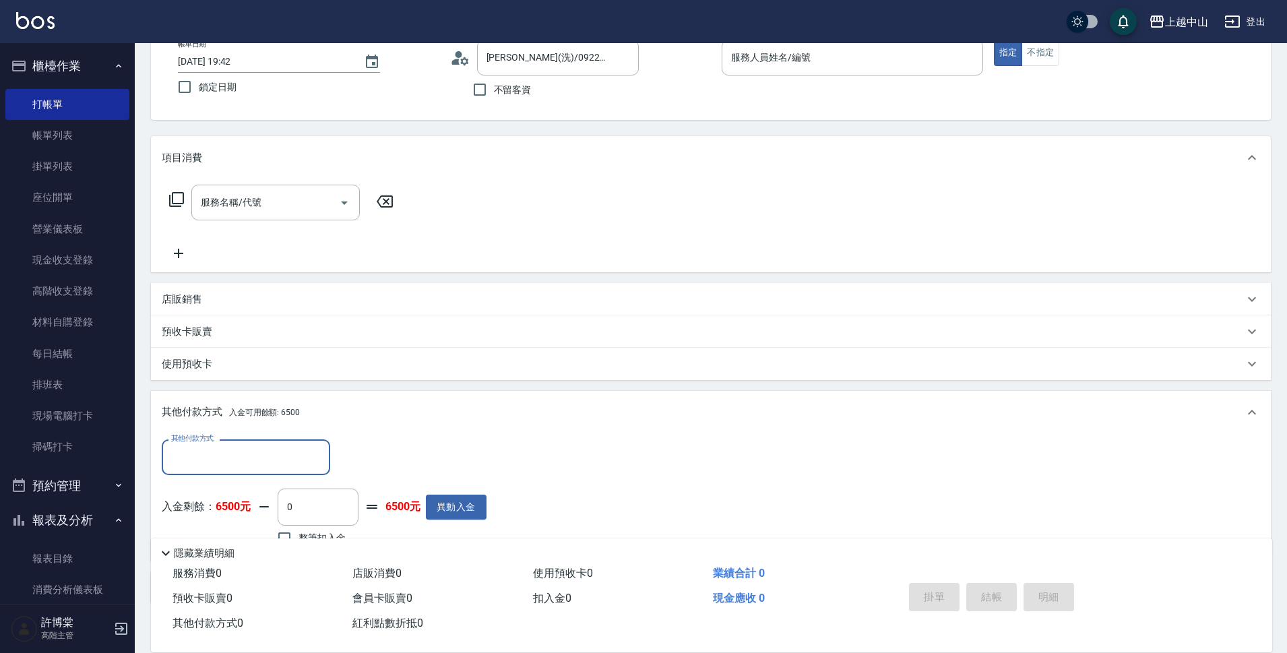
scroll to position [86, 0]
click at [83, 63] on button "櫃檯作業" at bounding box center [67, 66] width 124 height 35
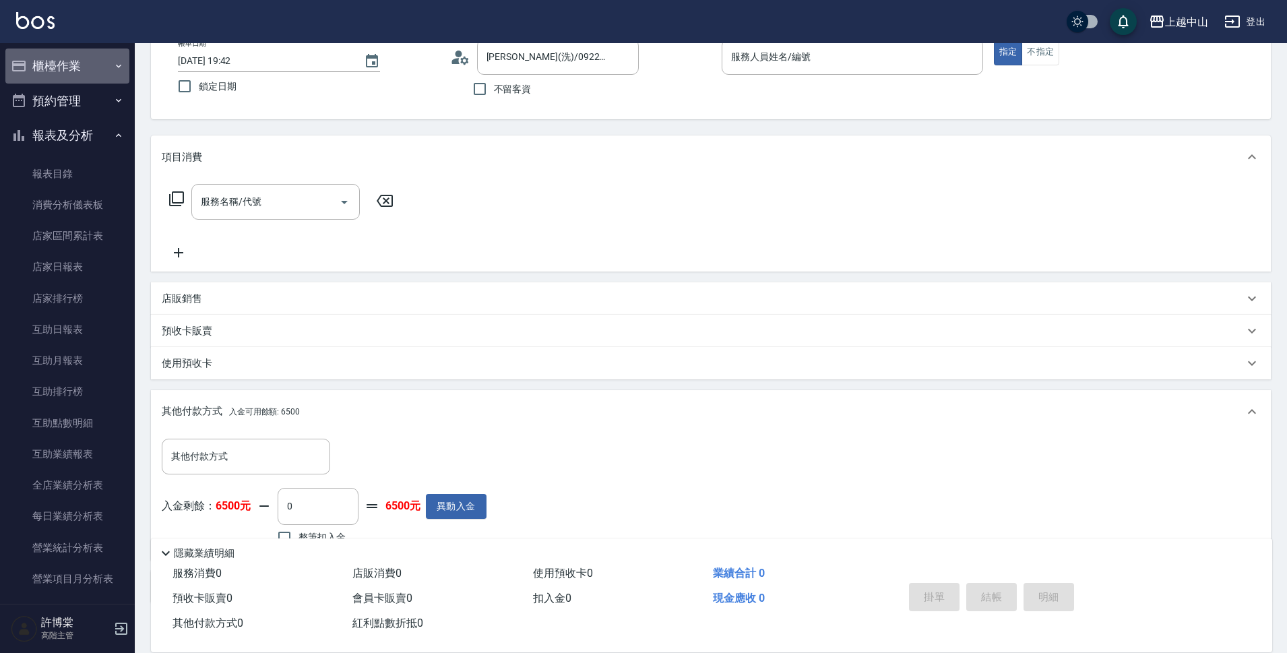
click at [89, 67] on button "櫃檯作業" at bounding box center [67, 66] width 124 height 35
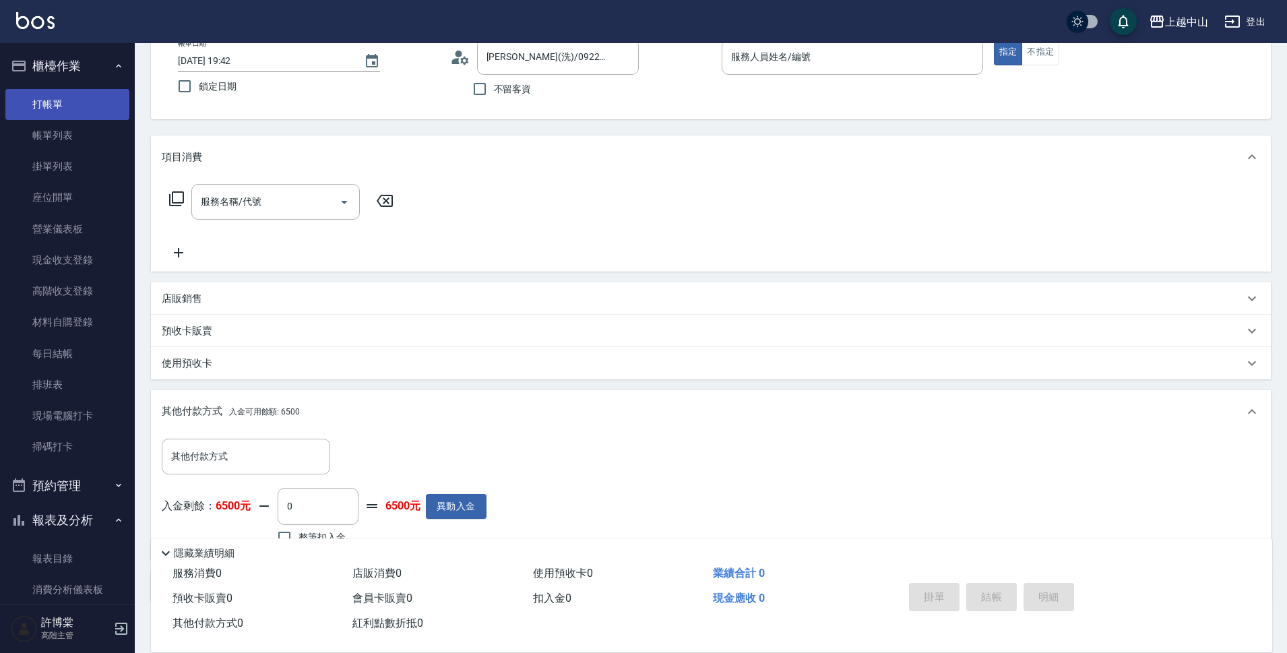
click at [62, 107] on link "打帳單" at bounding box center [67, 104] width 124 height 31
click at [69, 141] on link "帳單列表" at bounding box center [67, 135] width 124 height 31
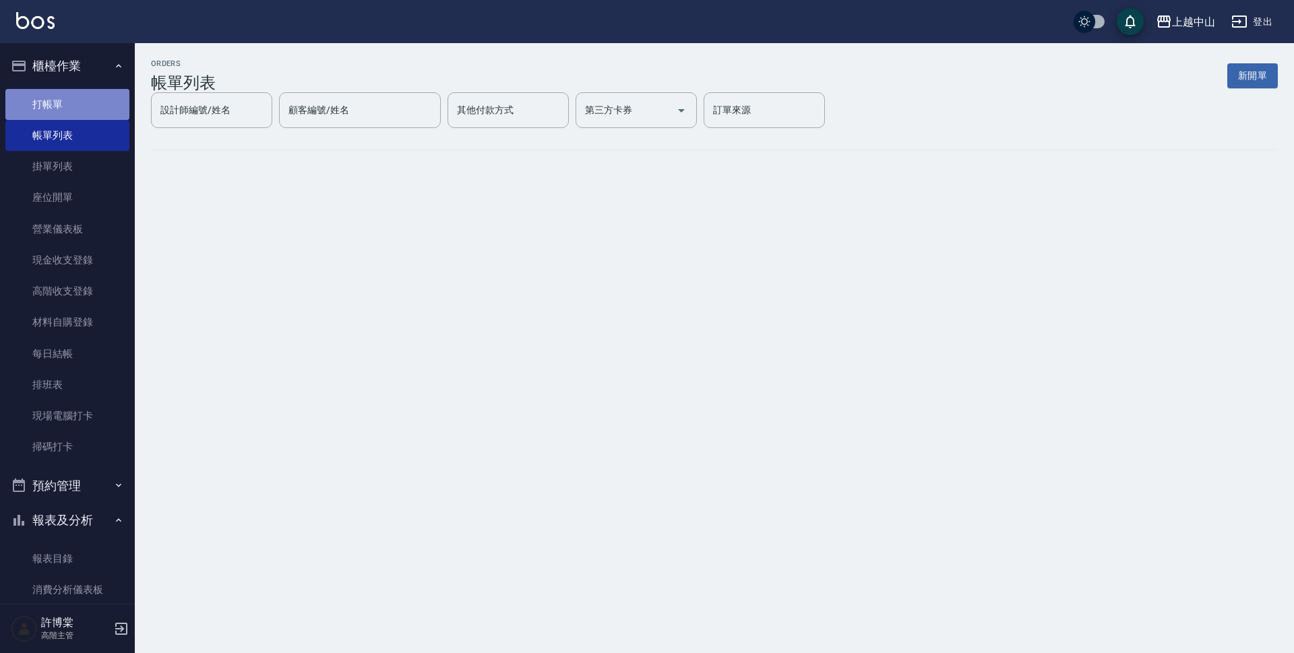
click at [69, 114] on link "打帳單" at bounding box center [67, 104] width 124 height 31
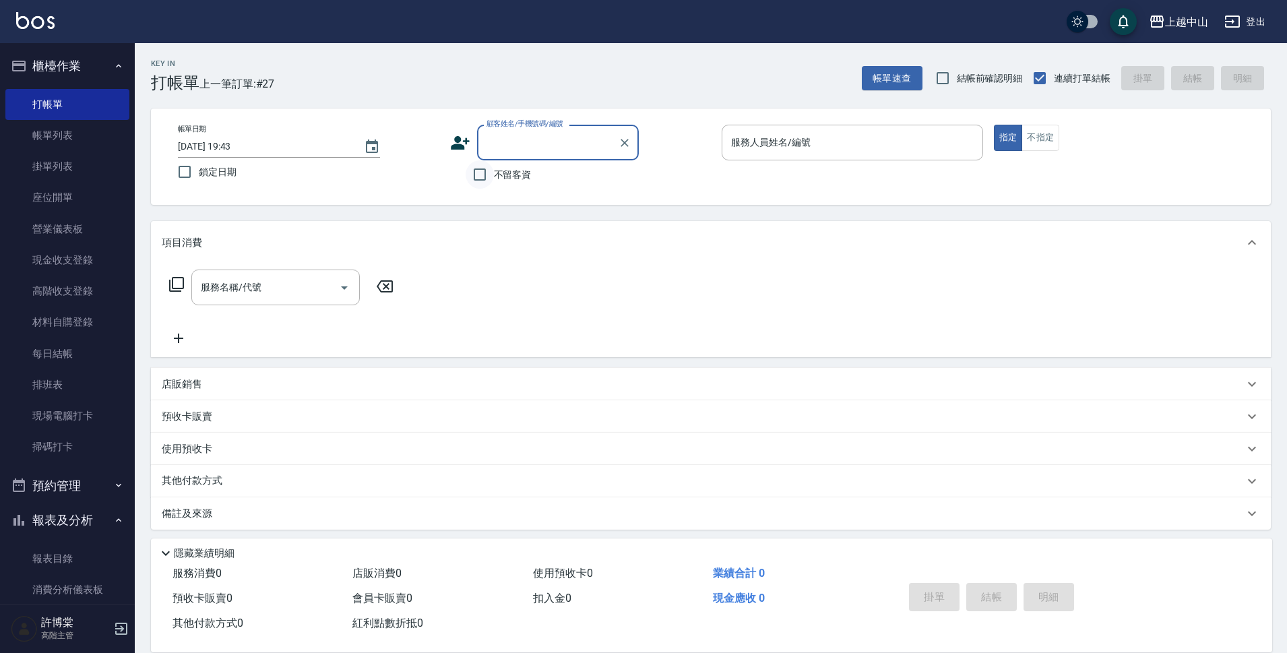
click at [478, 176] on input "不留客資" at bounding box center [480, 174] width 28 height 28
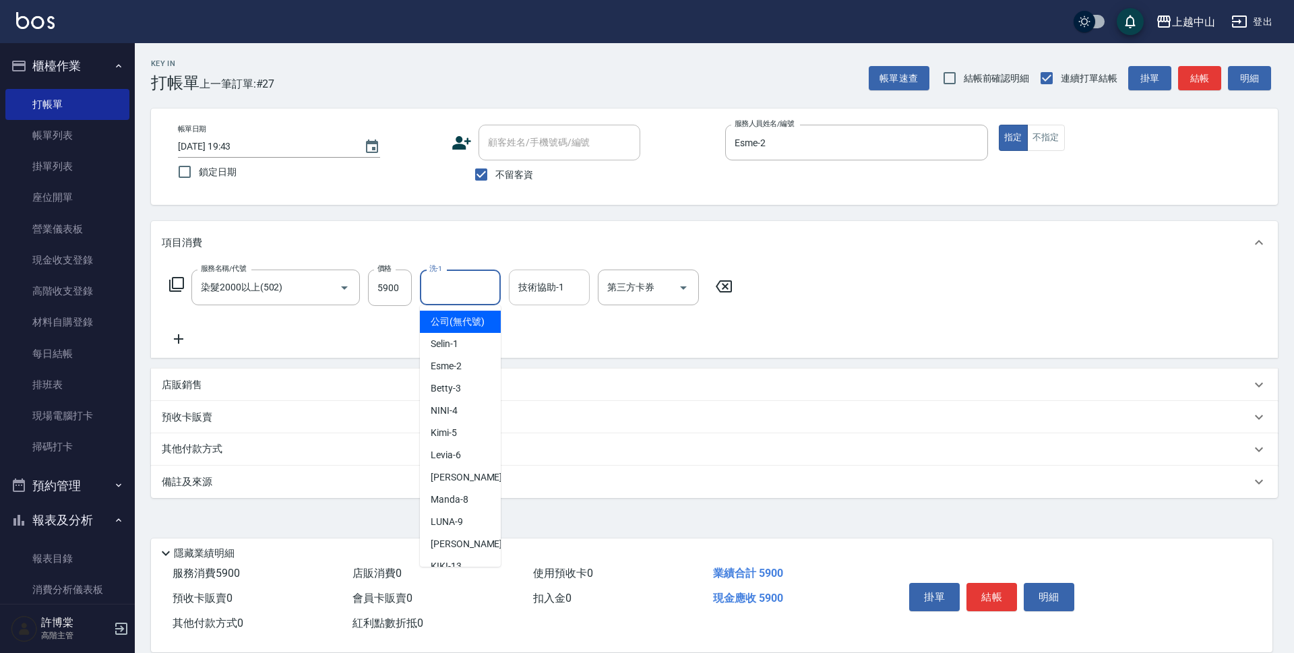
click at [549, 278] on div "技術協助-1 技術協助-1" at bounding box center [549, 288] width 81 height 36
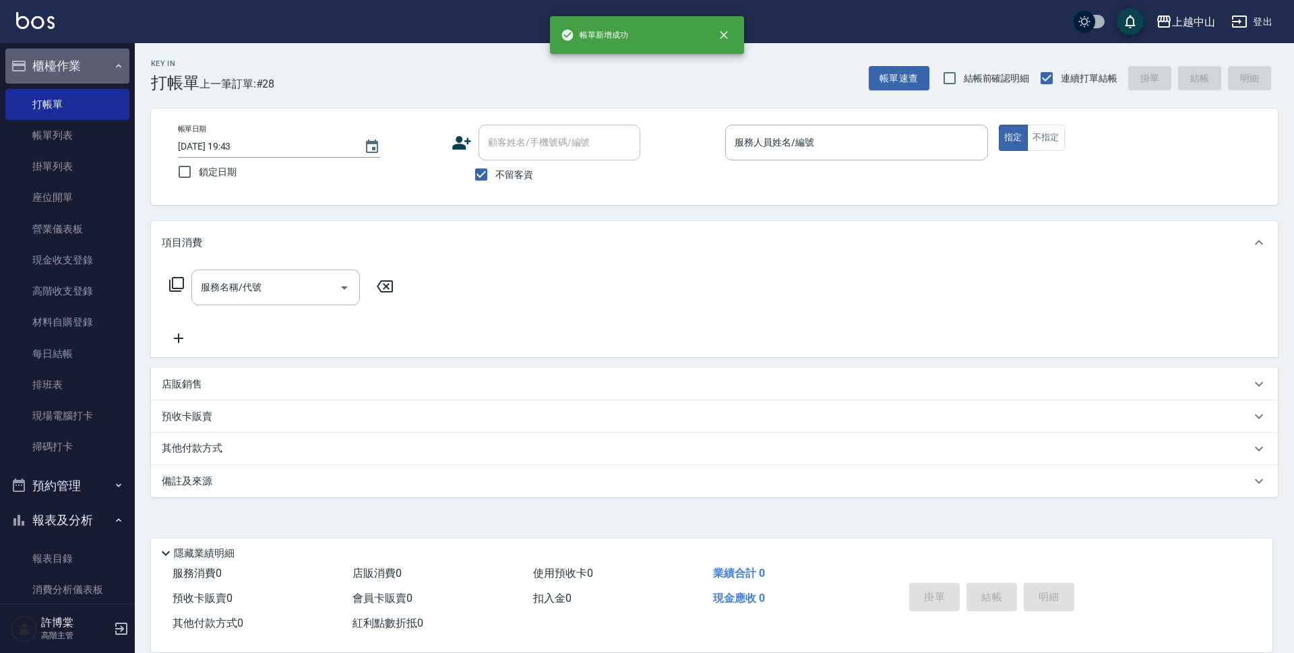
click at [90, 73] on button "櫃檯作業" at bounding box center [67, 66] width 124 height 35
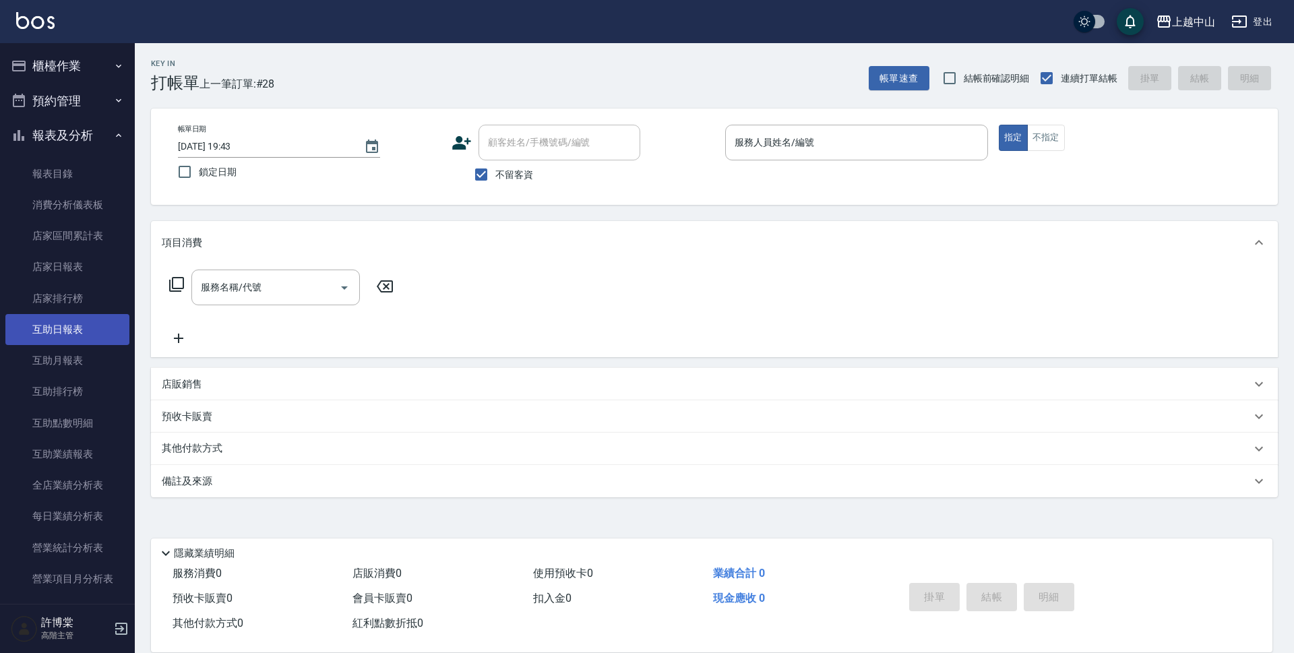
click at [76, 328] on link "互助日報表" at bounding box center [67, 329] width 124 height 31
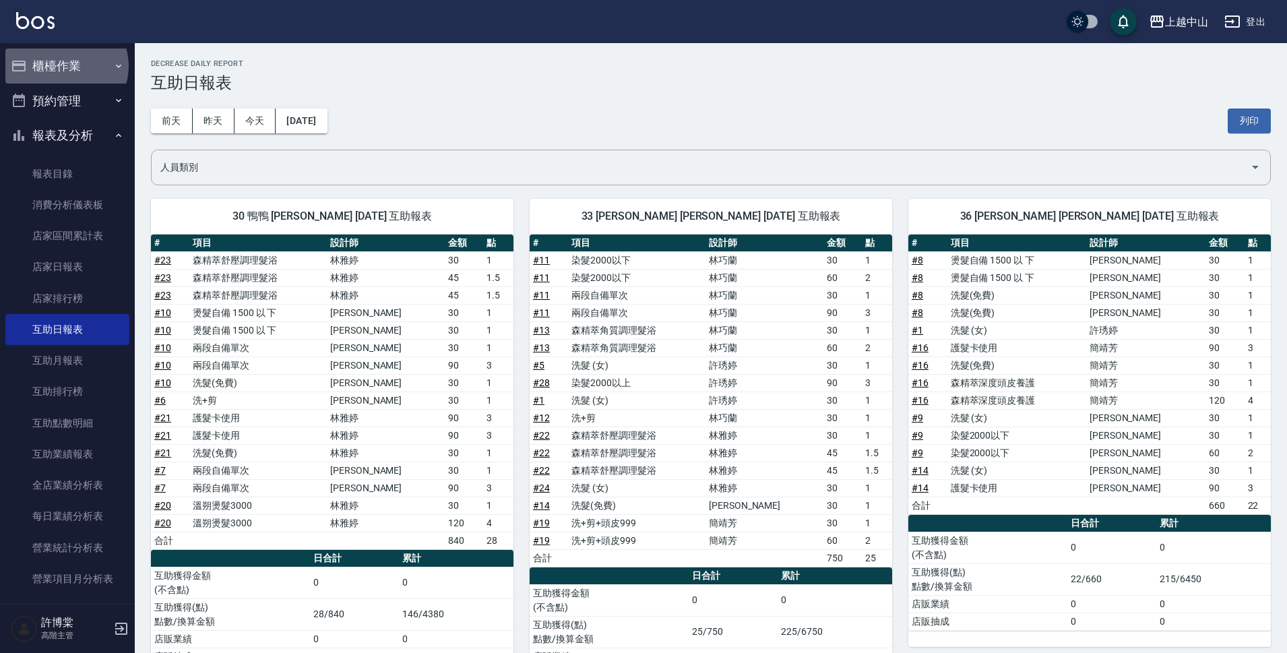
click at [65, 66] on button "櫃檯作業" at bounding box center [67, 66] width 124 height 35
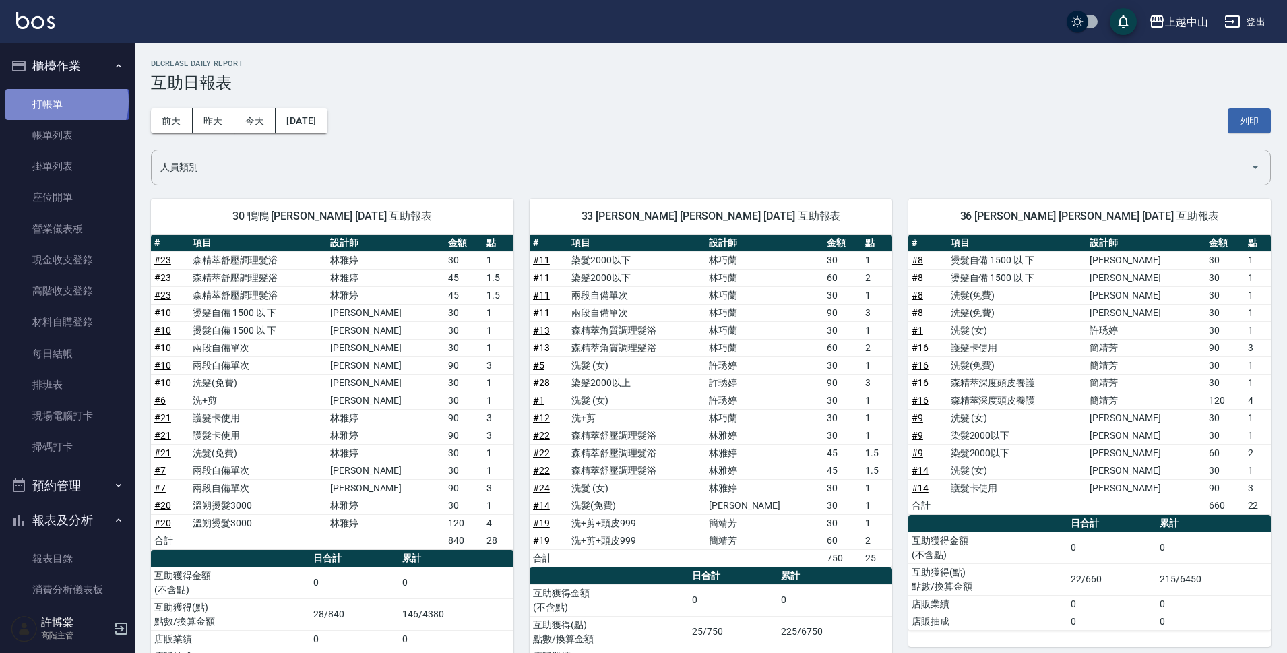
click at [65, 101] on link "打帳單" at bounding box center [67, 104] width 124 height 31
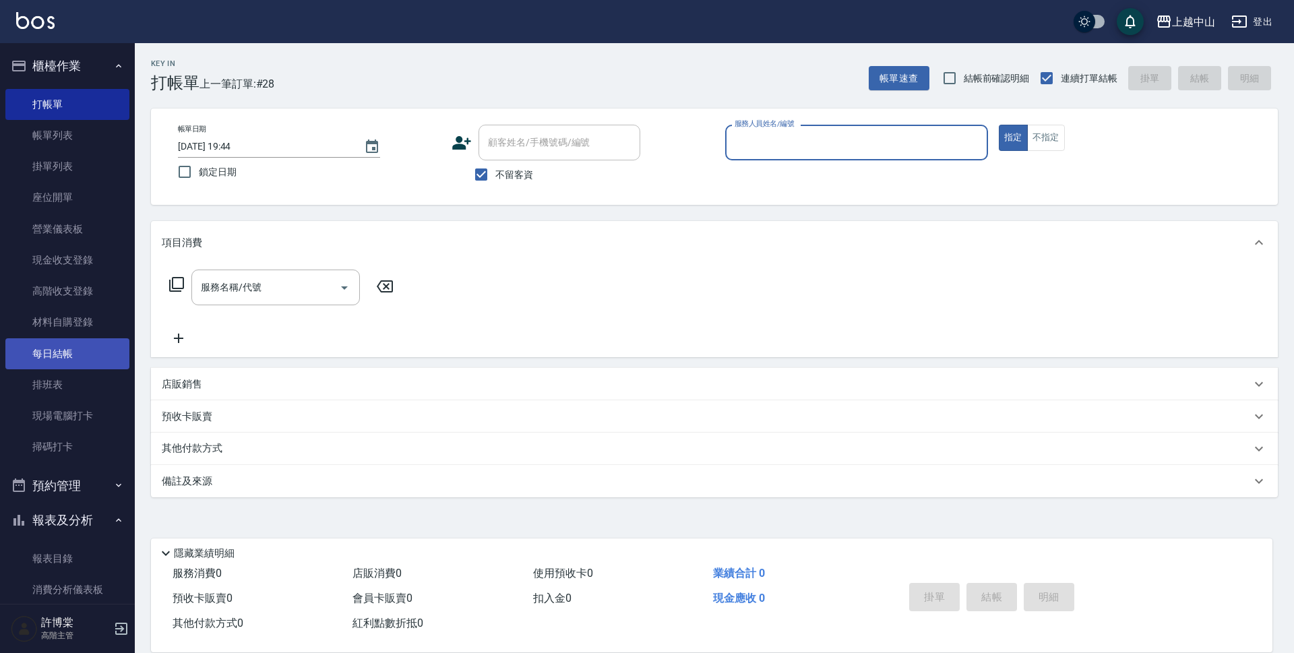
click at [78, 356] on link "每日結帳" at bounding box center [67, 353] width 124 height 31
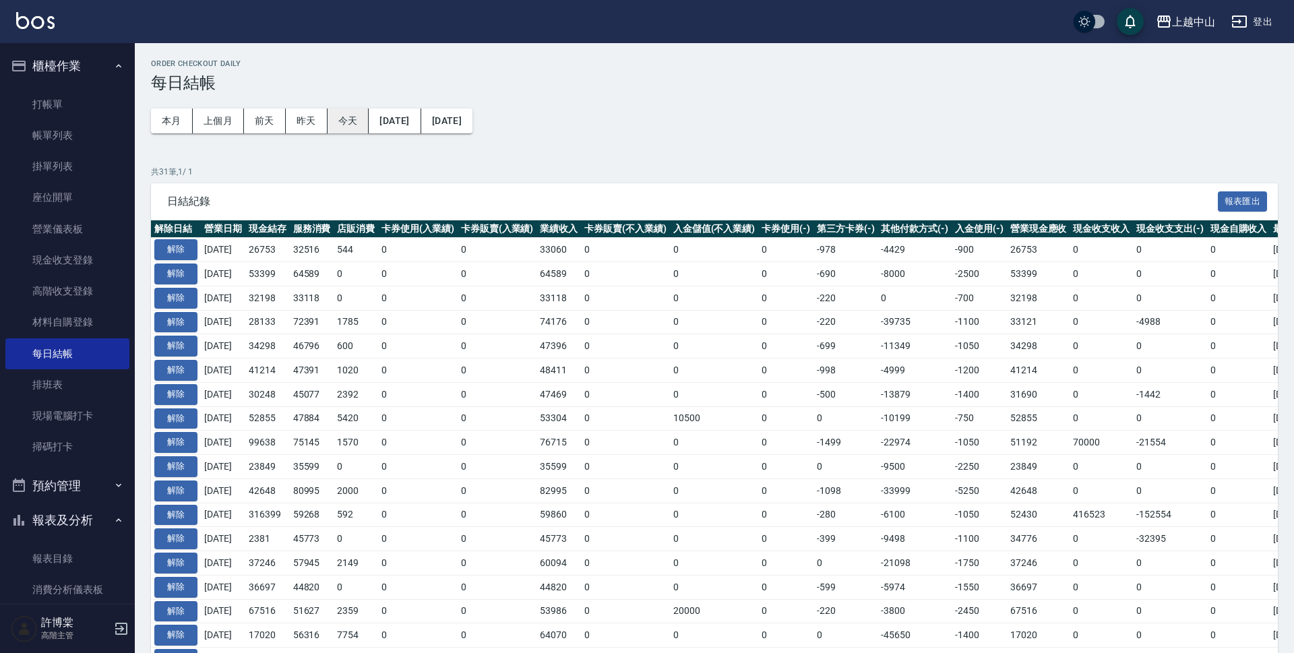
click at [342, 119] on button "今天" at bounding box center [348, 120] width 42 height 25
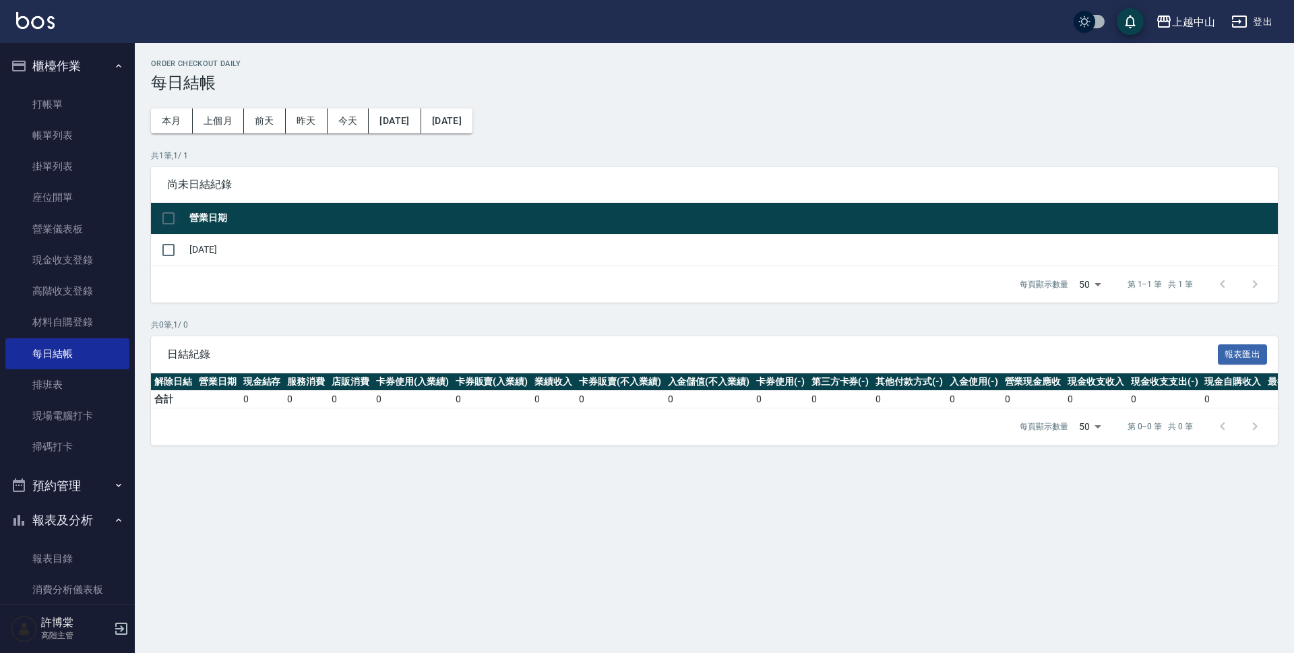
click at [173, 216] on input "checkbox" at bounding box center [168, 218] width 28 height 28
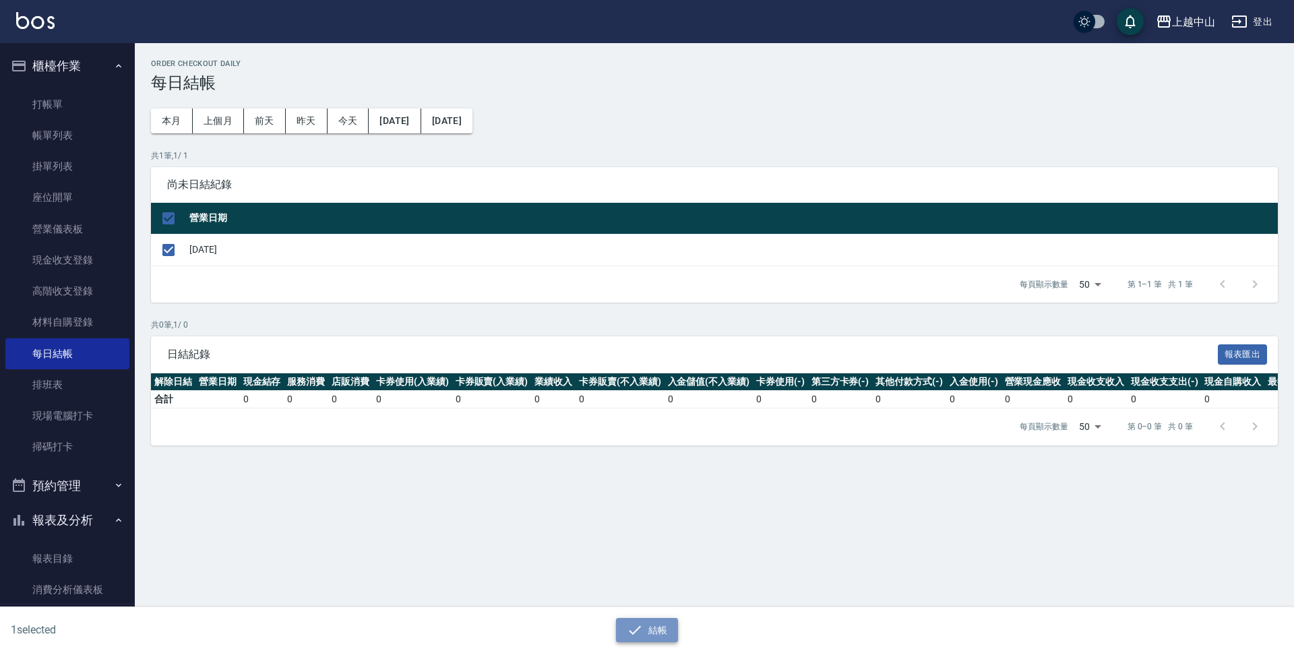
click at [644, 614] on button "結帳" at bounding box center [647, 630] width 63 height 25
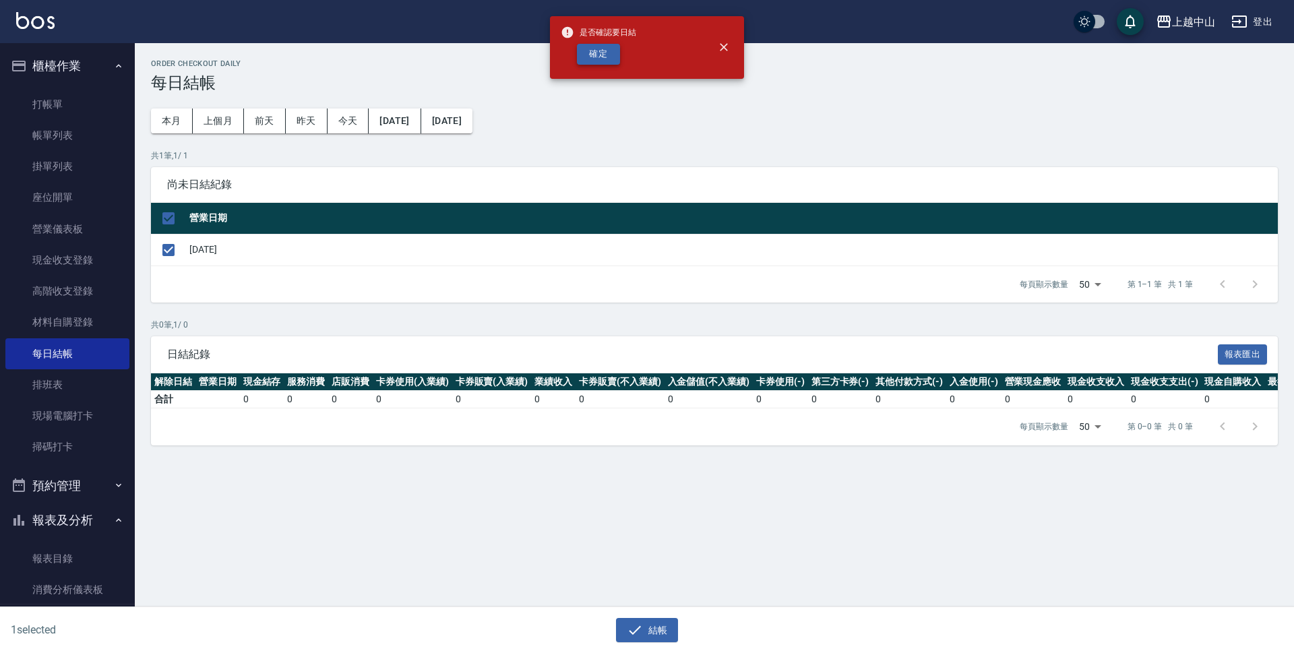
click at [594, 46] on button "確定" at bounding box center [598, 54] width 43 height 21
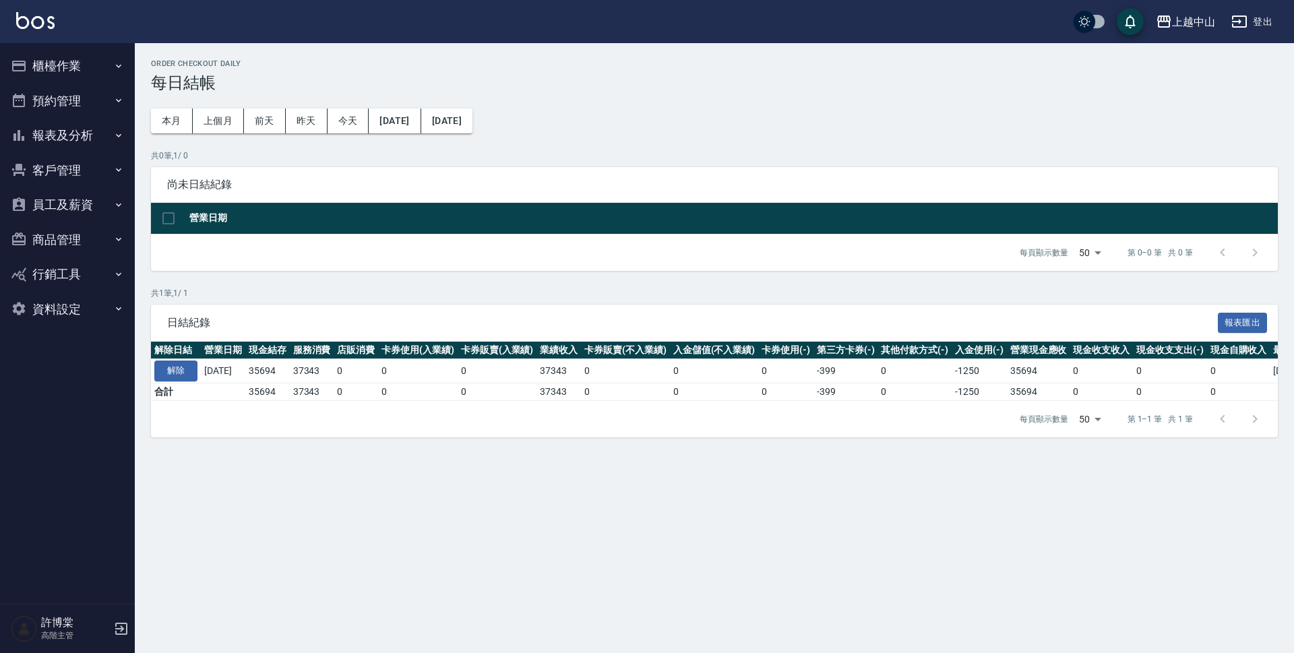
click at [107, 132] on button "報表及分析" at bounding box center [67, 135] width 124 height 35
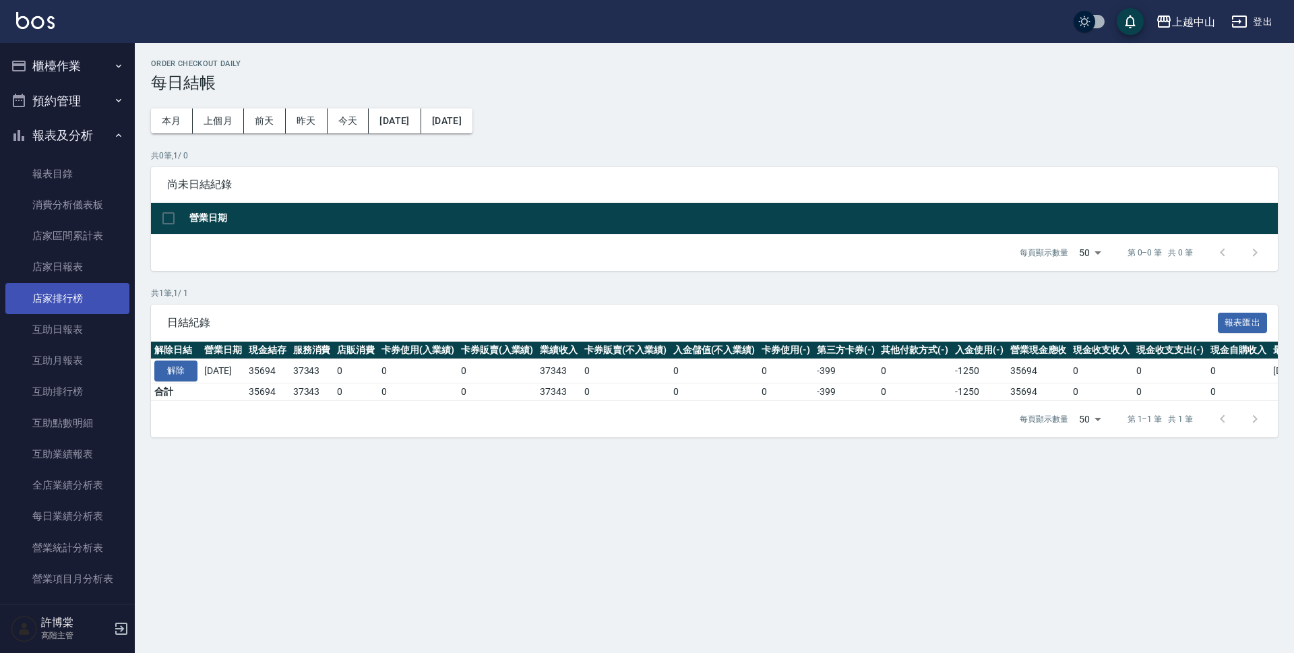
drag, startPoint x: 57, startPoint y: 272, endPoint x: 61, endPoint y: 284, distance: 12.8
click at [57, 272] on link "店家日報表" at bounding box center [67, 266] width 124 height 31
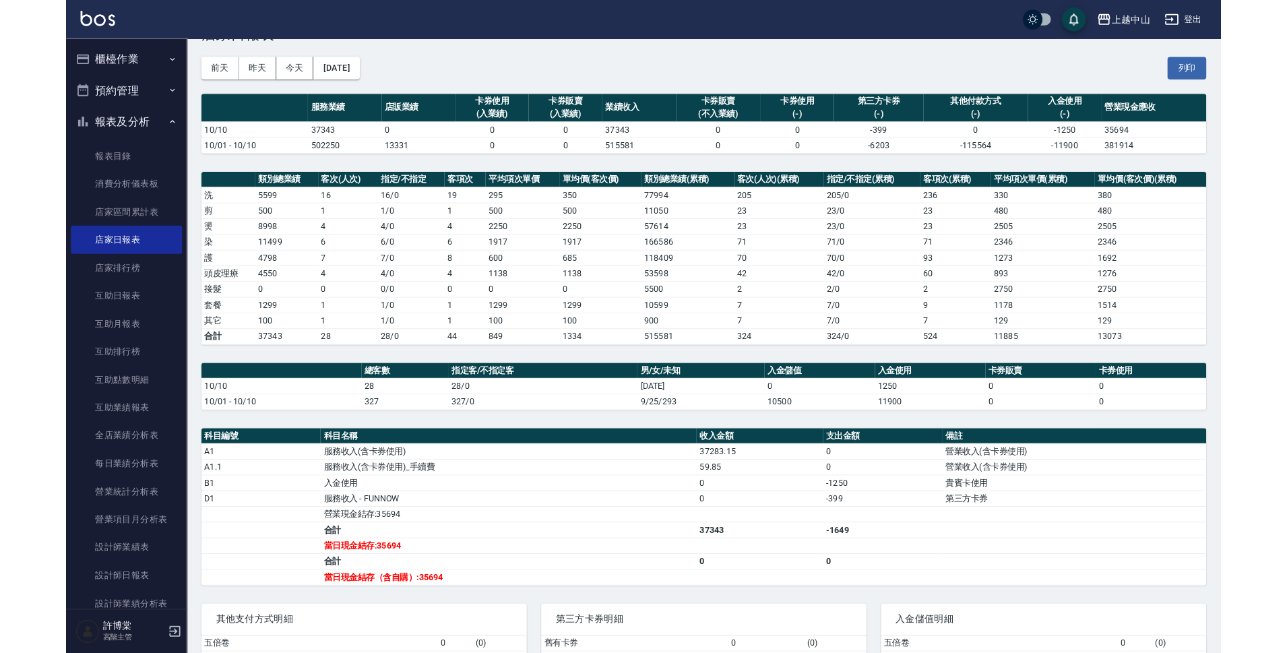
scroll to position [22, 0]
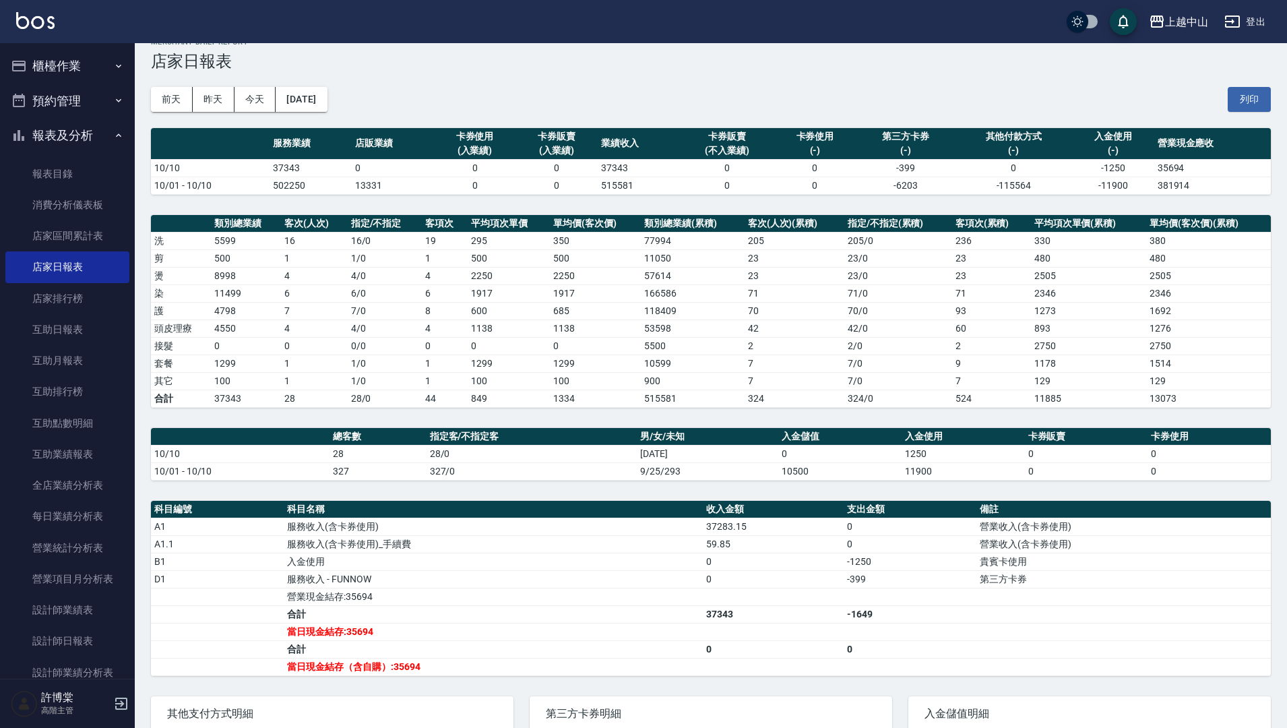
click at [5, 251] on link "店家日報表" at bounding box center [67, 266] width 124 height 31
